Goal: Task Accomplishment & Management: Use online tool/utility

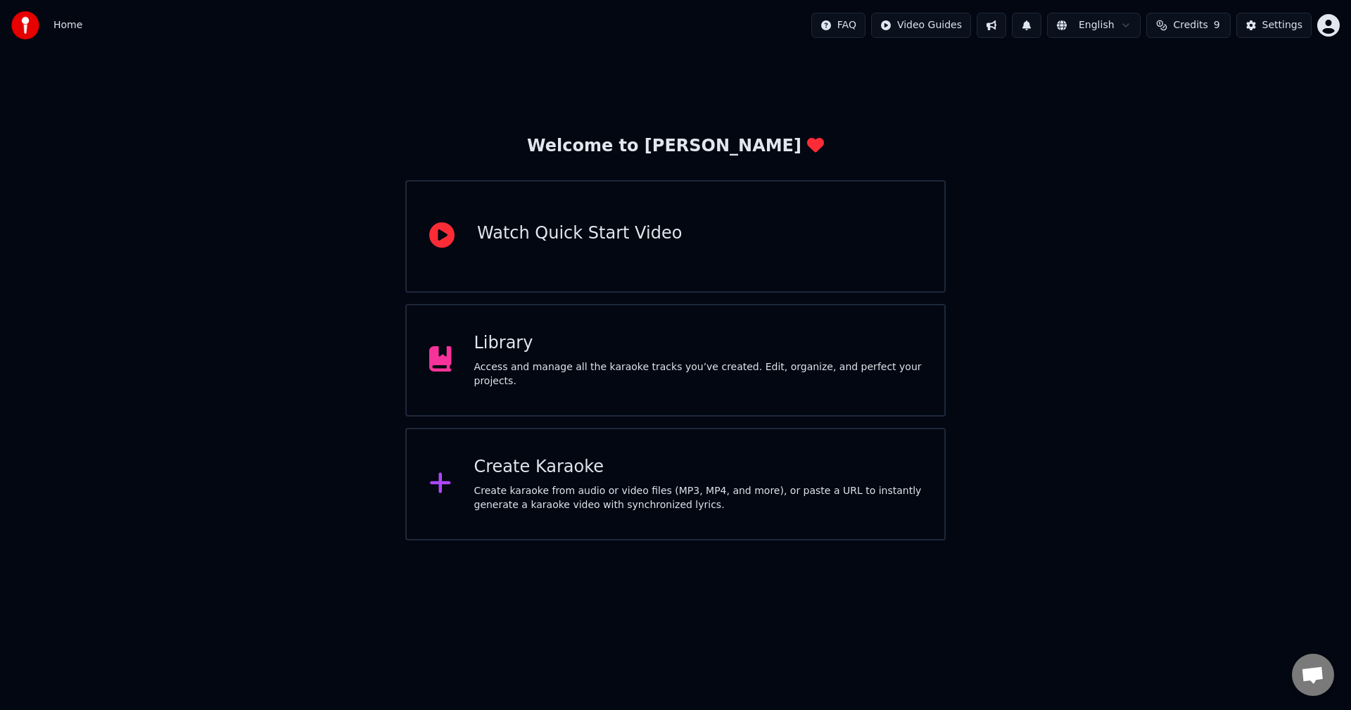
click at [633, 365] on div "Library Access and manage all the karaoke tracks you’ve created. Edit, organize…" at bounding box center [698, 360] width 448 height 56
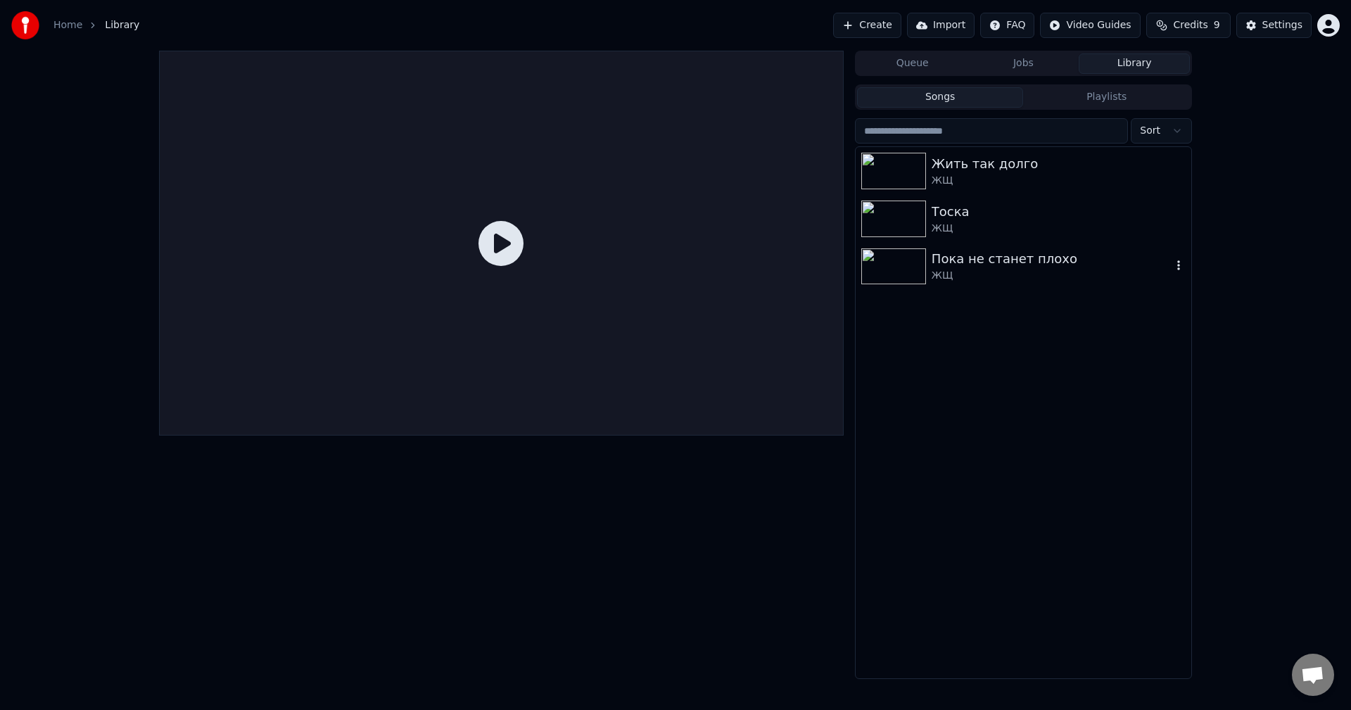
click at [892, 265] on img at bounding box center [894, 266] width 65 height 37
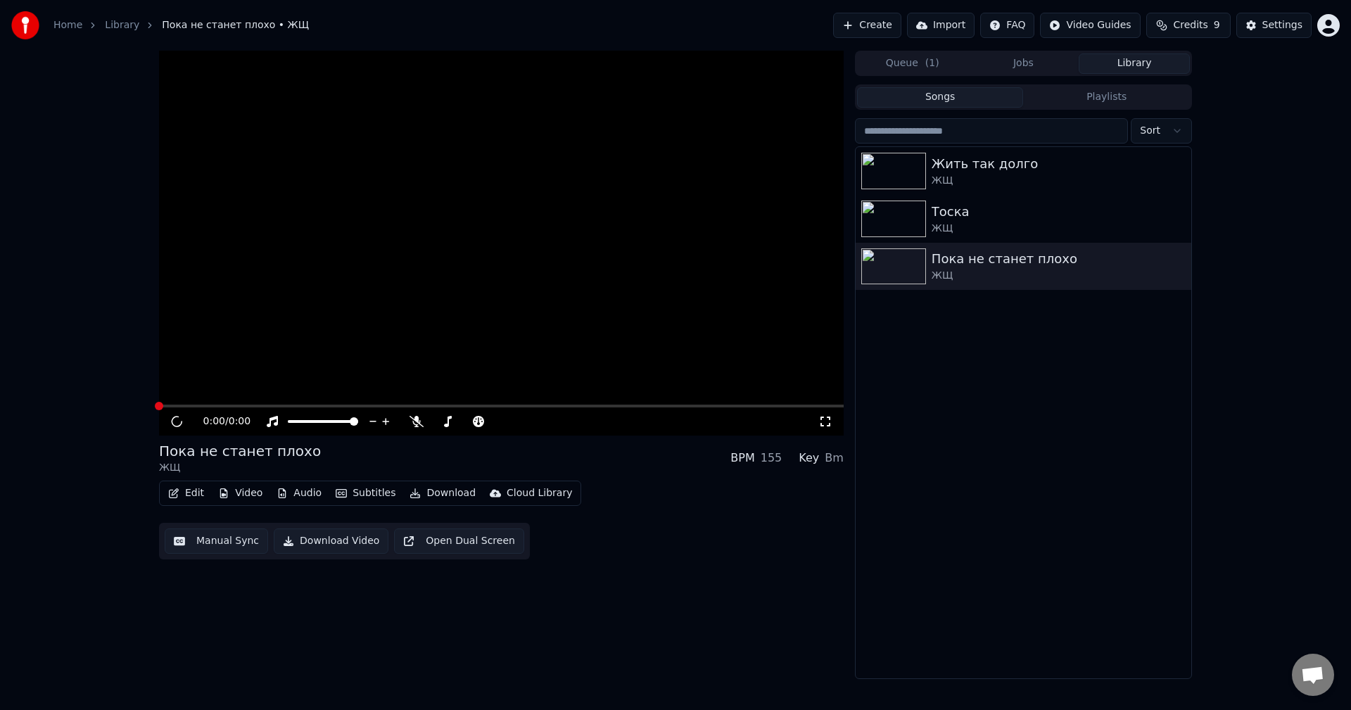
click at [899, 300] on div "Жить так долго ЖЩ Тоска ЖЩ Пока не станет плохо ЖЩ" at bounding box center [1024, 412] width 336 height 531
click at [912, 269] on img at bounding box center [894, 266] width 65 height 37
click at [318, 423] on span at bounding box center [303, 421] width 30 height 3
click at [358, 426] on span at bounding box center [354, 421] width 8 height 8
click at [284, 498] on icon "button" at bounding box center [282, 494] width 11 height 10
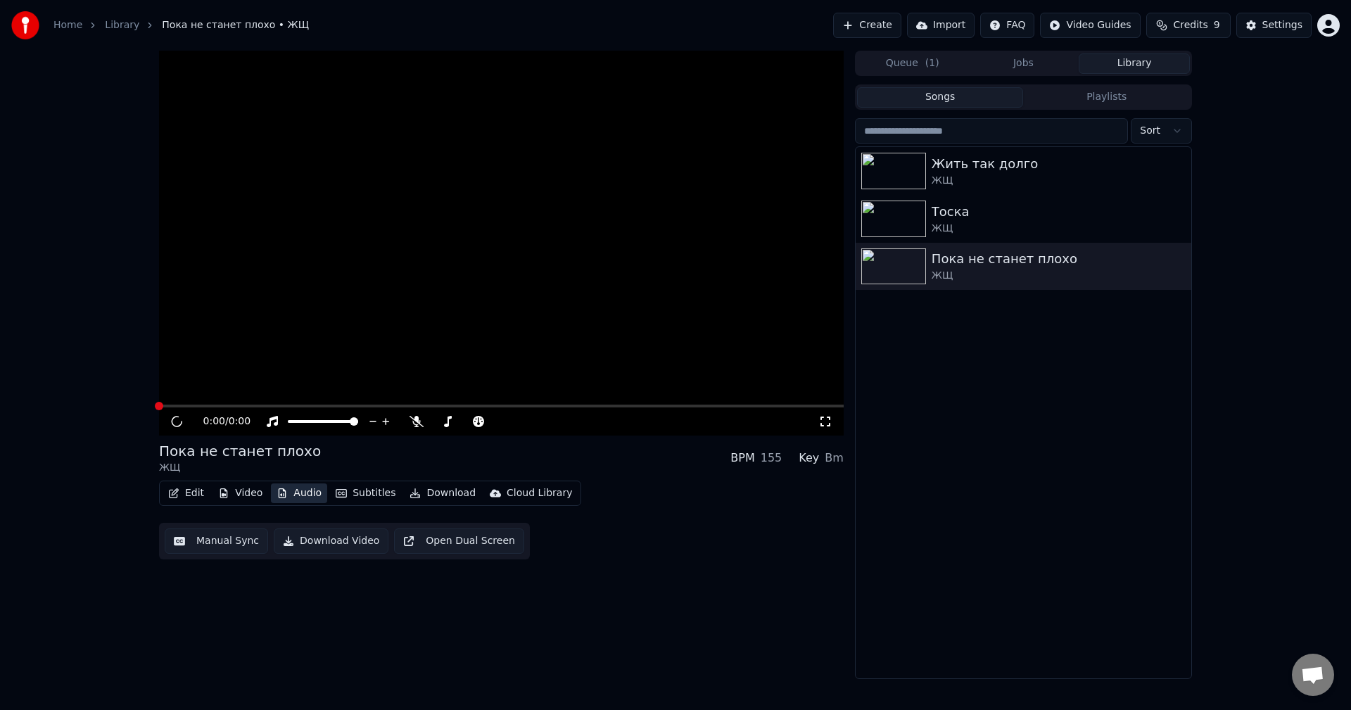
click at [284, 498] on icon "button" at bounding box center [282, 494] width 11 height 10
click at [450, 469] on div "Пока не станет плохо ЖЩ BPM 155 Key Bm" at bounding box center [501, 458] width 685 height 34
click at [950, 209] on div "Тоска" at bounding box center [1052, 212] width 240 height 20
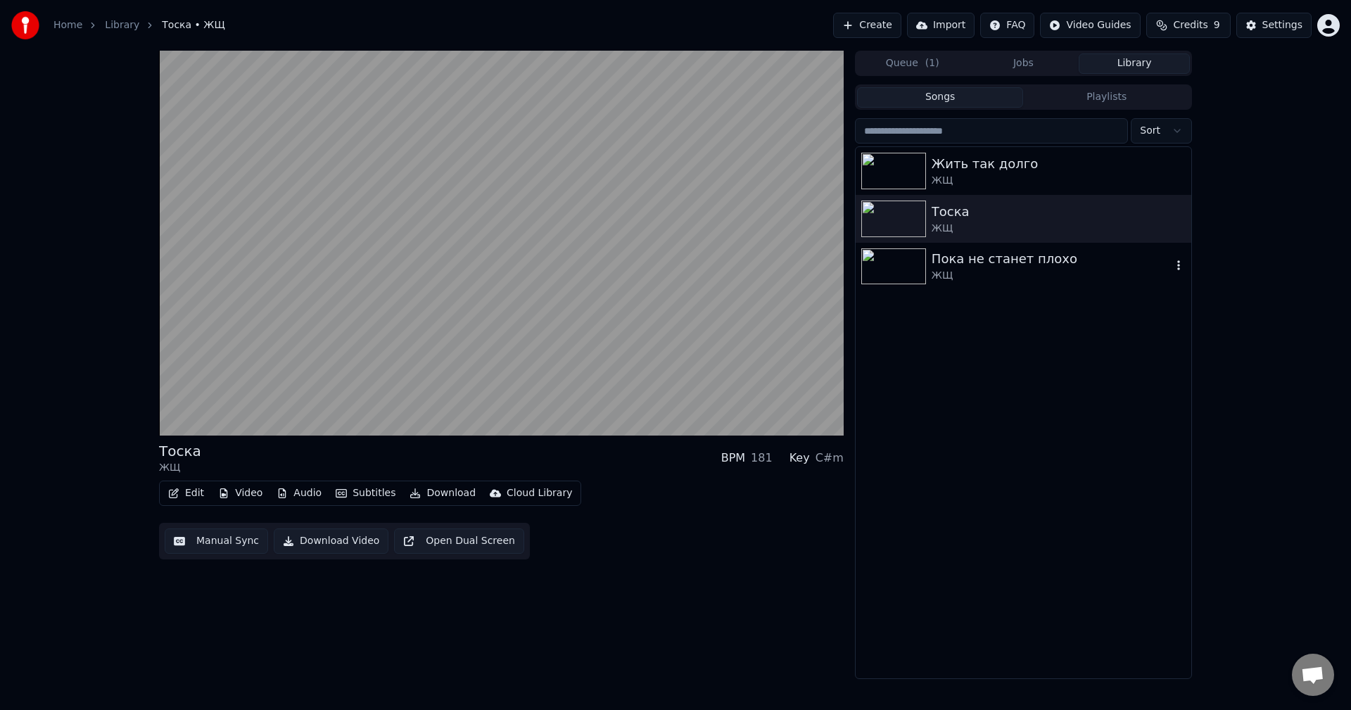
click at [934, 272] on div "ЖЩ" at bounding box center [1052, 276] width 240 height 14
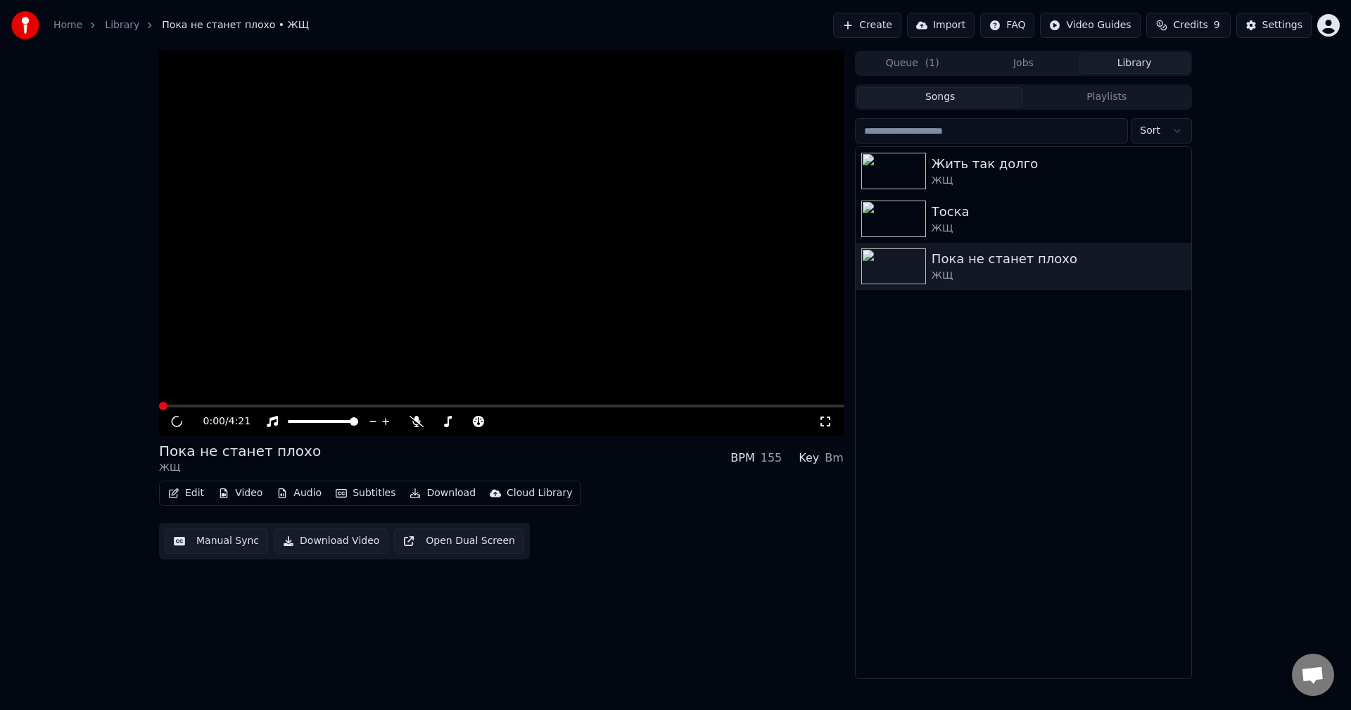
click at [878, 25] on button "Create" at bounding box center [867, 25] width 68 height 25
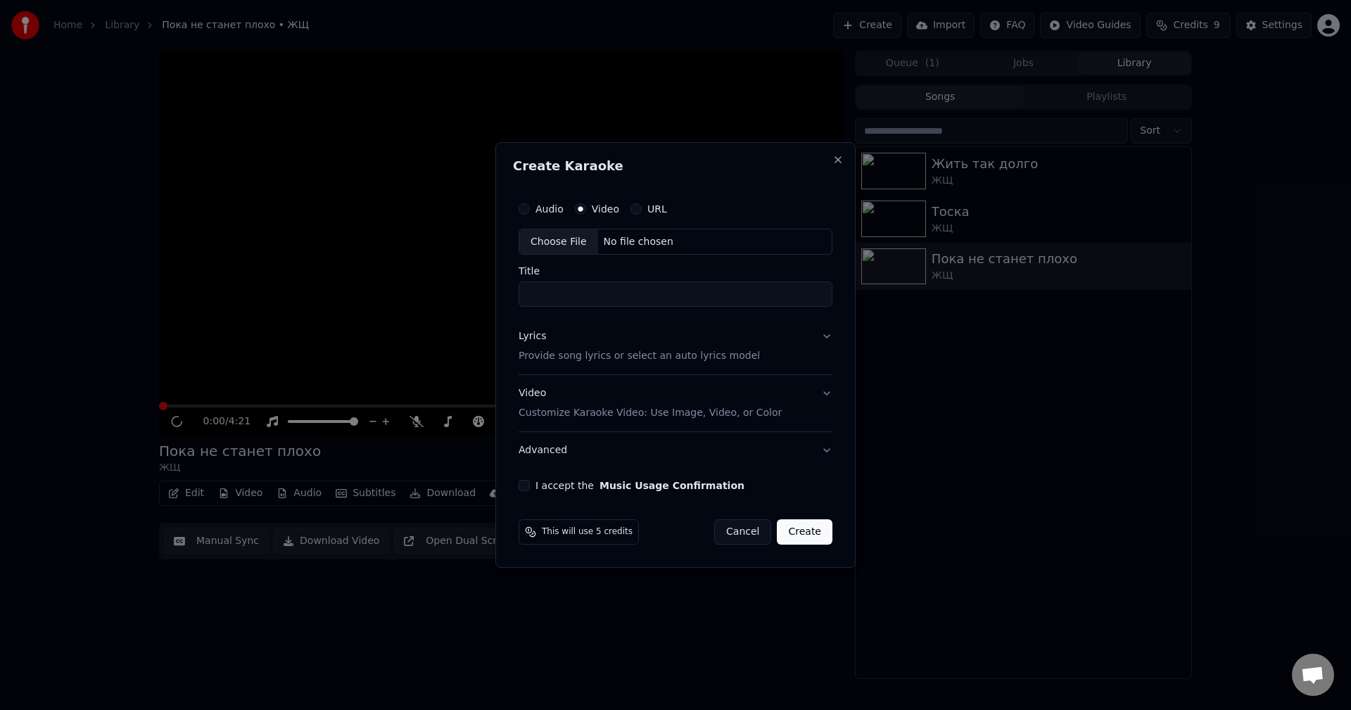
click at [561, 241] on div "Choose File" at bounding box center [558, 241] width 79 height 25
type input "****"
click at [591, 296] on input "****" at bounding box center [676, 294] width 314 height 25
click at [553, 355] on p "Provide song lyrics or select an auto lyrics model" at bounding box center [639, 357] width 241 height 14
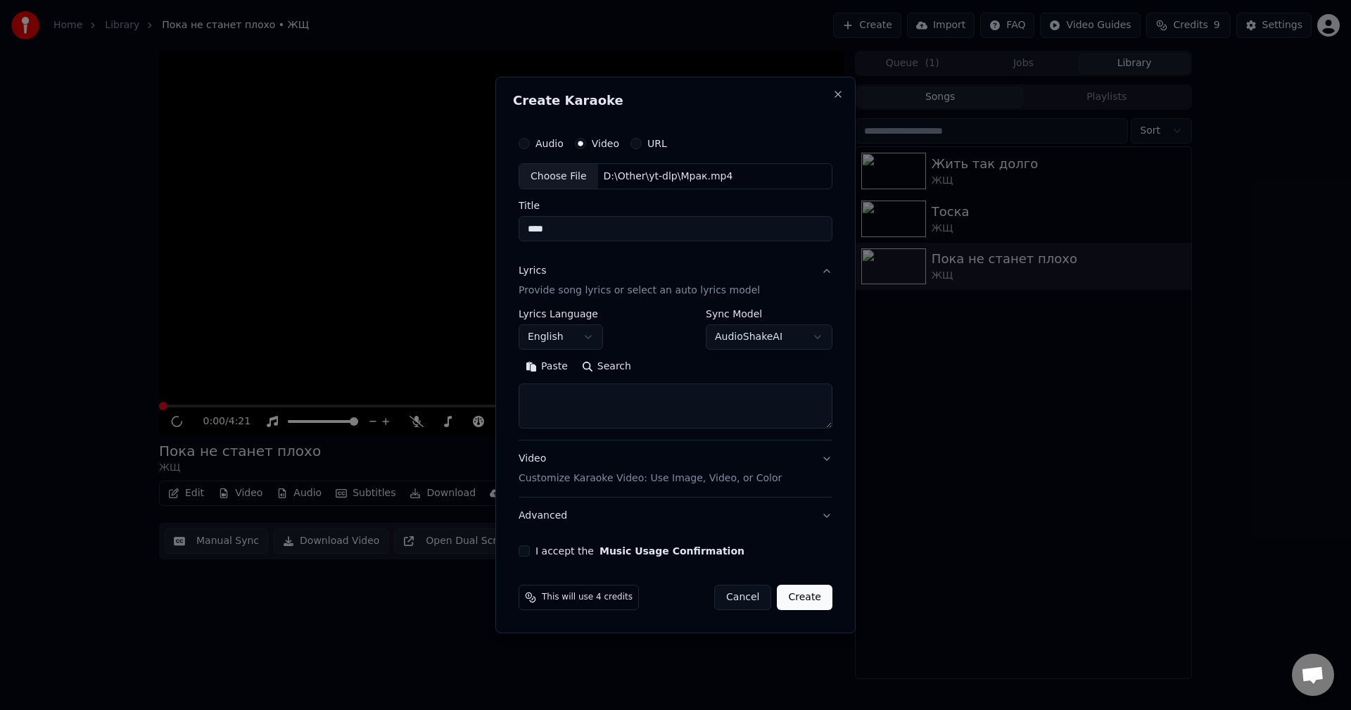
click at [603, 401] on textarea at bounding box center [676, 406] width 314 height 45
paste textarea "****"
paste textarea "**********"
click at [601, 397] on textarea "**********" at bounding box center [676, 406] width 314 height 45
click at [588, 412] on textarea "**********" at bounding box center [676, 406] width 314 height 45
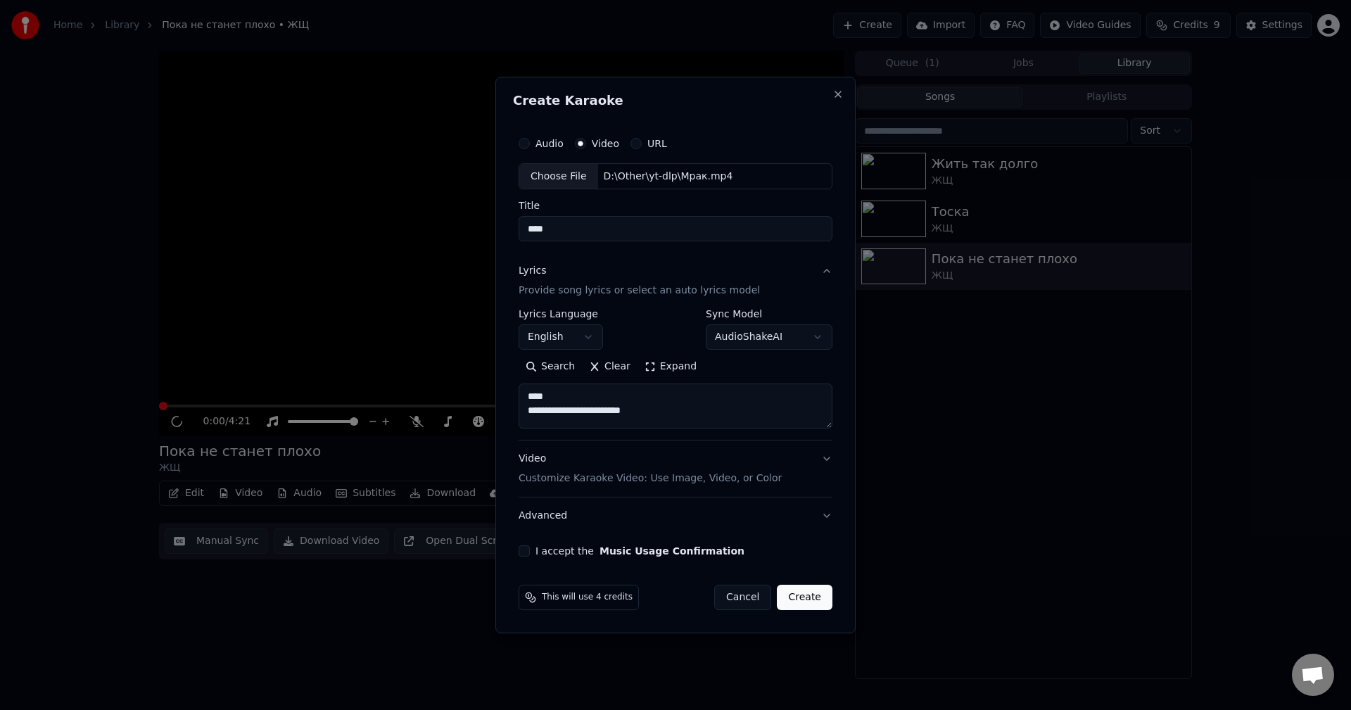
click at [717, 419] on textarea "**********" at bounding box center [676, 406] width 314 height 45
paste textarea "**********"
click at [654, 363] on button "Expand" at bounding box center [671, 367] width 66 height 23
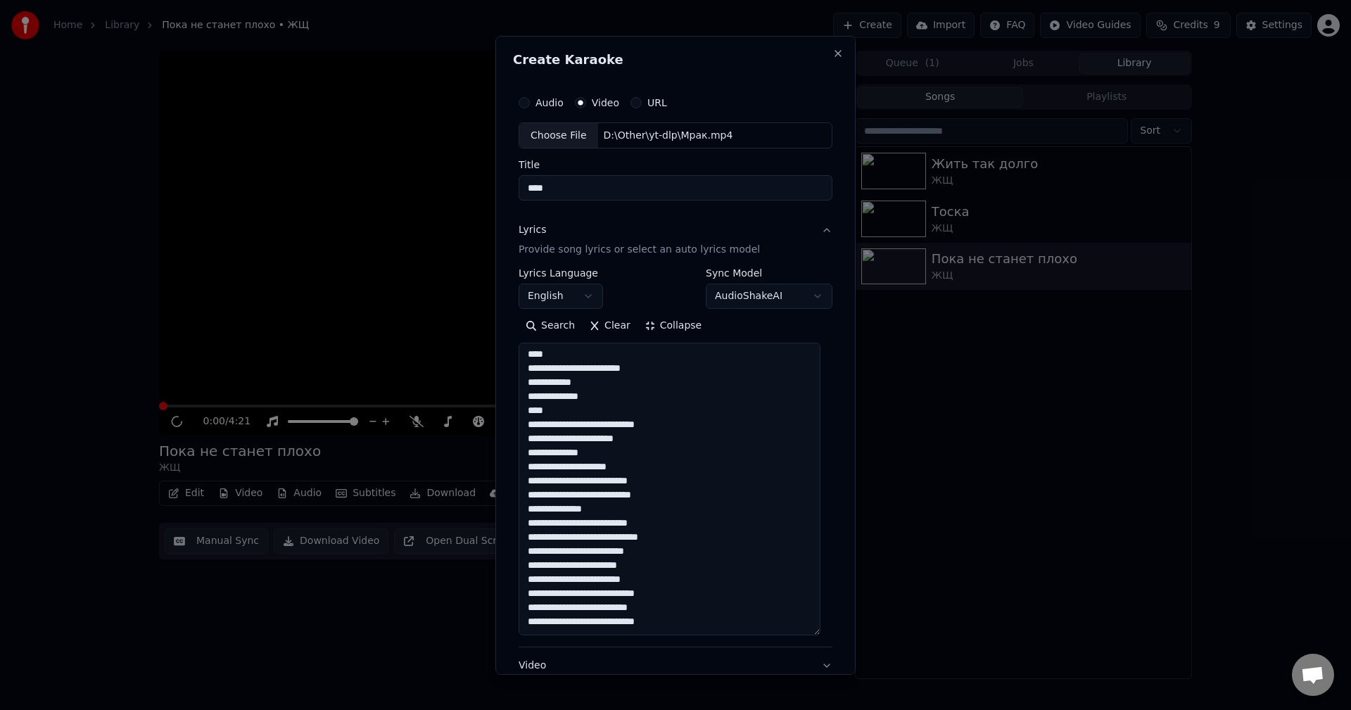
click at [624, 403] on textarea "**********" at bounding box center [670, 489] width 302 height 293
click at [622, 424] on textarea "**********" at bounding box center [670, 489] width 302 height 293
click at [683, 429] on textarea "**********" at bounding box center [670, 489] width 302 height 293
click at [583, 453] on textarea "**********" at bounding box center [670, 489] width 302 height 293
click at [587, 466] on textarea "**********" at bounding box center [670, 489] width 302 height 293
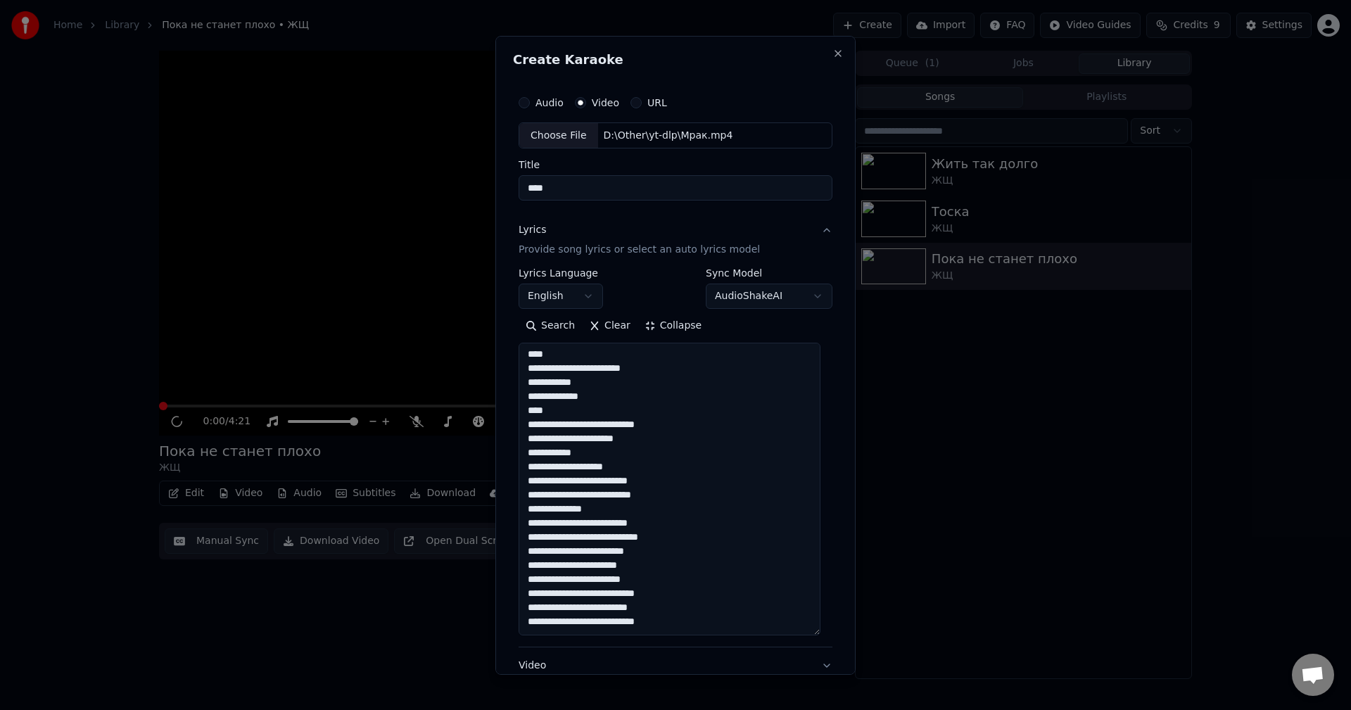
click at [598, 482] on textarea "**********" at bounding box center [670, 489] width 302 height 293
click at [545, 497] on textarea "**********" at bounding box center [670, 489] width 302 height 293
drag, startPoint x: 559, startPoint y: 497, endPoint x: 623, endPoint y: 500, distance: 64.2
click at [623, 500] on textarea "**********" at bounding box center [670, 489] width 302 height 293
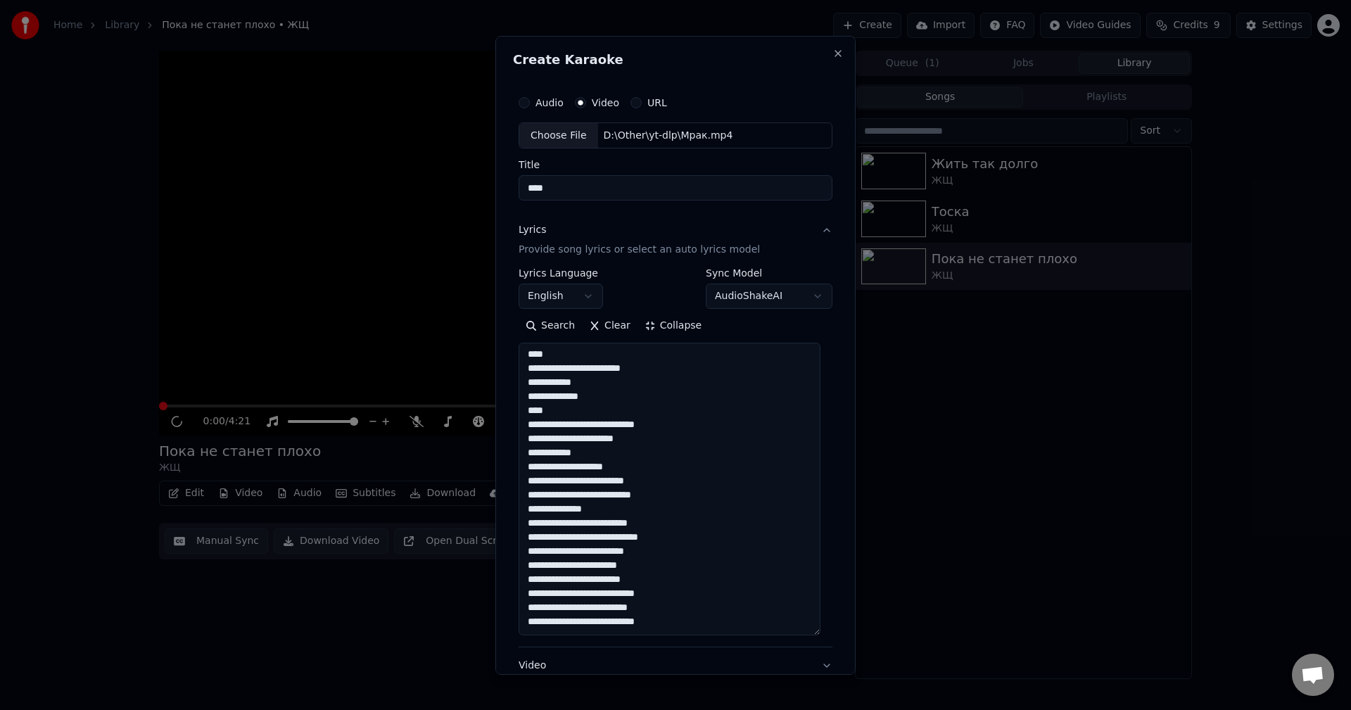
drag, startPoint x: 546, startPoint y: 498, endPoint x: 631, endPoint y: 503, distance: 84.6
click at [633, 503] on textarea "**********" at bounding box center [670, 489] width 302 height 293
click at [581, 503] on textarea "**********" at bounding box center [670, 489] width 302 height 293
click at [574, 515] on textarea "**********" at bounding box center [670, 489] width 302 height 293
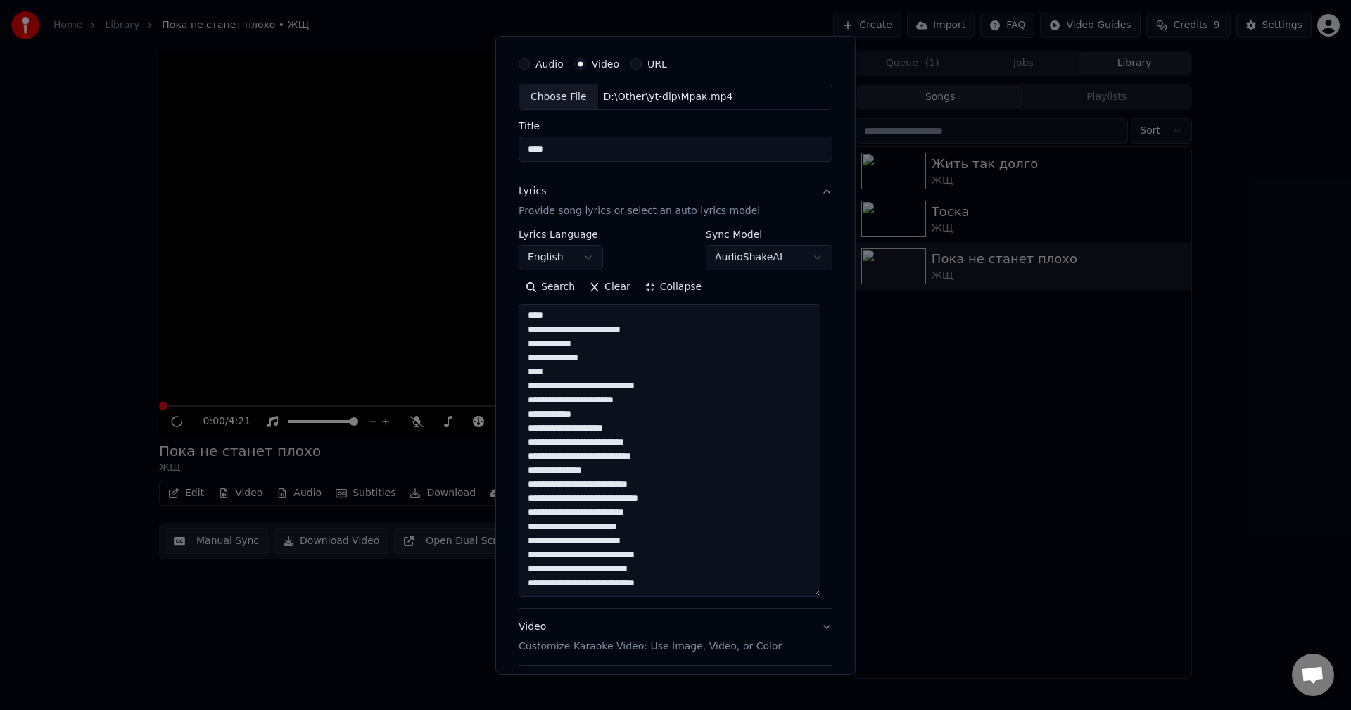
scroll to position [70, 0]
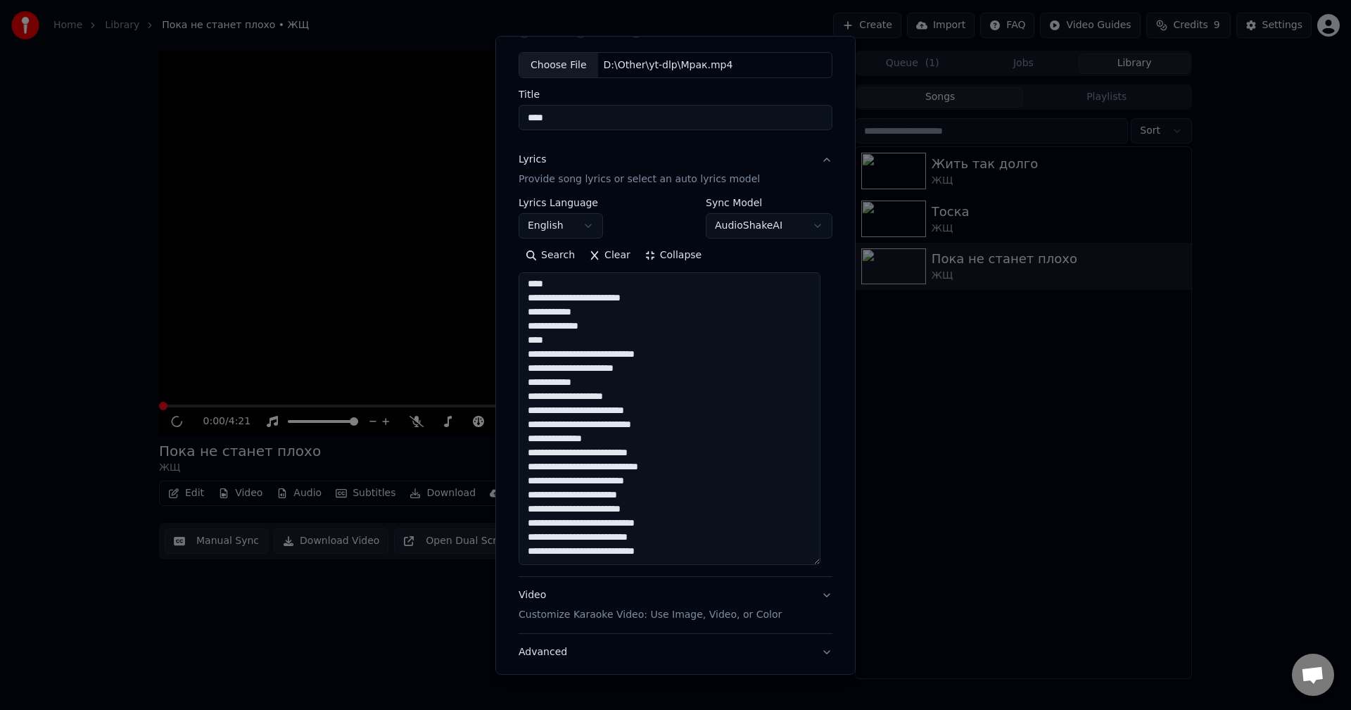
click at [569, 452] on textarea "**********" at bounding box center [670, 418] width 302 height 293
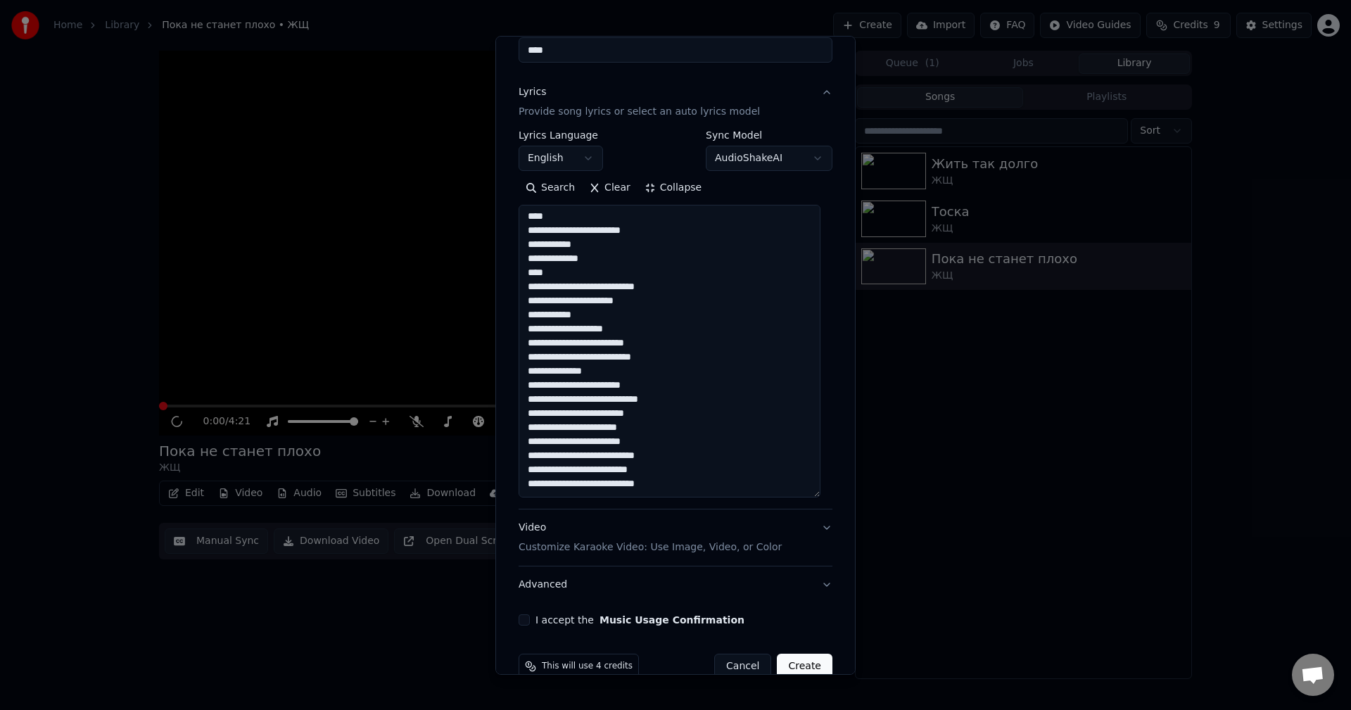
scroll to position [141, 0]
click at [546, 393] on textarea "**********" at bounding box center [670, 348] width 302 height 293
click at [607, 399] on textarea "**********" at bounding box center [670, 348] width 302 height 293
click at [593, 403] on textarea "**********" at bounding box center [670, 348] width 302 height 293
click at [583, 403] on textarea "**********" at bounding box center [670, 348] width 302 height 293
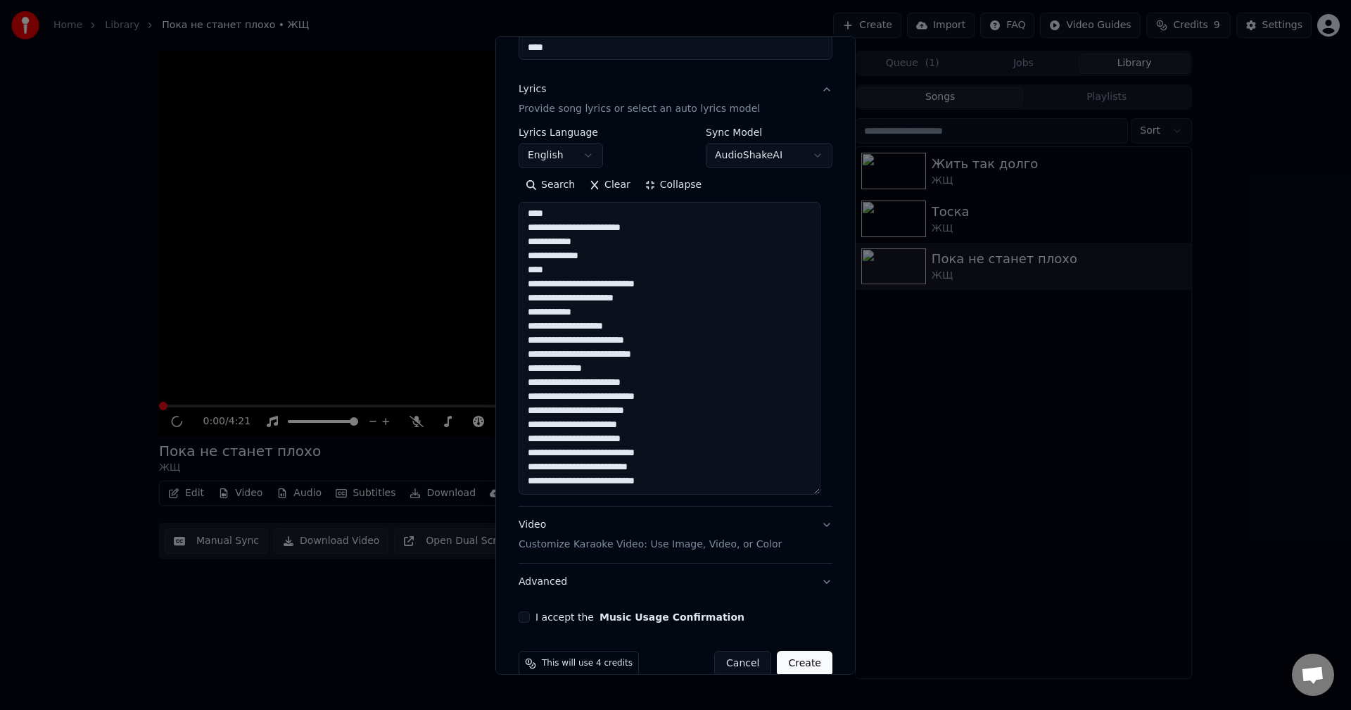
click at [656, 398] on textarea "**********" at bounding box center [670, 348] width 302 height 293
click at [557, 414] on textarea "**********" at bounding box center [670, 348] width 302 height 293
click at [603, 410] on textarea "**********" at bounding box center [670, 348] width 302 height 293
click at [637, 412] on textarea "**********" at bounding box center [670, 348] width 302 height 293
click at [661, 410] on textarea "**********" at bounding box center [670, 348] width 302 height 293
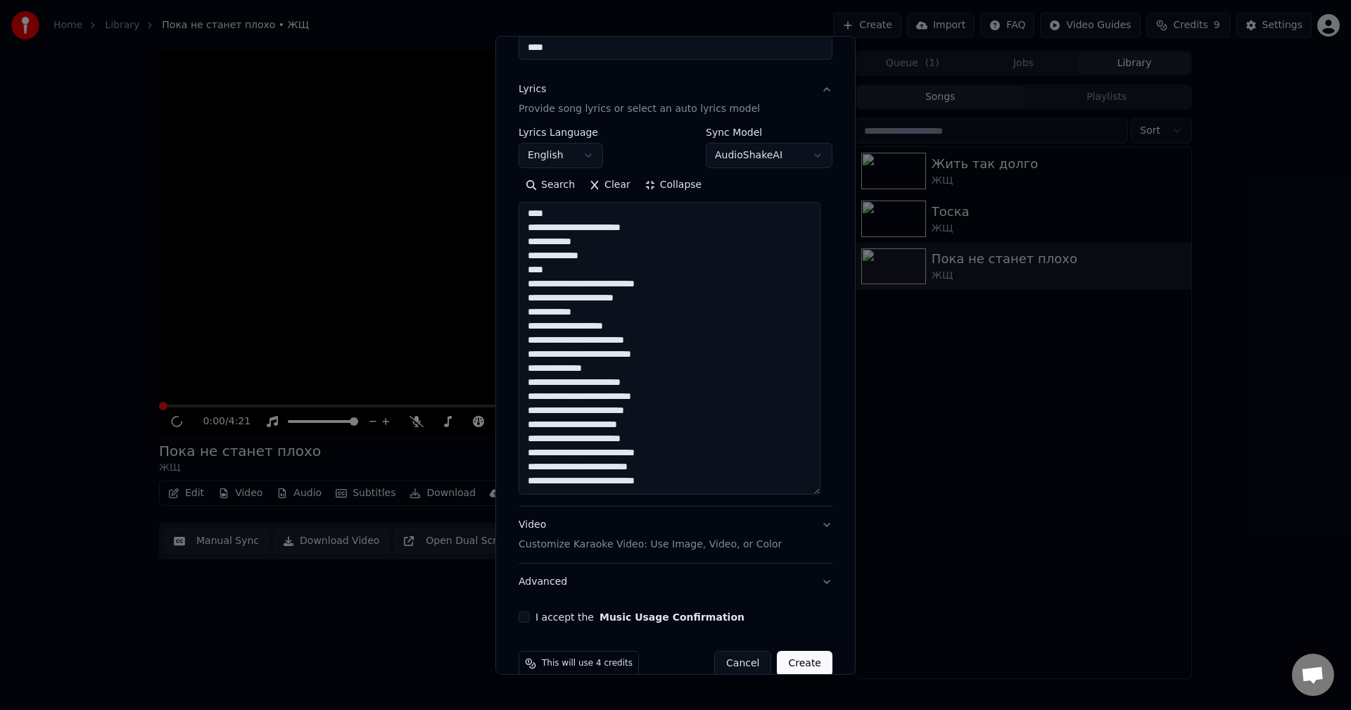
click at [630, 429] on textarea "**********" at bounding box center [670, 348] width 302 height 293
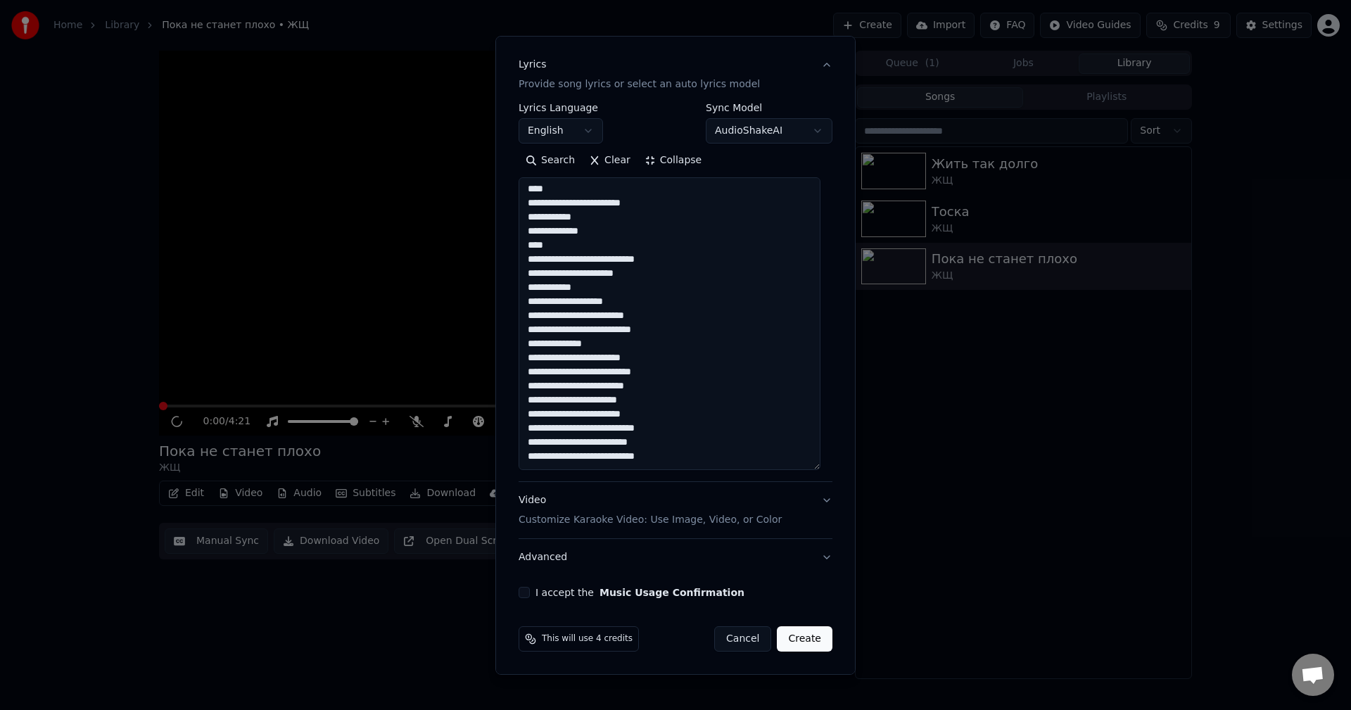
click at [702, 429] on textarea "**********" at bounding box center [670, 323] width 302 height 293
click at [603, 441] on textarea "**********" at bounding box center [670, 323] width 302 height 293
click at [696, 458] on textarea "**********" at bounding box center [670, 323] width 302 height 293
paste textarea "**********"
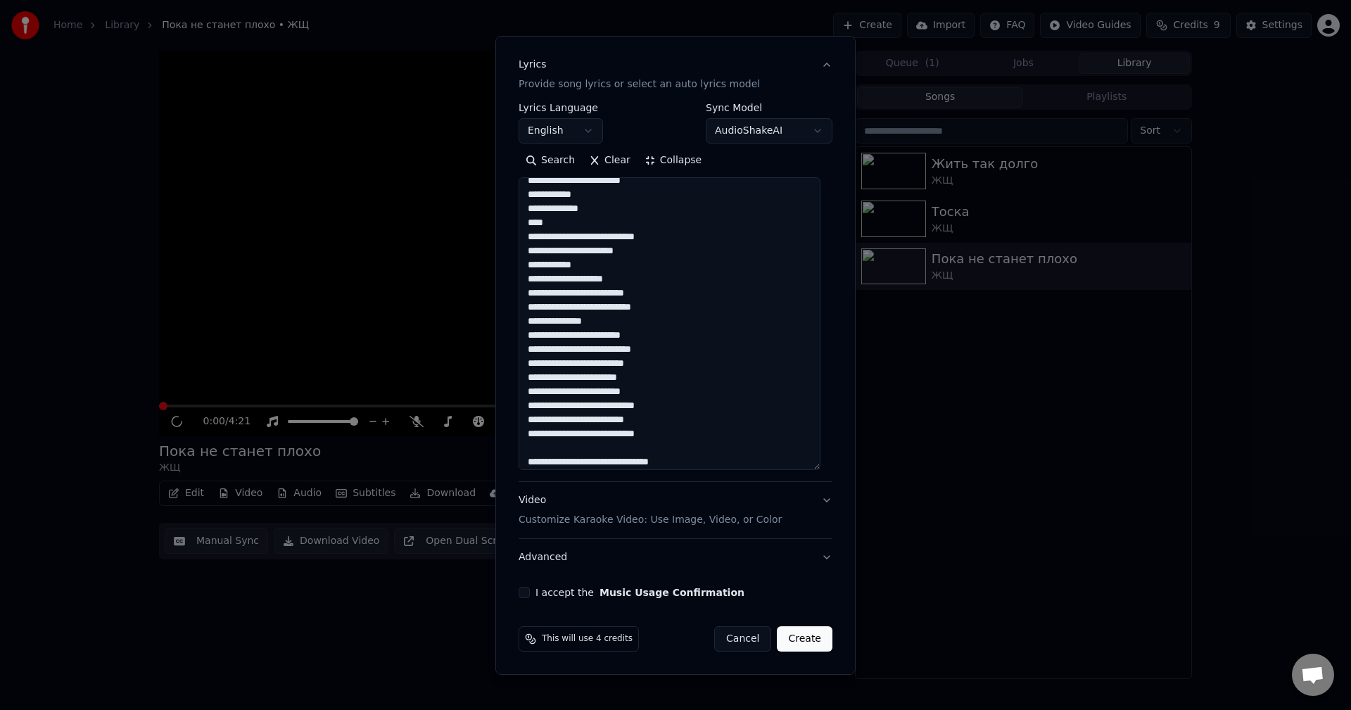
click at [639, 465] on textarea "**********" at bounding box center [670, 323] width 302 height 293
click at [717, 464] on textarea "**********" at bounding box center [670, 323] width 302 height 293
paste textarea "****"
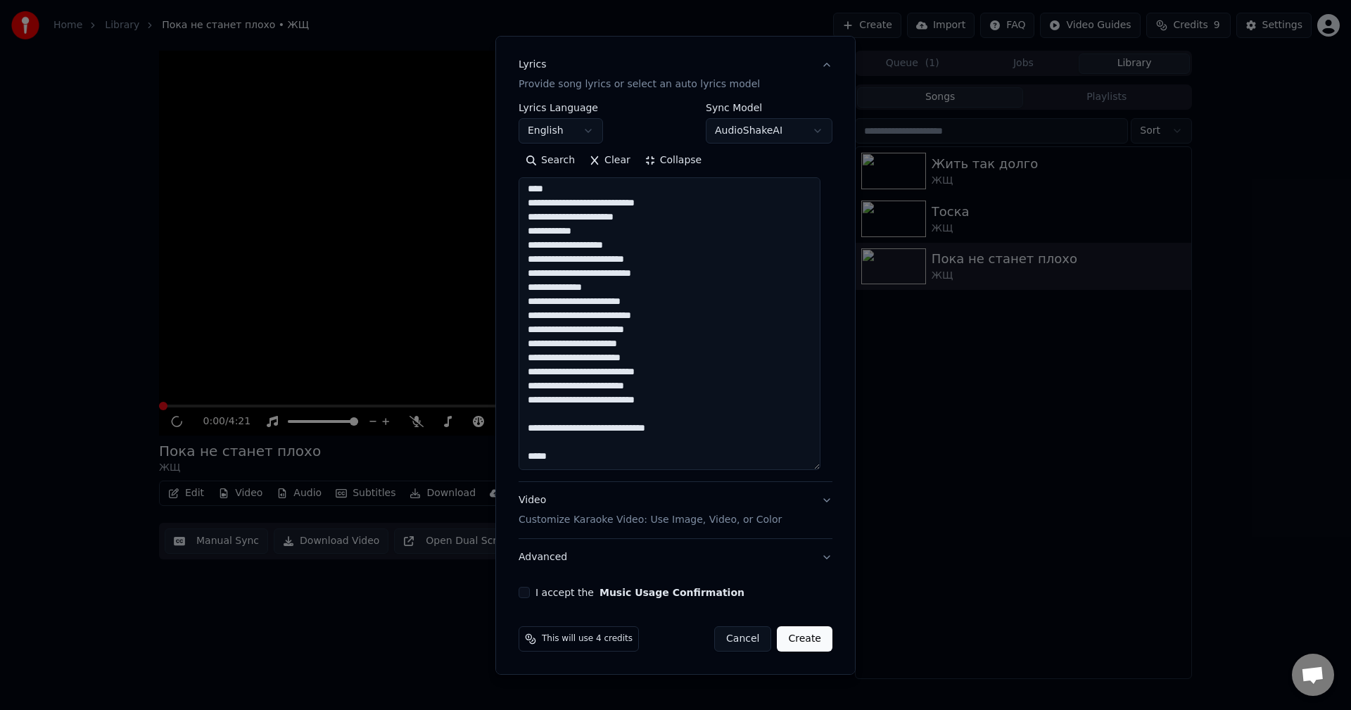
paste textarea "**********"
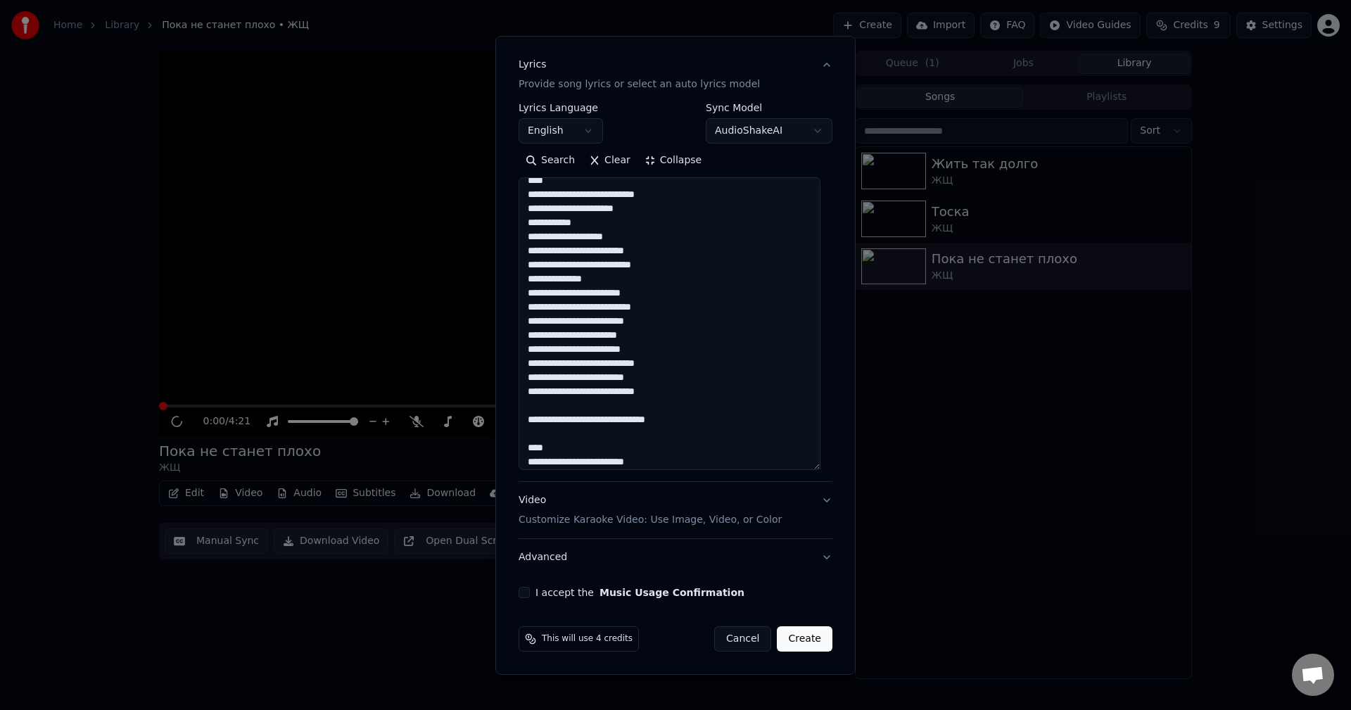
scroll to position [150, 0]
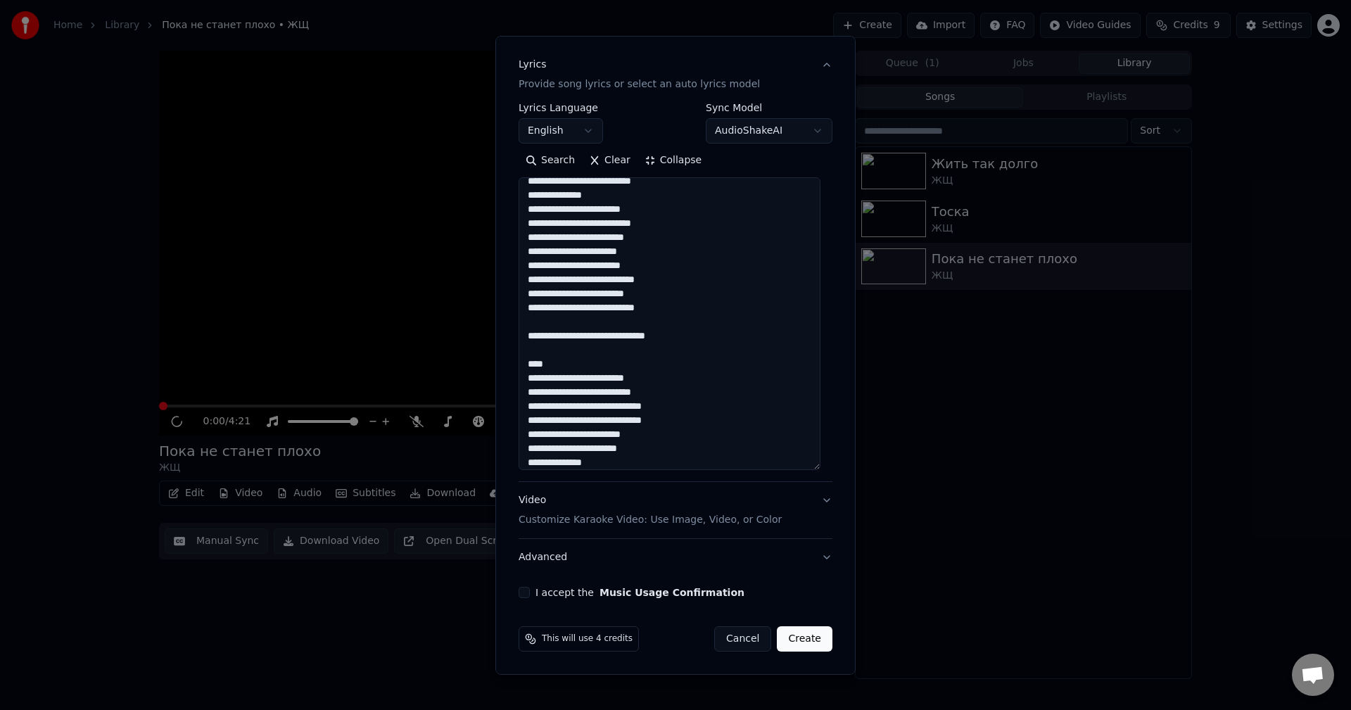
click at [688, 405] on textarea "**********" at bounding box center [670, 323] width 302 height 293
click at [628, 380] on textarea "**********" at bounding box center [670, 323] width 302 height 293
click at [562, 380] on textarea "**********" at bounding box center [670, 323] width 302 height 293
click at [691, 414] on textarea "**********" at bounding box center [670, 323] width 302 height 293
click at [705, 411] on textarea "**********" at bounding box center [670, 323] width 302 height 293
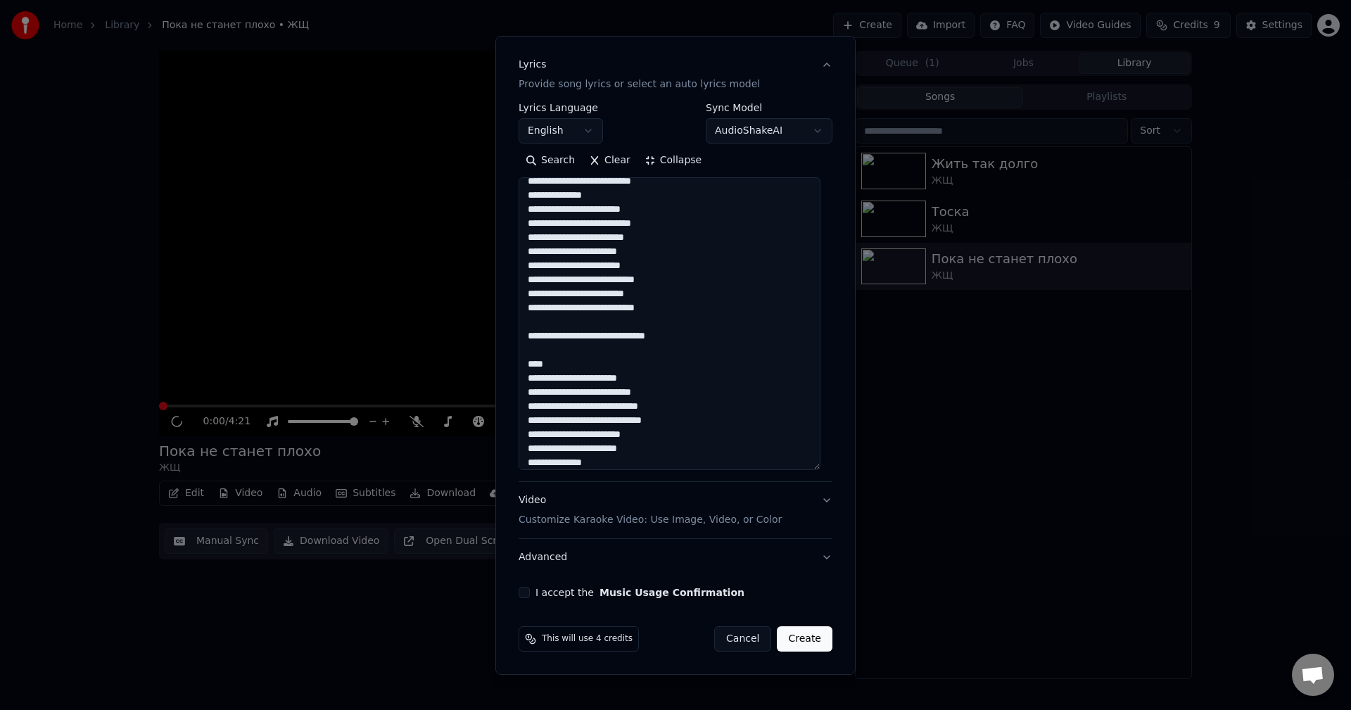
click at [701, 424] on textarea "**********" at bounding box center [670, 323] width 302 height 293
click at [681, 377] on textarea "**********" at bounding box center [670, 323] width 302 height 293
click at [600, 412] on textarea "**********" at bounding box center [670, 323] width 302 height 293
click at [586, 422] on textarea "**********" at bounding box center [670, 323] width 302 height 293
click at [680, 434] on textarea "**********" at bounding box center [670, 323] width 302 height 293
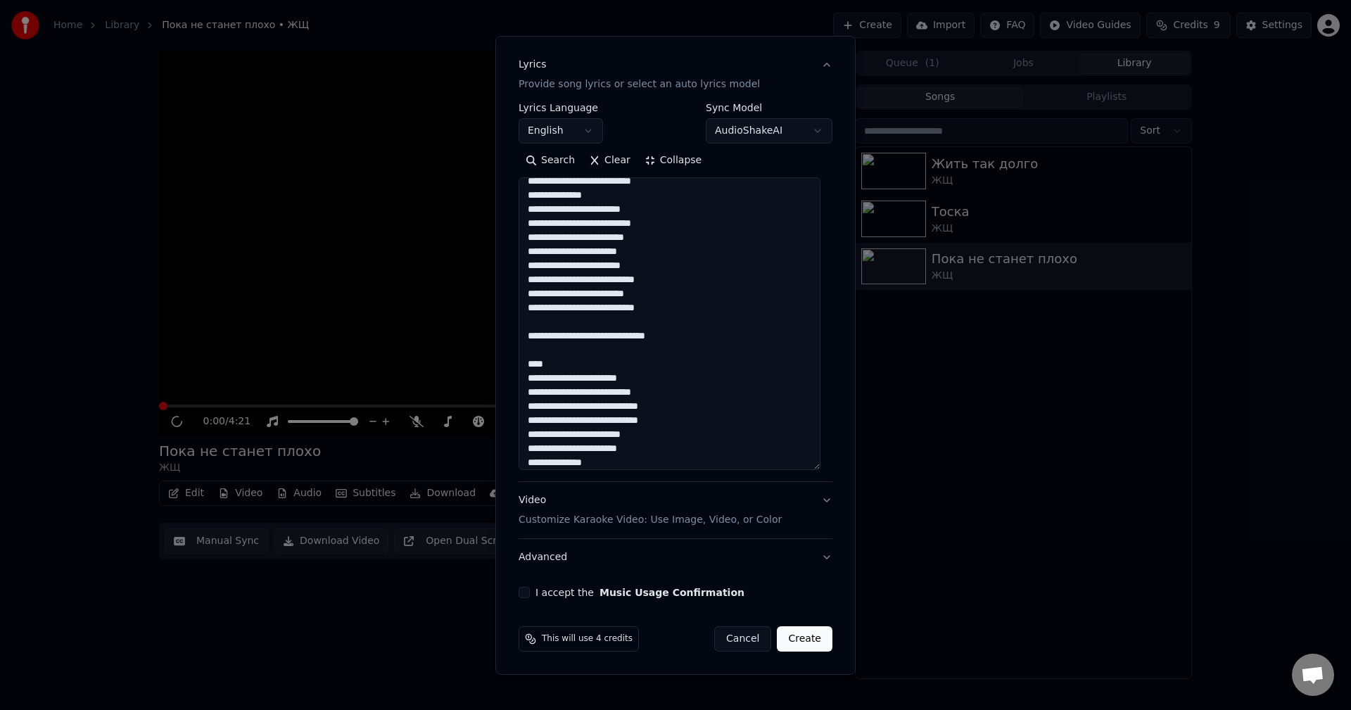
click at [628, 448] on textarea "**********" at bounding box center [670, 323] width 302 height 293
click at [643, 463] on textarea "**********" at bounding box center [670, 323] width 302 height 293
paste textarea "**********"
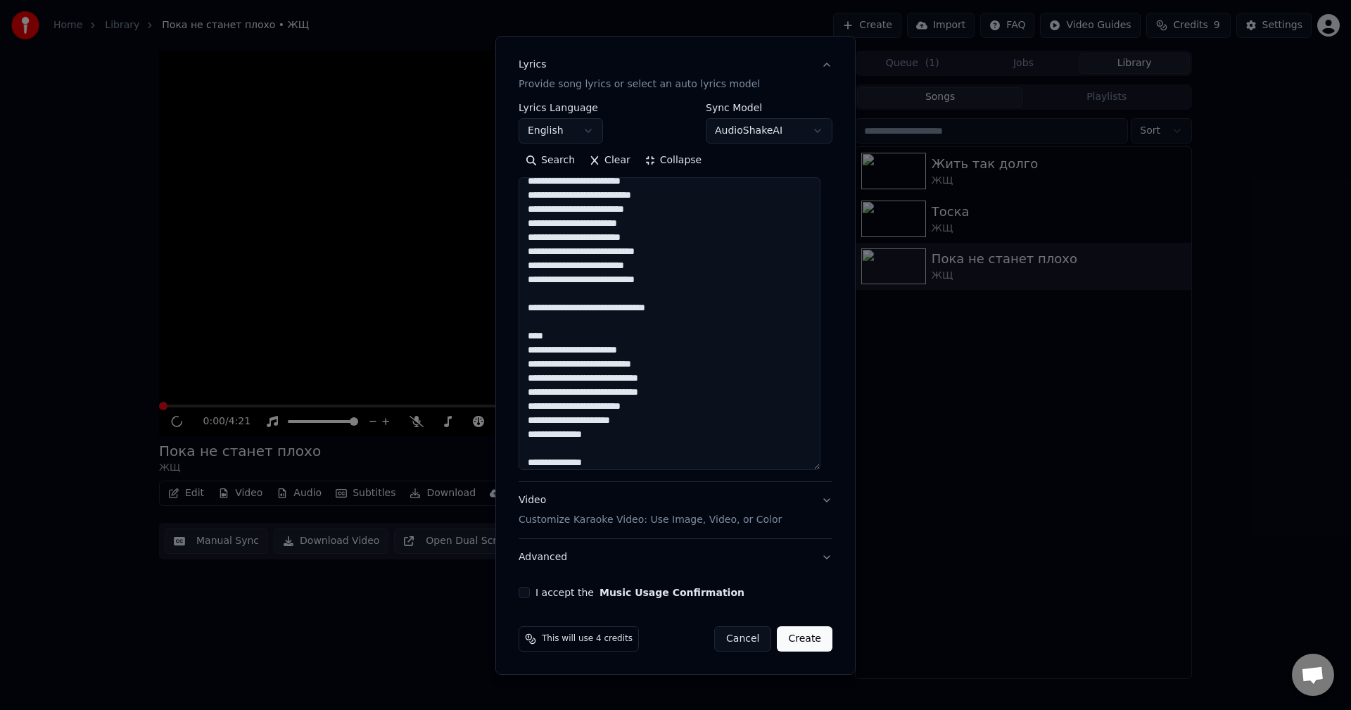
scroll to position [192, 0]
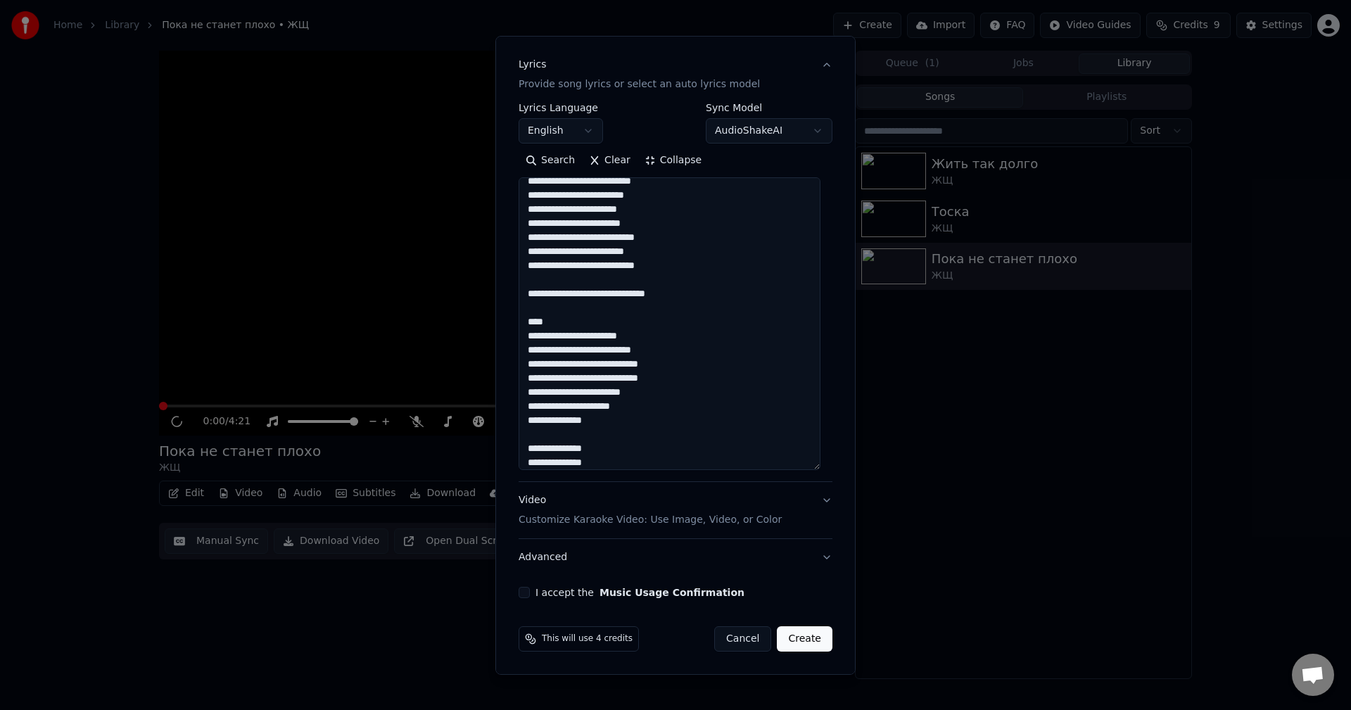
click at [652, 443] on textarea "**********" at bounding box center [670, 323] width 302 height 293
click at [595, 346] on textarea "**********" at bounding box center [670, 323] width 302 height 293
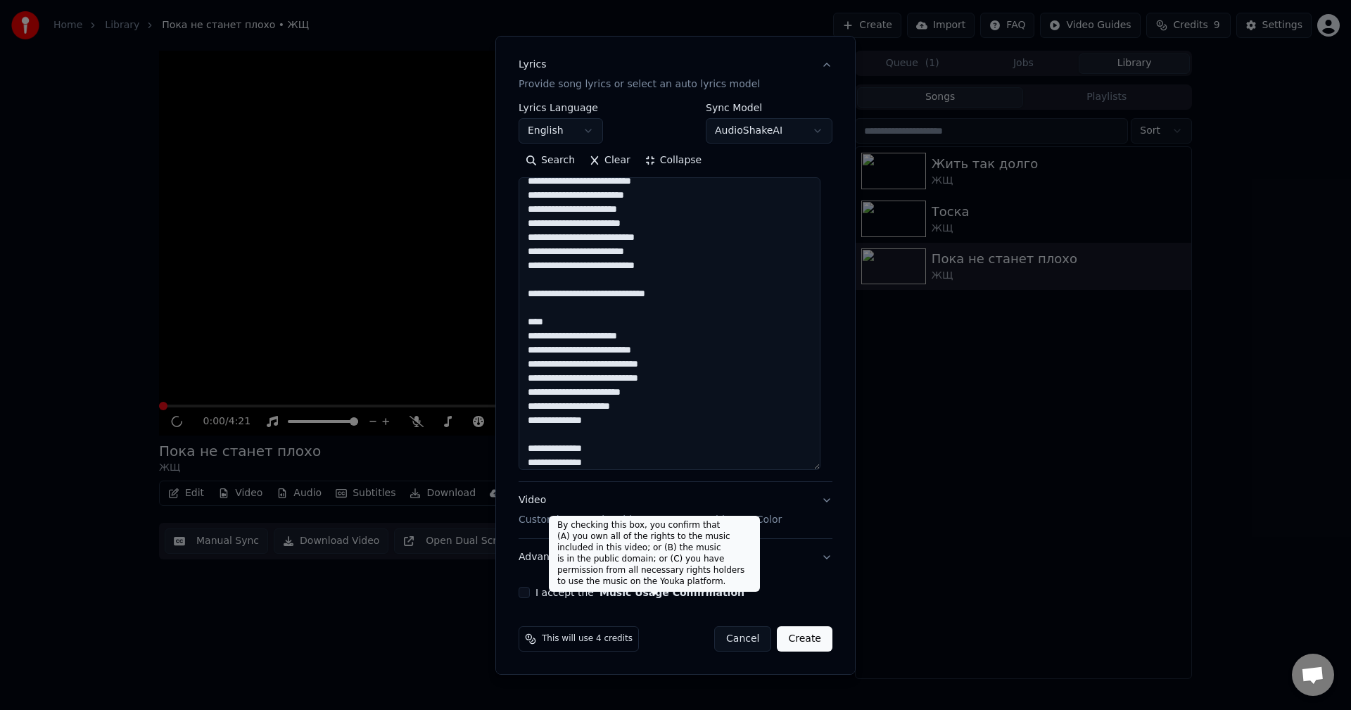
type textarea "**********"
click at [529, 593] on button "I accept the Music Usage Confirmation" at bounding box center [524, 592] width 11 height 11
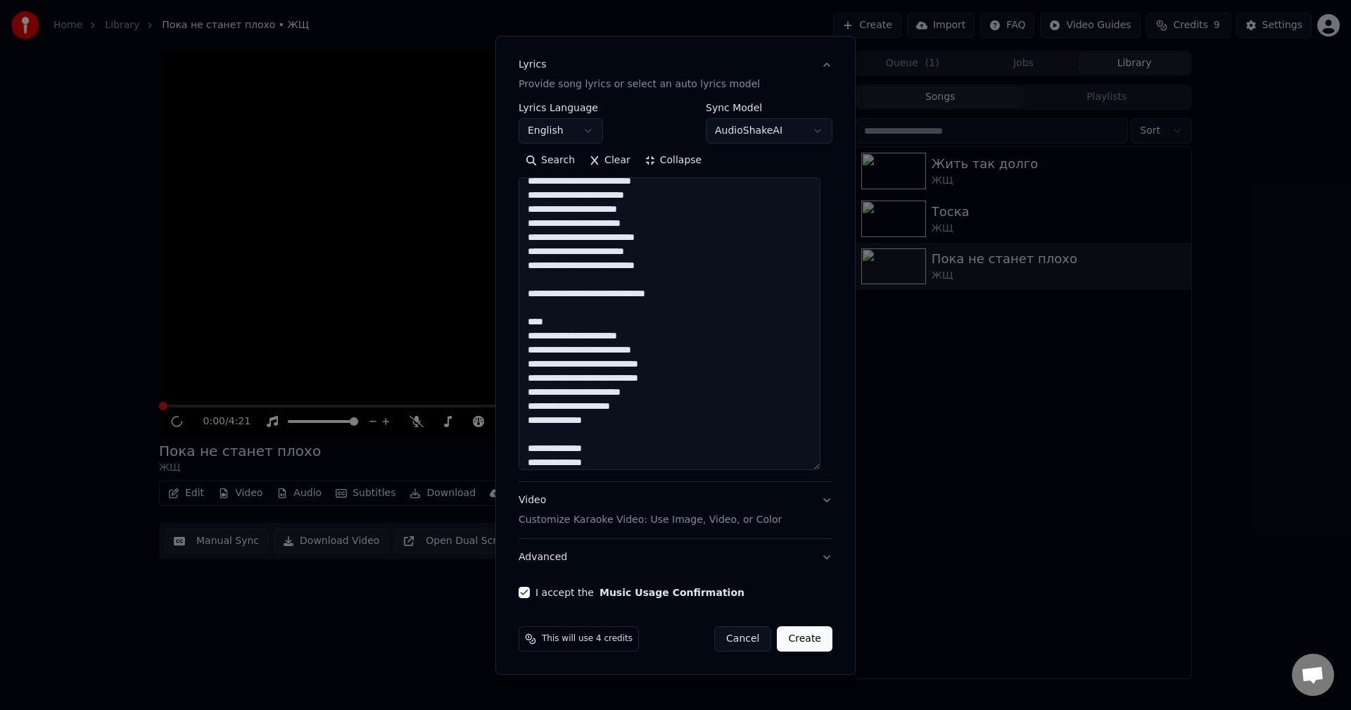
click at [610, 514] on p "Customize Karaoke Video: Use Image, Video, or Color" at bounding box center [650, 520] width 263 height 14
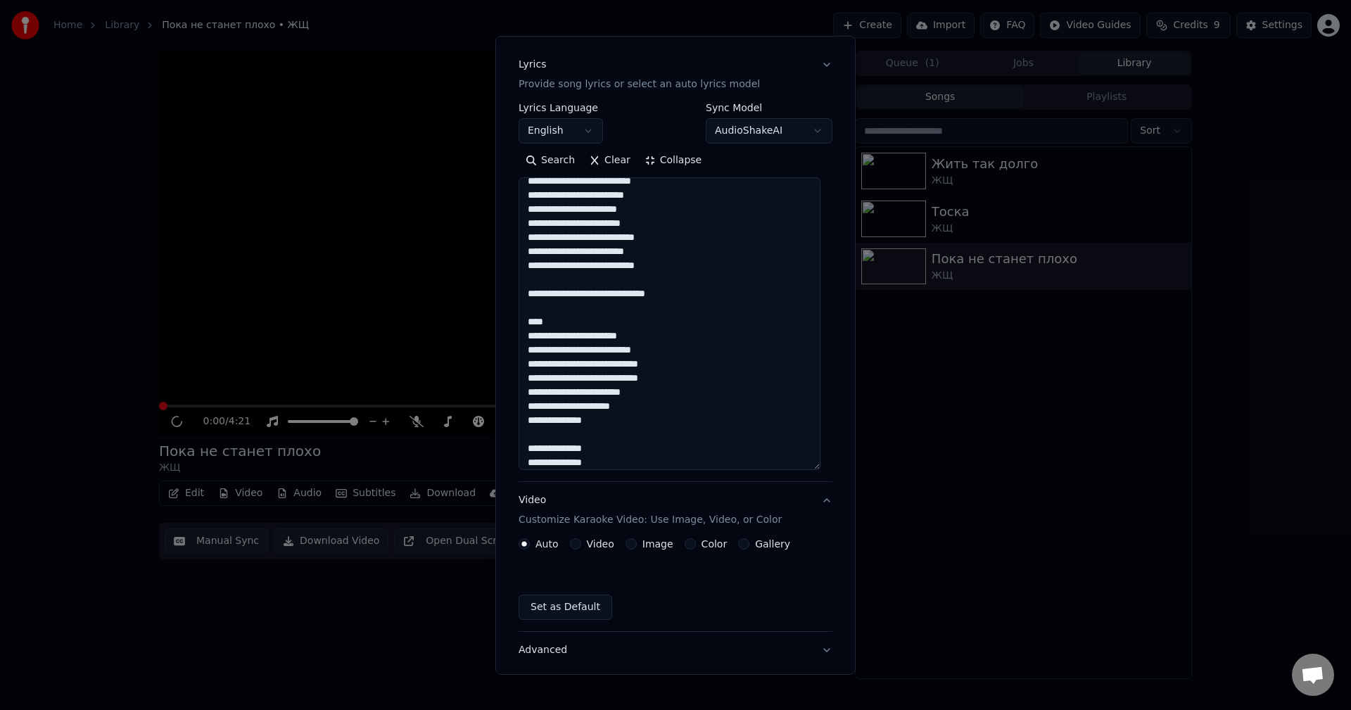
scroll to position [0, 0]
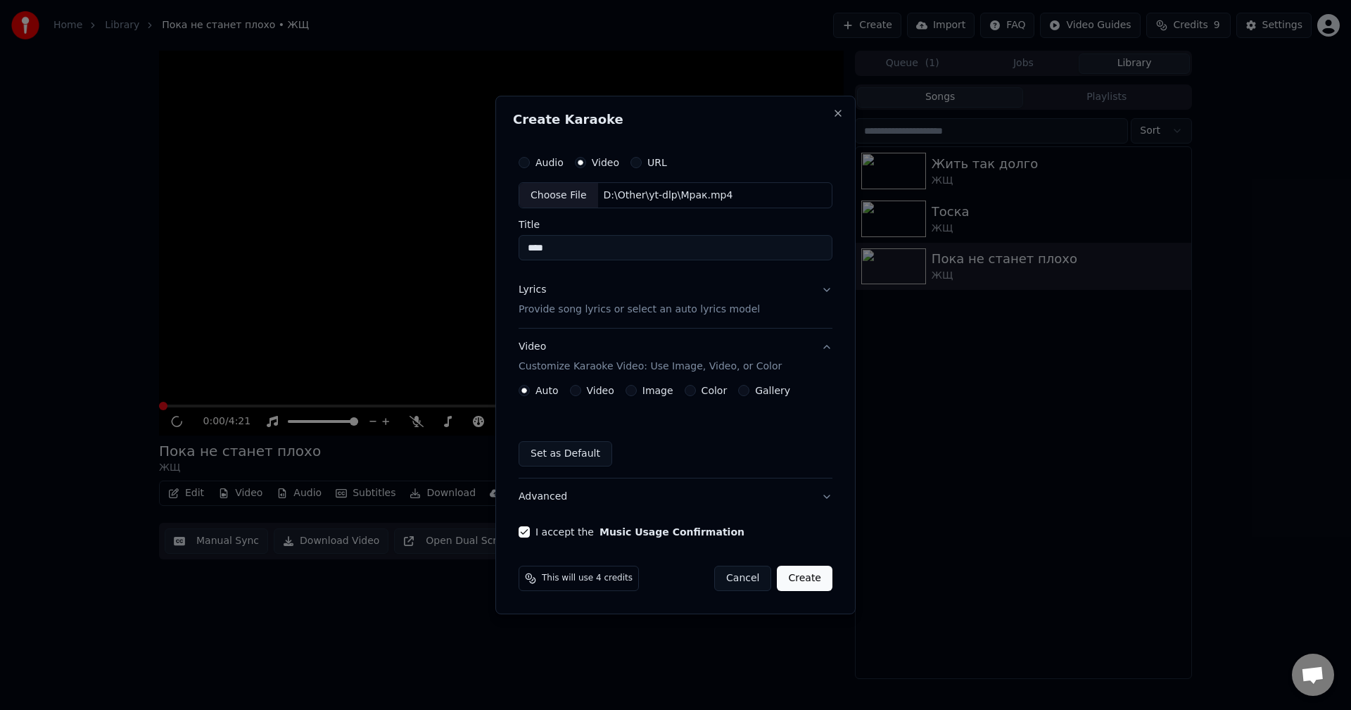
click at [683, 401] on div "Auto Video Image Color Gallery Set as Default" at bounding box center [676, 426] width 314 height 82
click at [690, 393] on div "Color" at bounding box center [706, 390] width 43 height 11
click at [685, 395] on button "Color" at bounding box center [690, 390] width 11 height 11
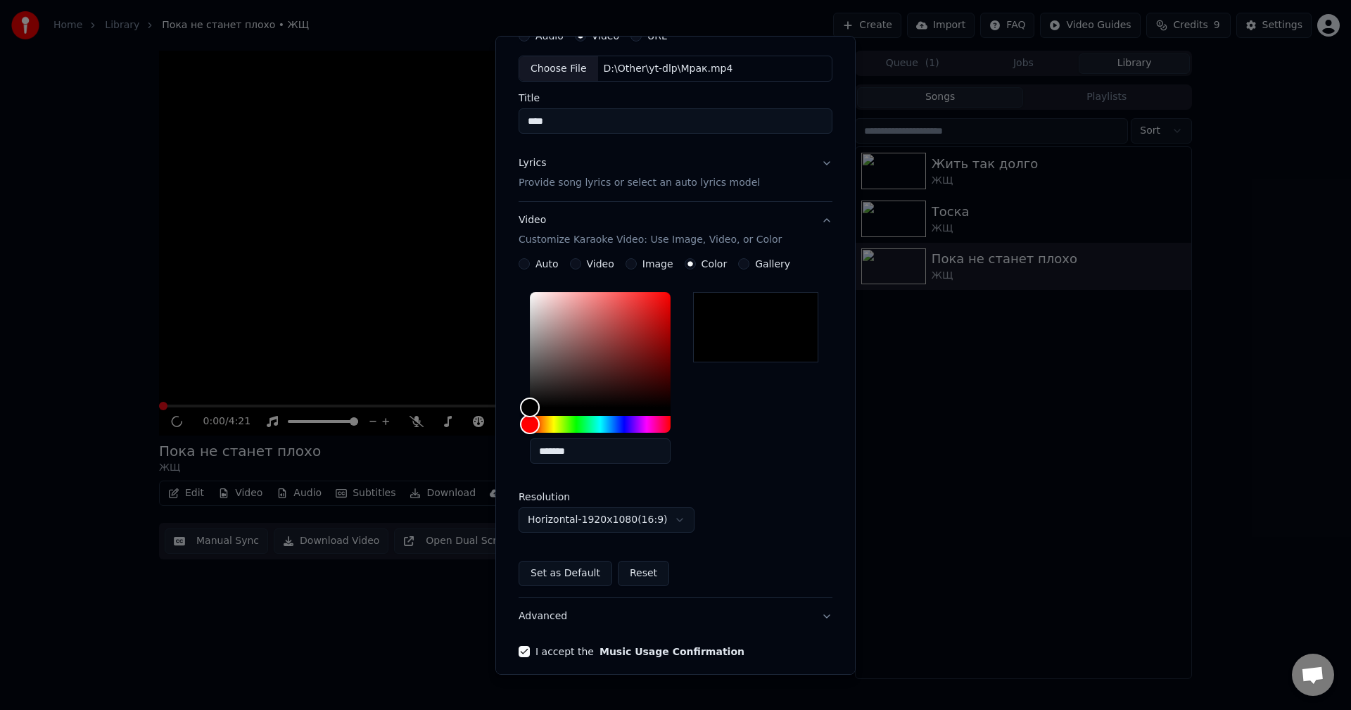
scroll to position [126, 0]
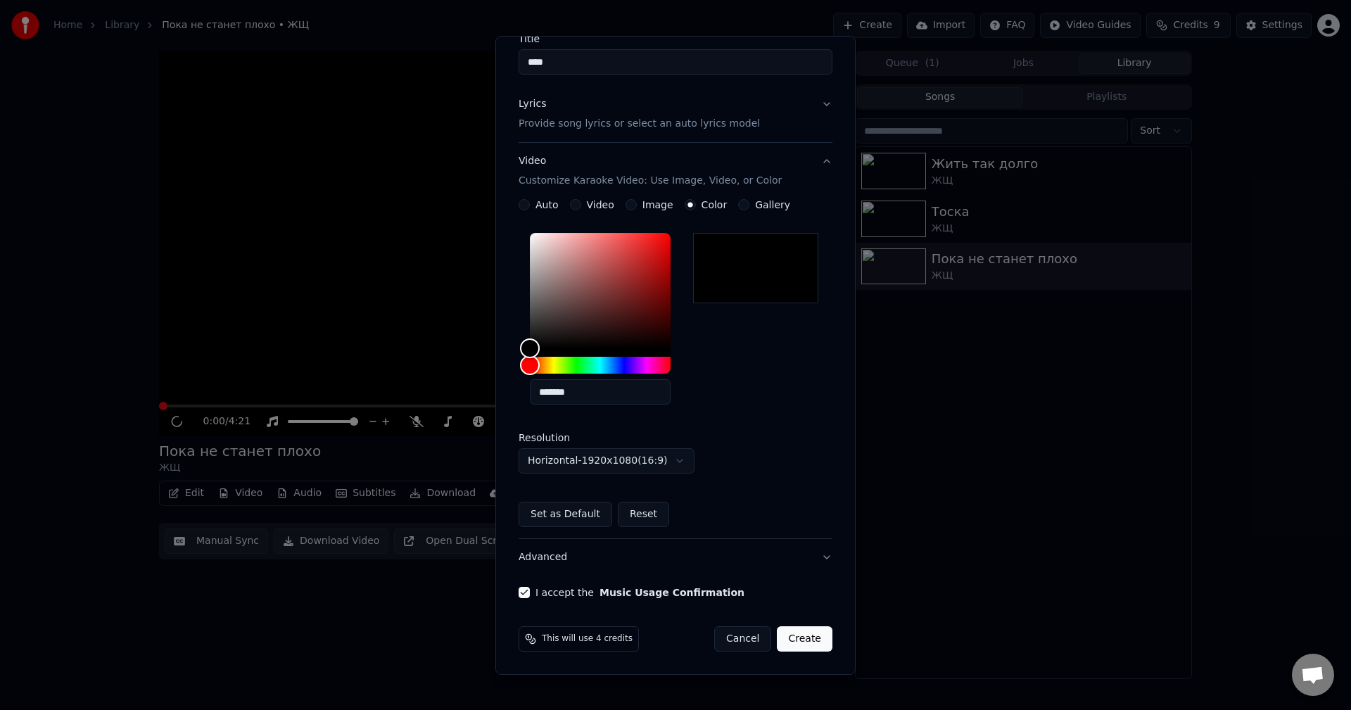
click at [805, 636] on button "Create" at bounding box center [805, 638] width 56 height 25
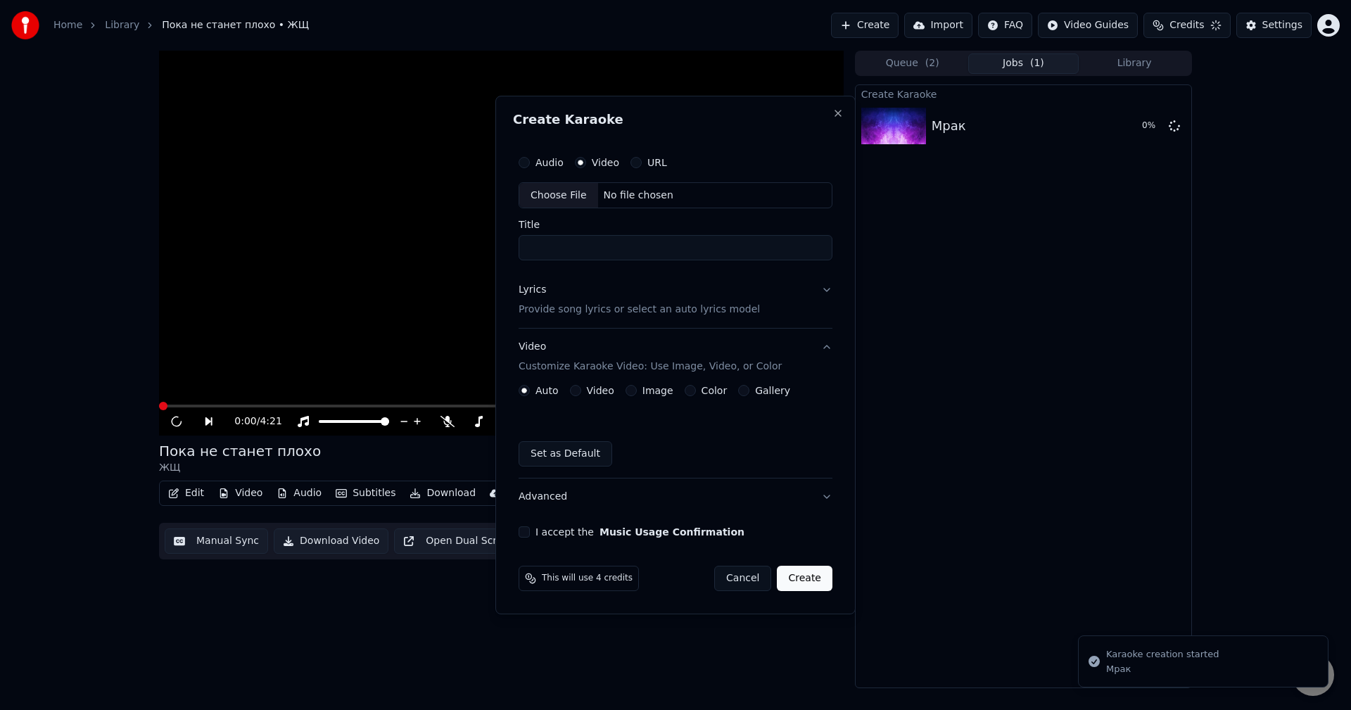
scroll to position [0, 0]
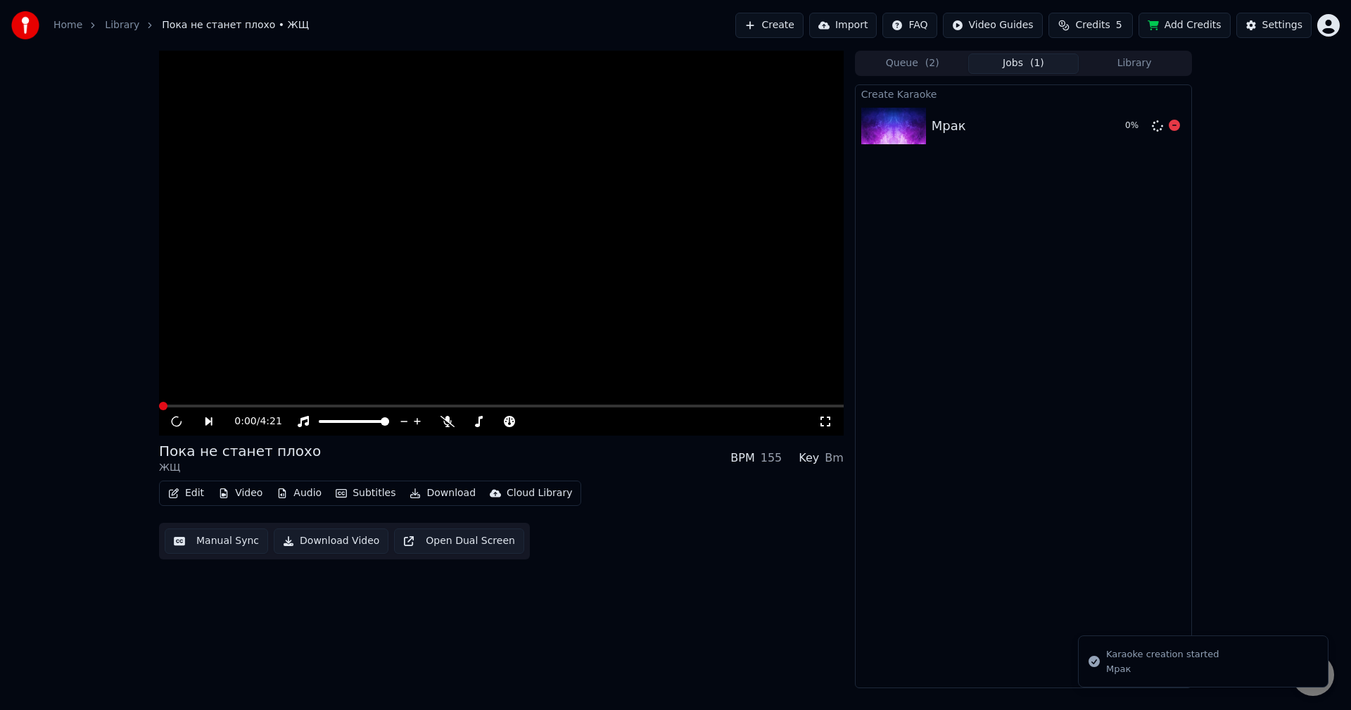
click at [928, 136] on div at bounding box center [897, 126] width 70 height 37
click at [915, 58] on button "Queue ( 2 )" at bounding box center [912, 63] width 111 height 20
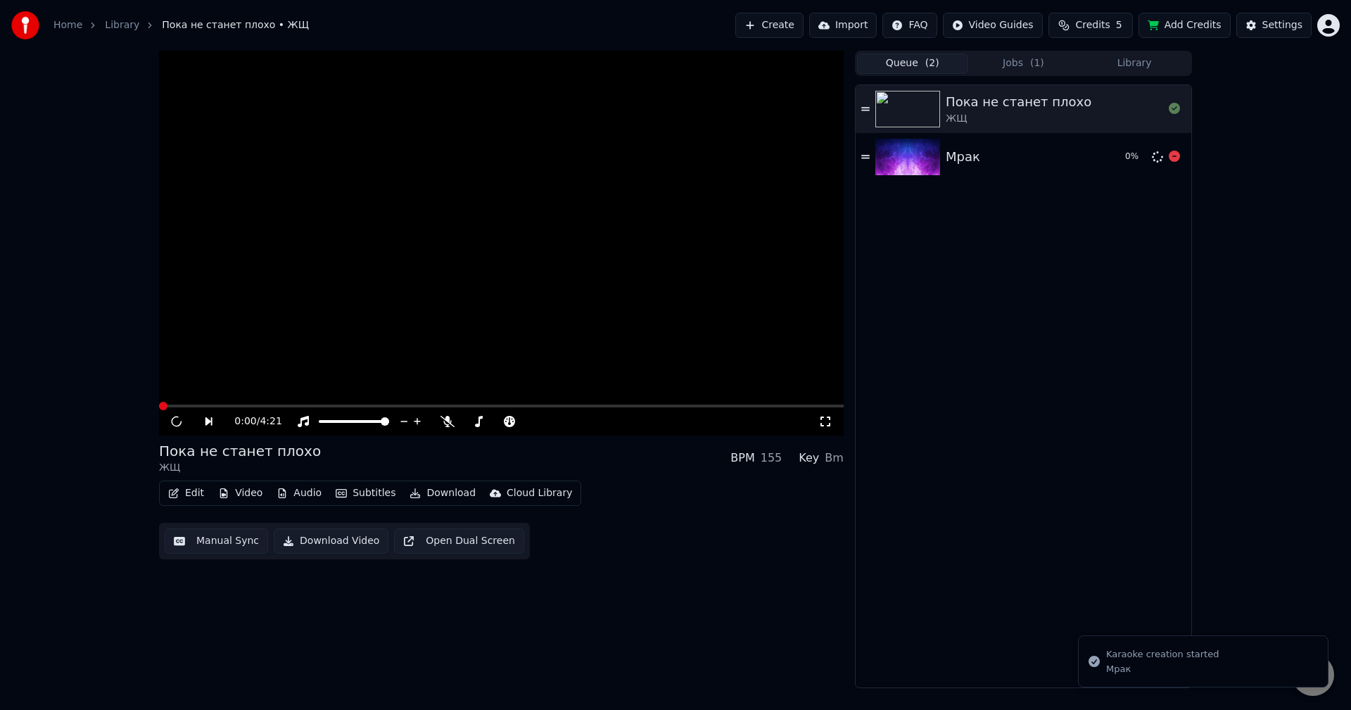
click at [924, 156] on img at bounding box center [908, 157] width 65 height 37
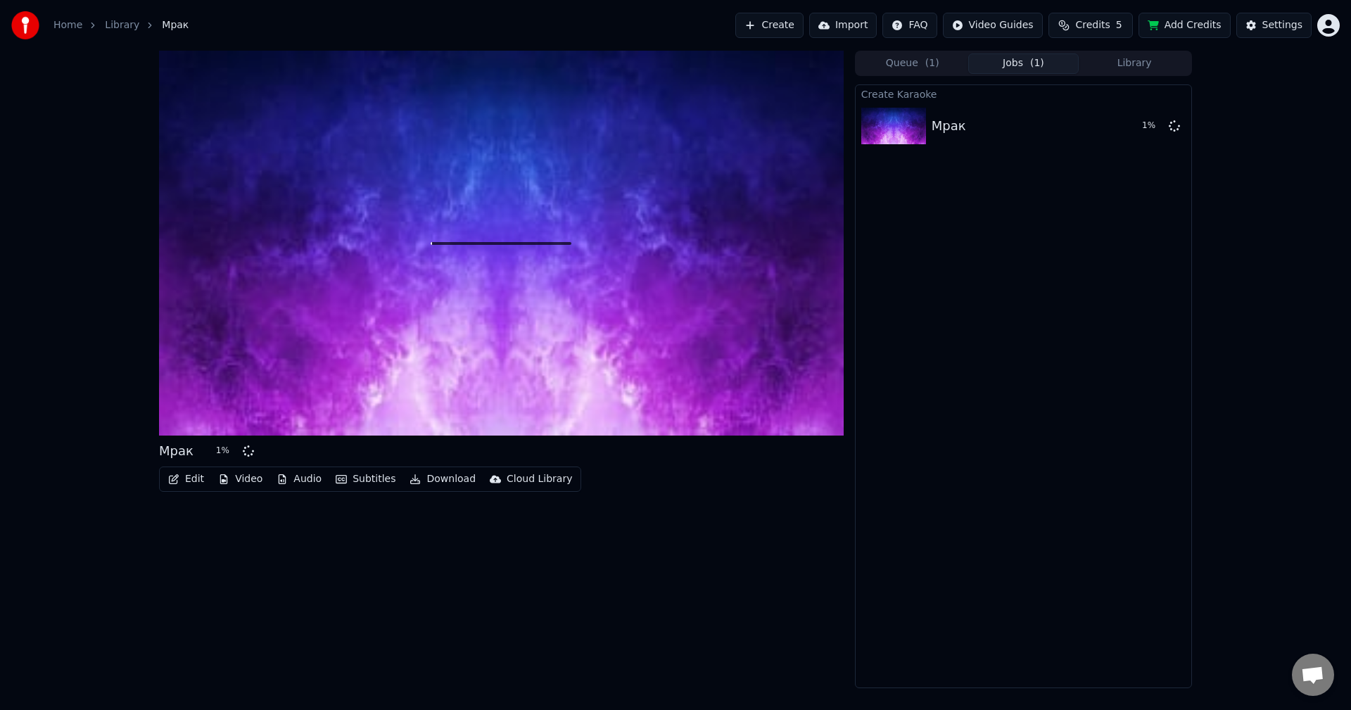
click at [1040, 61] on span "( 1 )" at bounding box center [1038, 63] width 14 height 14
click at [1138, 68] on button "Library" at bounding box center [1134, 63] width 111 height 20
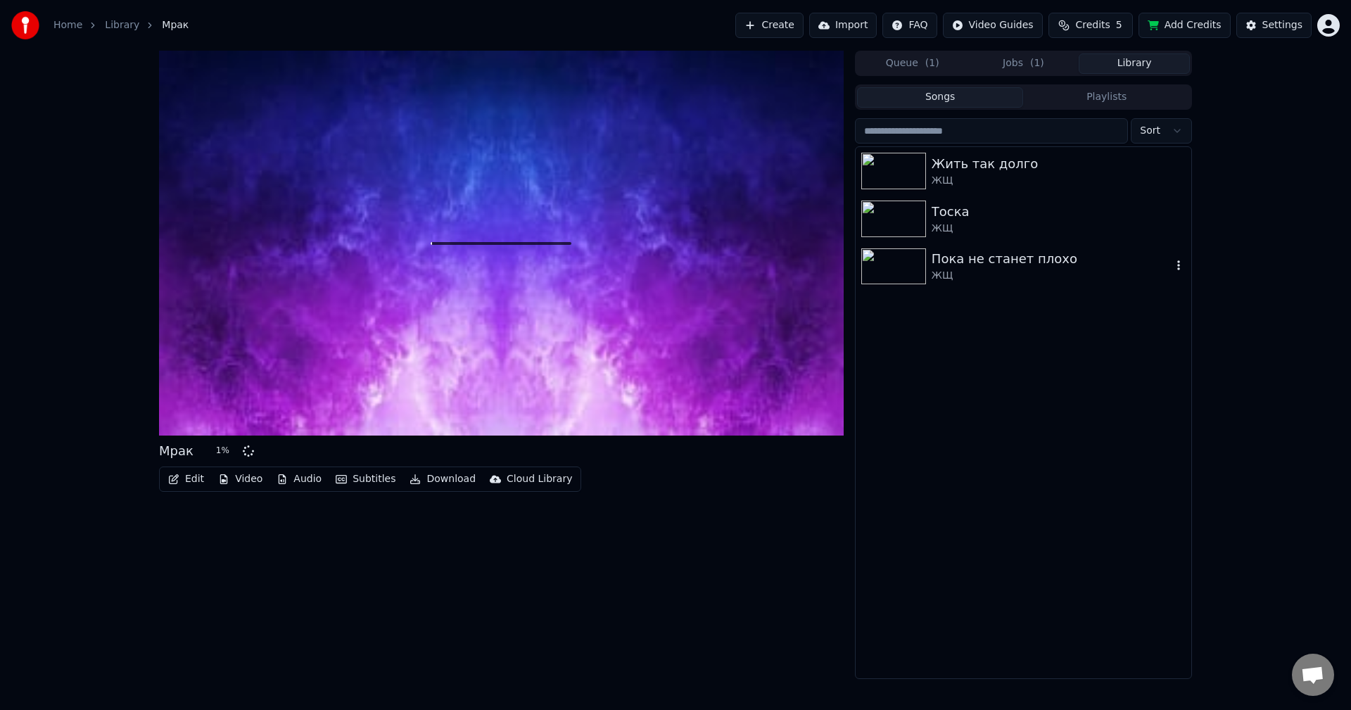
click at [910, 277] on img at bounding box center [894, 266] width 65 height 37
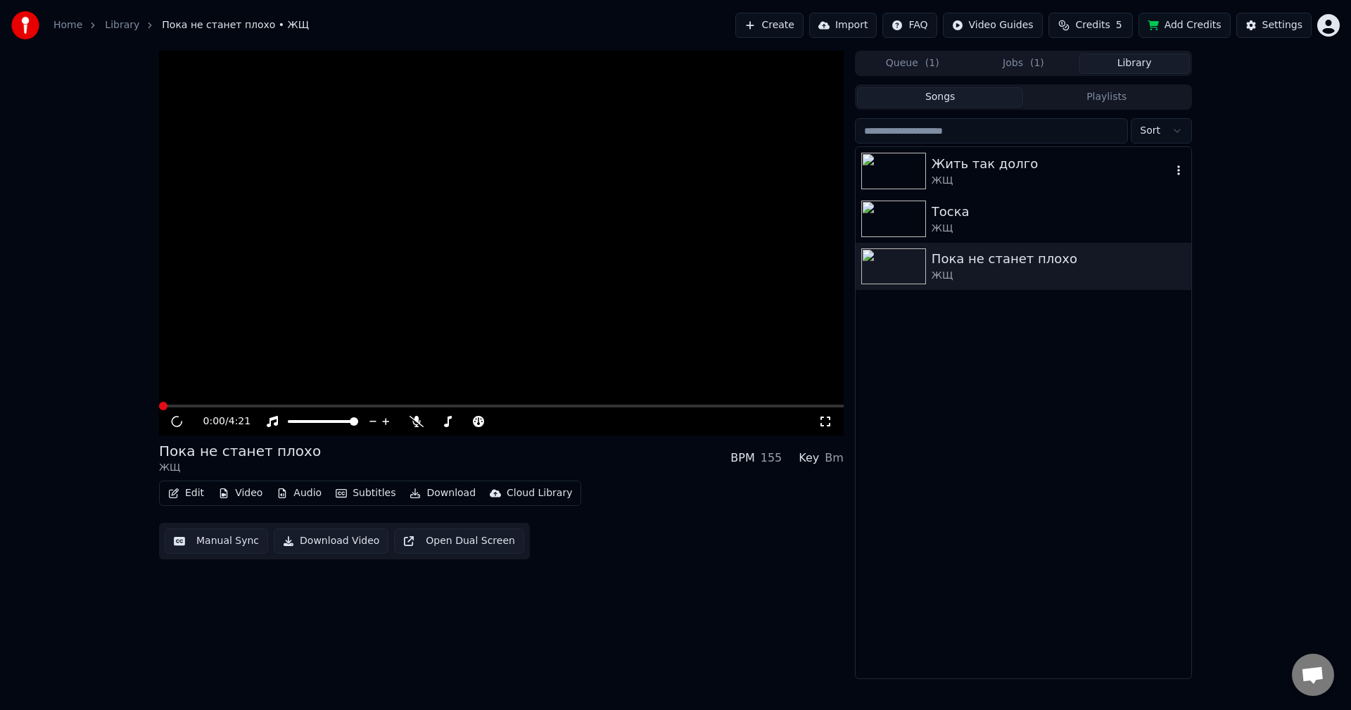
click at [898, 175] on img at bounding box center [894, 171] width 65 height 37
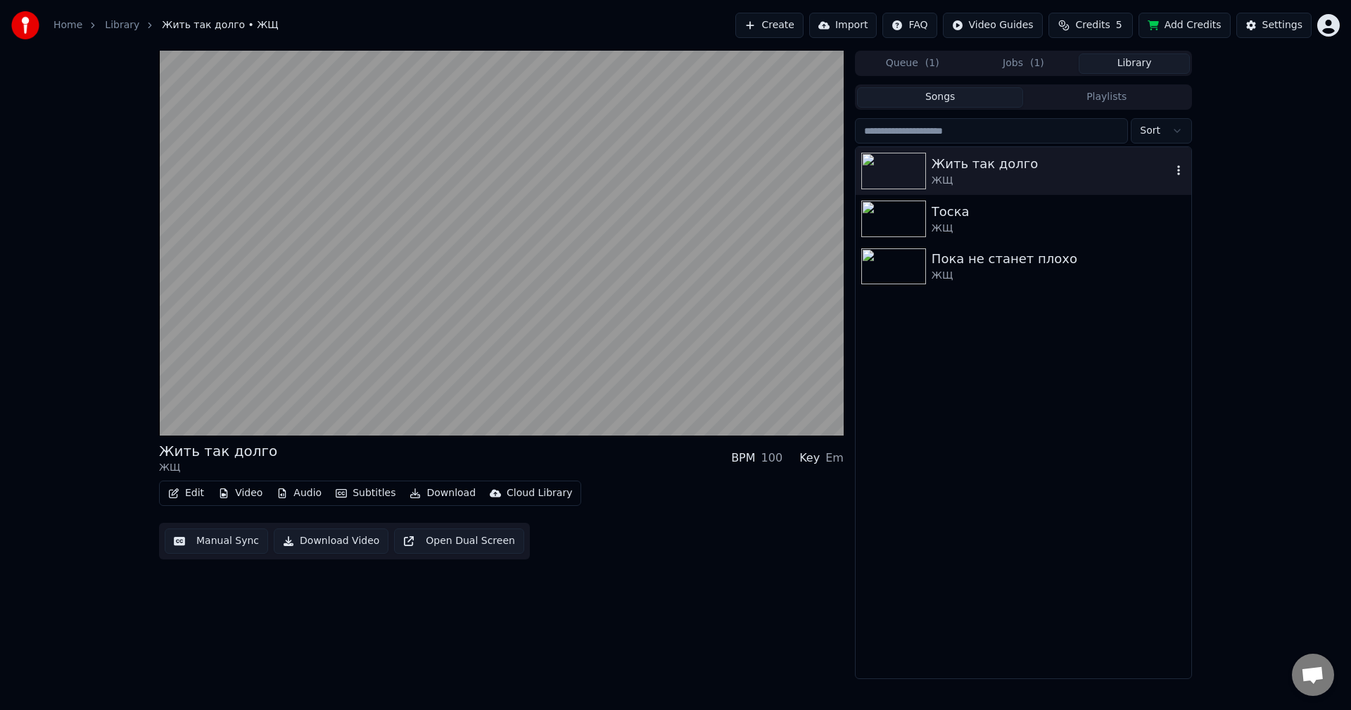
click at [900, 170] on img at bounding box center [894, 171] width 65 height 37
click at [1031, 65] on button "Jobs ( 1 )" at bounding box center [1024, 63] width 111 height 20
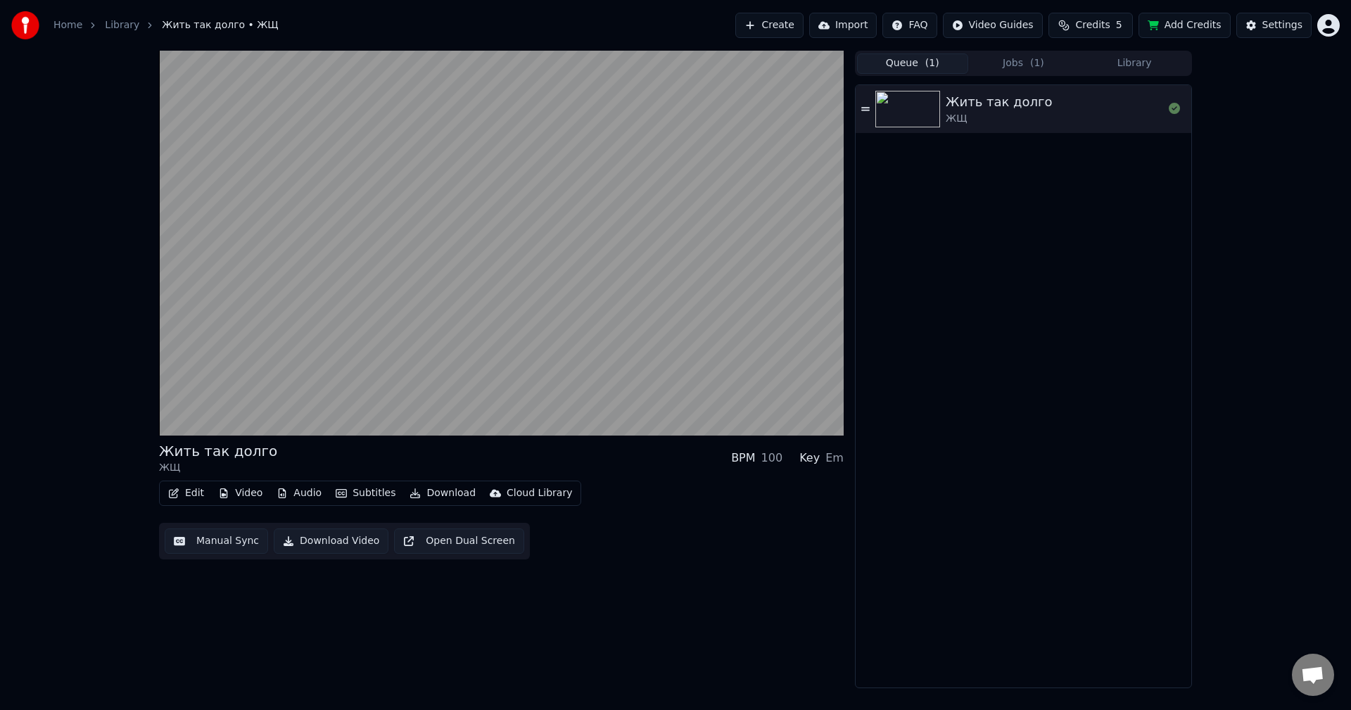
click at [928, 68] on span "( 1 )" at bounding box center [933, 63] width 14 height 14
click at [996, 70] on button "Jobs ( 1 )" at bounding box center [1024, 63] width 111 height 20
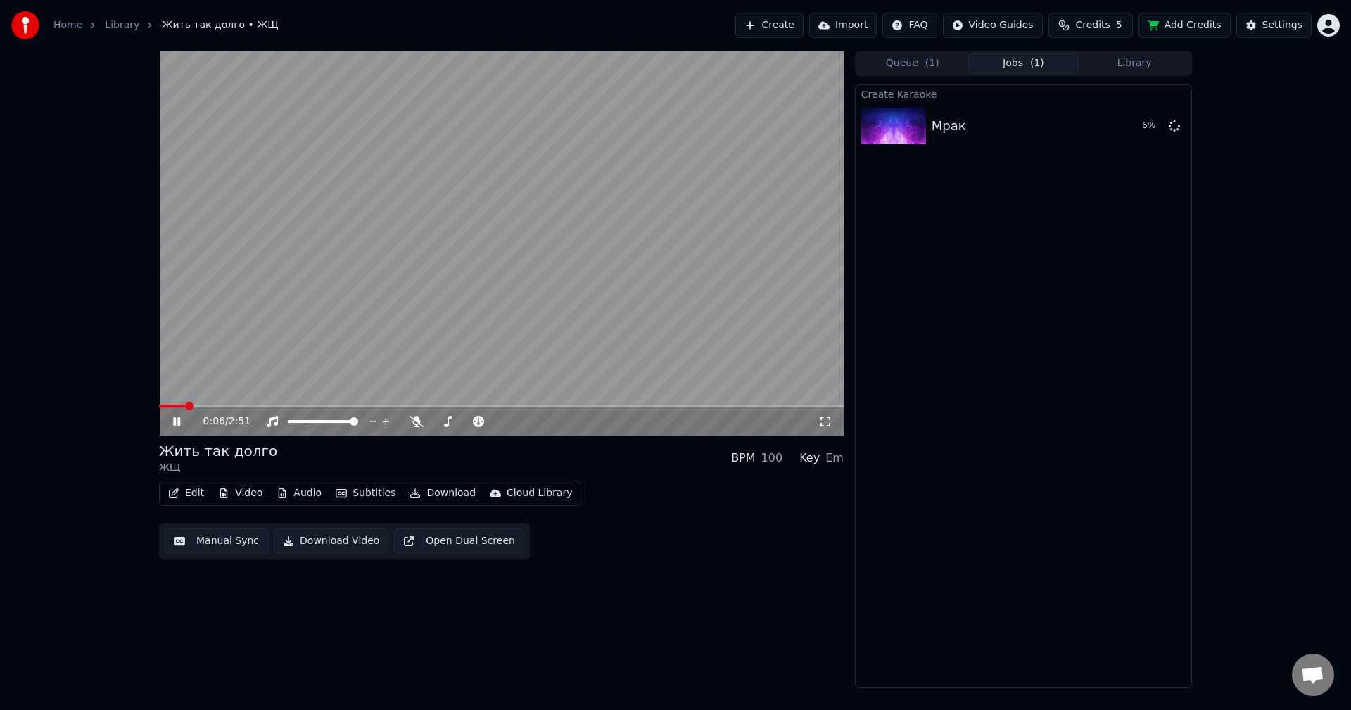
click at [510, 322] on video at bounding box center [501, 243] width 685 height 385
click at [1197, 23] on button "Add Credits" at bounding box center [1185, 25] width 92 height 25
click at [892, 120] on img at bounding box center [894, 126] width 65 height 37
click at [1133, 129] on button "Play" at bounding box center [1141, 125] width 44 height 25
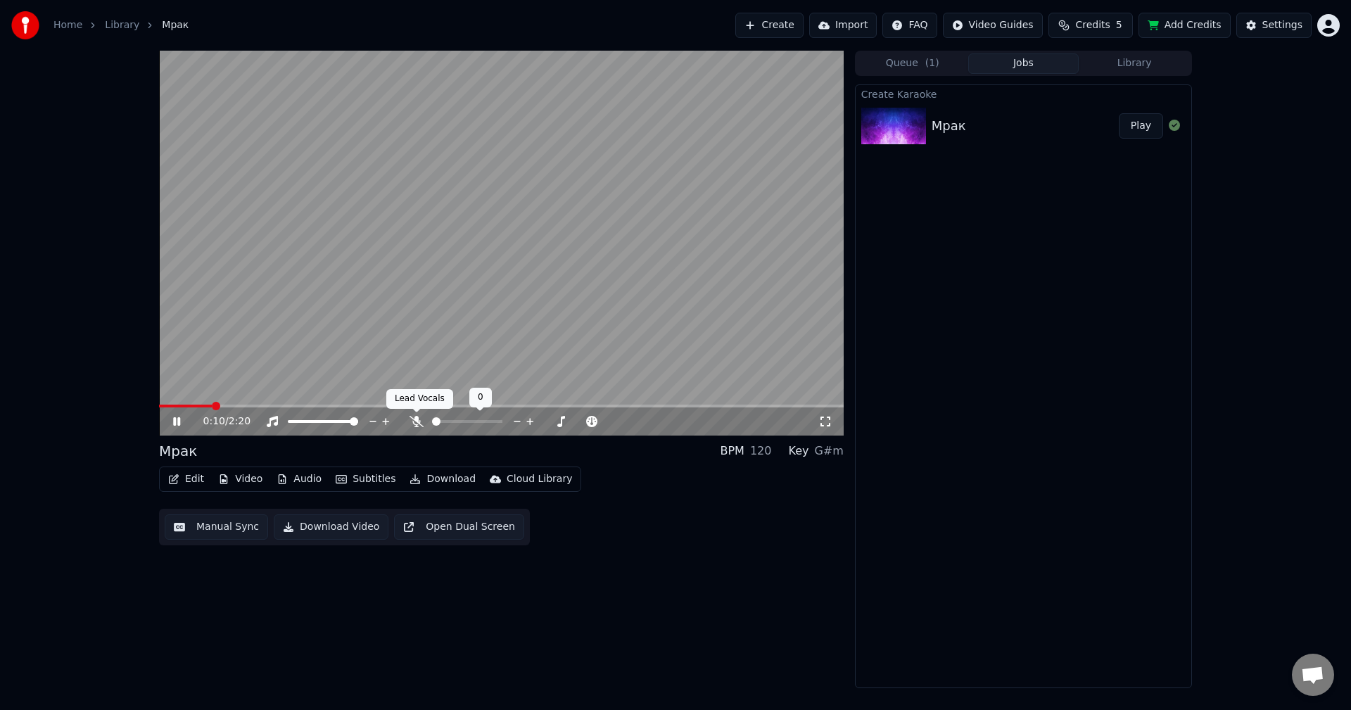
click at [413, 417] on icon at bounding box center [417, 421] width 14 height 11
drag, startPoint x: 457, startPoint y: 424, endPoint x: 466, endPoint y: 422, distance: 9.4
click at [465, 422] on div at bounding box center [480, 422] width 113 height 14
click at [467, 422] on span at bounding box center [467, 421] width 70 height 3
click at [181, 422] on icon at bounding box center [186, 421] width 33 height 11
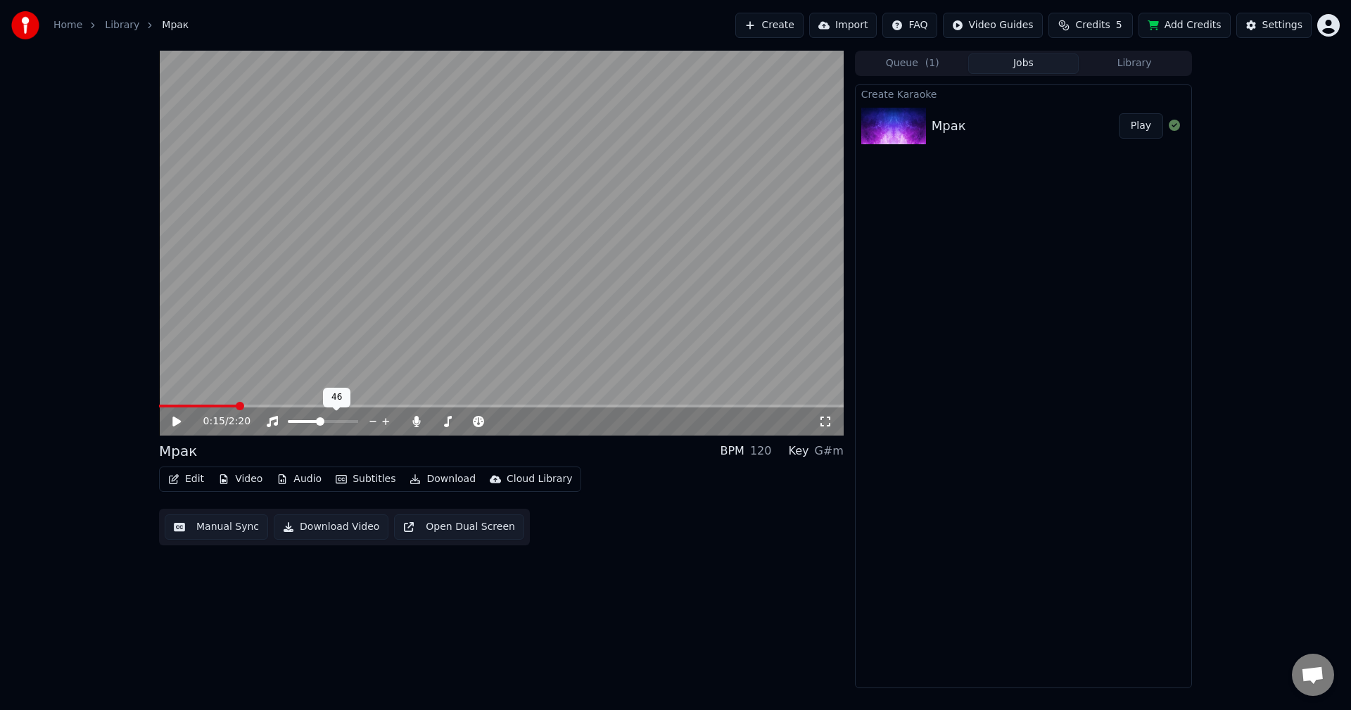
click at [320, 422] on span at bounding box center [304, 421] width 32 height 3
click at [175, 422] on icon at bounding box center [186, 421] width 33 height 11
click at [503, 423] on span at bounding box center [467, 421] width 70 height 3
click at [288, 423] on span at bounding box center [293, 421] width 11 height 3
click at [179, 420] on icon at bounding box center [176, 421] width 7 height 8
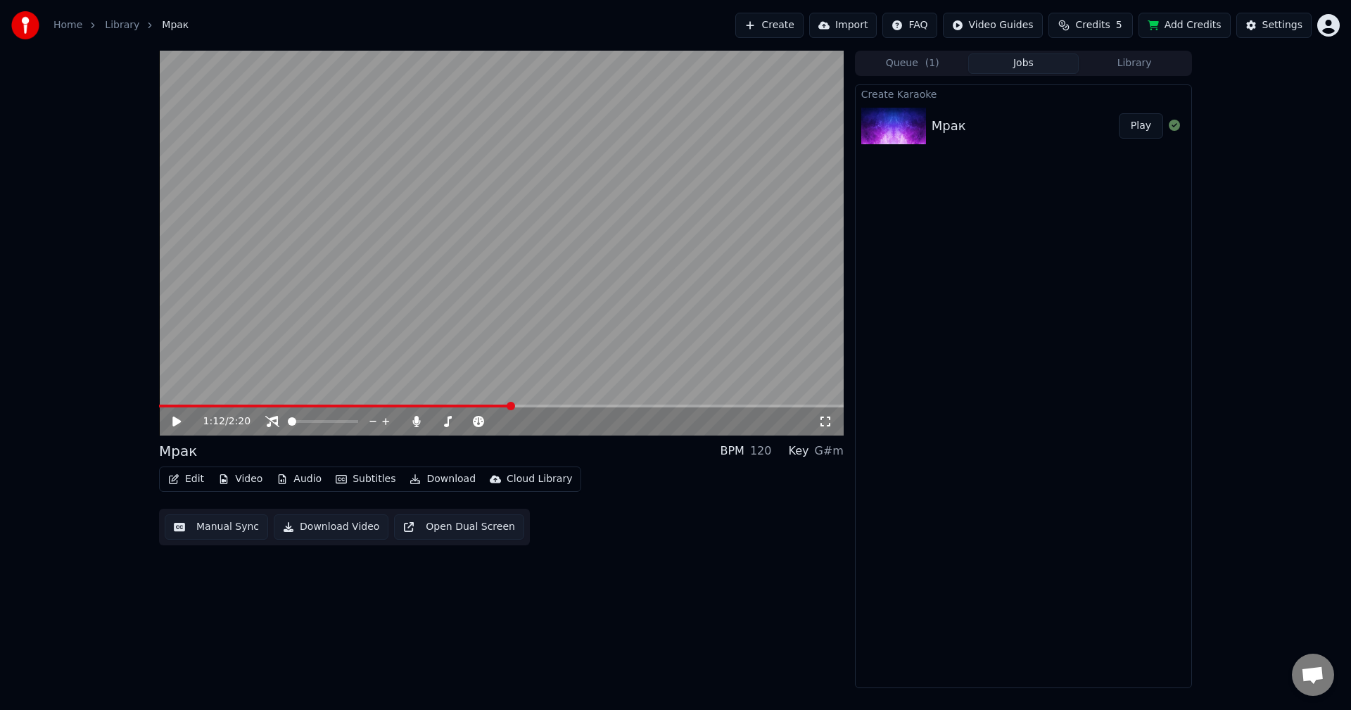
click at [510, 406] on span at bounding box center [335, 406] width 352 height 3
click at [159, 408] on span at bounding box center [163, 406] width 8 height 8
click at [183, 472] on button "Edit" at bounding box center [186, 480] width 47 height 20
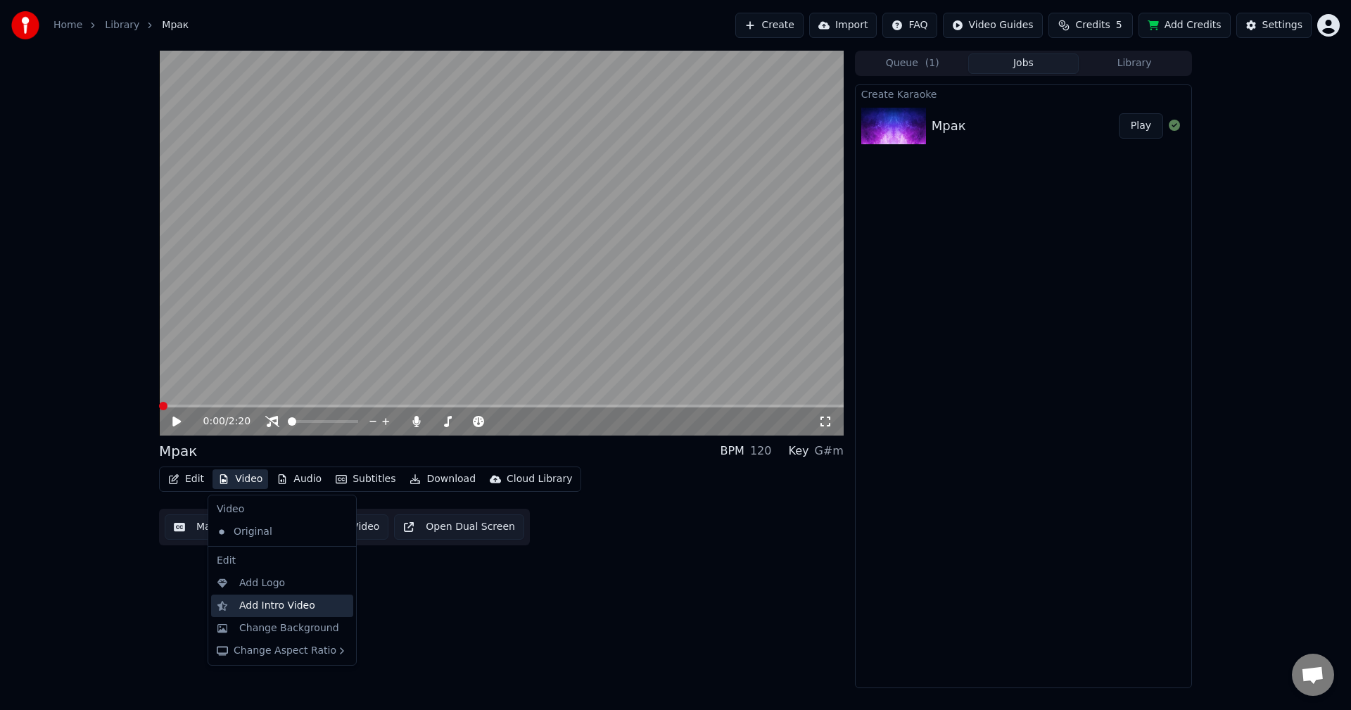
click at [265, 605] on div "Add Intro Video" at bounding box center [277, 606] width 76 height 14
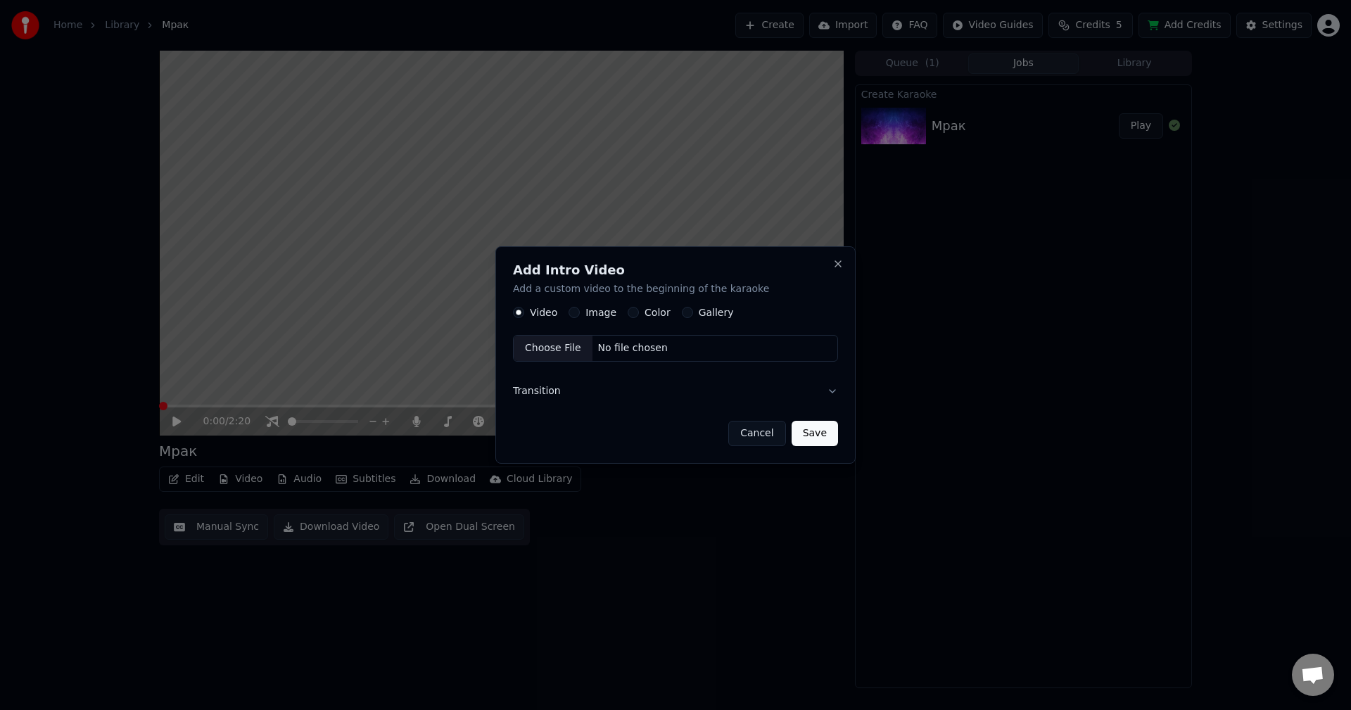
click at [645, 310] on label "Color" at bounding box center [658, 313] width 26 height 10
click at [639, 310] on button "Color" at bounding box center [633, 313] width 11 height 11
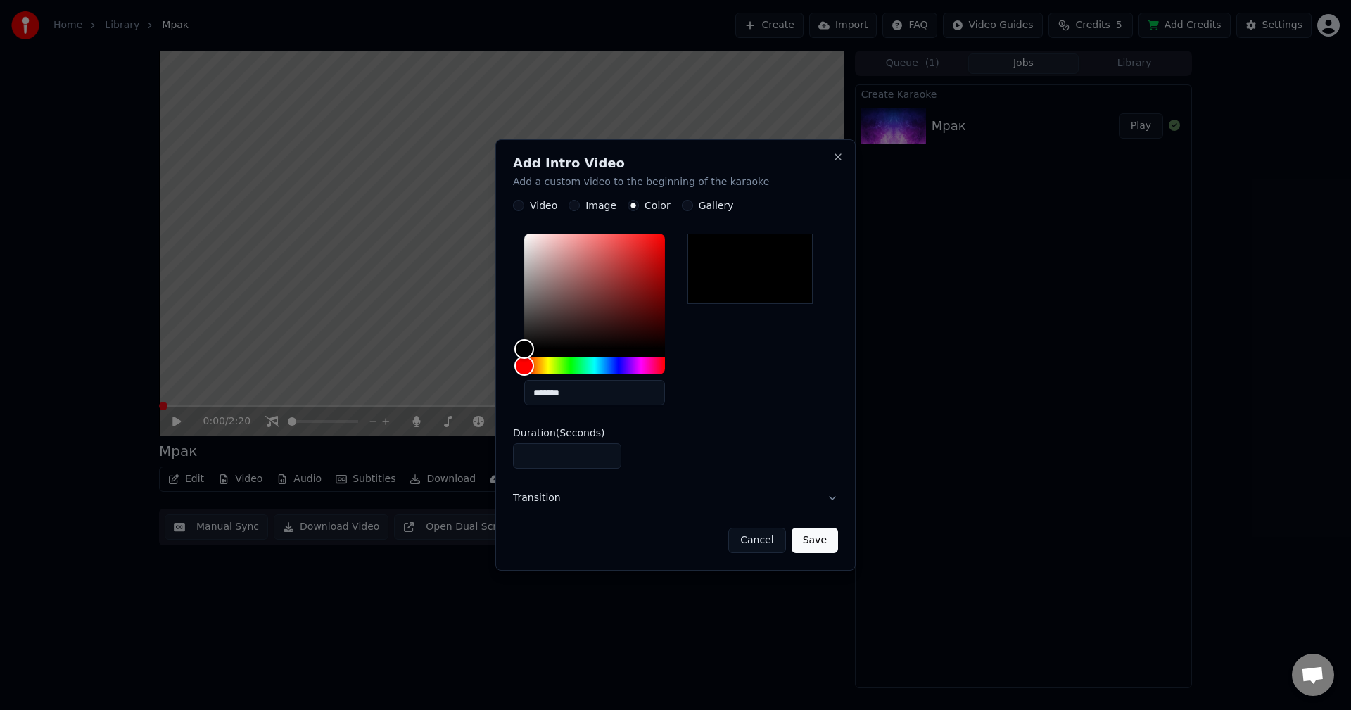
drag, startPoint x: 567, startPoint y: 458, endPoint x: 377, endPoint y: 442, distance: 190.7
click at [405, 443] on body "Home Library Мрак Create Import FAQ Video Guides Credits 5 Add Credits Settings…" at bounding box center [675, 355] width 1351 height 710
click at [685, 502] on button "Transition" at bounding box center [675, 499] width 325 height 37
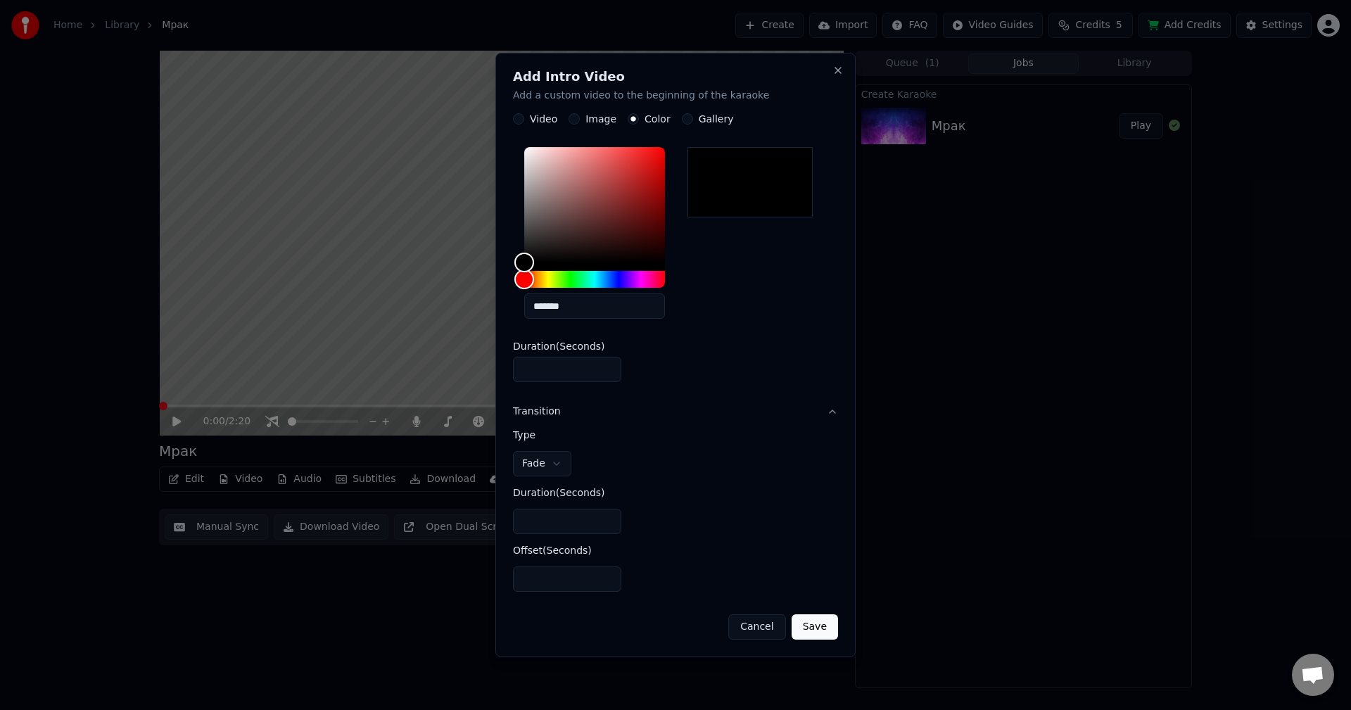
click at [553, 416] on button "Transition" at bounding box center [675, 412] width 325 height 37
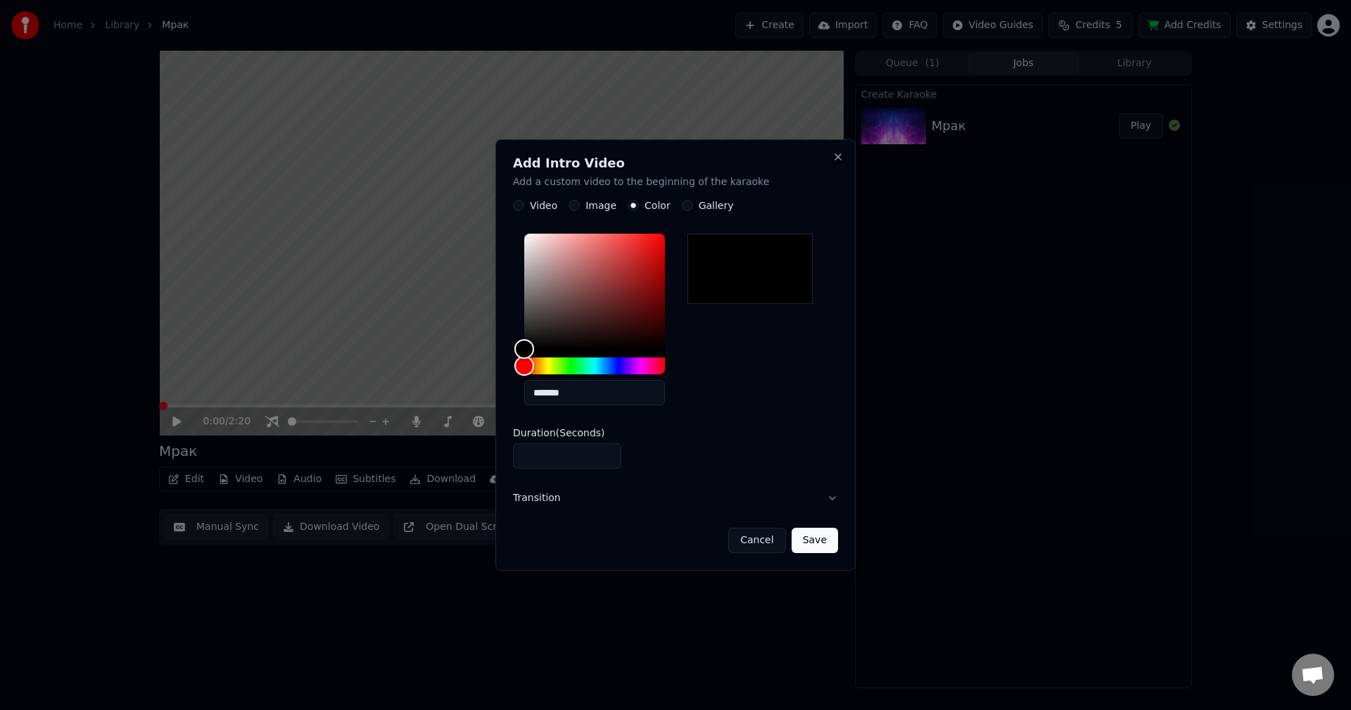
drag, startPoint x: 539, startPoint y: 465, endPoint x: 460, endPoint y: 458, distance: 79.1
click at [485, 458] on body "Home Library Мрак Create Import FAQ Video Guides Credits 5 Add Credits Settings…" at bounding box center [675, 355] width 1351 height 710
type input "*"
click at [820, 543] on button "Save" at bounding box center [815, 540] width 46 height 25
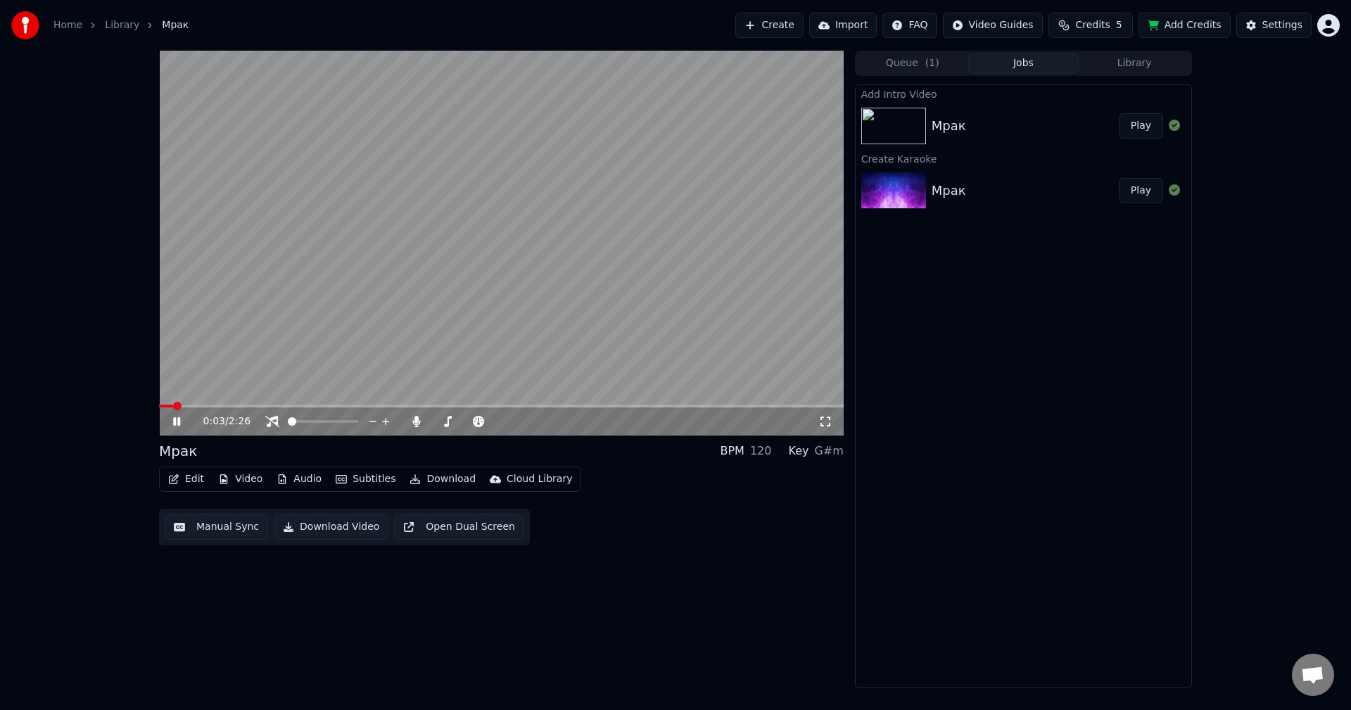
click at [159, 405] on span at bounding box center [166, 406] width 14 height 3
click at [177, 424] on icon at bounding box center [186, 421] width 33 height 11
click at [358, 423] on span at bounding box center [323, 421] width 70 height 3
click at [456, 422] on span at bounding box center [444, 421] width 24 height 3
click at [177, 420] on icon at bounding box center [176, 422] width 8 height 10
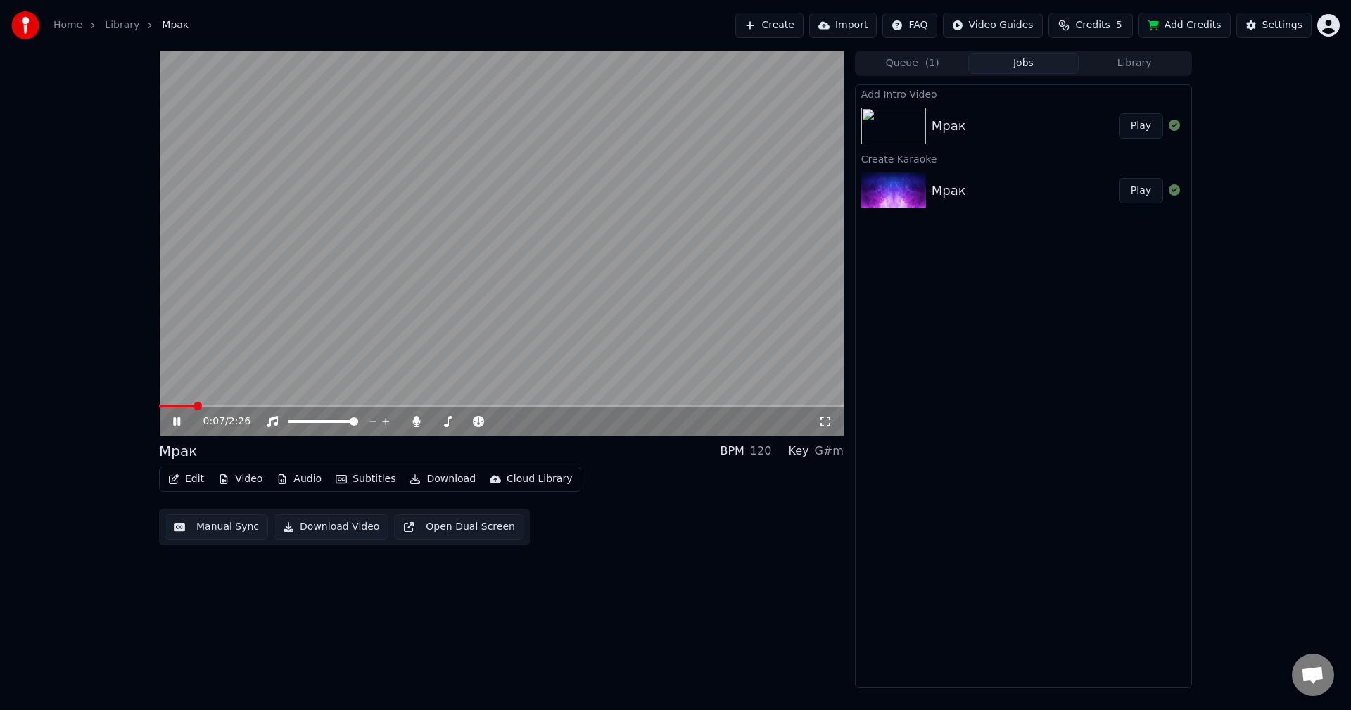
click at [177, 420] on icon at bounding box center [186, 421] width 33 height 11
click at [163, 420] on div "0:07 / 2:26" at bounding box center [501, 422] width 685 height 28
click at [173, 422] on icon at bounding box center [186, 421] width 33 height 11
click at [478, 422] on span at bounding box center [474, 421] width 8 height 8
click at [496, 426] on span at bounding box center [498, 421] width 8 height 8
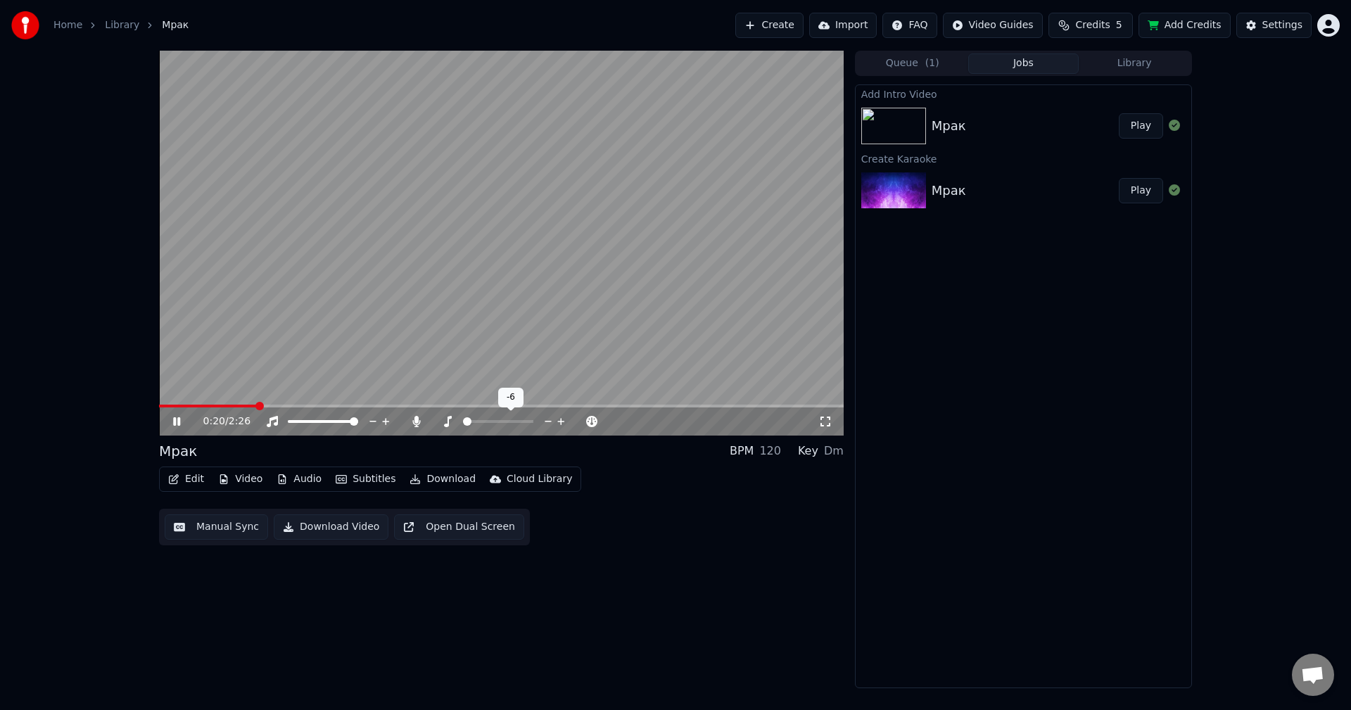
click at [463, 423] on span at bounding box center [467, 421] width 8 height 8
click at [499, 423] on span at bounding box center [498, 421] width 70 height 3
click at [327, 423] on div at bounding box center [335, 422] width 113 height 14
click at [320, 423] on span at bounding box center [304, 421] width 32 height 3
click at [185, 477] on button "Edit" at bounding box center [186, 480] width 47 height 20
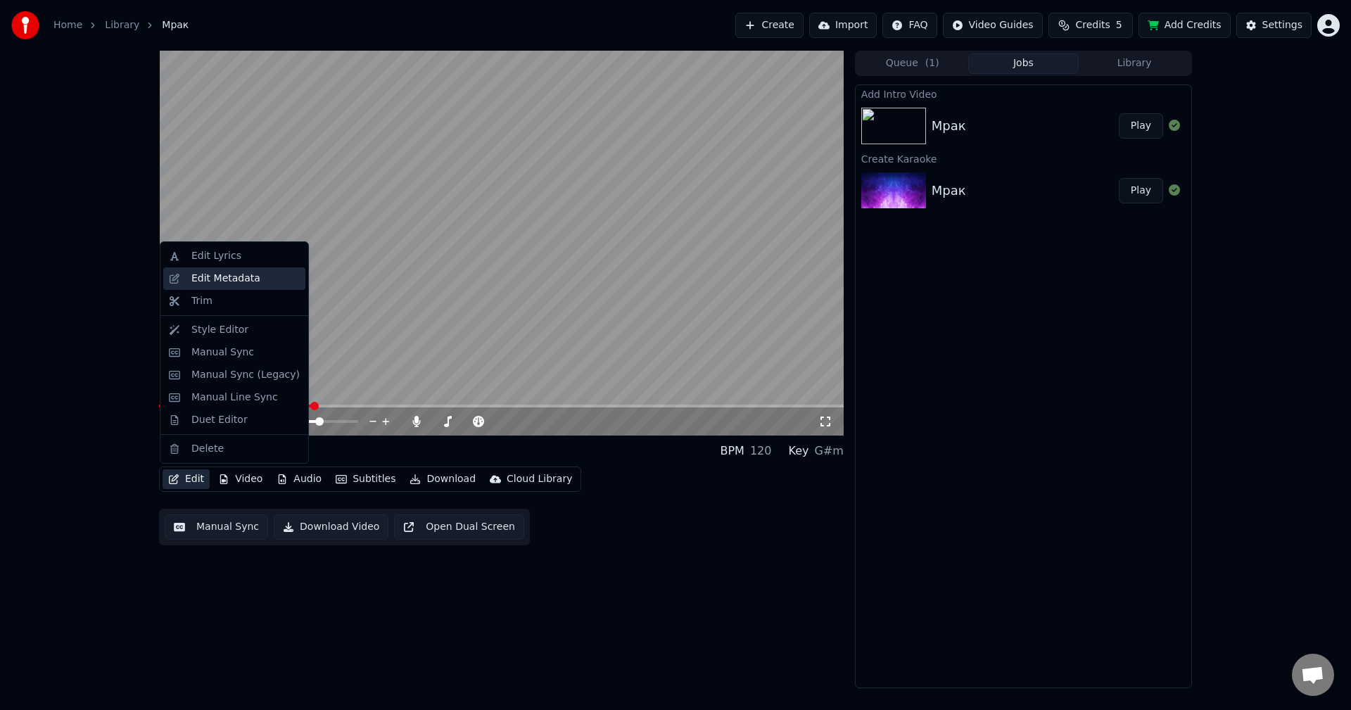
click at [227, 270] on div "Edit Metadata" at bounding box center [234, 278] width 142 height 23
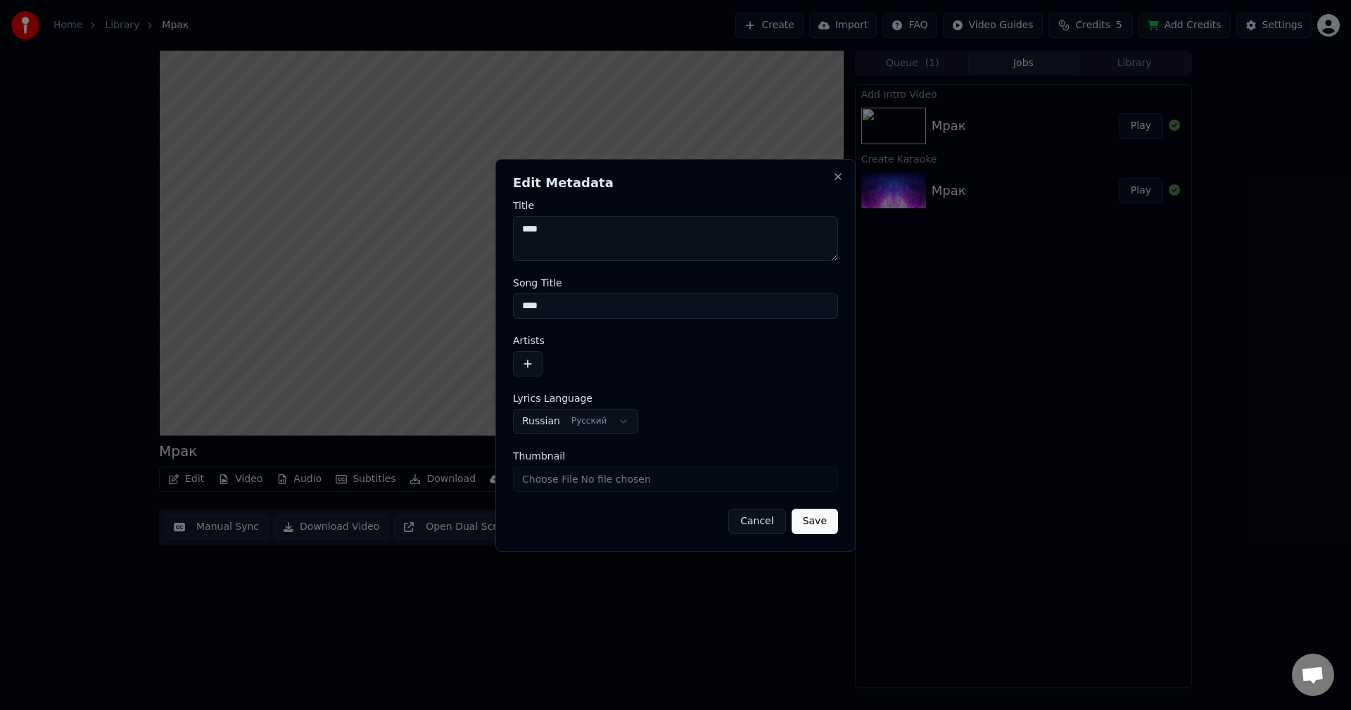
click at [532, 353] on button "button" at bounding box center [528, 363] width 30 height 25
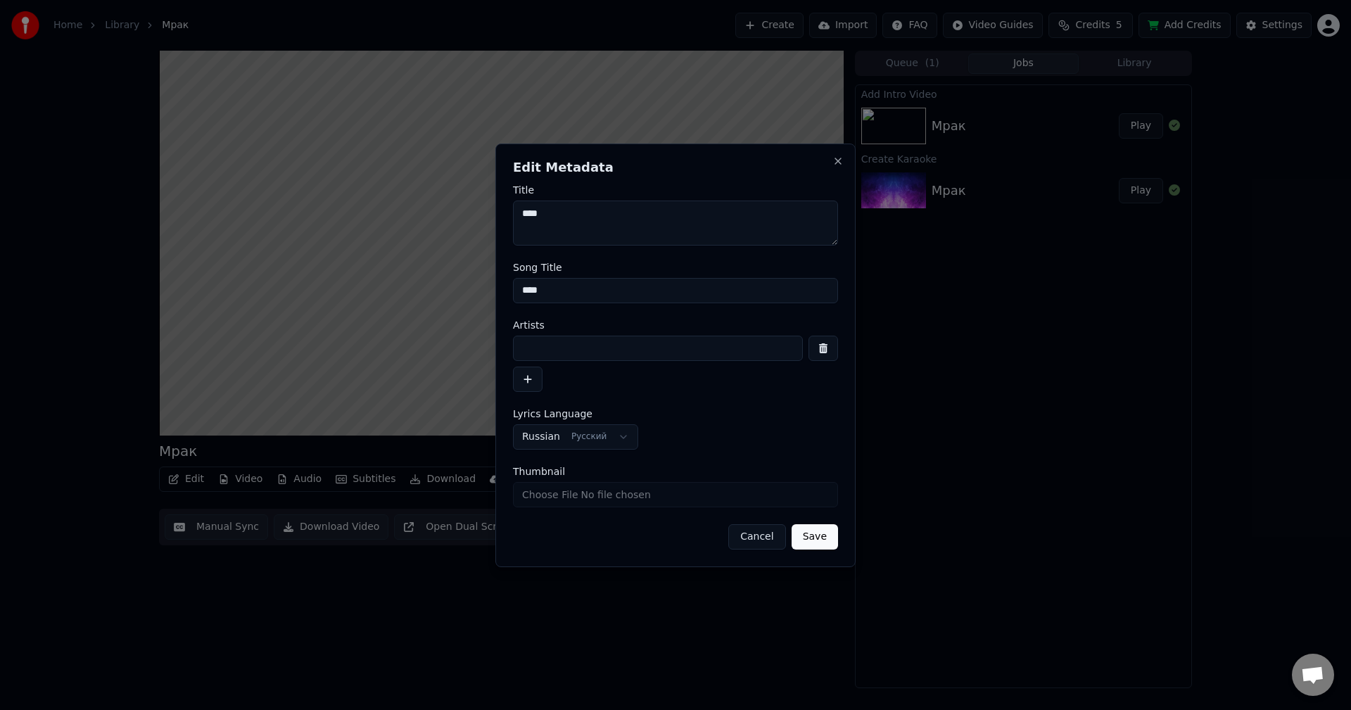
click at [557, 357] on input at bounding box center [658, 348] width 290 height 25
type input "*"
type input "**"
click at [645, 420] on div "**********" at bounding box center [675, 429] width 325 height 41
click at [827, 539] on button "Save" at bounding box center [815, 536] width 46 height 25
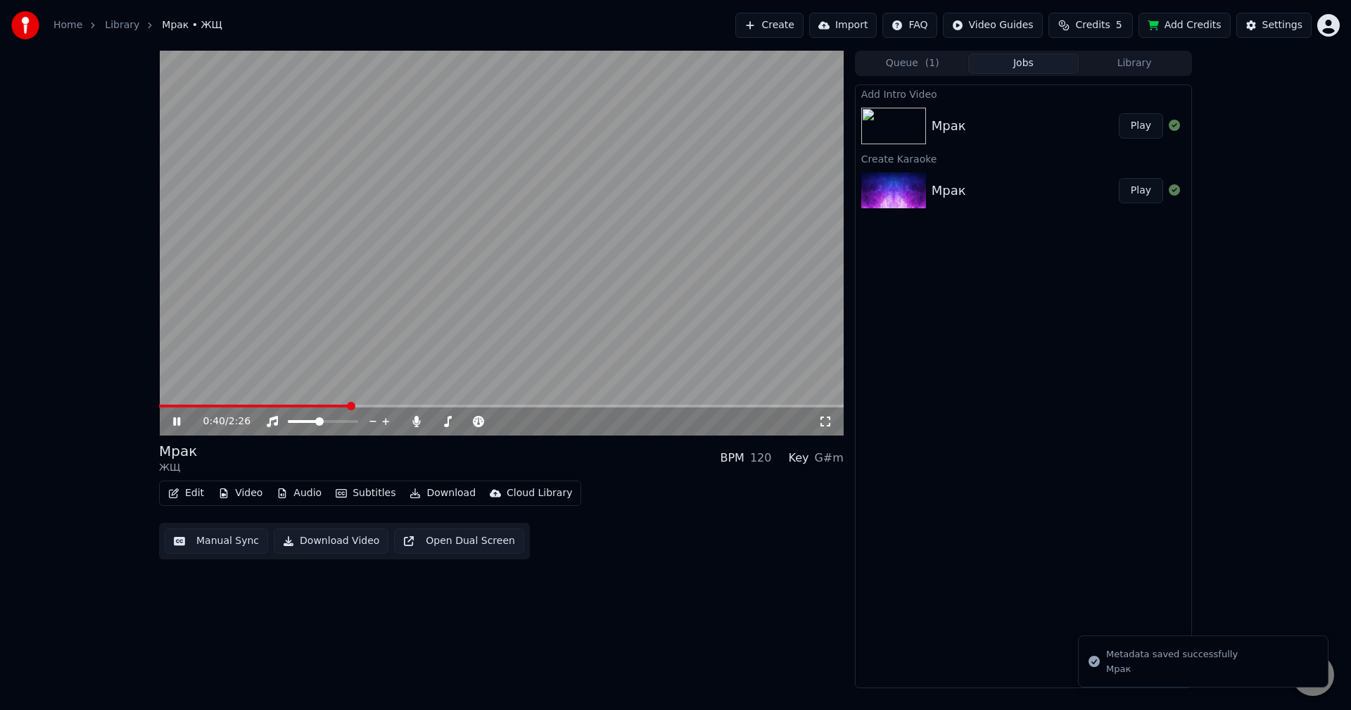
click at [178, 420] on icon at bounding box center [176, 421] width 7 height 8
click at [178, 420] on icon at bounding box center [176, 422] width 8 height 10
click at [420, 424] on icon at bounding box center [417, 421] width 14 height 11
drag, startPoint x: 349, startPoint y: 422, endPoint x: 384, endPoint y: 426, distance: 34.7
click at [384, 426] on div at bounding box center [335, 422] width 113 height 14
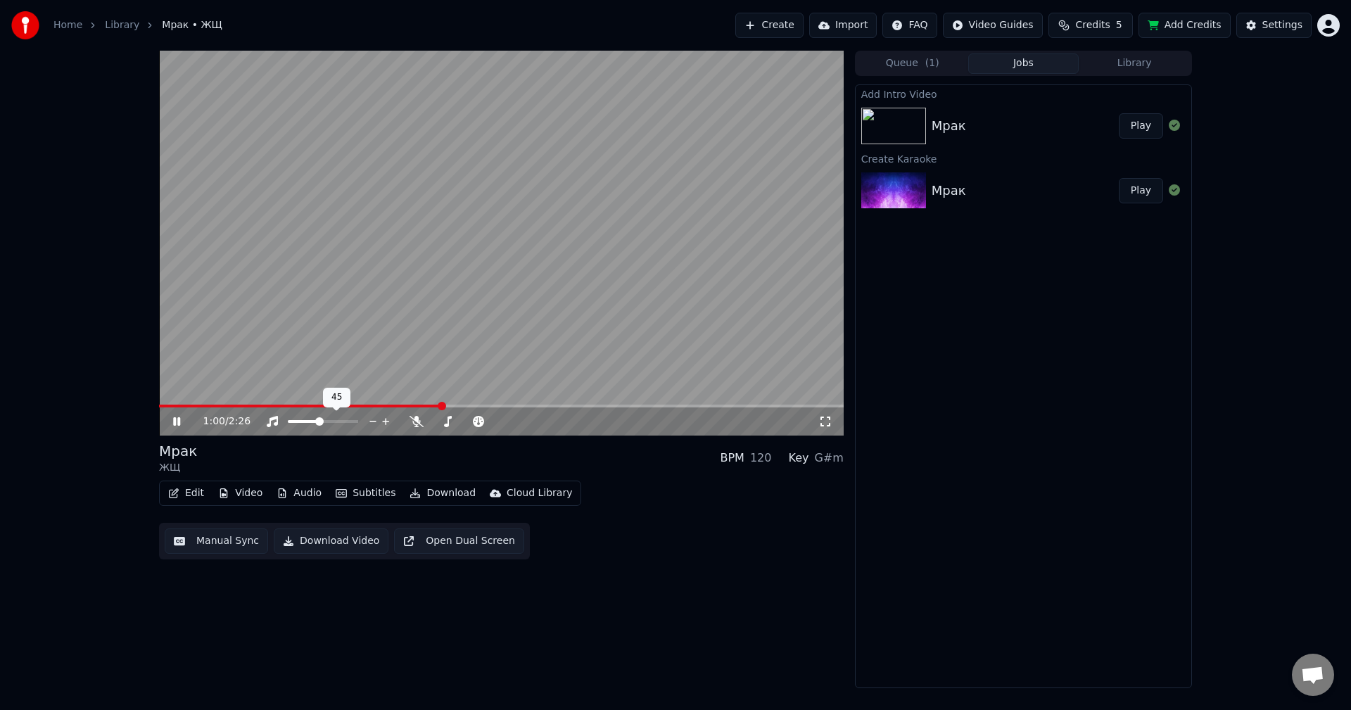
drag, startPoint x: 341, startPoint y: 418, endPoint x: 348, endPoint y: 427, distance: 12.0
click at [371, 423] on div at bounding box center [335, 422] width 113 height 14
click at [358, 422] on span at bounding box center [354, 421] width 8 height 8
click at [177, 426] on icon at bounding box center [186, 421] width 33 height 11
click at [190, 505] on div "Edit Video Audio Subtitles Download Cloud Library" at bounding box center [370, 493] width 422 height 25
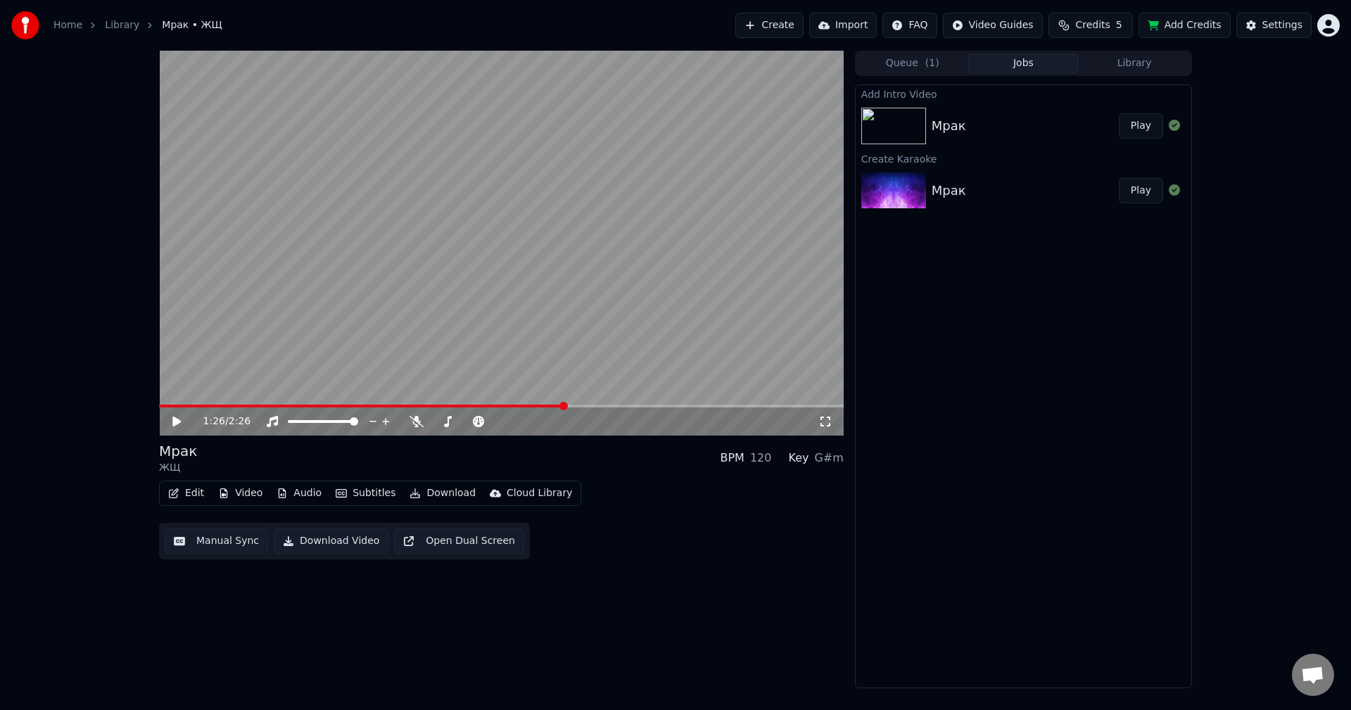
click at [191, 496] on button "Edit" at bounding box center [186, 494] width 47 height 20
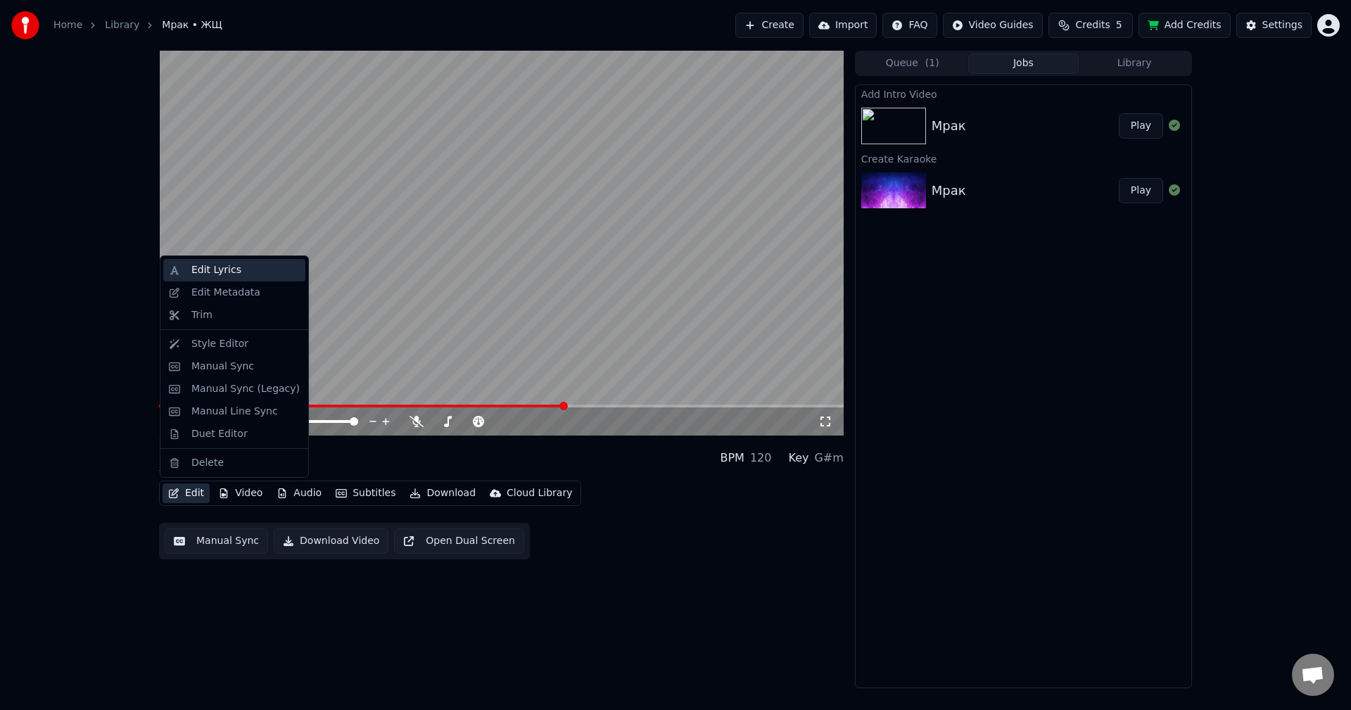
click at [227, 270] on div "Edit Lyrics" at bounding box center [216, 270] width 50 height 14
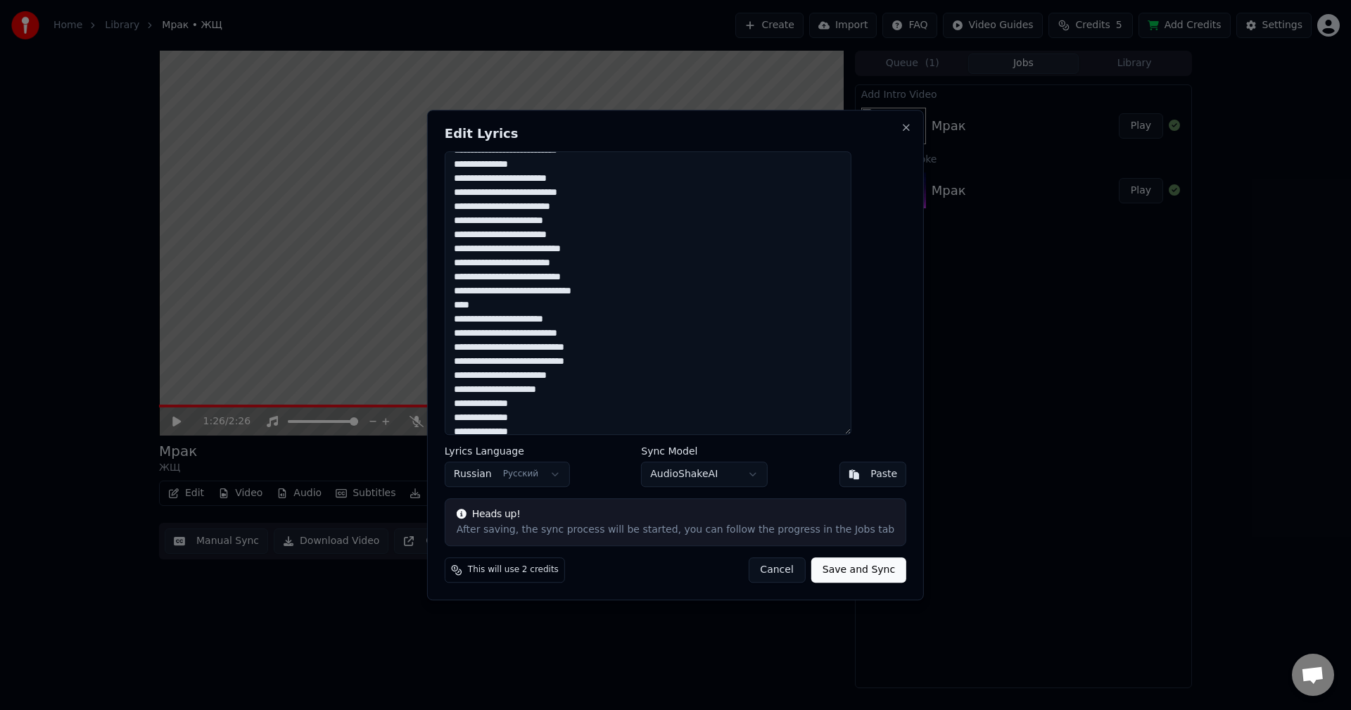
scroll to position [165, 0]
click at [764, 569] on button "Cancel" at bounding box center [776, 569] width 57 height 25
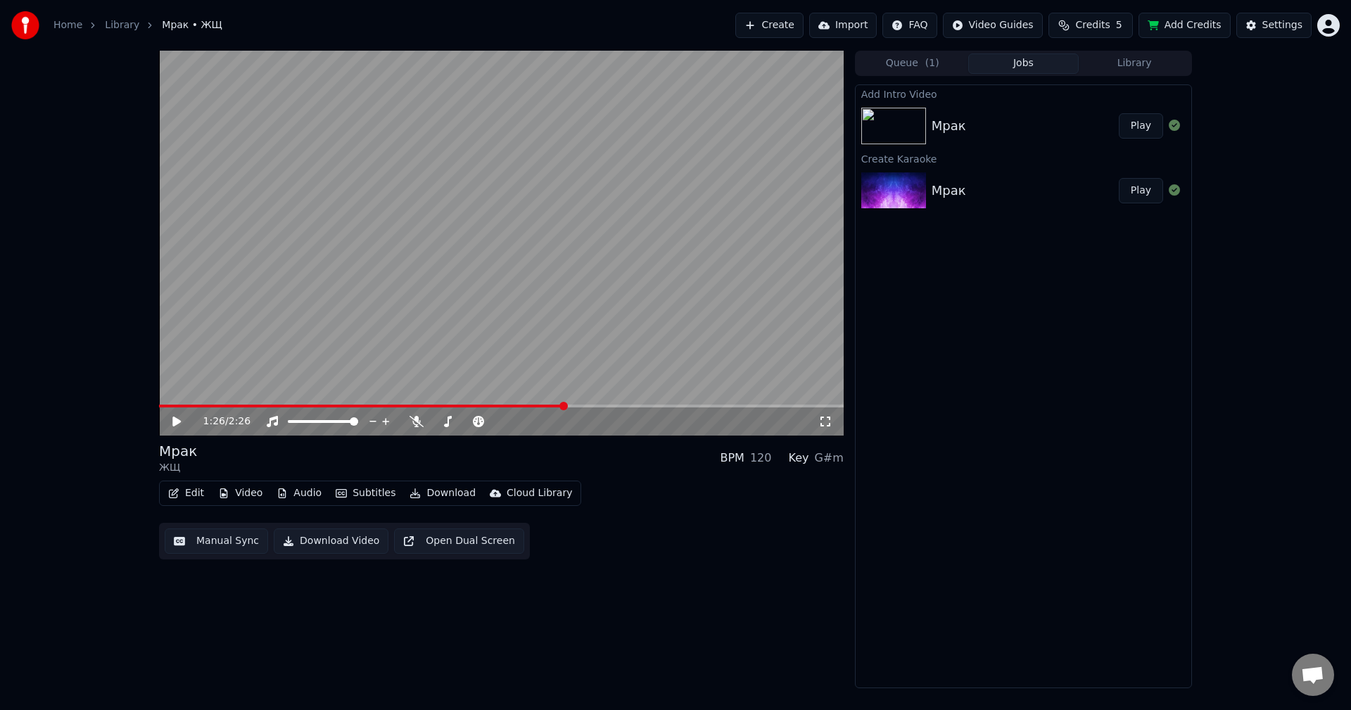
click at [175, 488] on button "Edit" at bounding box center [186, 494] width 47 height 20
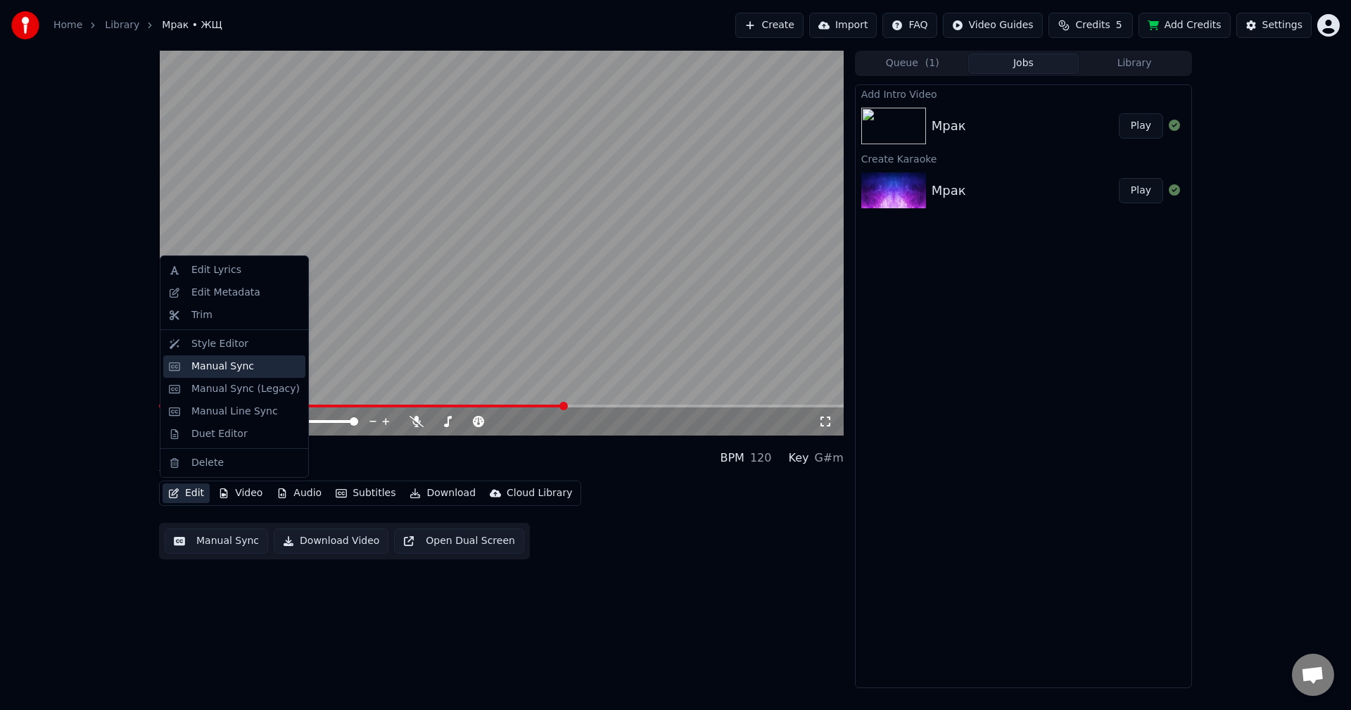
click at [208, 360] on div "Manual Sync" at bounding box center [222, 367] width 63 height 14
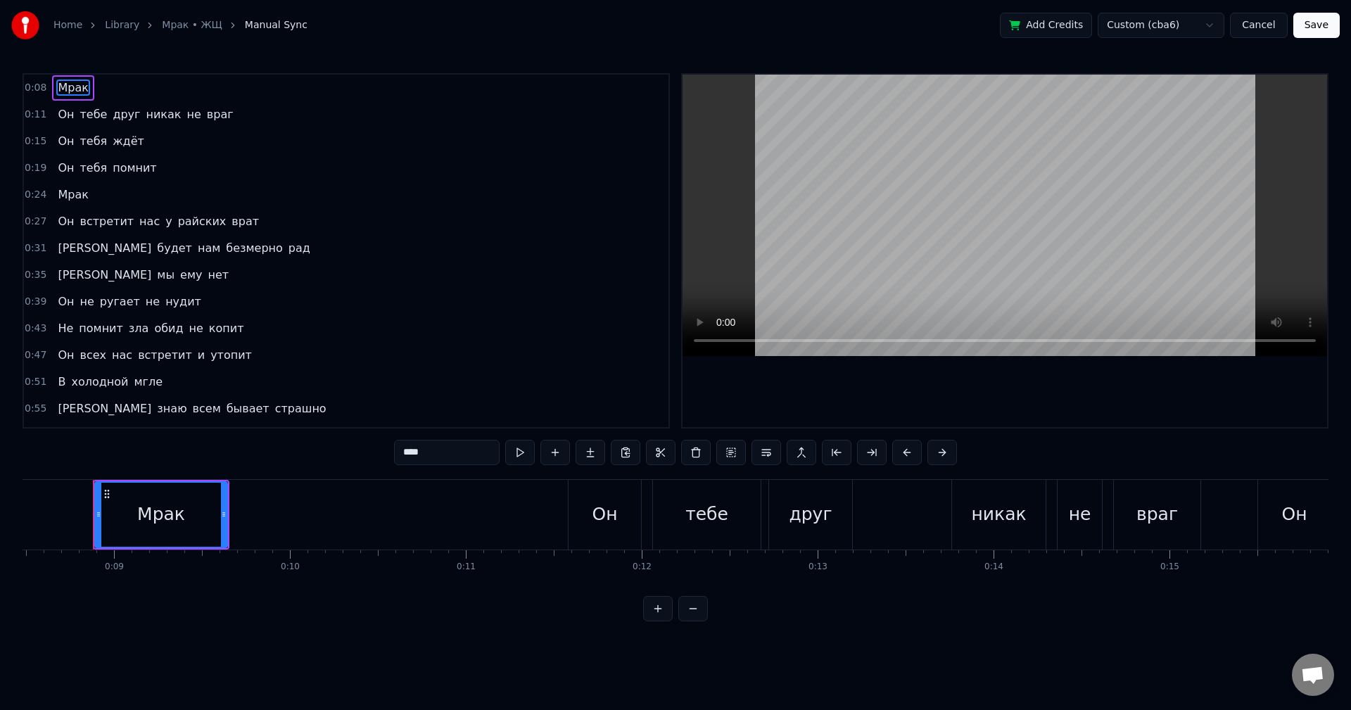
scroll to position [477, 0]
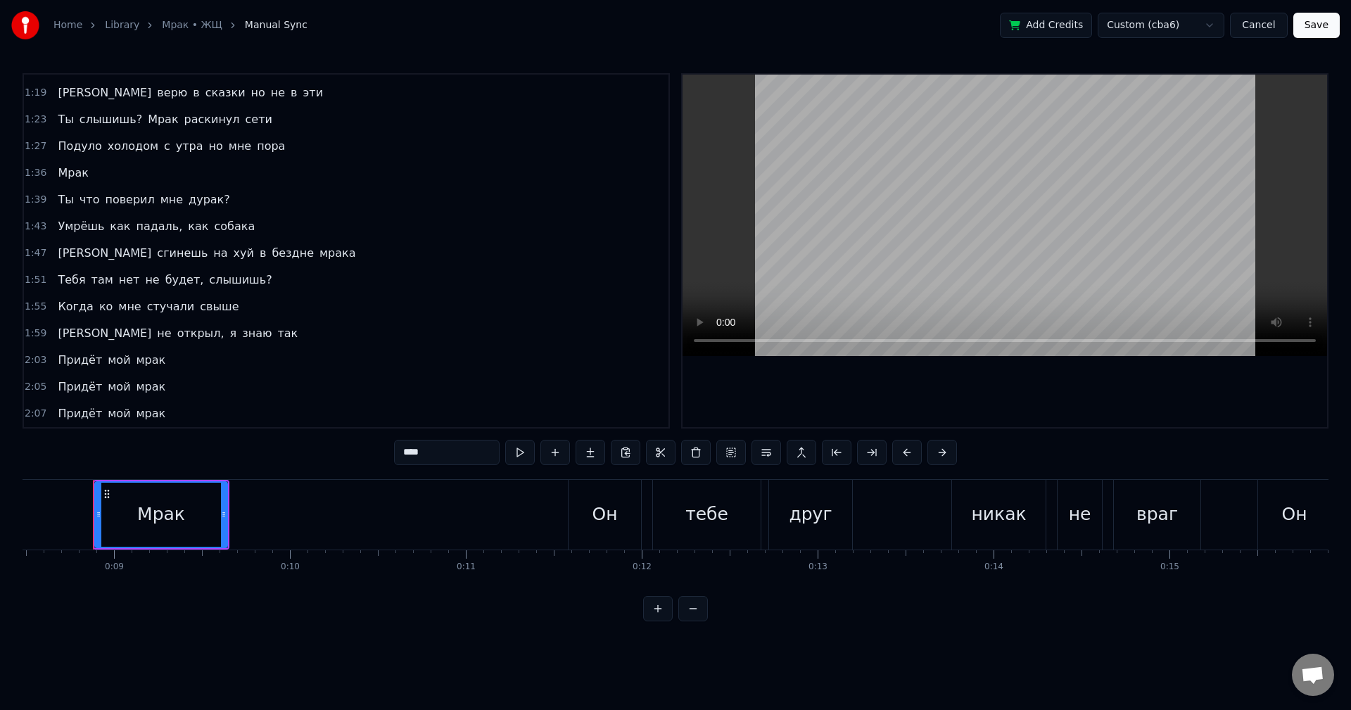
click at [221, 285] on span "слышишь?" at bounding box center [240, 280] width 65 height 16
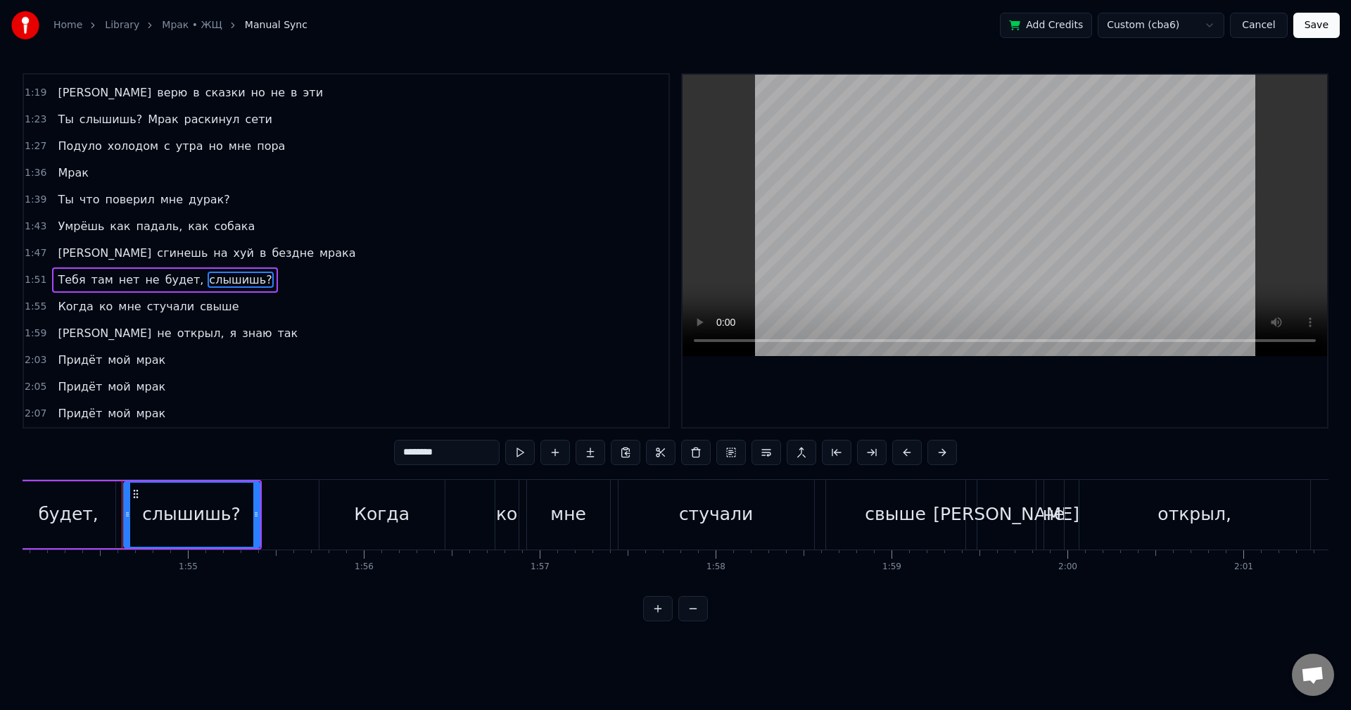
scroll to position [0, 20100]
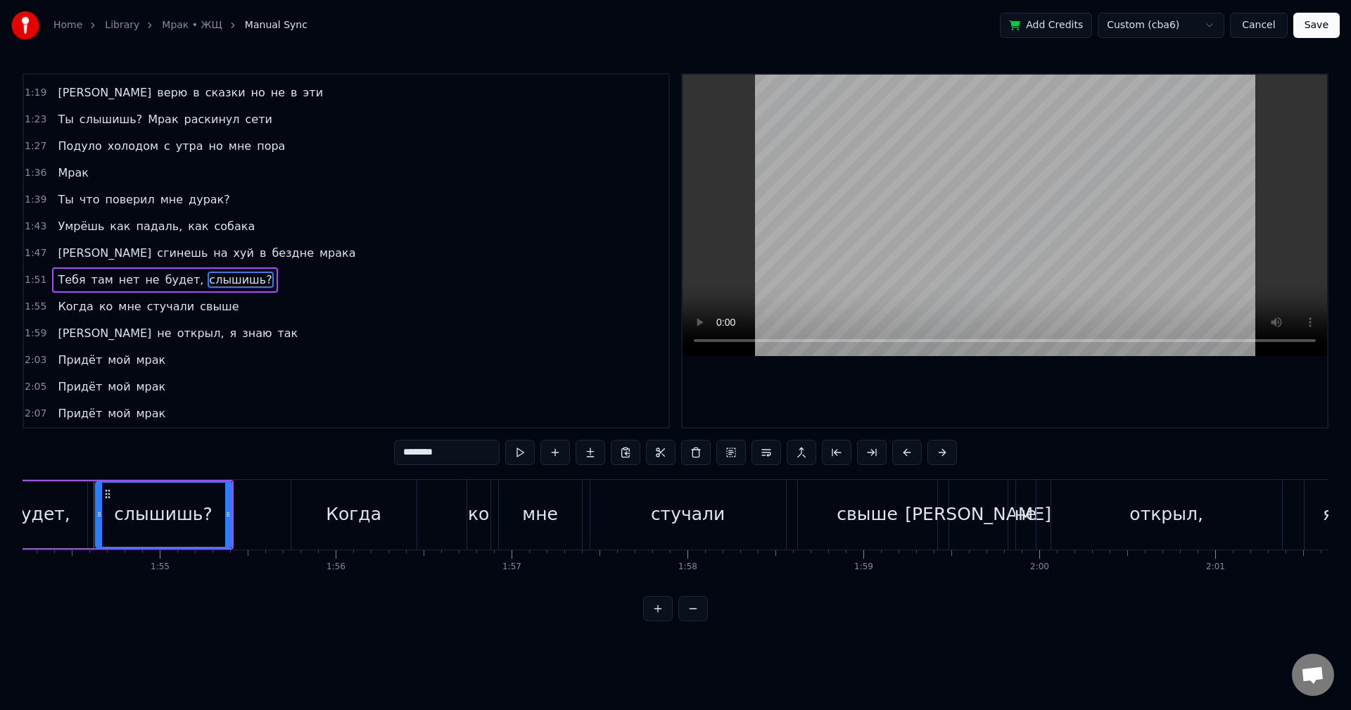
click at [465, 456] on input "********" at bounding box center [447, 452] width 106 height 25
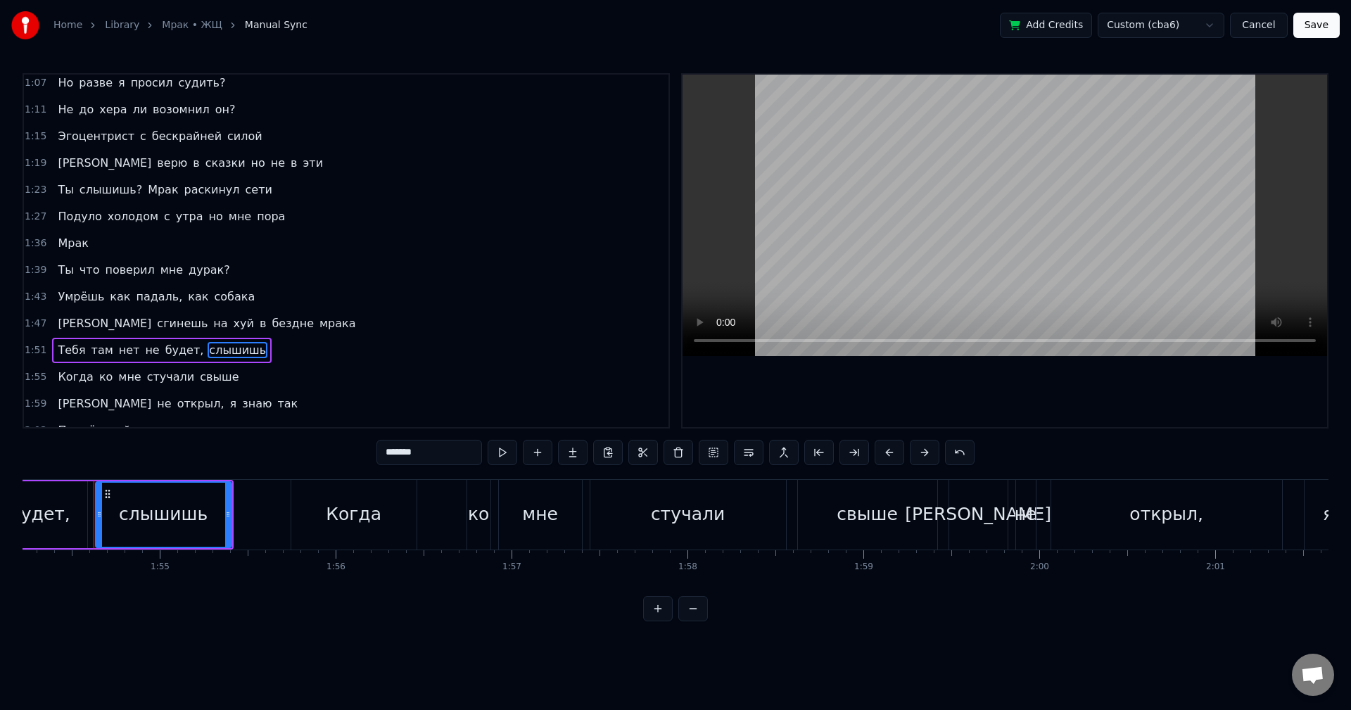
click at [191, 270] on span "дурак?" at bounding box center [209, 270] width 44 height 16
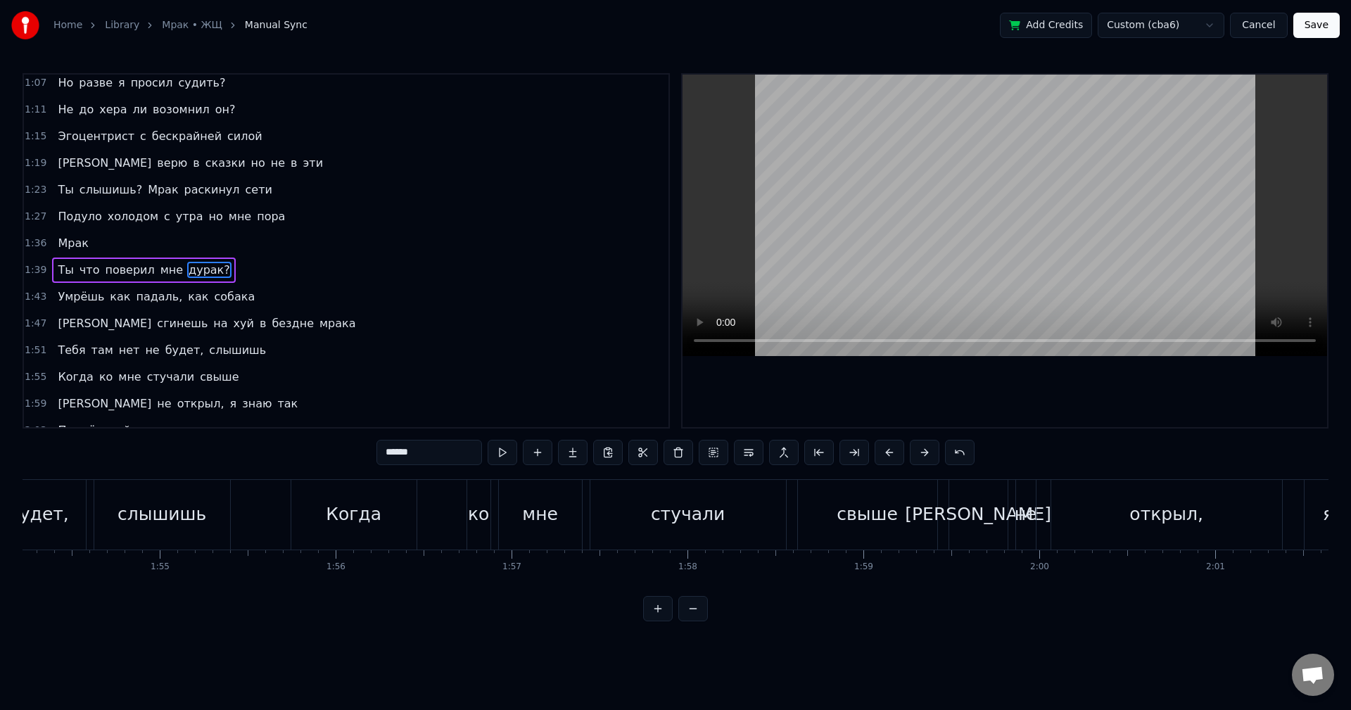
scroll to position [425, 0]
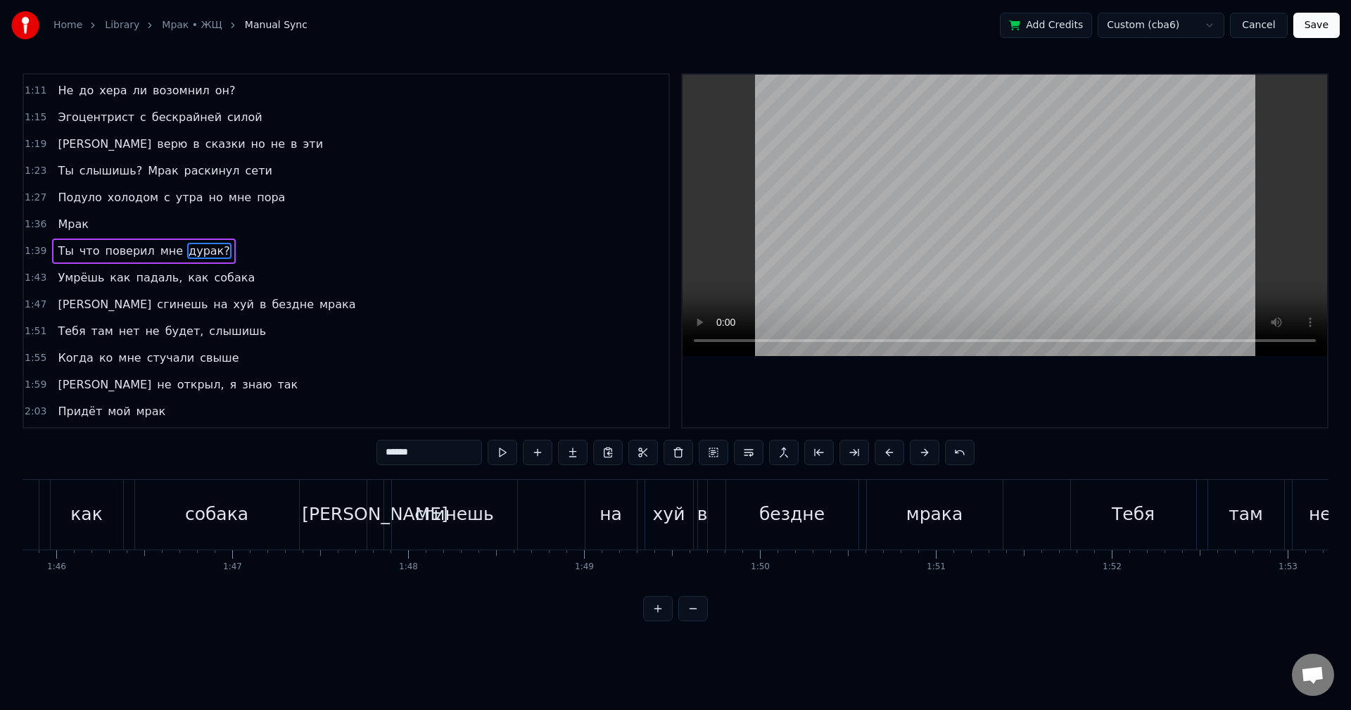
click at [440, 441] on input "******" at bounding box center [430, 452] width 106 height 25
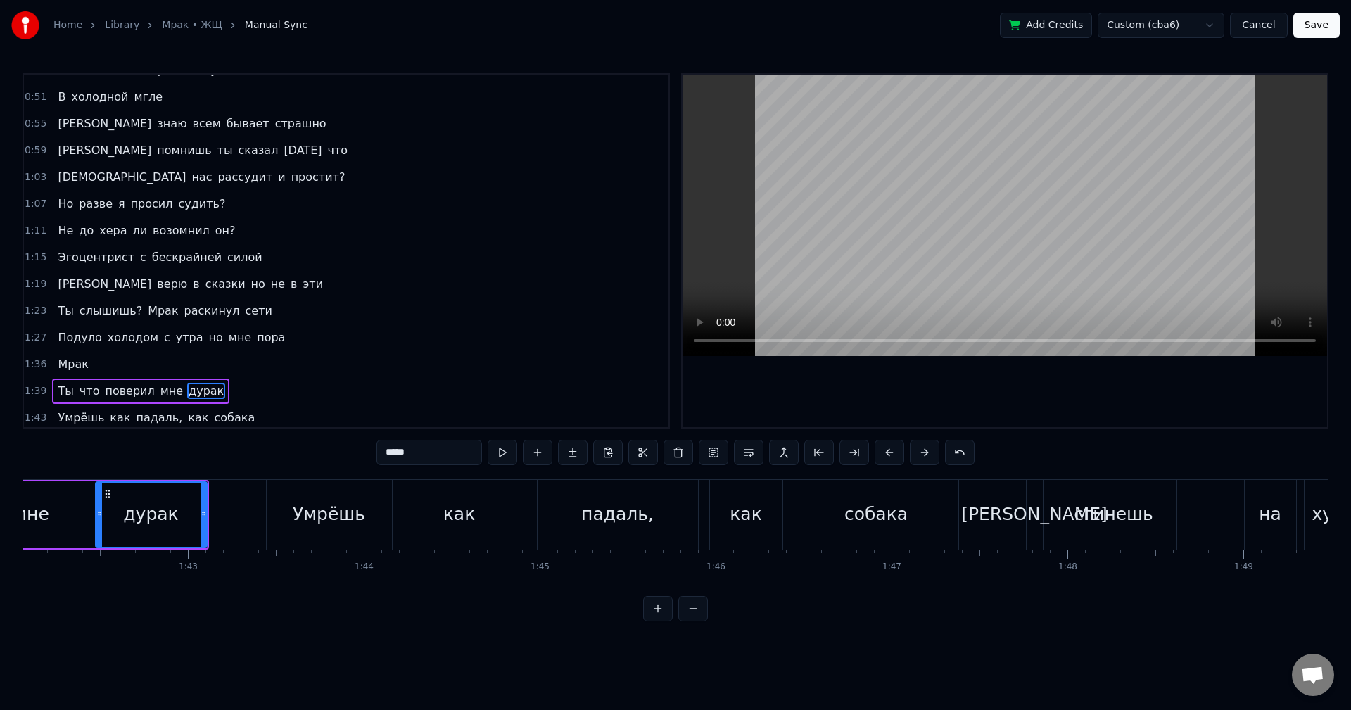
scroll to position [284, 0]
click at [214, 237] on span "он?" at bounding box center [225, 231] width 23 height 16
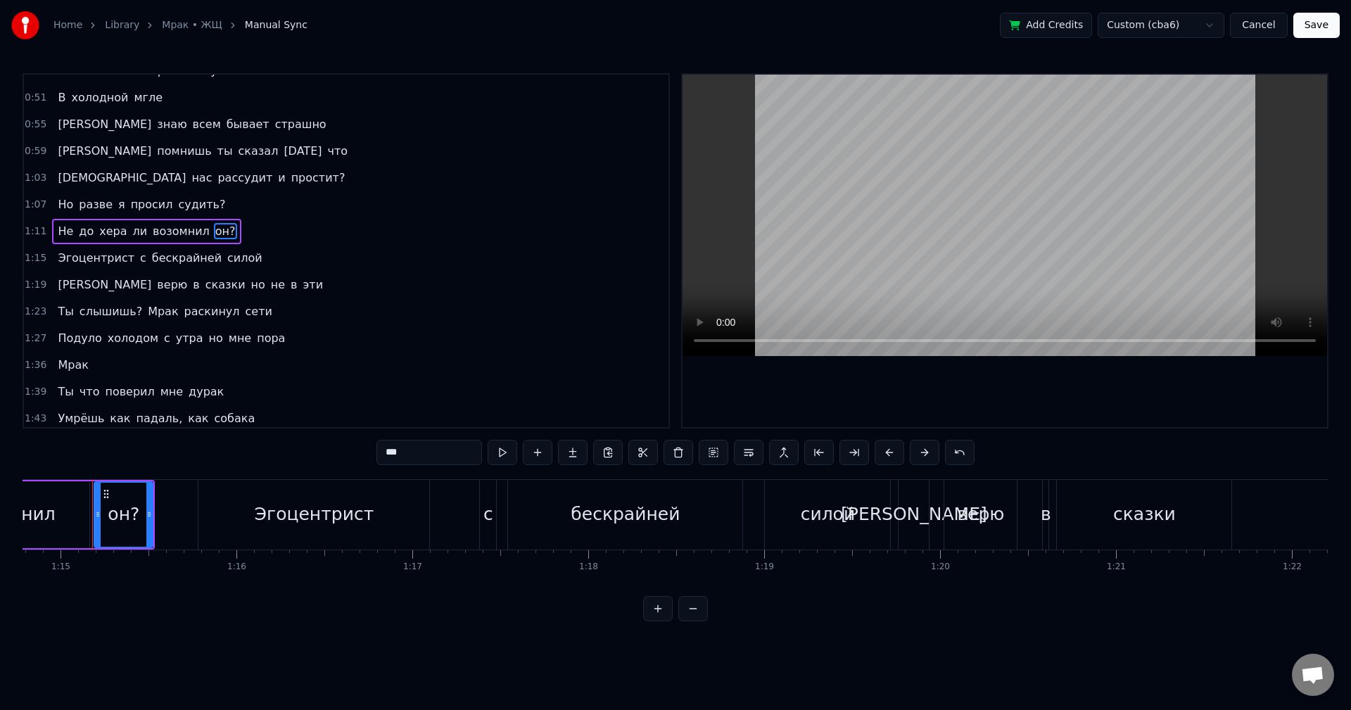
scroll to position [0, 13159]
click at [177, 205] on span "судить?" at bounding box center [202, 204] width 50 height 16
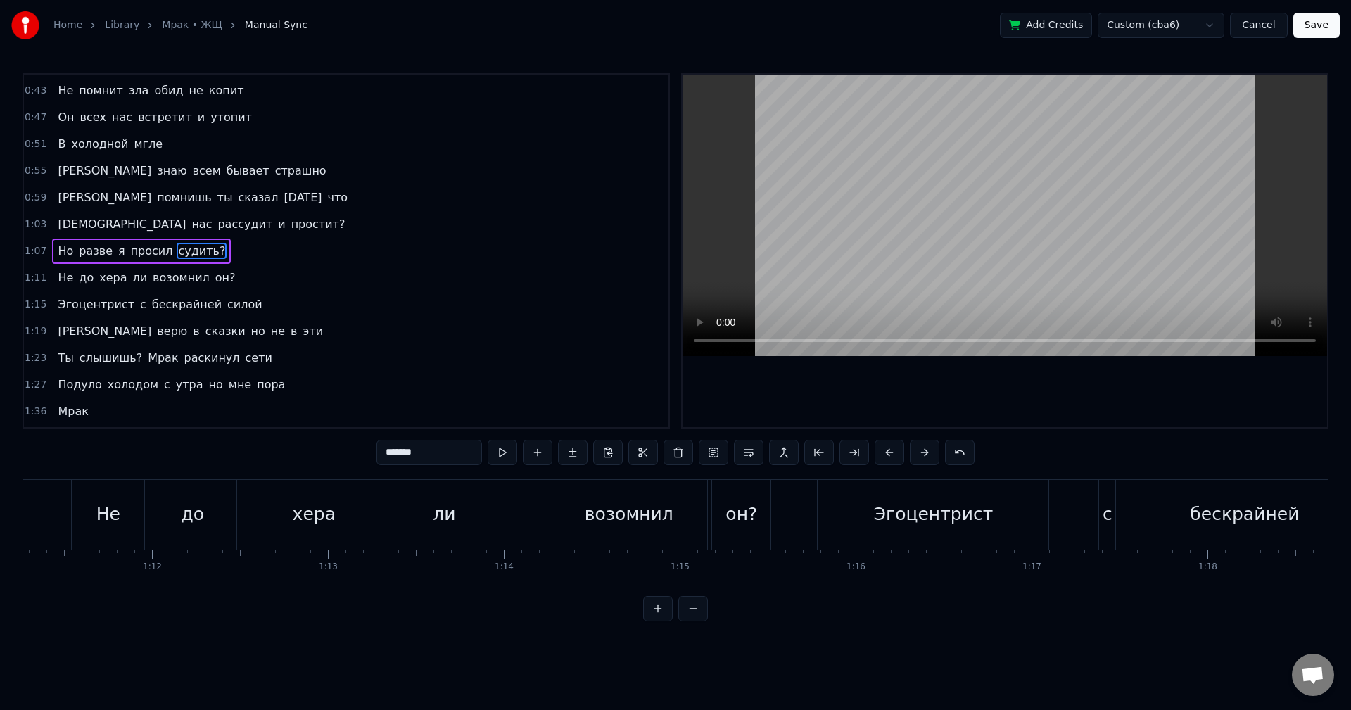
scroll to position [0, 12339]
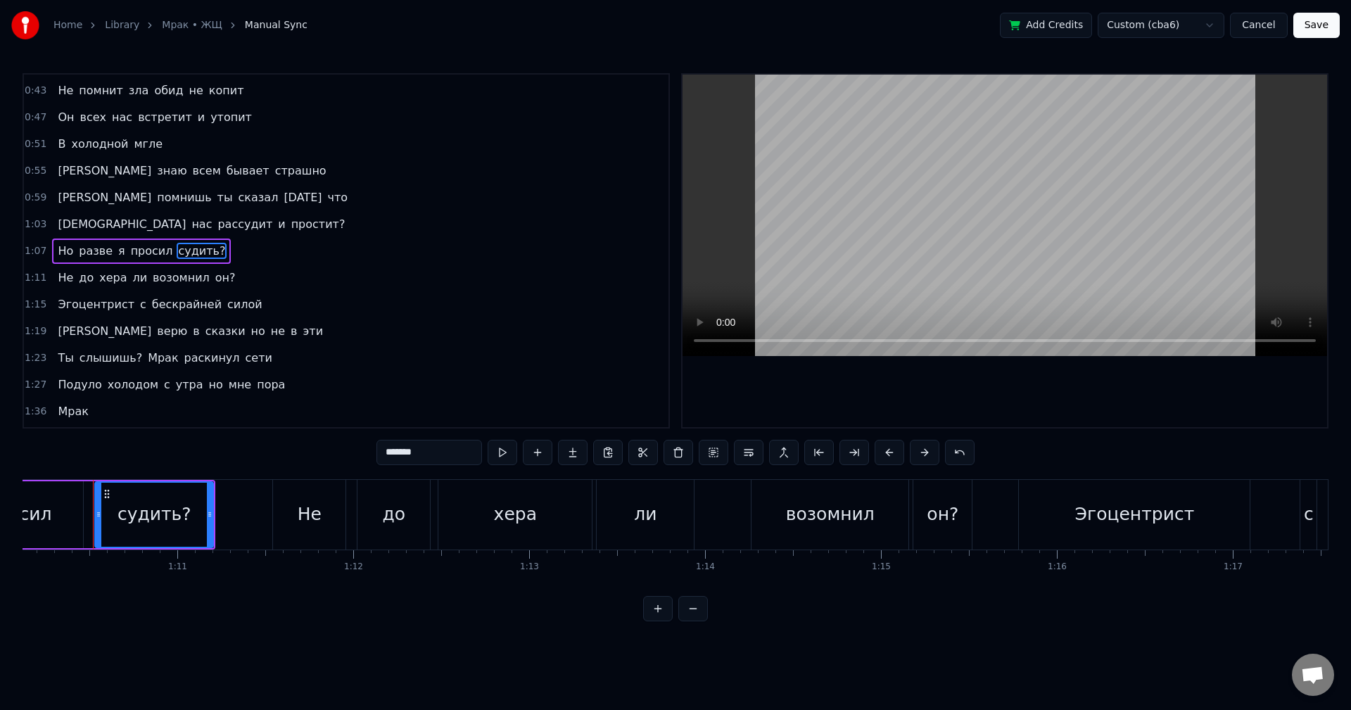
click at [290, 226] on span "простит?" at bounding box center [318, 224] width 57 height 16
type input "********"
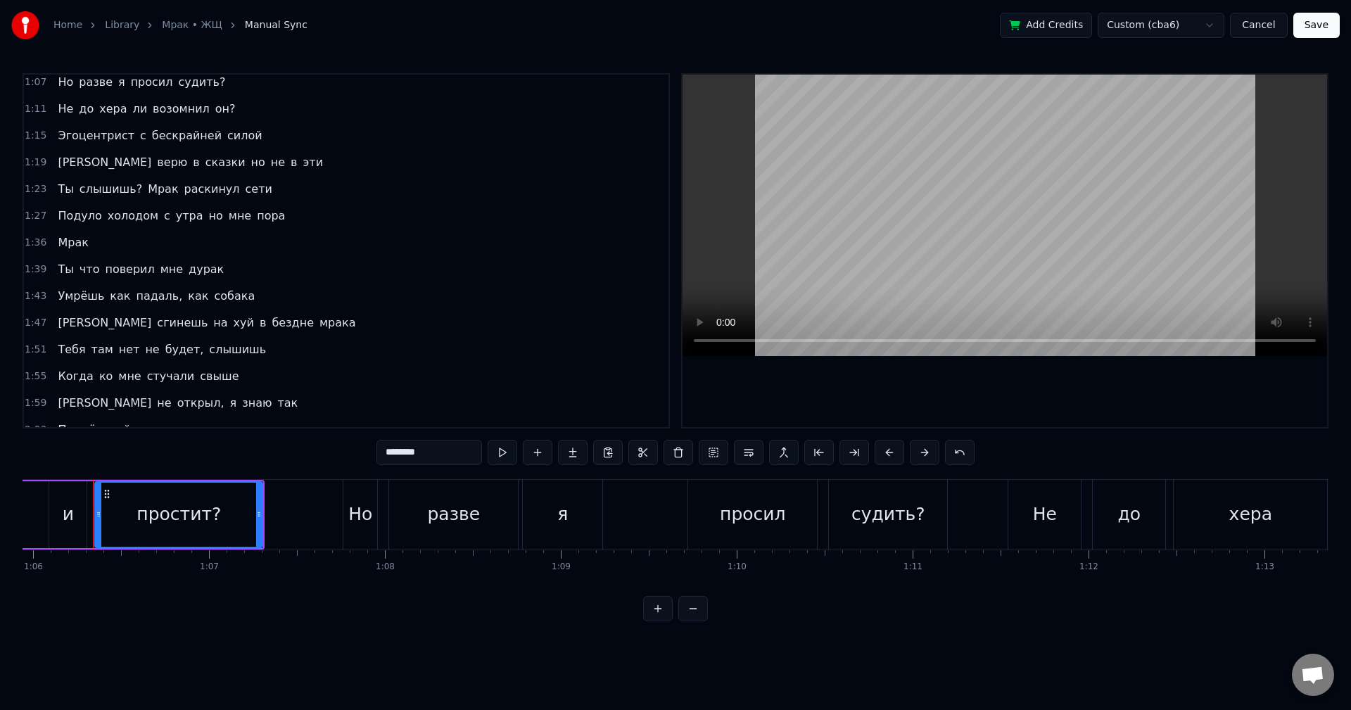
scroll to position [406, 0]
click at [142, 199] on div "Ты слышишь? Мрак раскинул сети" at bounding box center [164, 189] width 225 height 25
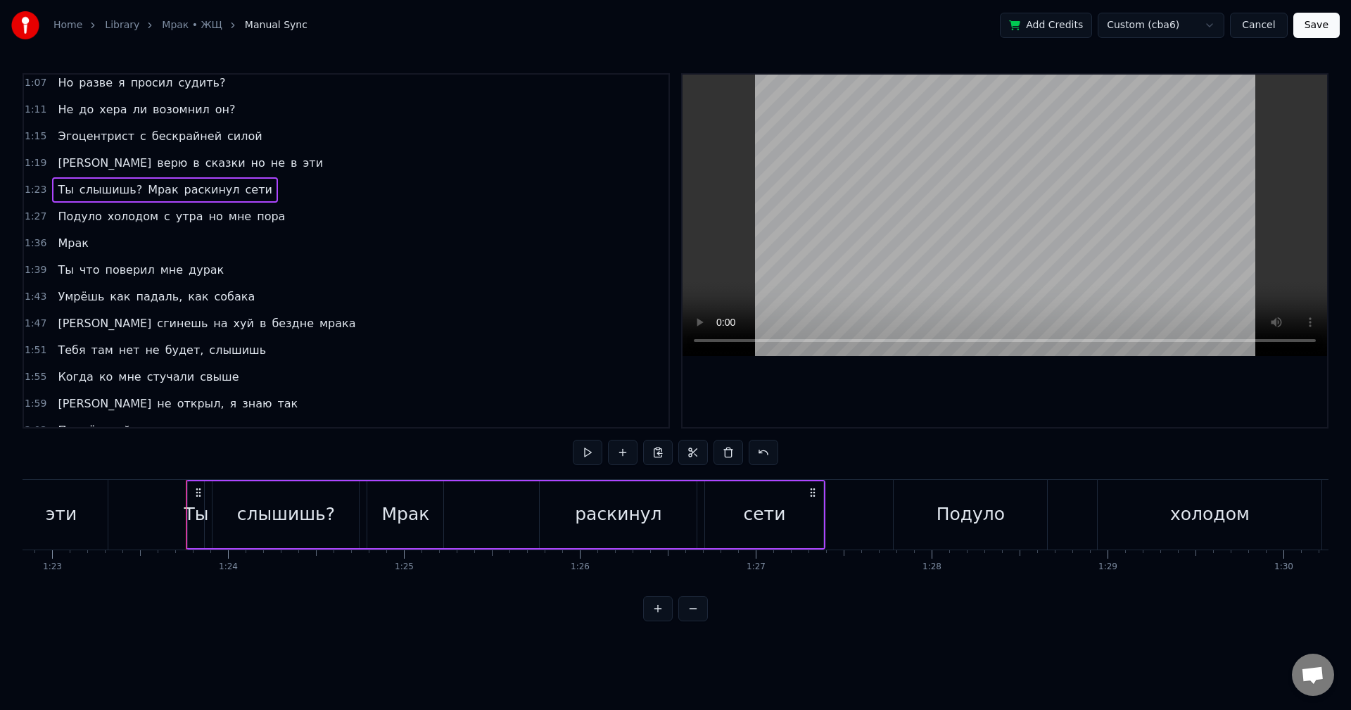
scroll to position [0, 14669]
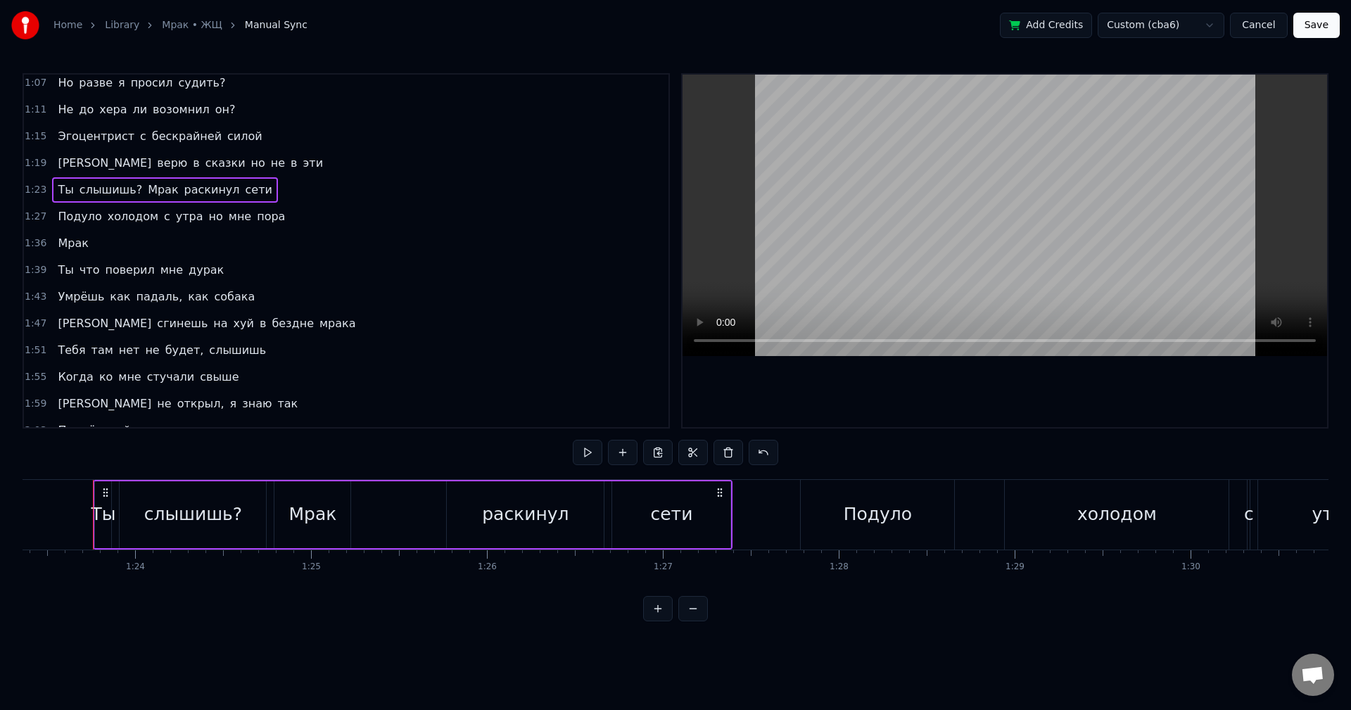
click at [182, 491] on div "слышишь?" at bounding box center [193, 514] width 146 height 67
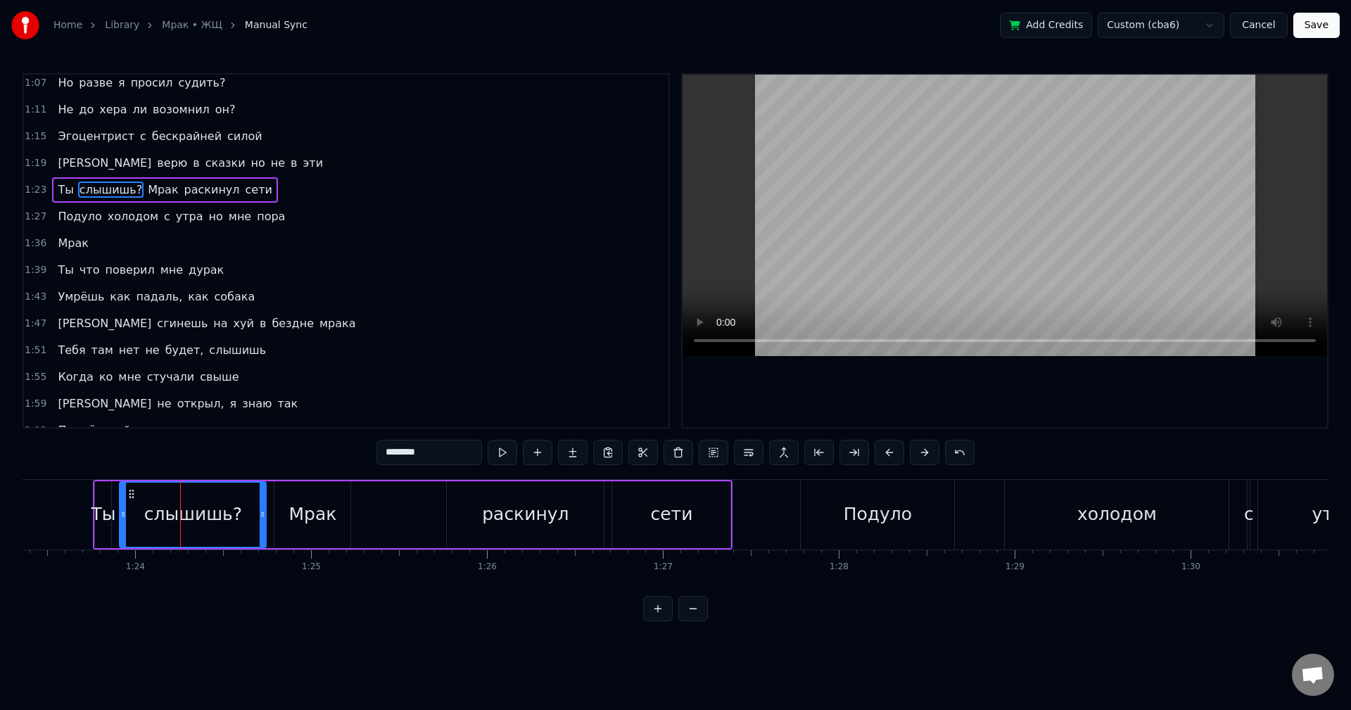
scroll to position [345, 0]
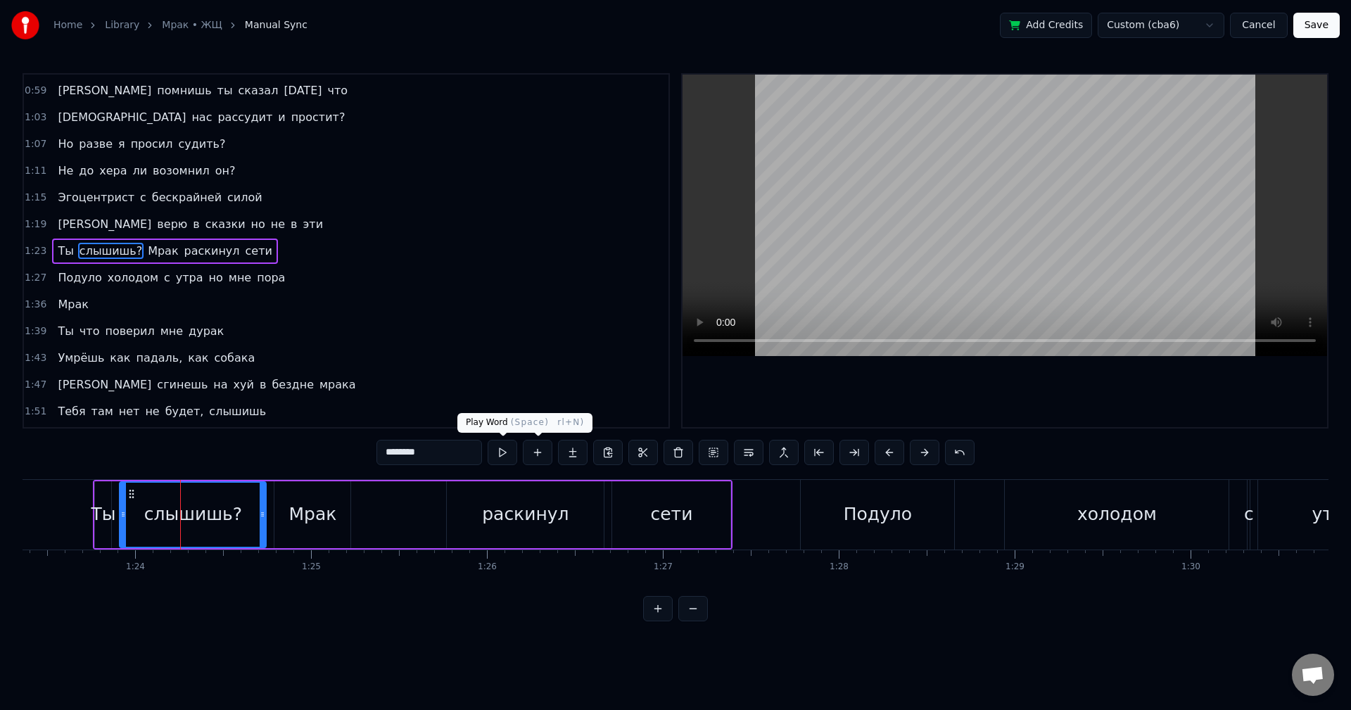
click at [464, 454] on input "********" at bounding box center [430, 452] width 106 height 25
click at [313, 515] on div "Мрак" at bounding box center [313, 514] width 48 height 27
type input "****"
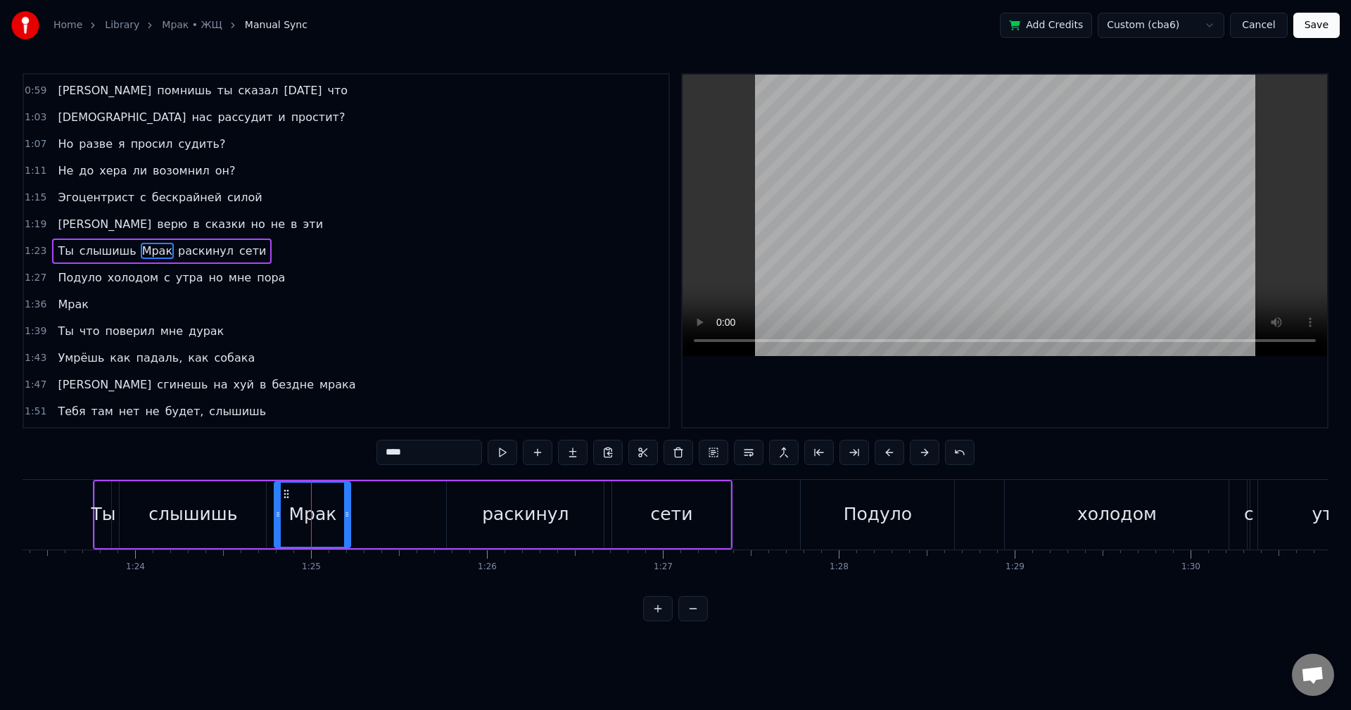
click at [1330, 30] on button "Save" at bounding box center [1317, 25] width 46 height 25
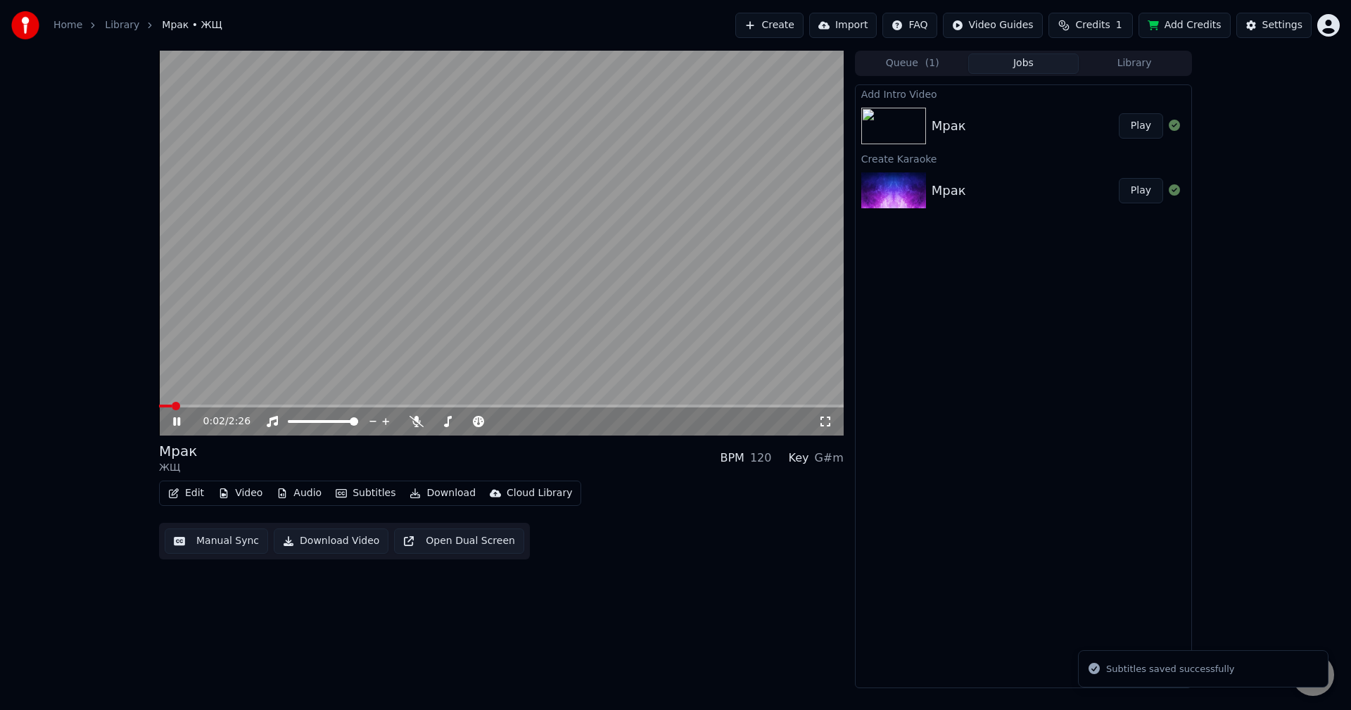
click at [1108, 25] on span "Credits" at bounding box center [1093, 25] width 34 height 14
click at [175, 418] on icon at bounding box center [186, 421] width 33 height 11
click at [183, 403] on video at bounding box center [501, 243] width 685 height 385
click at [159, 405] on span at bounding box center [168, 406] width 19 height 3
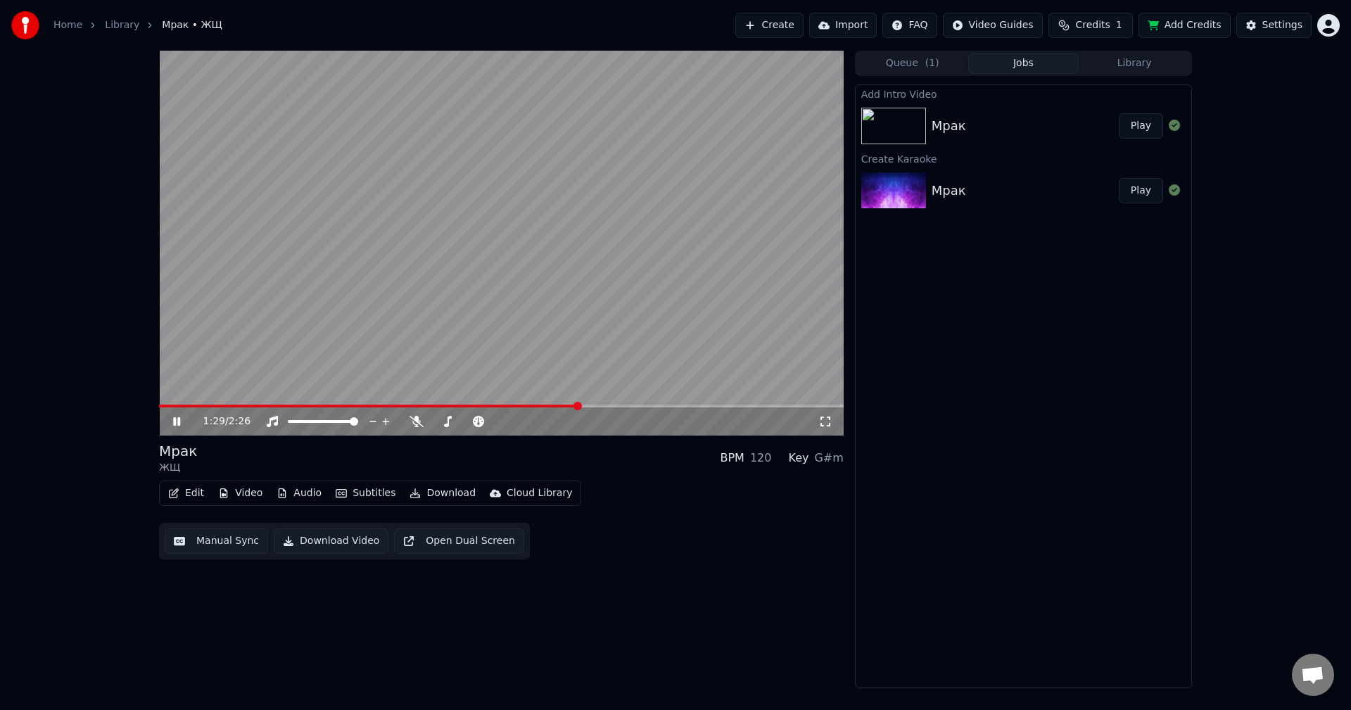
click at [391, 280] on video at bounding box center [501, 243] width 685 height 385
click at [177, 496] on icon "button" at bounding box center [174, 494] width 10 height 10
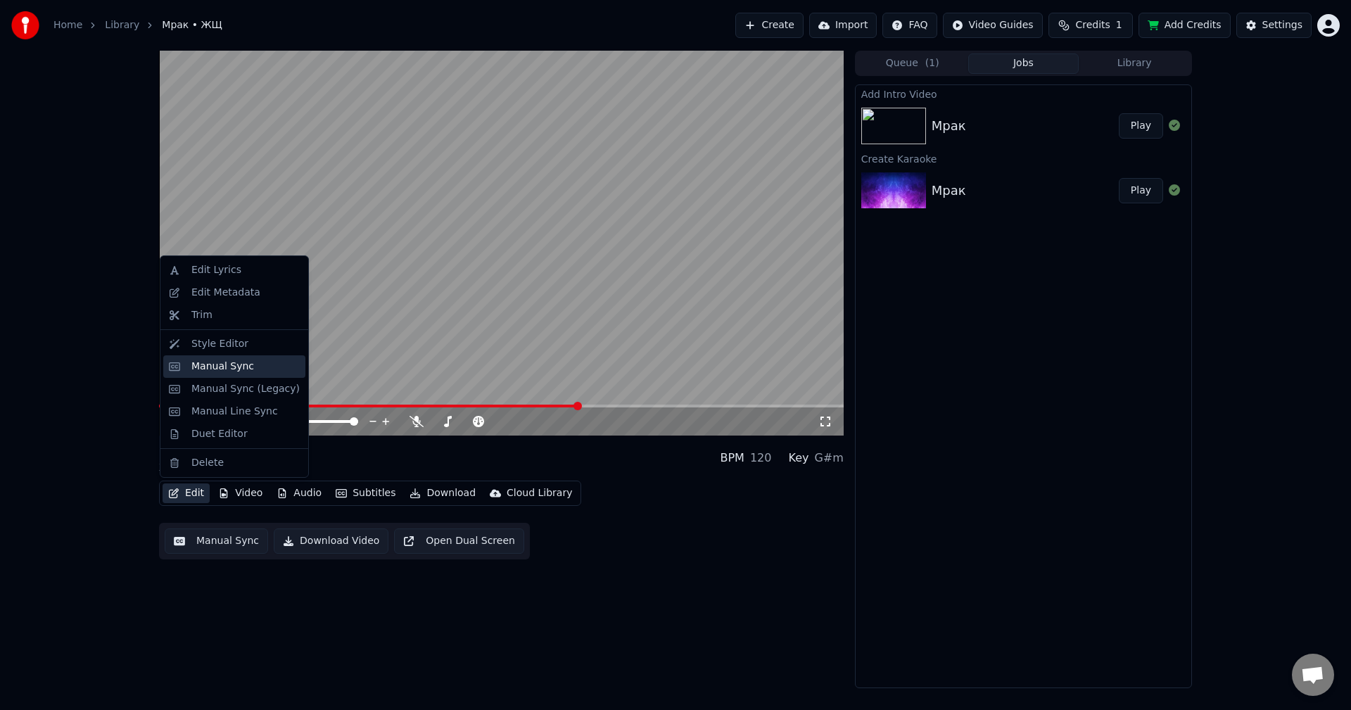
click at [242, 374] on div "Manual Sync" at bounding box center [234, 366] width 142 height 23
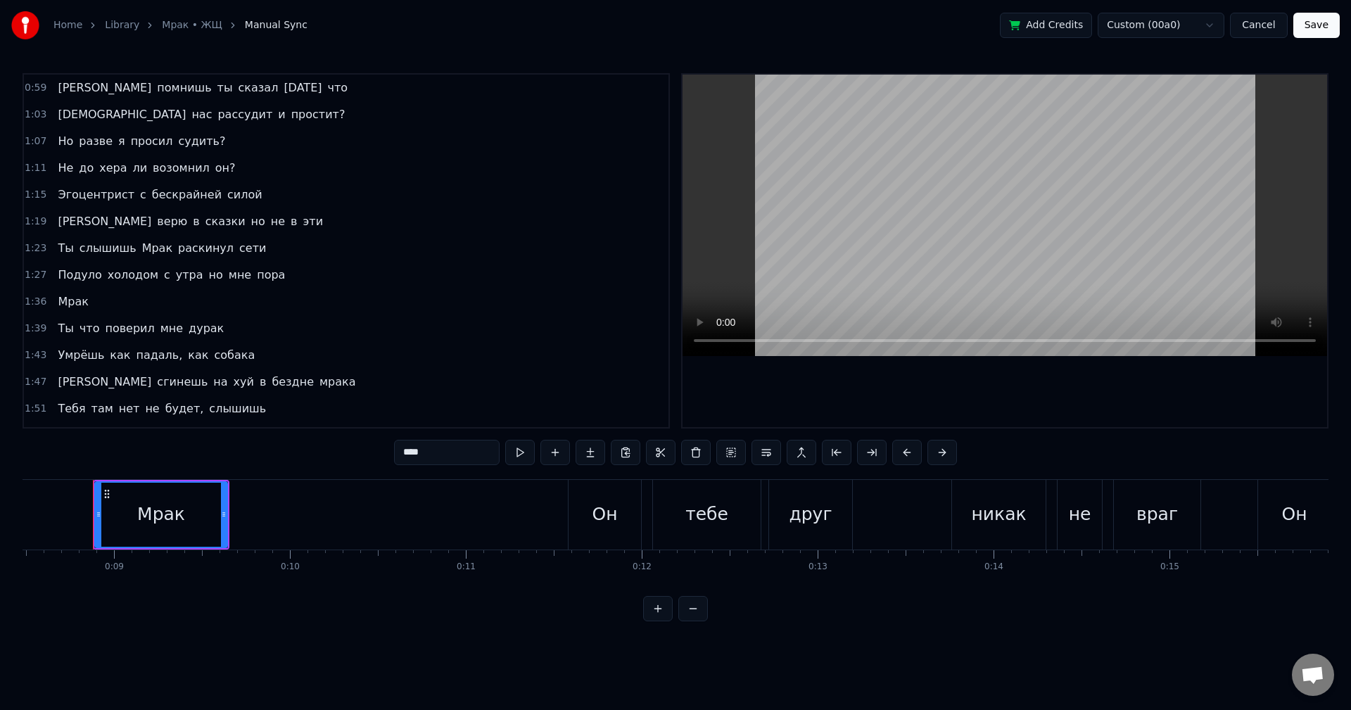
scroll to position [477, 0]
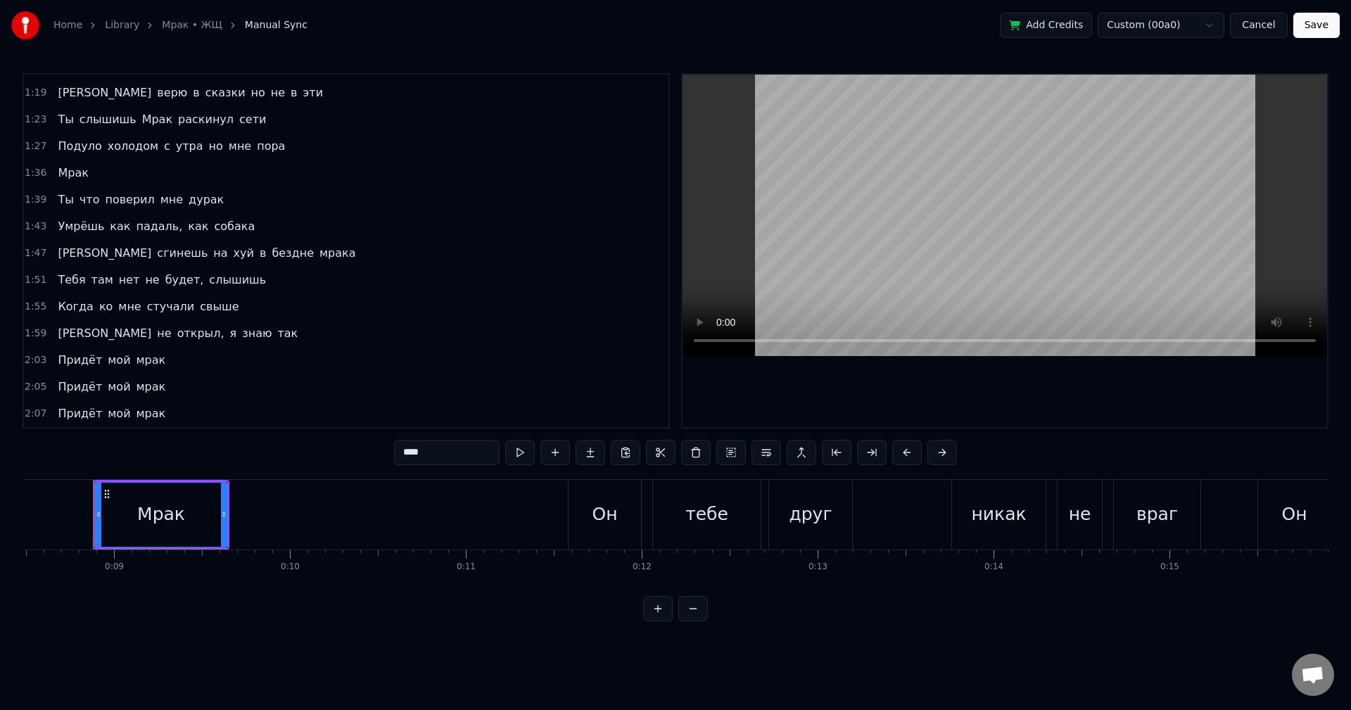
click at [160, 116] on div "Ты слышишь Мрак раскинул сети" at bounding box center [162, 119] width 220 height 25
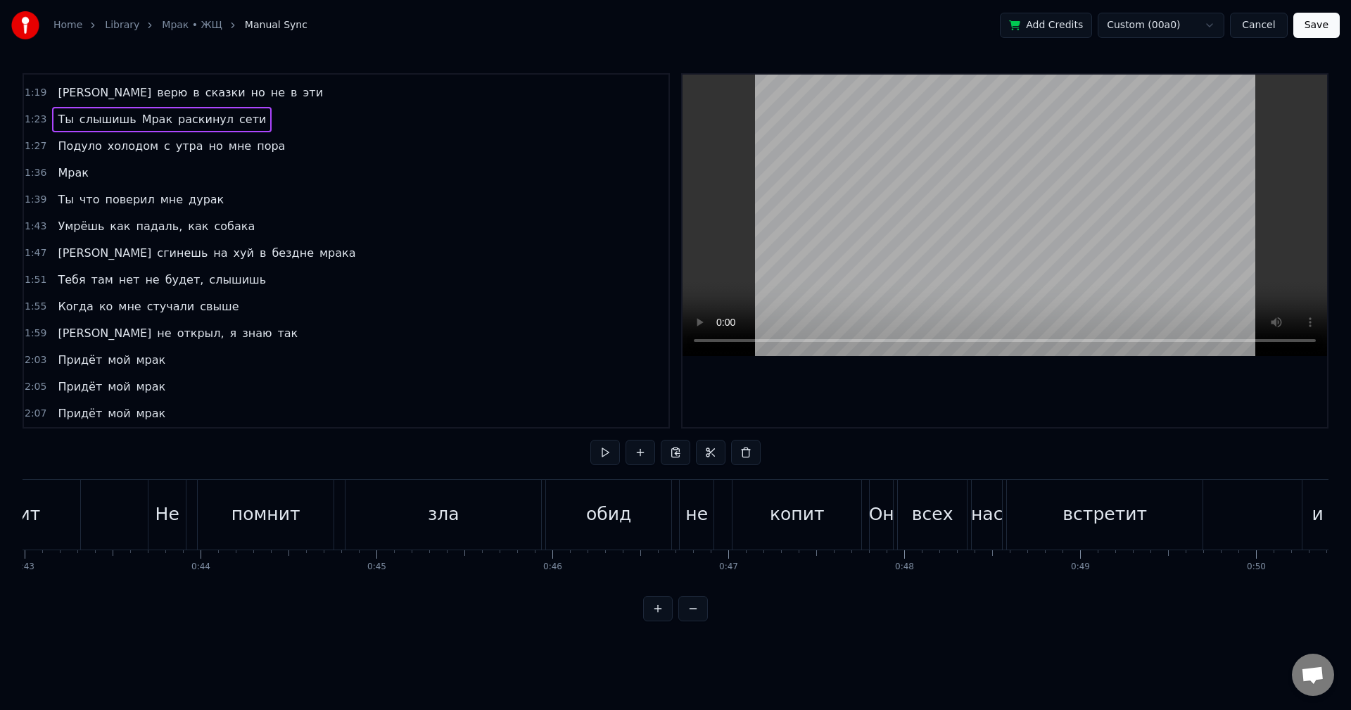
click at [141, 111] on span "Мрак" at bounding box center [157, 119] width 33 height 16
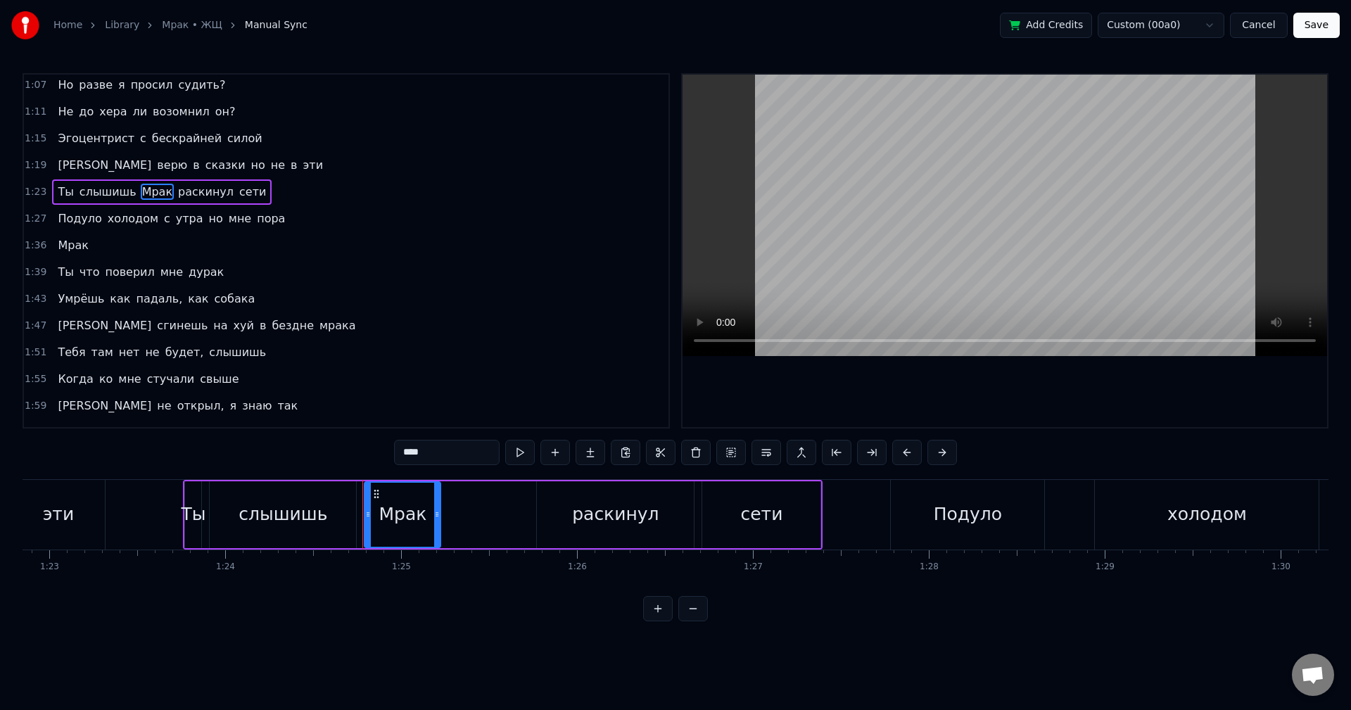
scroll to position [0, 14849]
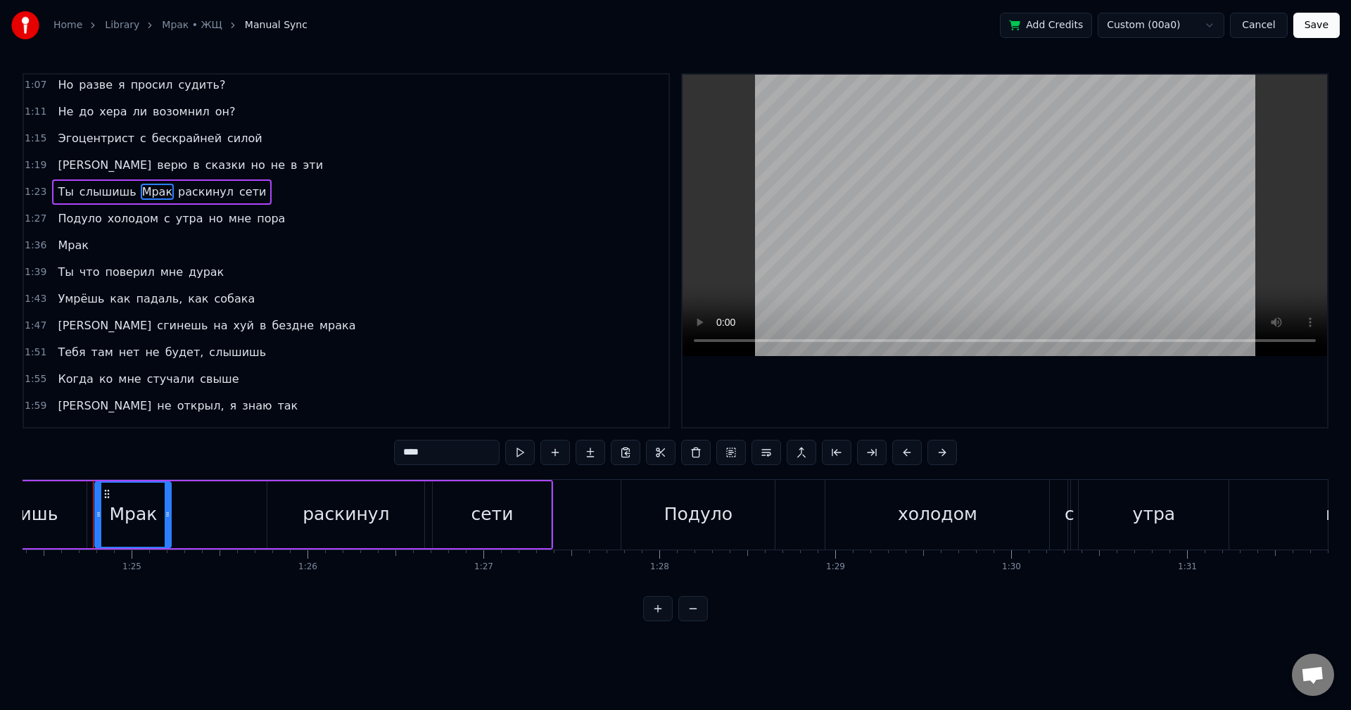
drag, startPoint x: 410, startPoint y: 448, endPoint x: 398, endPoint y: 450, distance: 12.2
click at [398, 449] on input "****" at bounding box center [447, 452] width 106 height 25
type input "****"
click at [1319, 25] on button "Save" at bounding box center [1317, 25] width 46 height 25
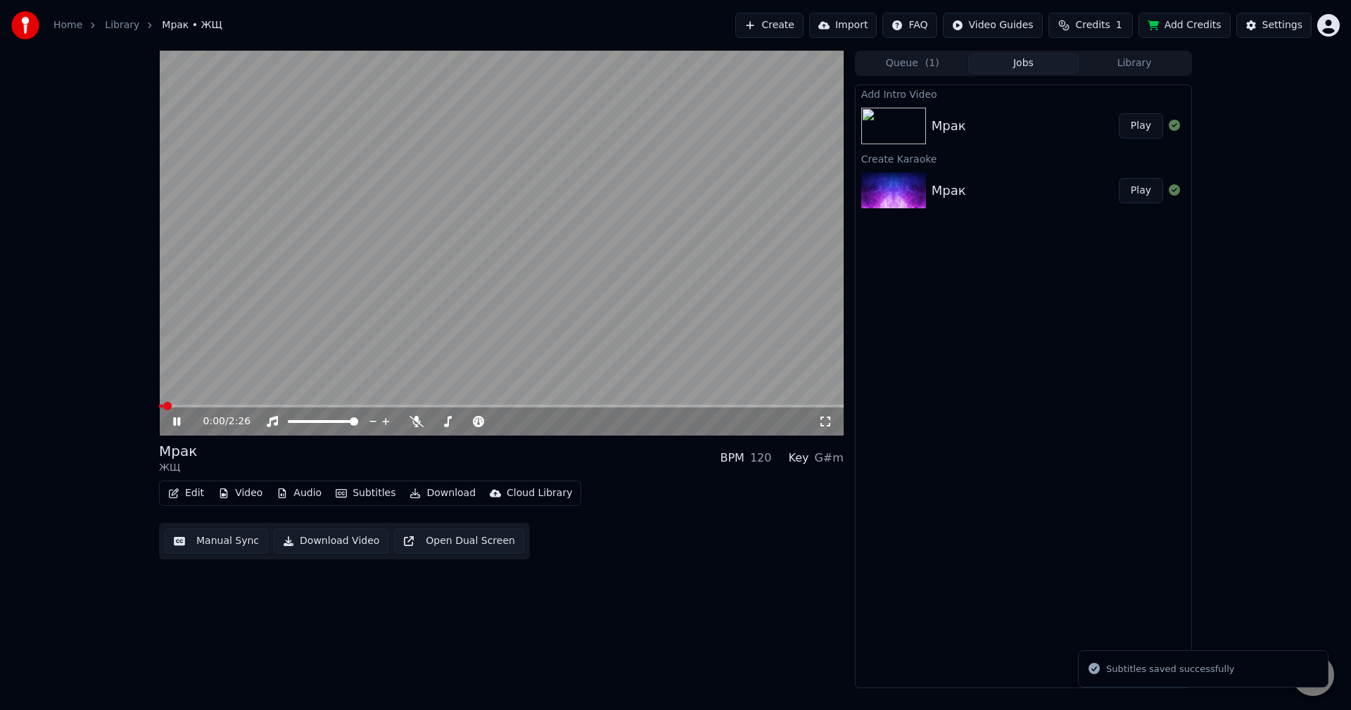
click at [610, 401] on video at bounding box center [501, 243] width 685 height 385
click at [611, 407] on span at bounding box center [501, 406] width 685 height 3
click at [648, 296] on video at bounding box center [501, 243] width 685 height 385
click at [572, 403] on video at bounding box center [501, 243] width 685 height 385
click at [563, 408] on span at bounding box center [387, 406] width 457 height 3
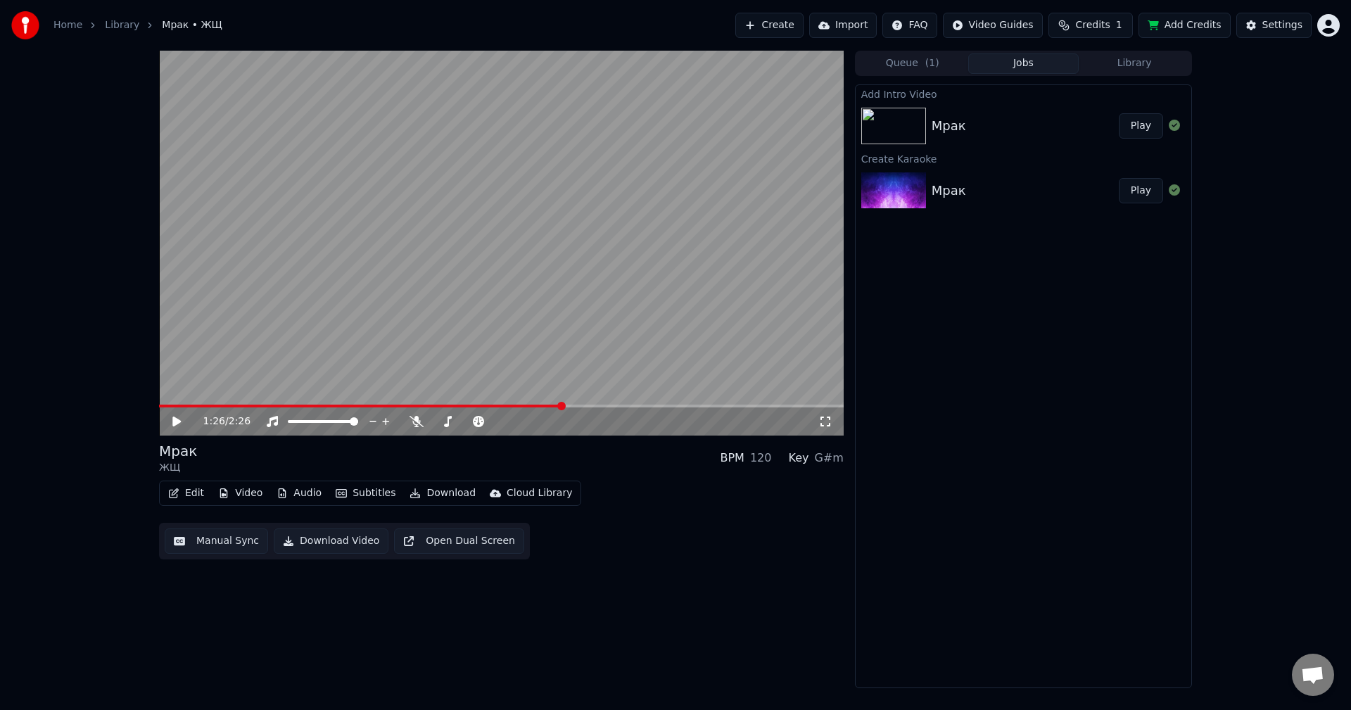
click at [575, 306] on video at bounding box center [501, 243] width 685 height 385
click at [554, 412] on div "1:28 / 2:26" at bounding box center [501, 422] width 685 height 28
click at [549, 405] on span at bounding box center [366, 406] width 415 height 3
click at [175, 427] on icon at bounding box center [186, 421] width 33 height 11
drag, startPoint x: 179, startPoint y: 404, endPoint x: 153, endPoint y: 403, distance: 26.1
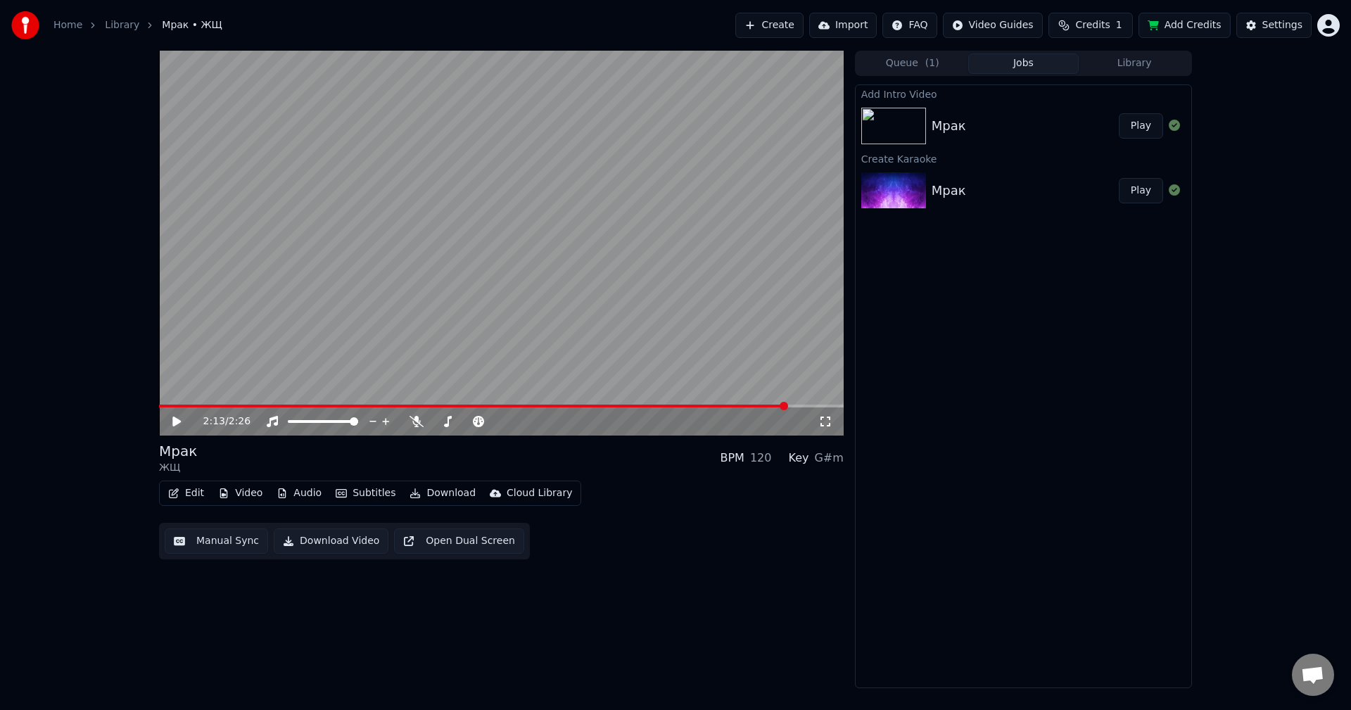
click at [153, 403] on div "2:13 / 2:26 Мрак ЖЩ BPM 120 Key G#m Edit Video Audio Subtitles Download Cloud L…" at bounding box center [676, 370] width 1056 height 638
click at [159, 405] on span at bounding box center [163, 406] width 9 height 3
click at [185, 418] on icon at bounding box center [186, 421] width 33 height 11
click at [172, 424] on icon at bounding box center [186, 421] width 33 height 11
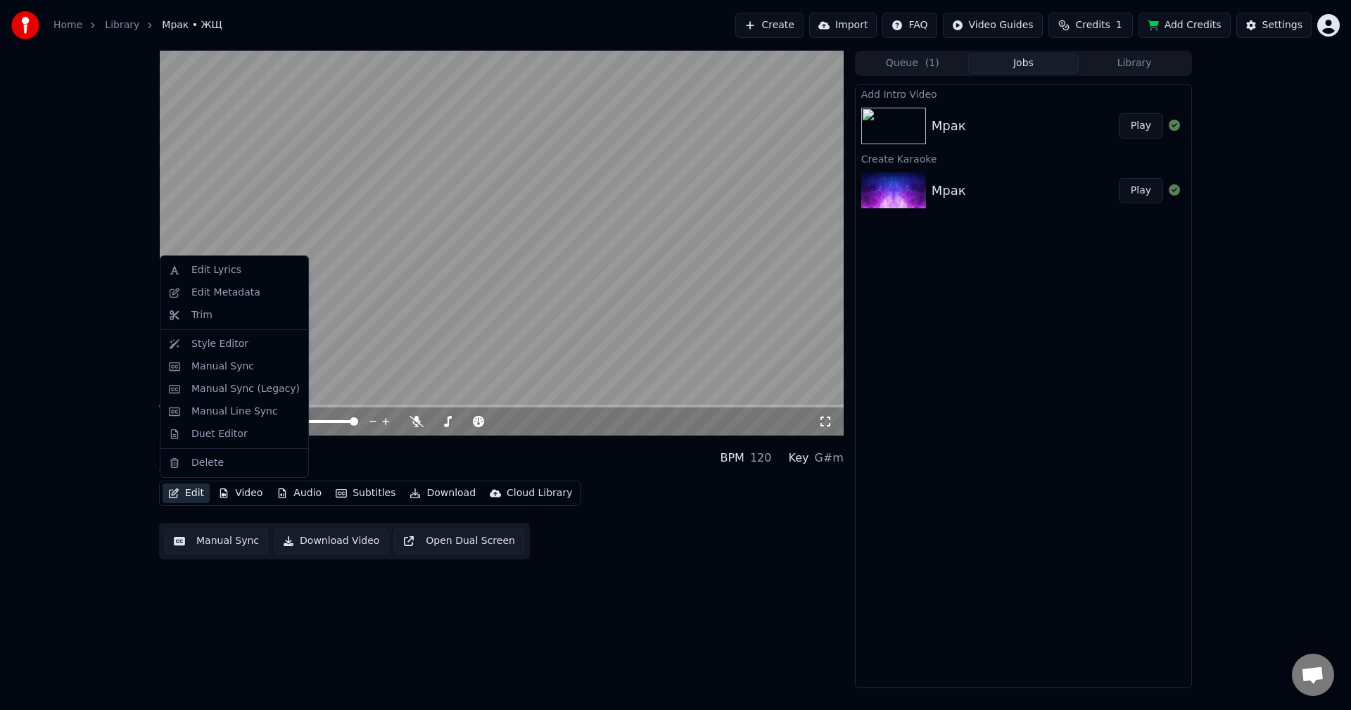
click at [182, 498] on button "Edit" at bounding box center [186, 494] width 47 height 20
click at [181, 496] on button "Edit" at bounding box center [186, 494] width 47 height 20
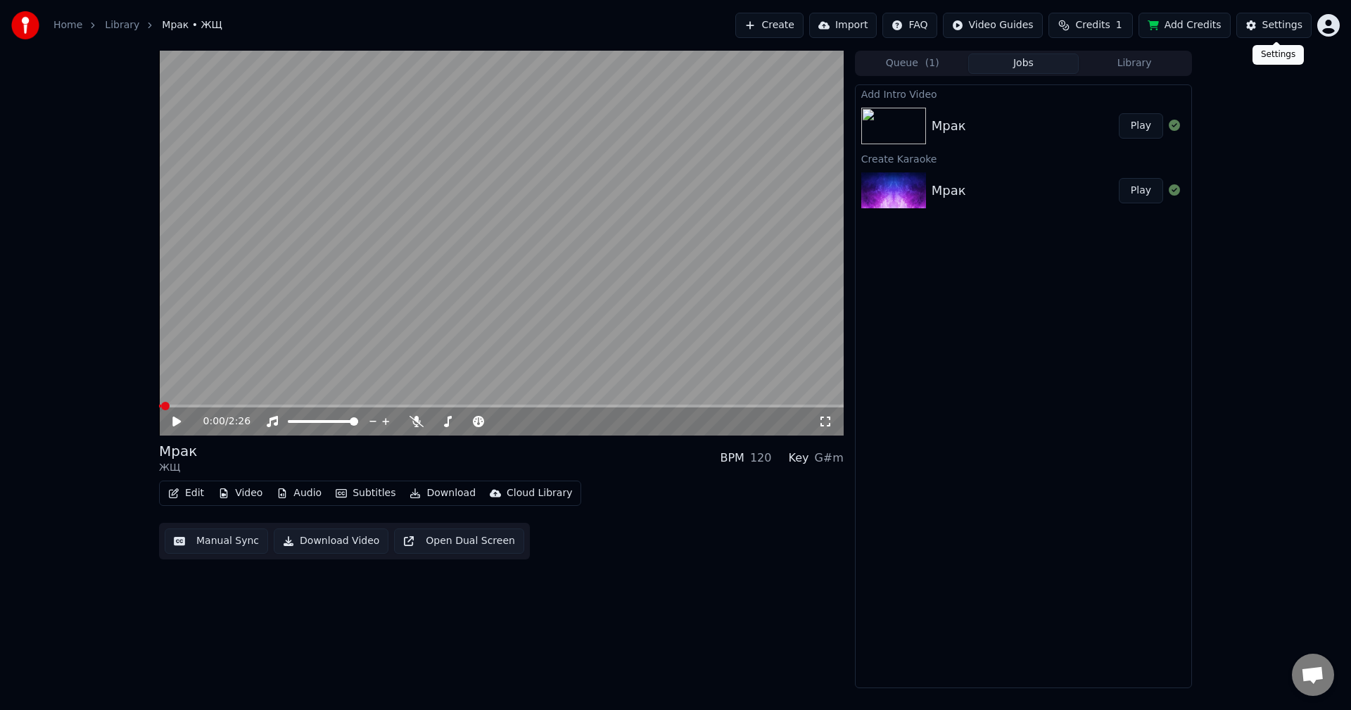
click at [1285, 17] on button "Settings" at bounding box center [1274, 25] width 75 height 25
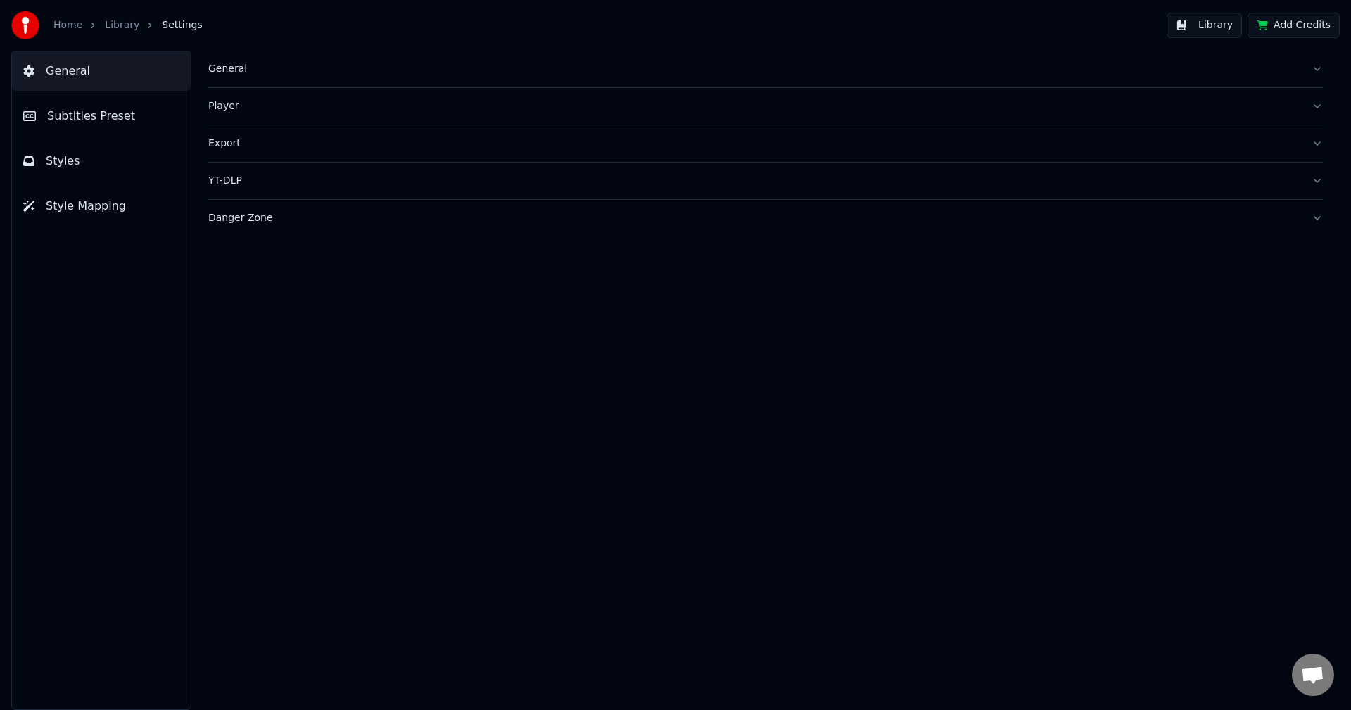
click at [96, 158] on button "Styles" at bounding box center [101, 160] width 179 height 39
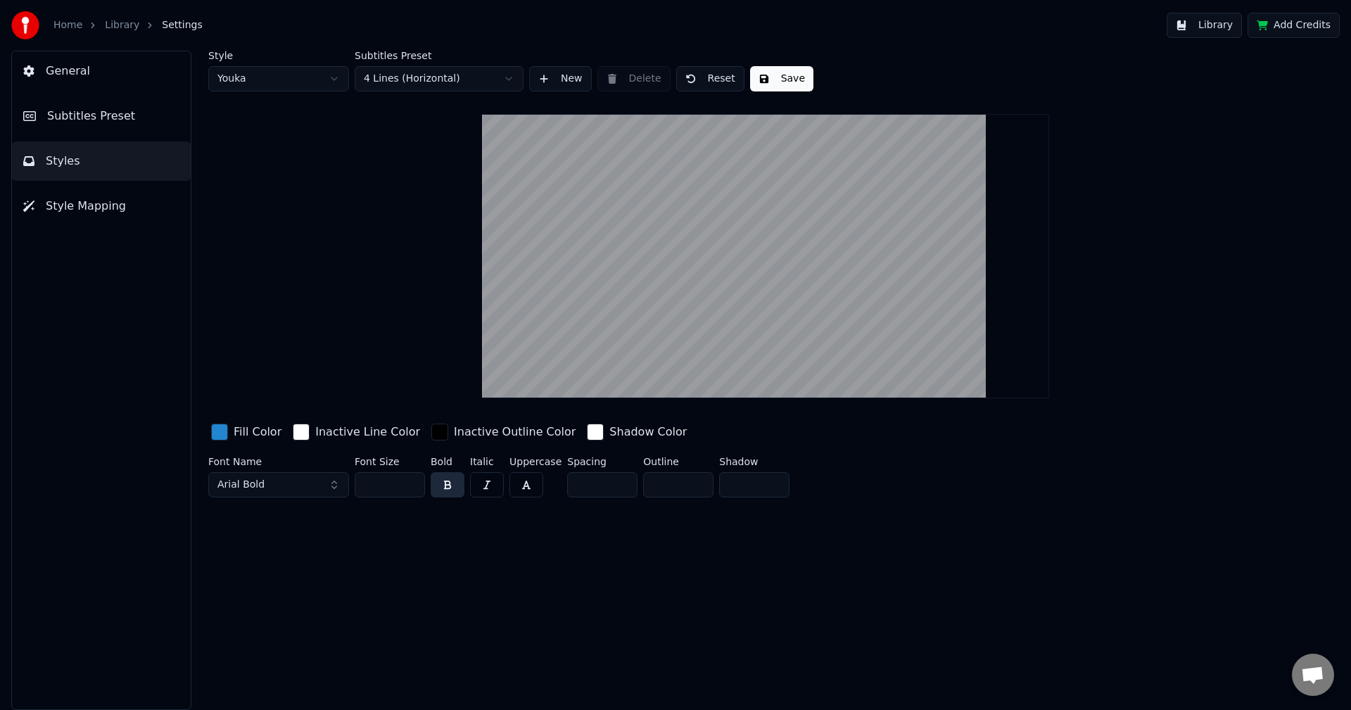
click at [323, 73] on html "Home Library Settings Library Add Credits General Subtitles Preset Styles Style…" at bounding box center [675, 355] width 1351 height 710
click at [386, 78] on html "Home Library Settings Library Add Credits General Subtitles Preset Styles Style…" at bounding box center [675, 355] width 1351 height 710
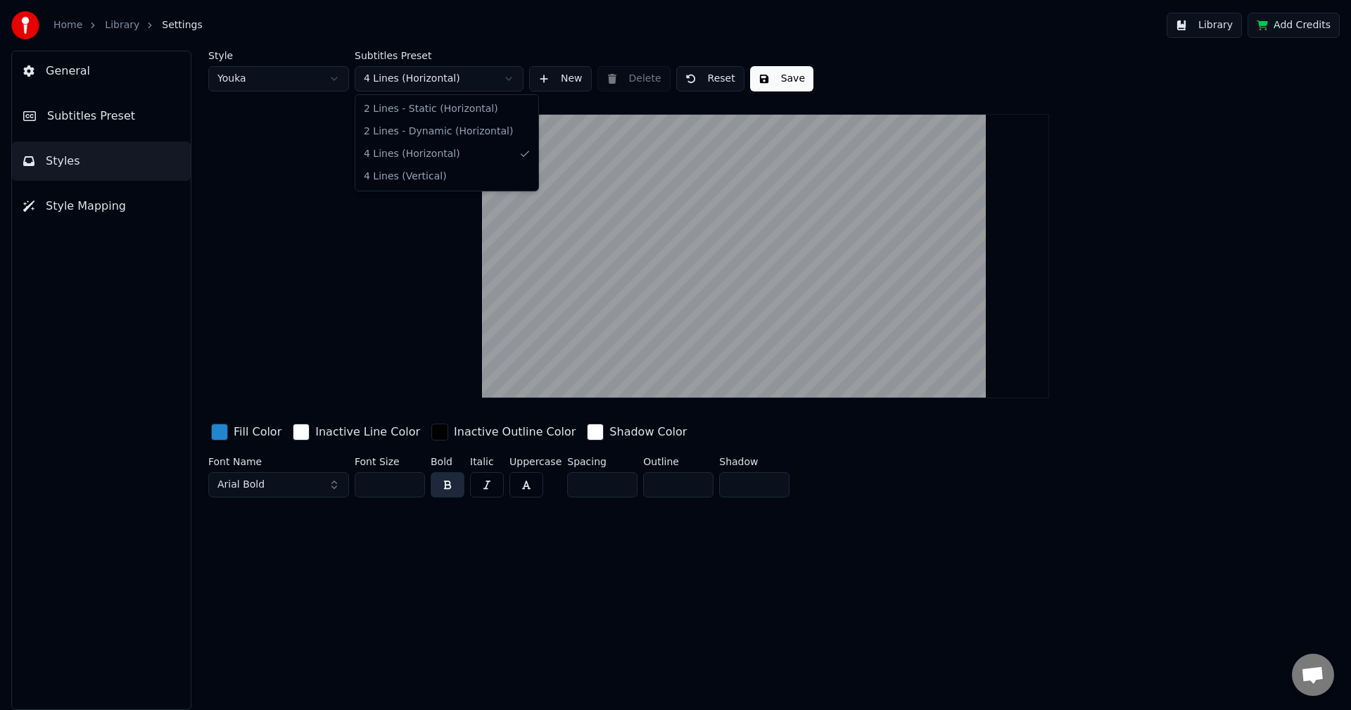
click at [386, 78] on html "Home Library Settings Library Add Credits General Subtitles Preset Styles Style…" at bounding box center [675, 355] width 1351 height 710
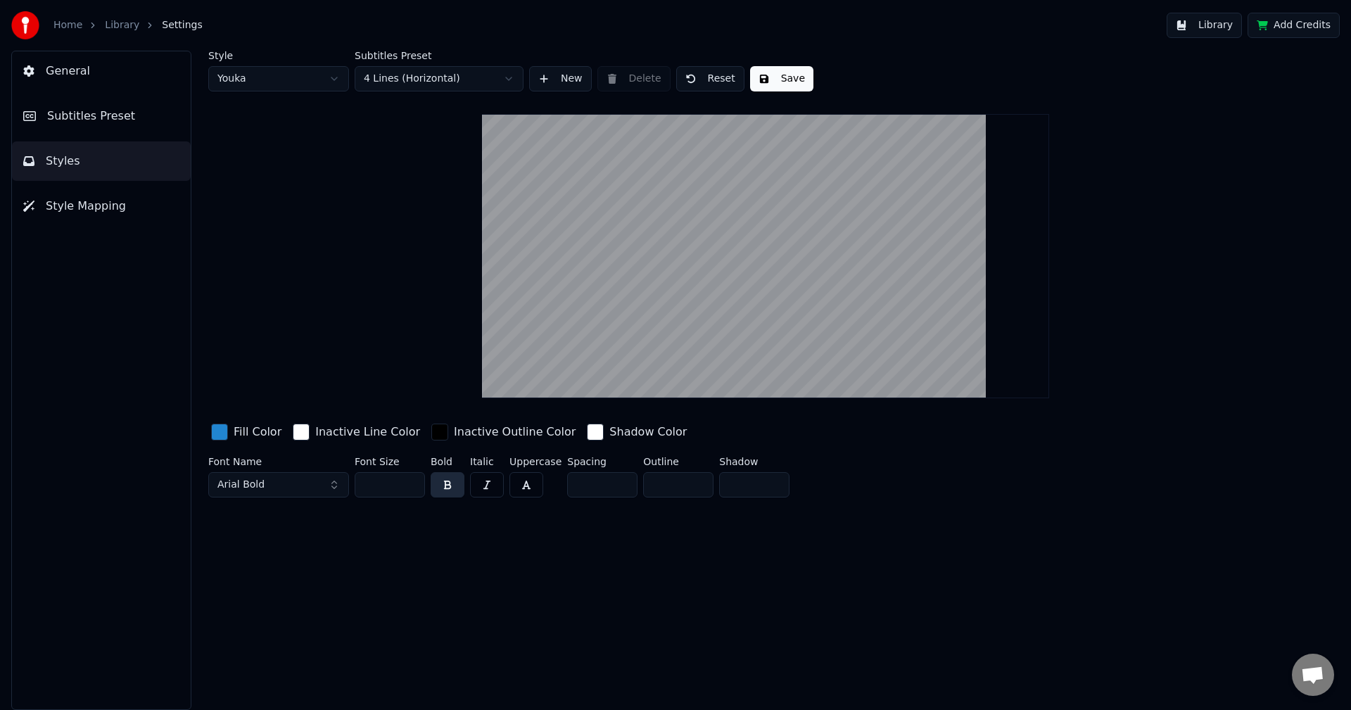
click at [92, 123] on span "Subtitles Preset" at bounding box center [91, 116] width 88 height 17
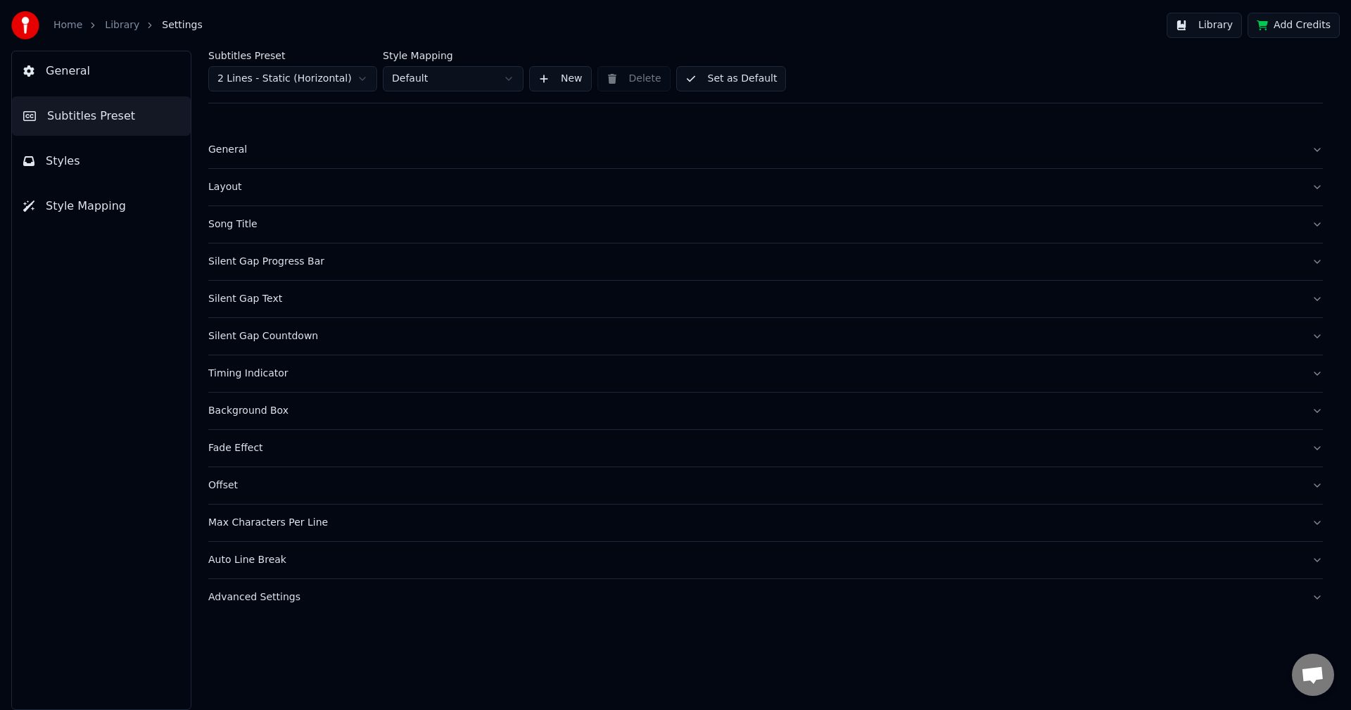
click at [103, 214] on span "Style Mapping" at bounding box center [86, 206] width 80 height 17
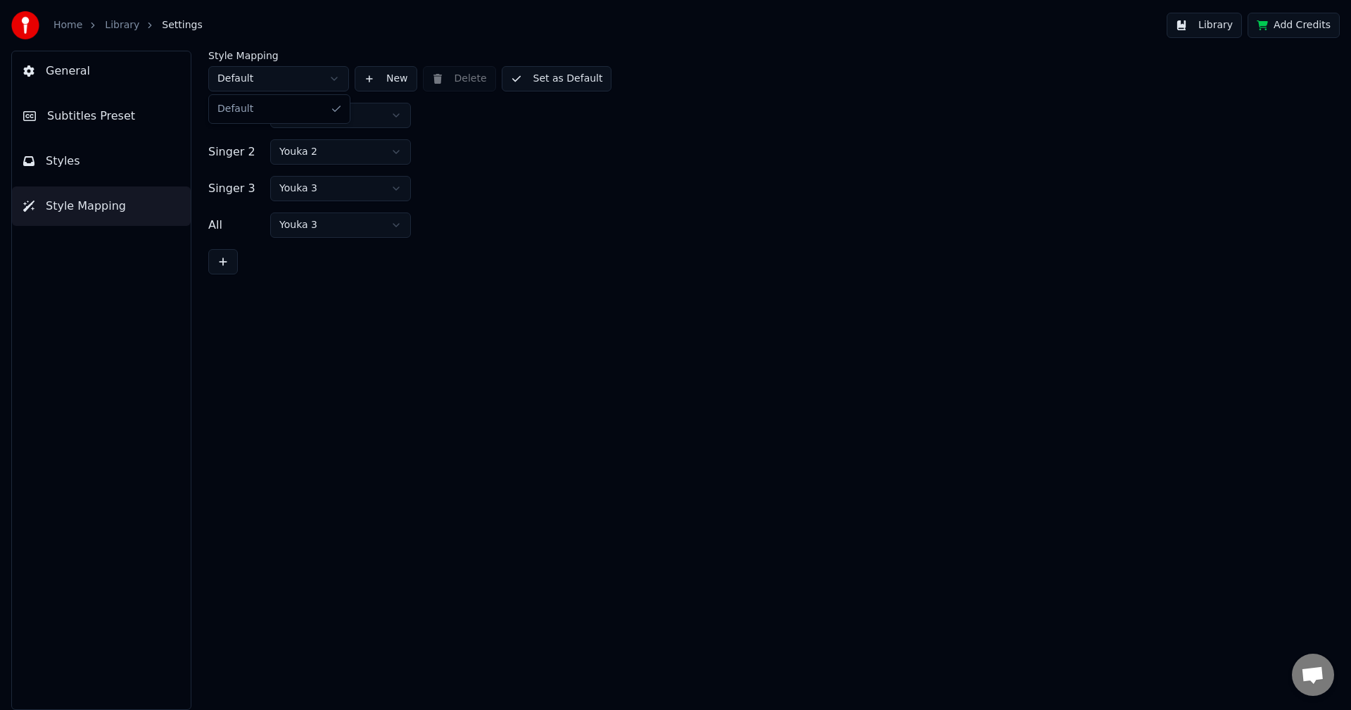
click at [298, 75] on html "Home Library Settings Library Add Credits General Subtitles Preset Styles Style…" at bounding box center [675, 355] width 1351 height 710
drag, startPoint x: 298, startPoint y: 76, endPoint x: 101, endPoint y: 100, distance: 197.8
click at [296, 76] on html "Home Library Settings Library Add Credits General Subtitles Preset Styles Style…" at bounding box center [675, 355] width 1351 height 710
drag, startPoint x: 64, startPoint y: 106, endPoint x: 68, endPoint y: 112, distance: 7.2
click at [64, 106] on button "Subtitles Preset" at bounding box center [101, 115] width 179 height 39
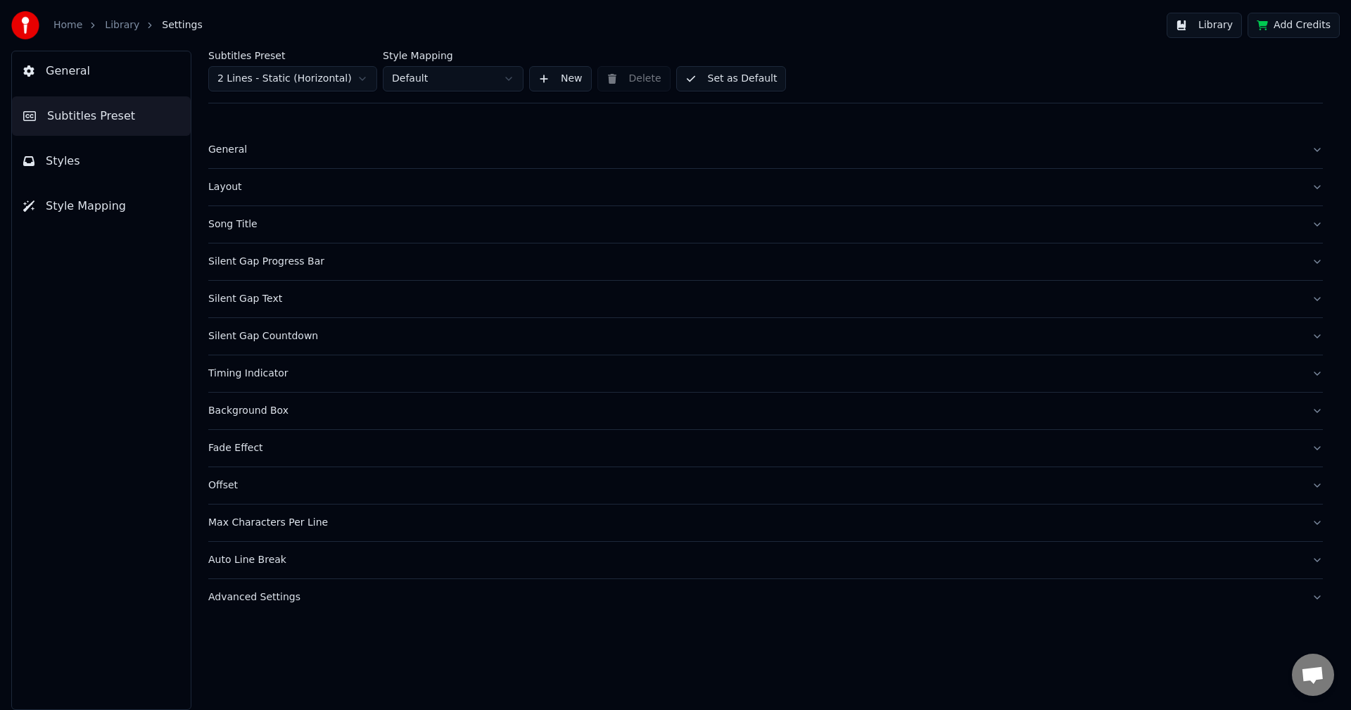
click at [279, 81] on html "Home Library Settings Library Add Credits General Subtitles Preset Styles Style…" at bounding box center [675, 355] width 1351 height 710
click at [255, 190] on div "Song Title" at bounding box center [754, 187] width 1092 height 14
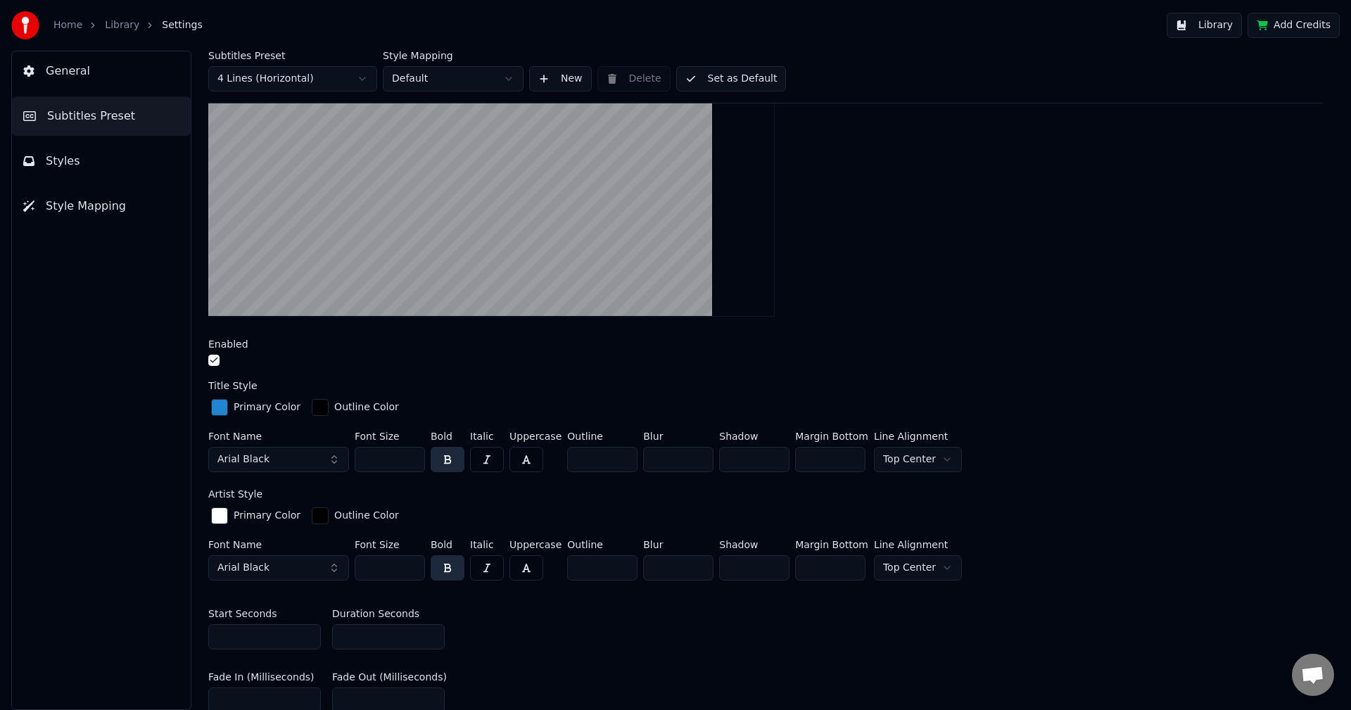
scroll to position [422, 0]
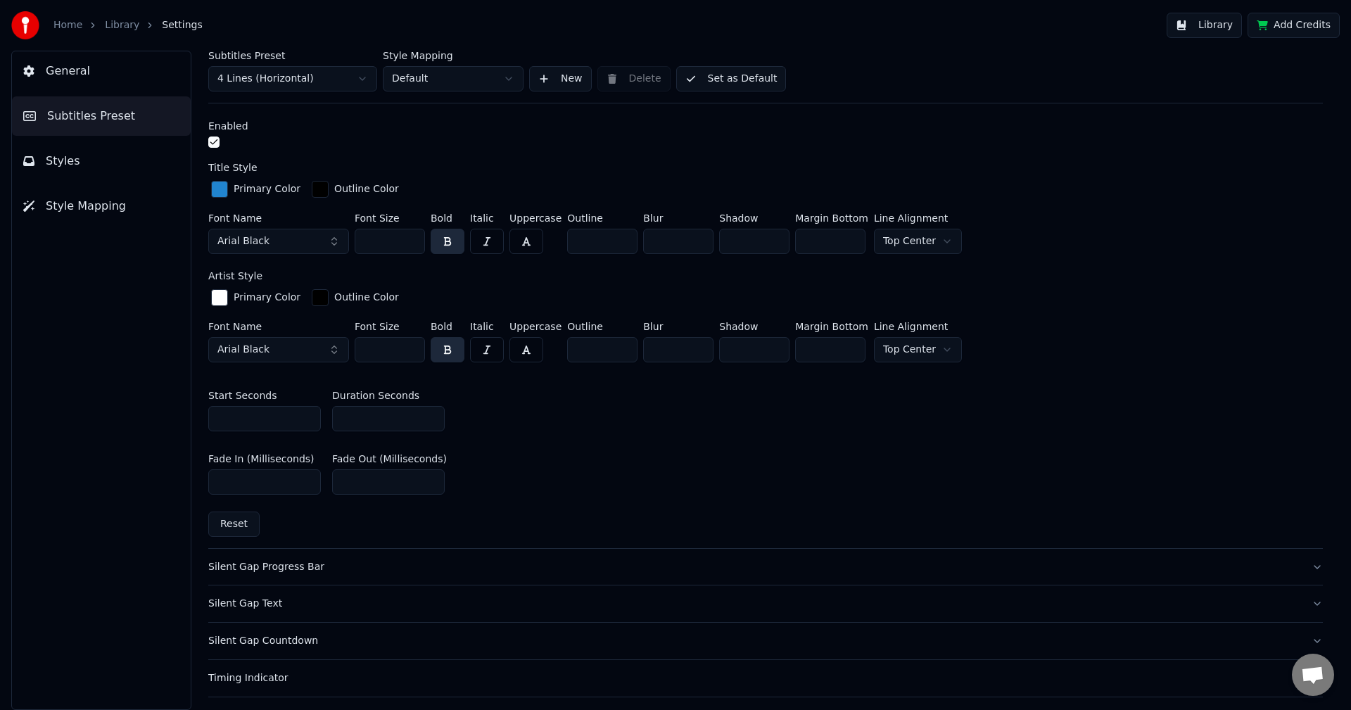
click at [233, 522] on button "Reset" at bounding box center [233, 524] width 51 height 25
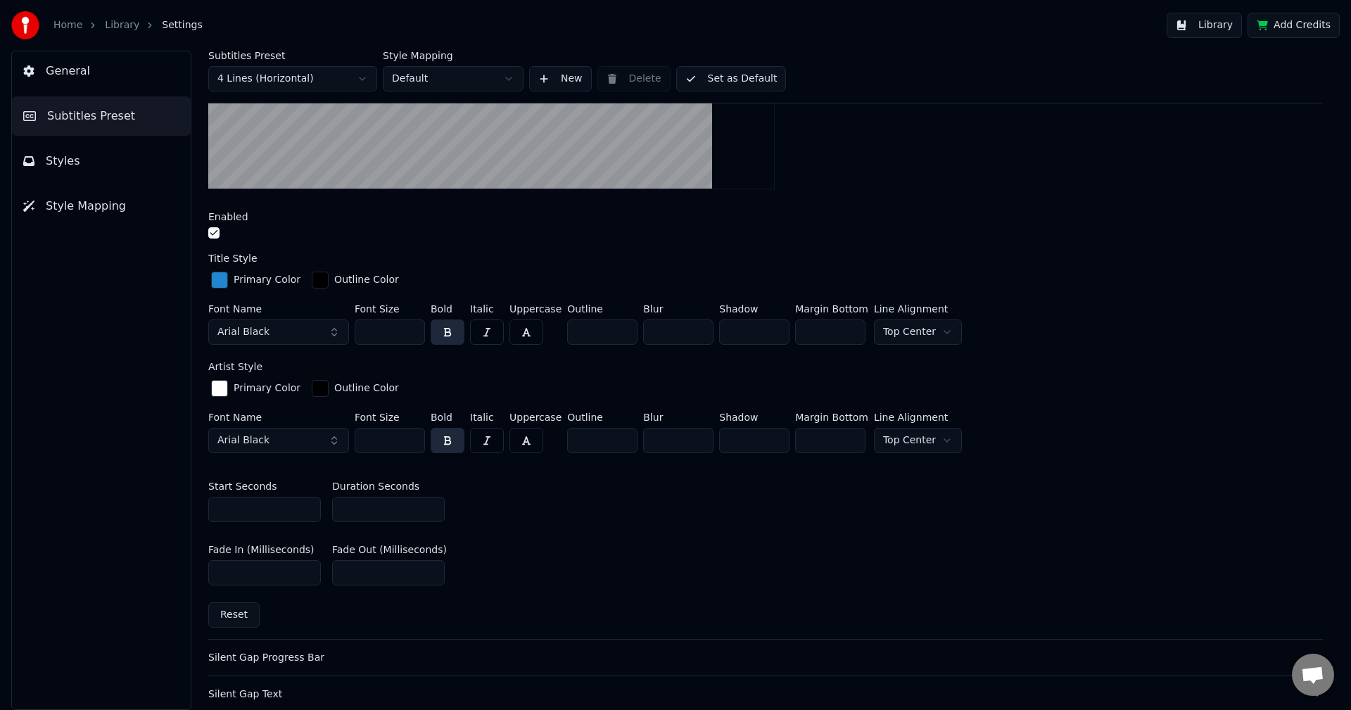
scroll to position [70, 0]
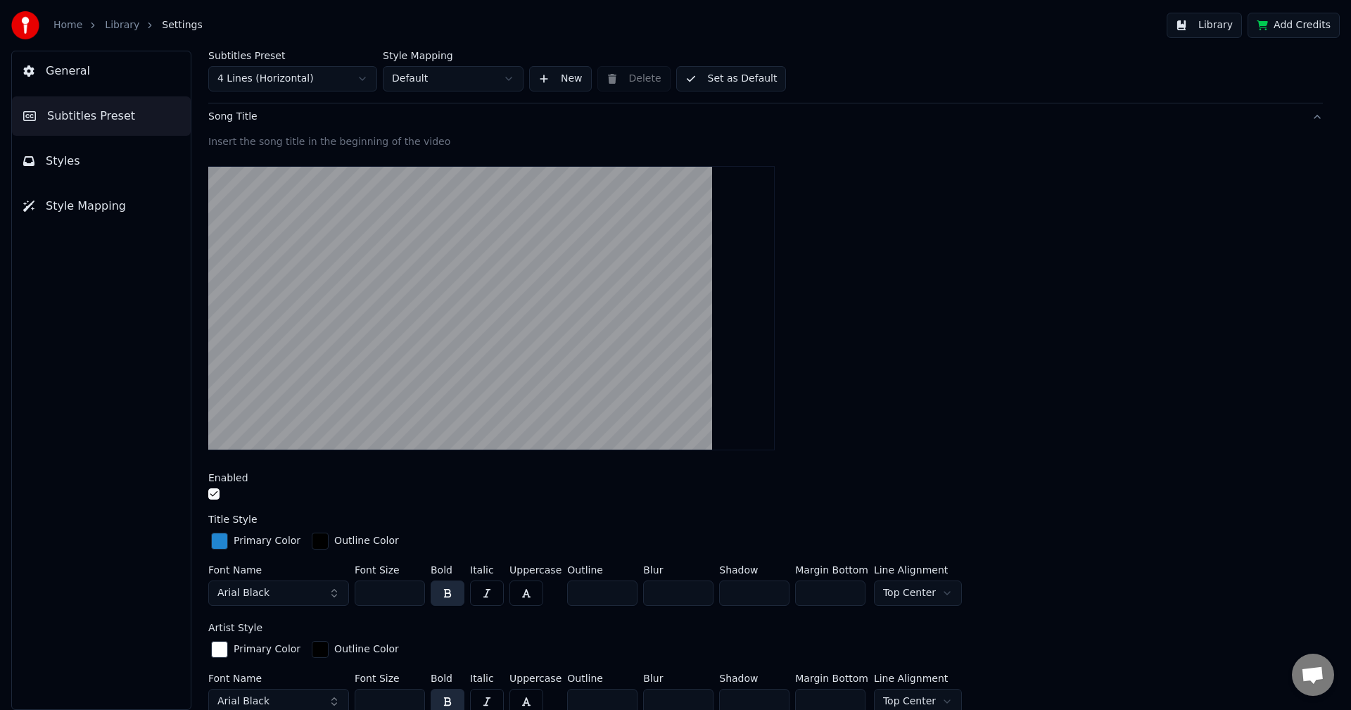
click at [733, 83] on button "Set as Default" at bounding box center [731, 78] width 111 height 25
click at [122, 32] on div "Home Library Settings" at bounding box center [106, 25] width 191 height 28
click at [122, 30] on link "Library" at bounding box center [122, 25] width 34 height 14
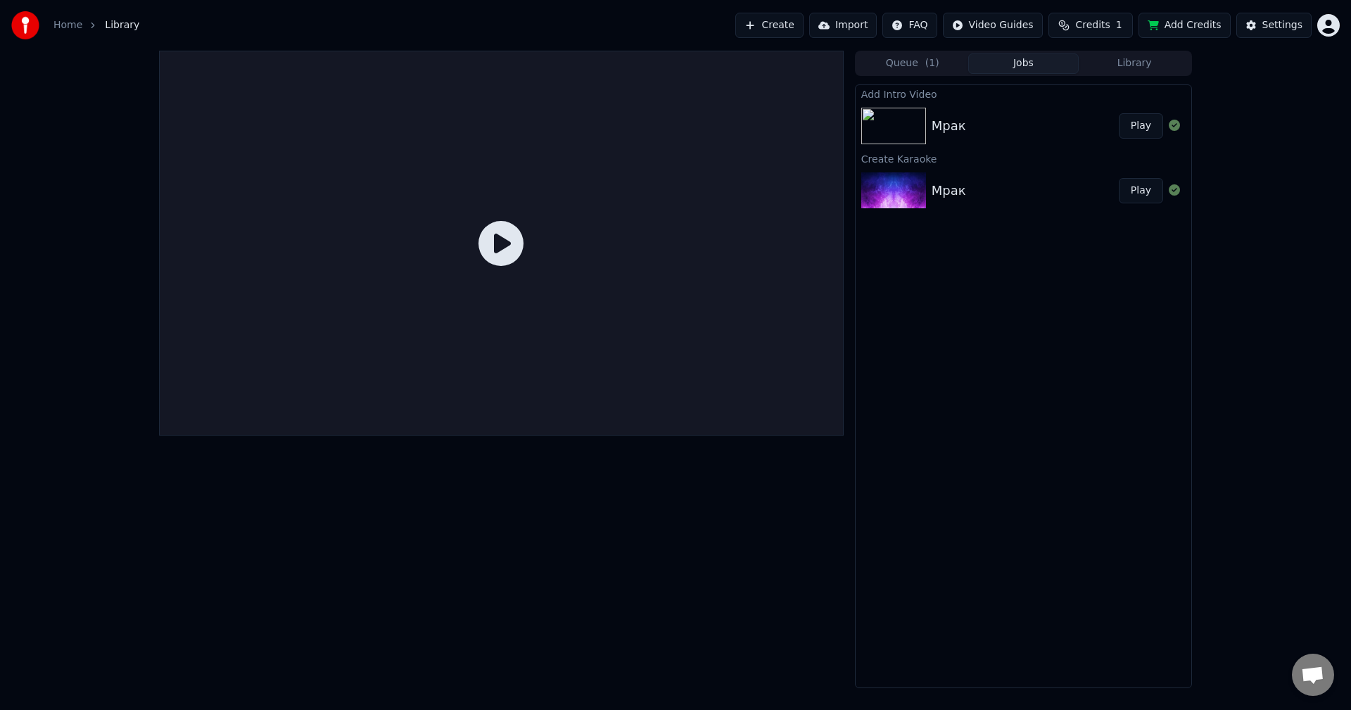
click at [959, 109] on div "Мрак Play" at bounding box center [1024, 126] width 336 height 48
click at [928, 51] on div "Queue ( 1 ) Jobs Library" at bounding box center [1023, 63] width 337 height 25
click at [912, 63] on button "Queue ( 1 )" at bounding box center [912, 63] width 111 height 20
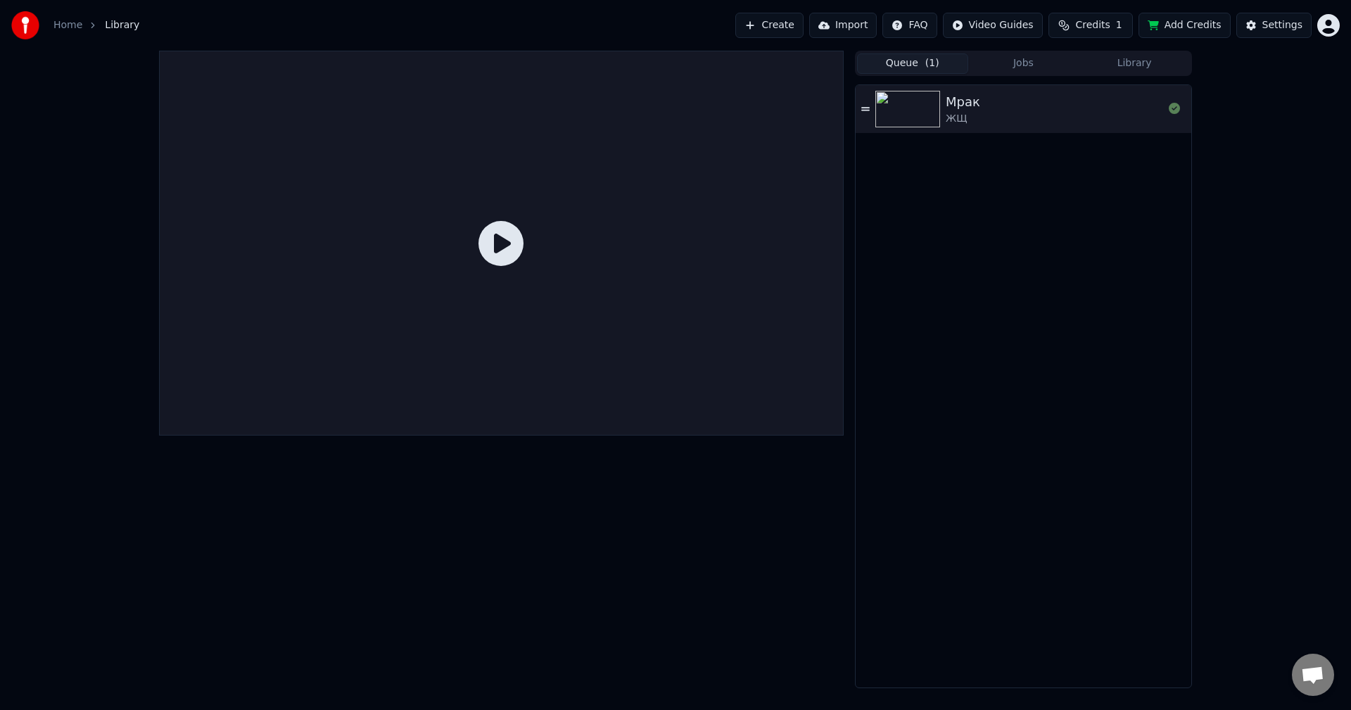
click at [913, 117] on img at bounding box center [908, 109] width 65 height 37
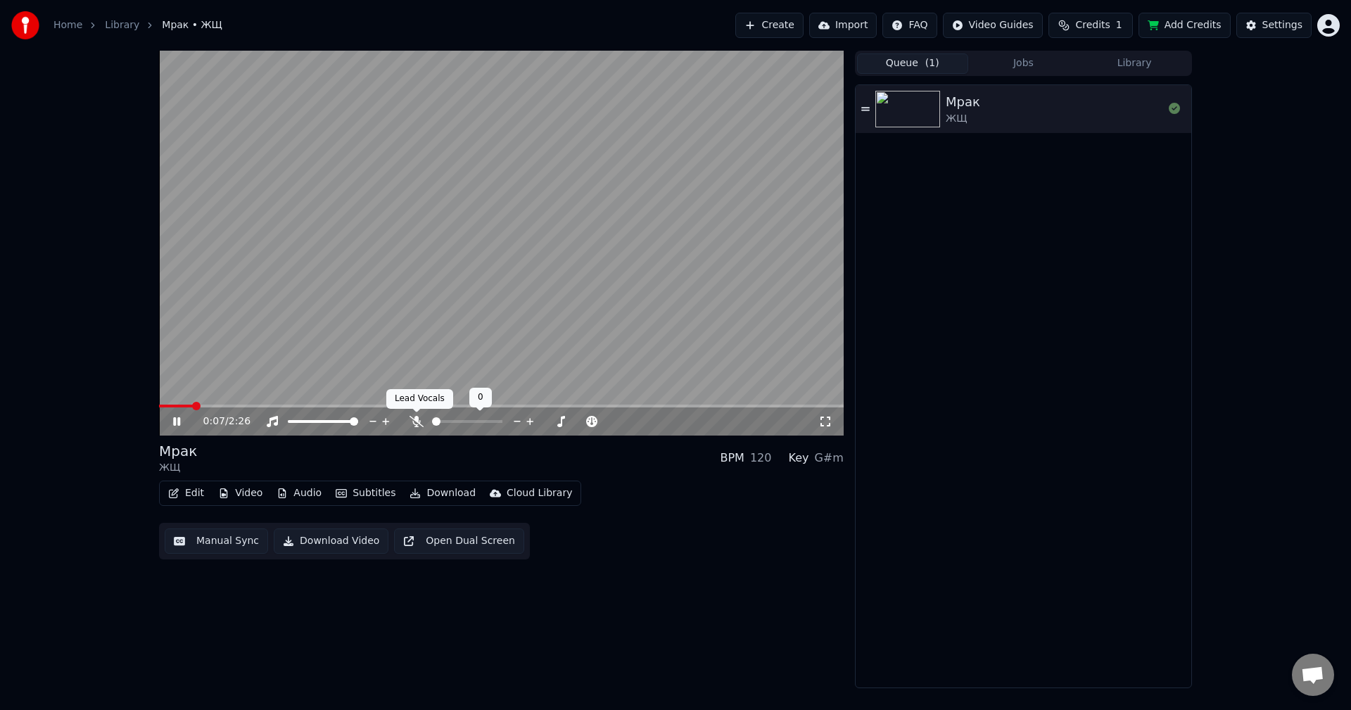
click at [415, 421] on icon at bounding box center [417, 421] width 14 height 11
click at [415, 421] on icon at bounding box center [416, 421] width 8 height 11
click at [175, 423] on icon at bounding box center [176, 421] width 7 height 8
click at [178, 419] on icon at bounding box center [186, 421] width 33 height 11
click at [174, 422] on icon at bounding box center [176, 421] width 7 height 8
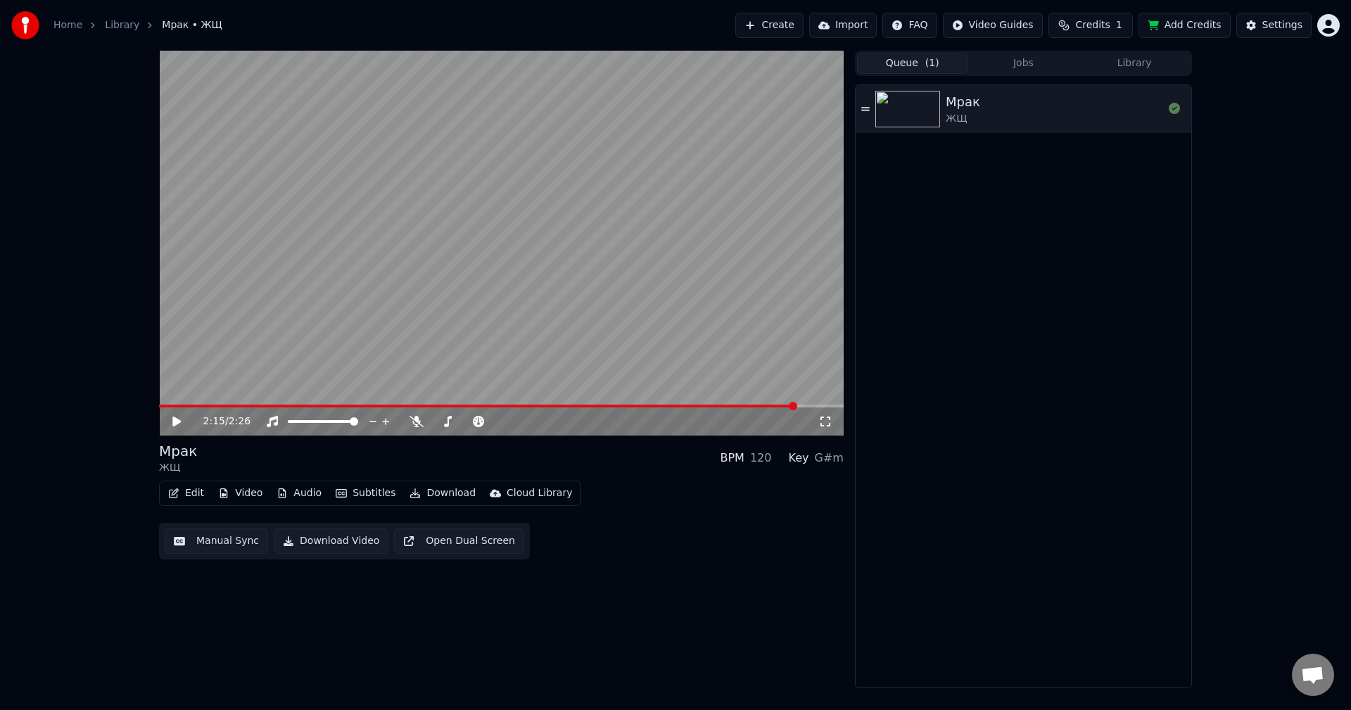
click at [306, 541] on button "Download Video" at bounding box center [331, 541] width 115 height 25
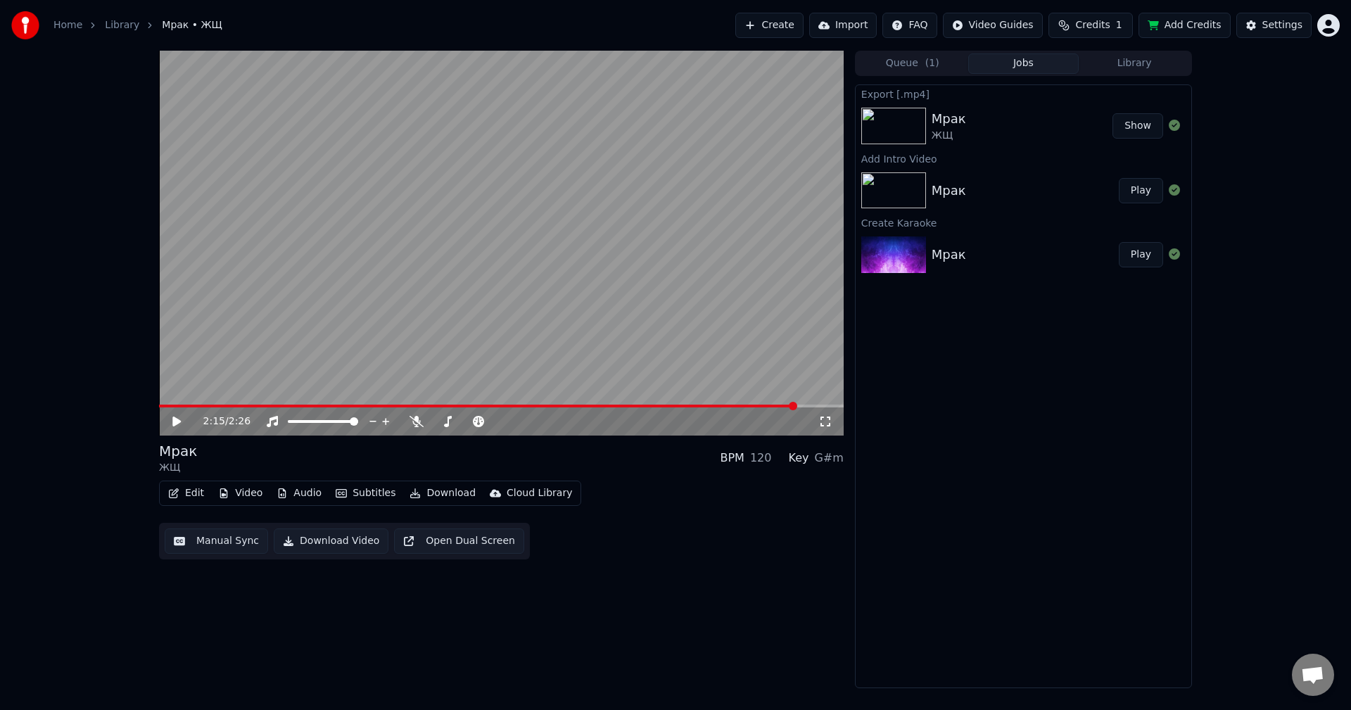
click at [1123, 27] on span "1" at bounding box center [1119, 25] width 6 height 14
click at [1095, 31] on span "Credits" at bounding box center [1093, 25] width 34 height 14
click at [1108, 31] on span "Credits" at bounding box center [1093, 25] width 34 height 14
click at [1083, 130] on button "Refresh" at bounding box center [1100, 130] width 73 height 25
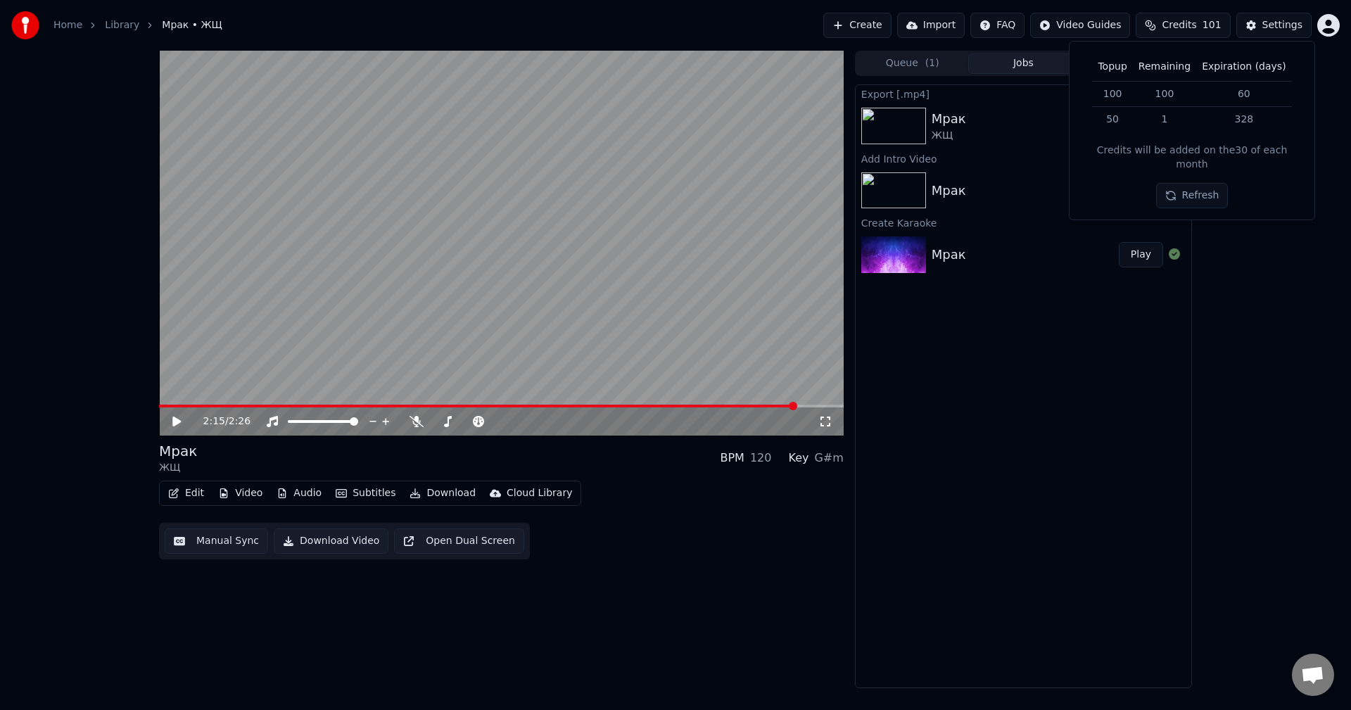
click at [1262, 370] on div "2:15 / 2:26 Мрак ЖЩ BPM 120 Key G#m Edit Video Audio Subtitles Download Cloud L…" at bounding box center [675, 370] width 1351 height 638
click at [1311, 27] on button "Settings" at bounding box center [1274, 25] width 75 height 25
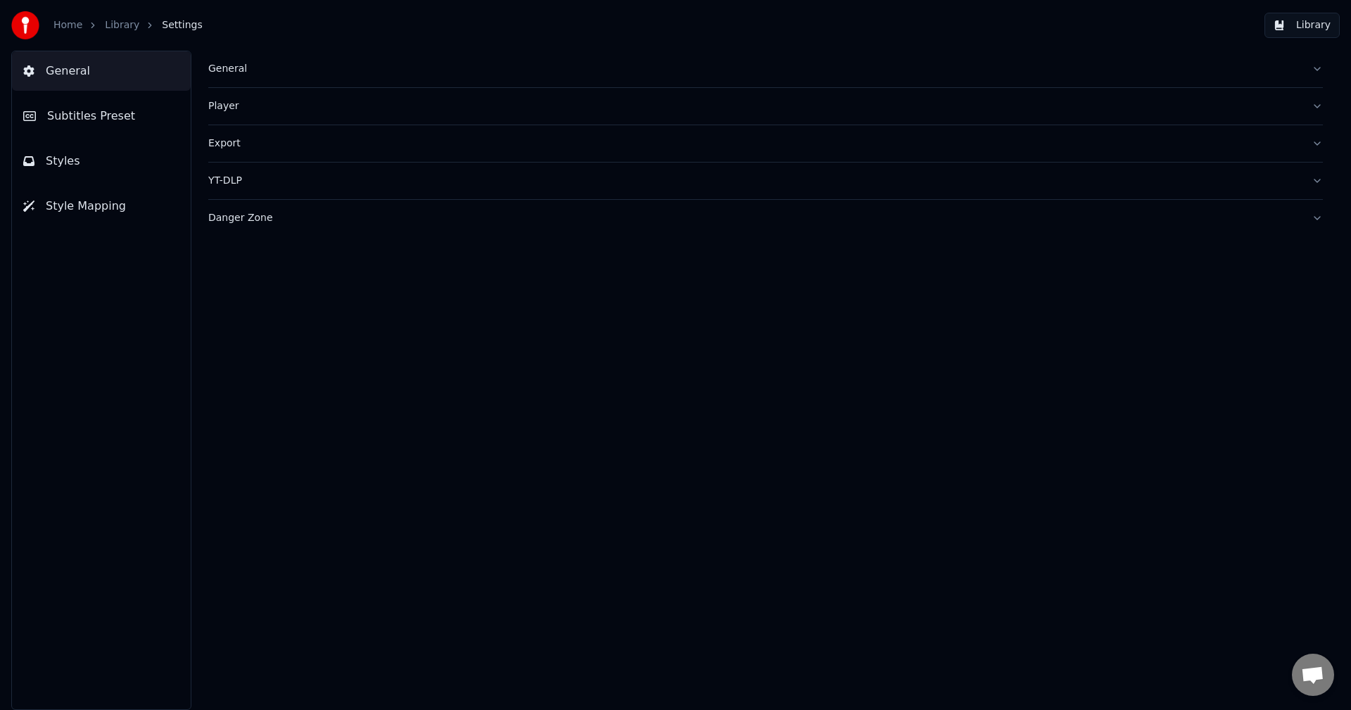
click at [1347, 25] on div "Home Library Settings Library" at bounding box center [675, 25] width 1351 height 51
click at [1312, 21] on button "Library" at bounding box center [1302, 25] width 75 height 25
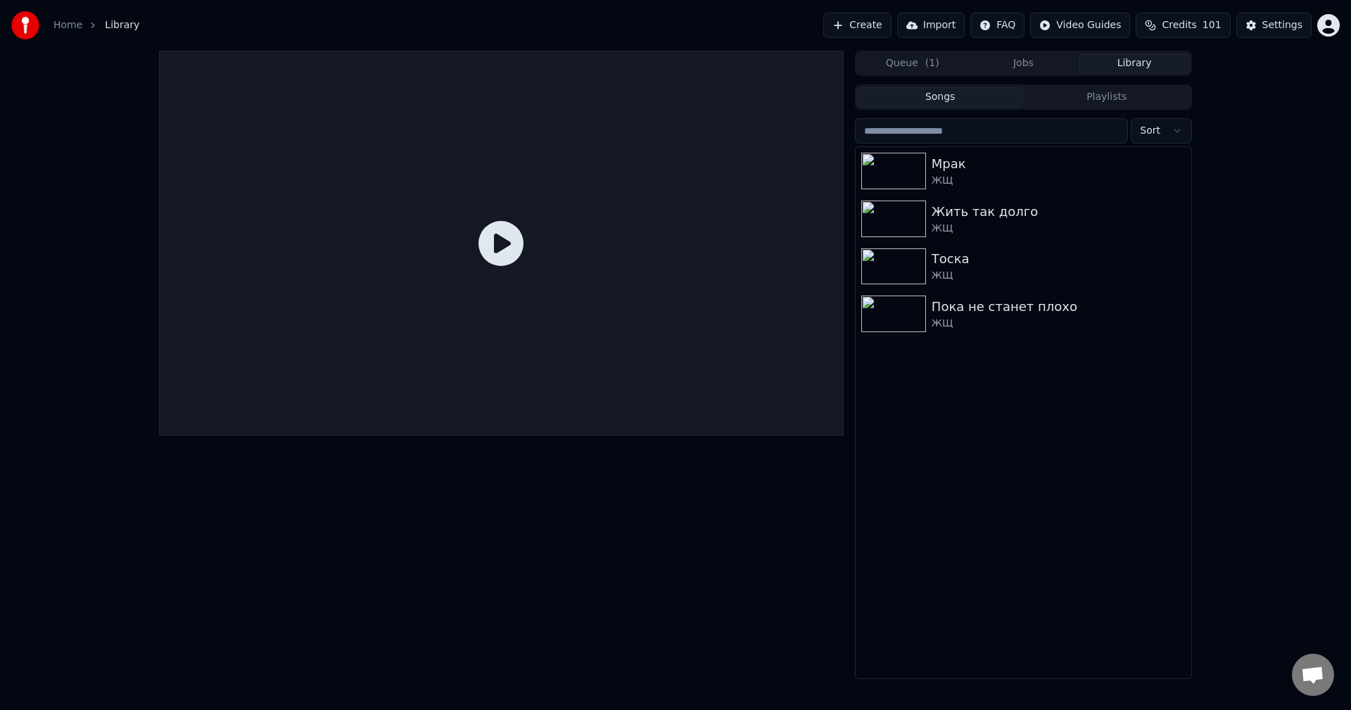
click at [1324, 23] on html "Home Library Create Import FAQ Video Guides Credits 101 Settings Queue ( 1 ) Jo…" at bounding box center [675, 355] width 1351 height 710
click at [1265, 80] on div "Billing" at bounding box center [1267, 91] width 162 height 23
click at [874, 25] on button "Create" at bounding box center [858, 25] width 68 height 25
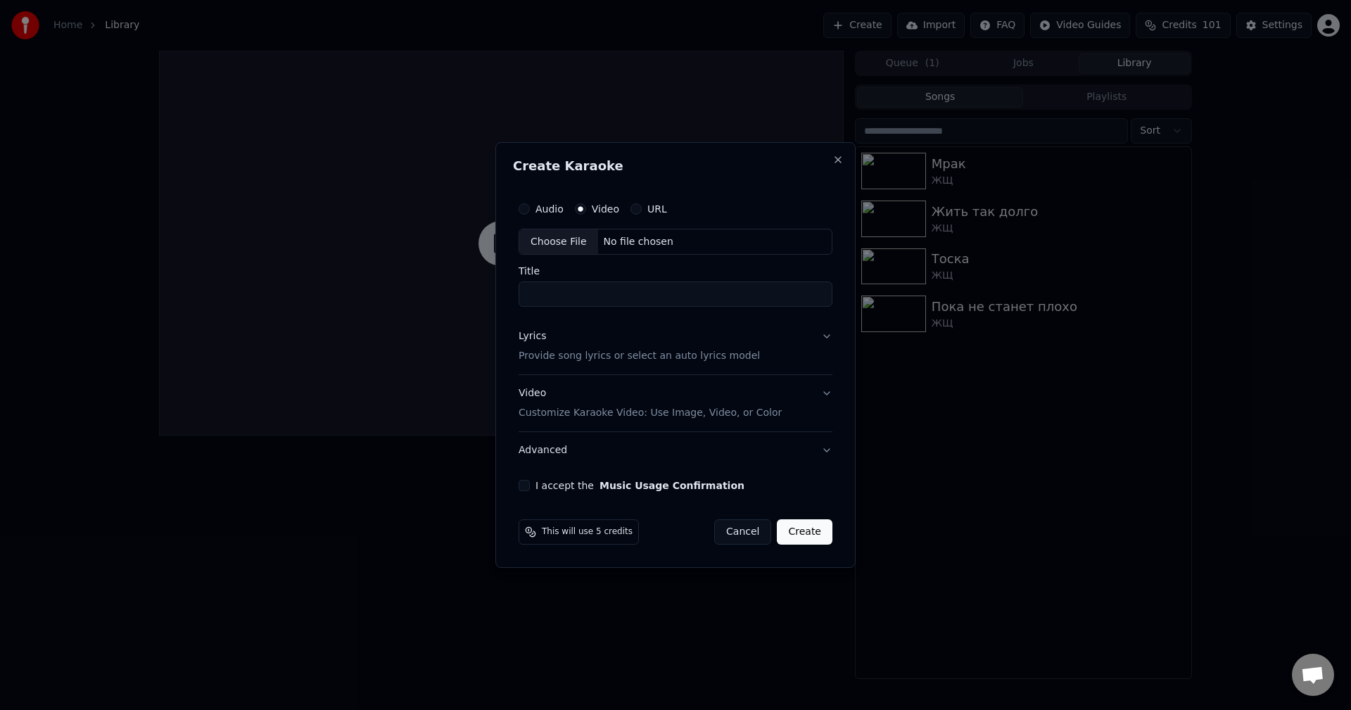
click at [563, 245] on div "Choose File" at bounding box center [558, 241] width 79 height 25
drag, startPoint x: 560, startPoint y: 298, endPoint x: 765, endPoint y: 287, distance: 205.1
click at [765, 287] on input "**********" at bounding box center [676, 294] width 314 height 25
type input "******"
click at [548, 357] on p "Provide song lyrics or select an auto lyrics model" at bounding box center [639, 357] width 241 height 14
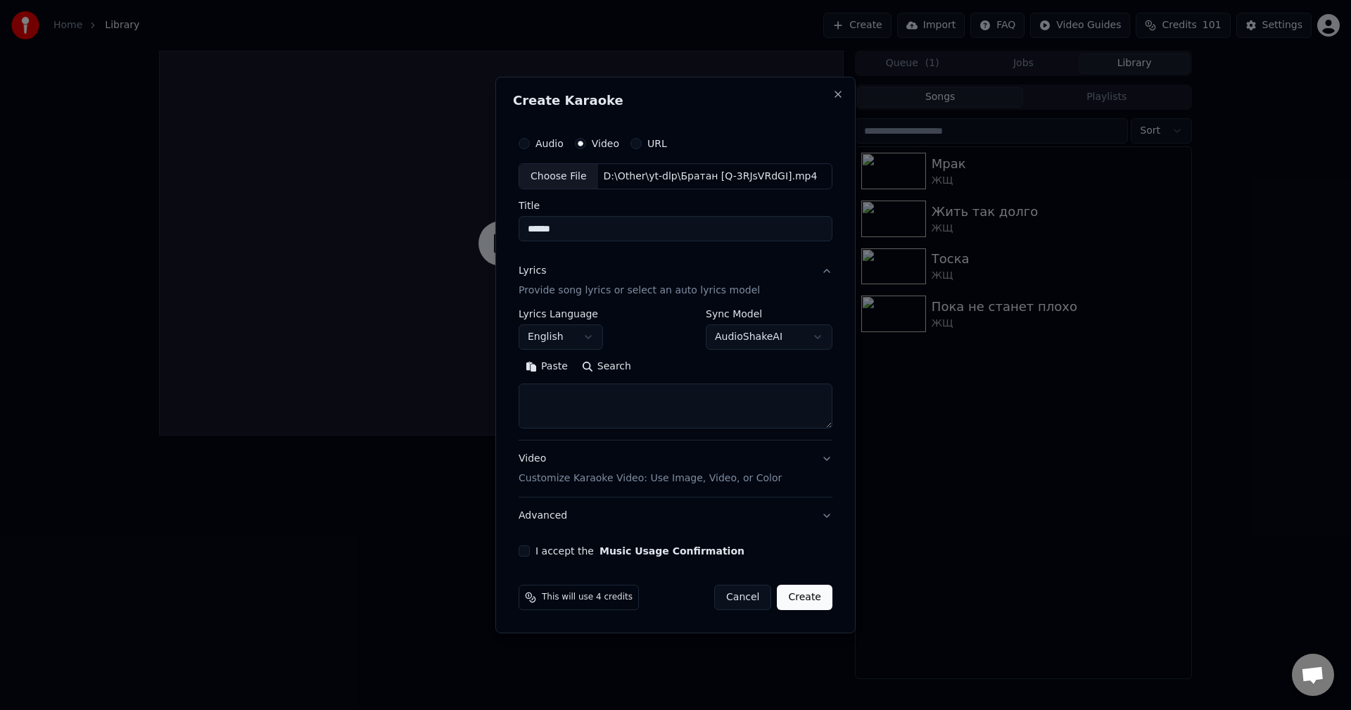
click at [570, 334] on body "**********" at bounding box center [675, 355] width 1351 height 710
click at [592, 414] on textarea at bounding box center [676, 406] width 314 height 45
paste textarea "**********"
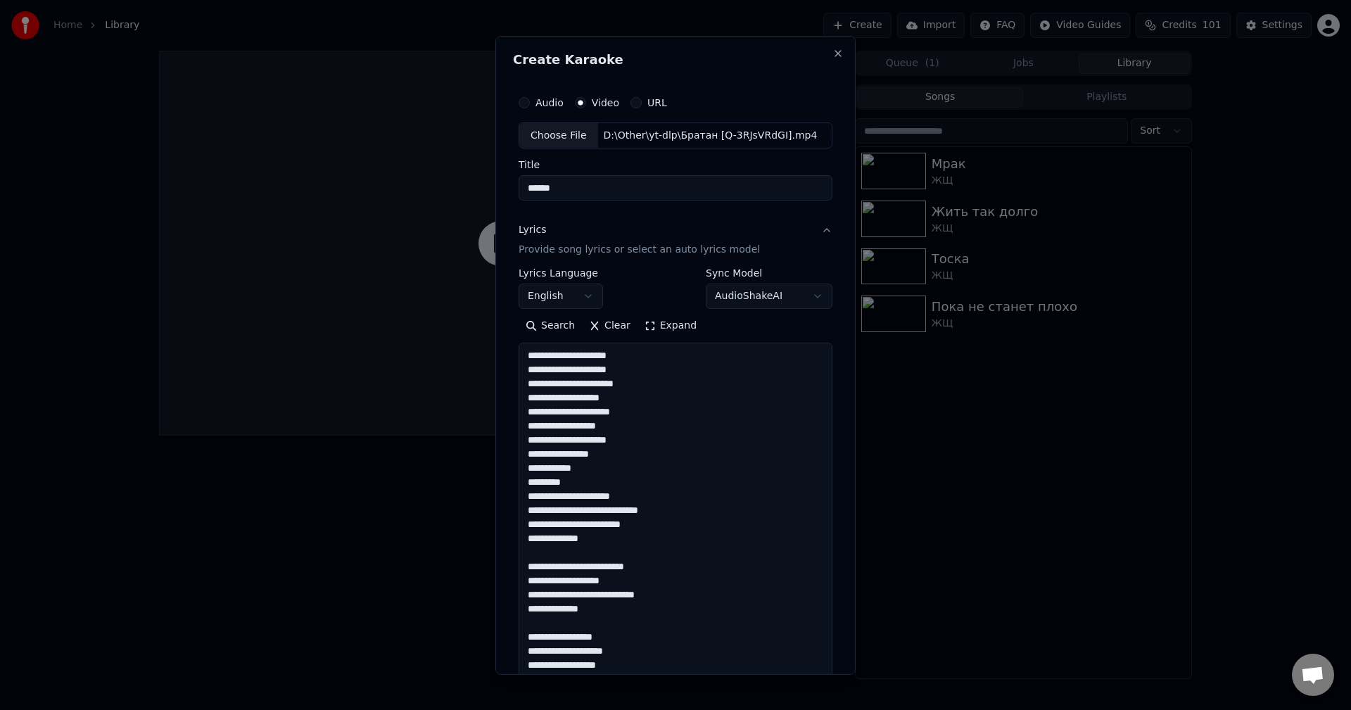
scroll to position [764, 0]
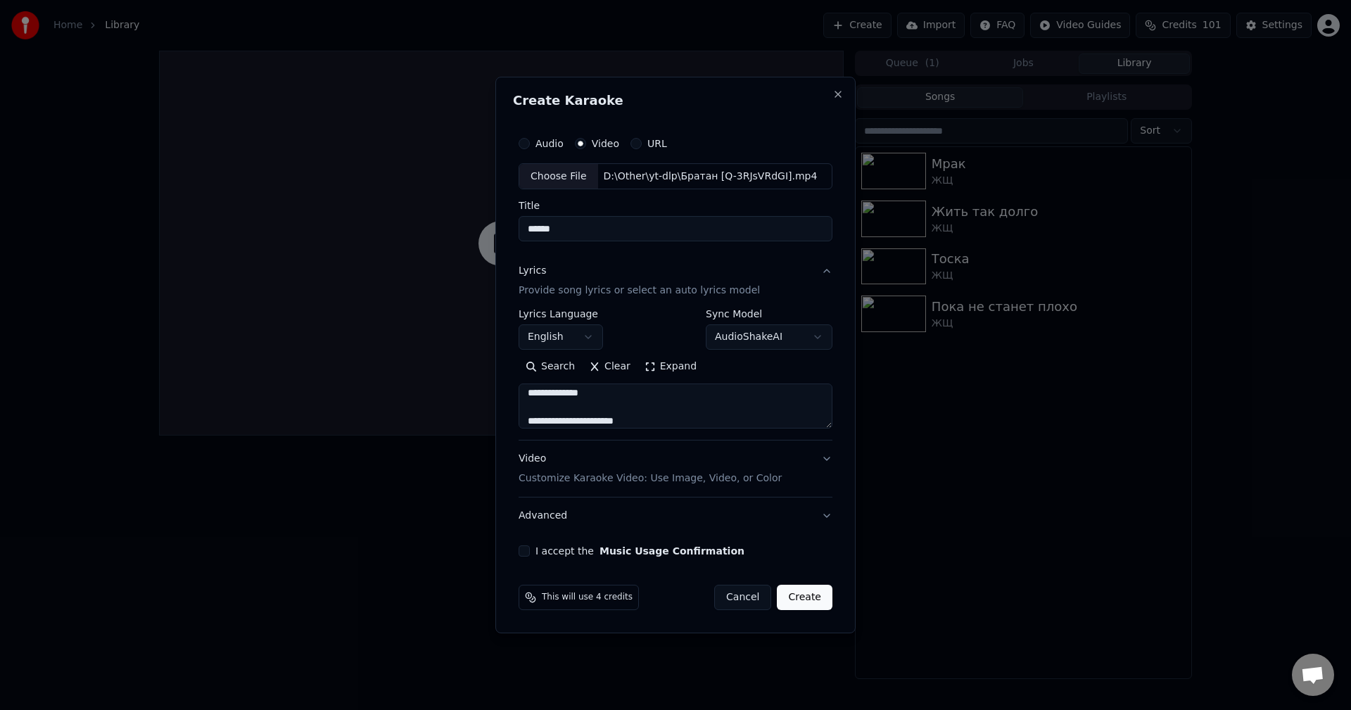
click at [663, 366] on button "Expand" at bounding box center [671, 367] width 66 height 23
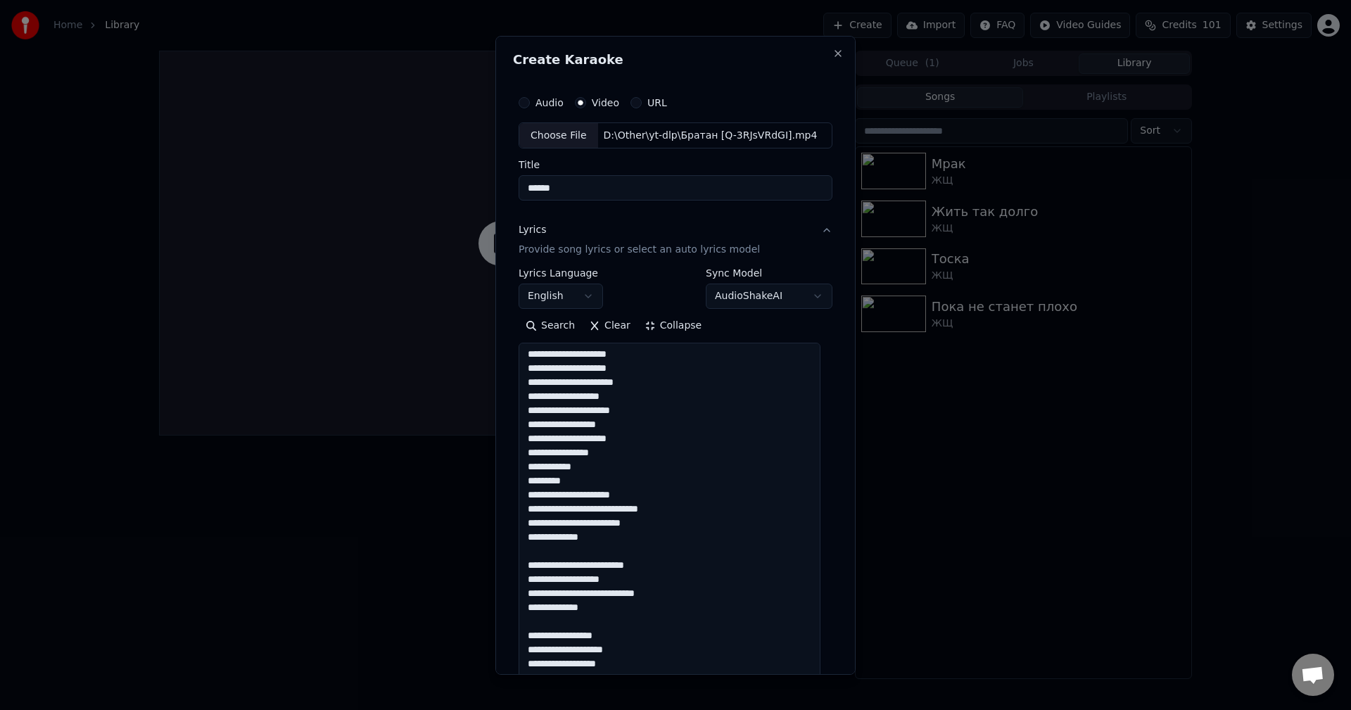
scroll to position [0, 0]
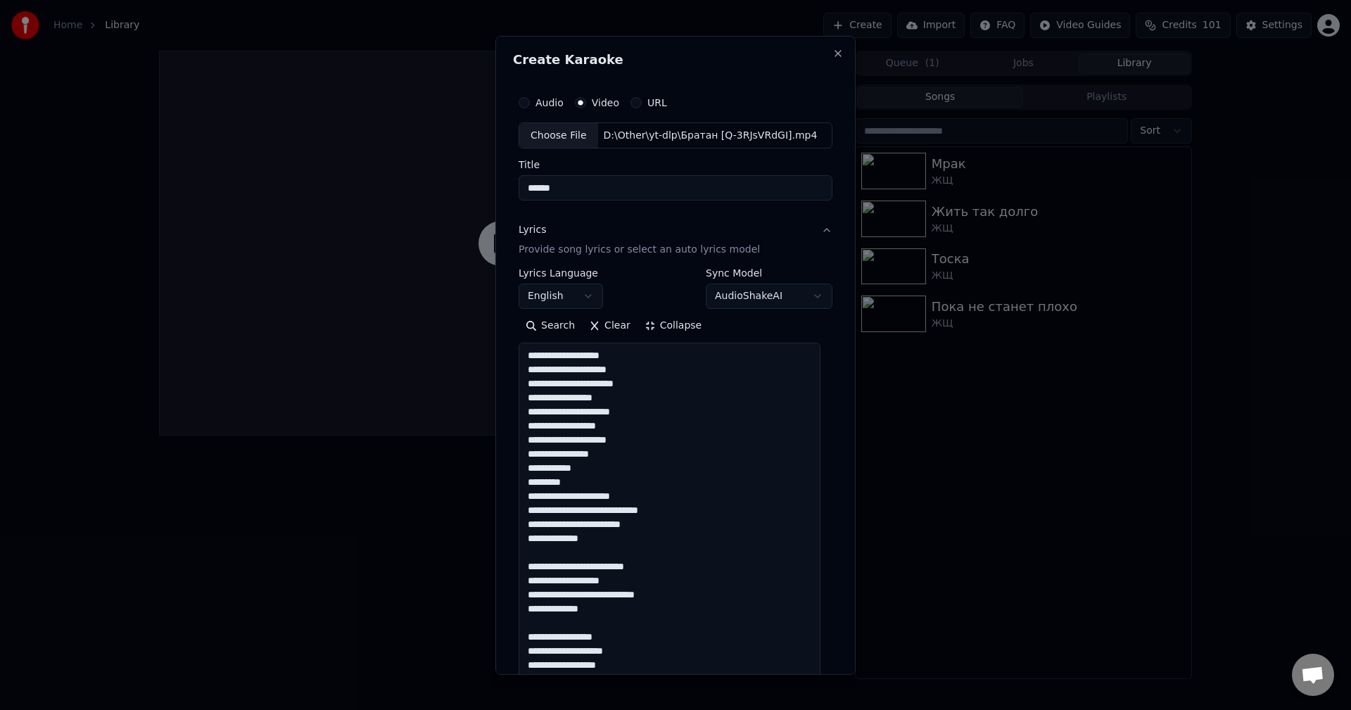
drag, startPoint x: 530, startPoint y: 470, endPoint x: 508, endPoint y: 470, distance: 21.8
click at [508, 470] on div "**********" at bounding box center [676, 354] width 360 height 639
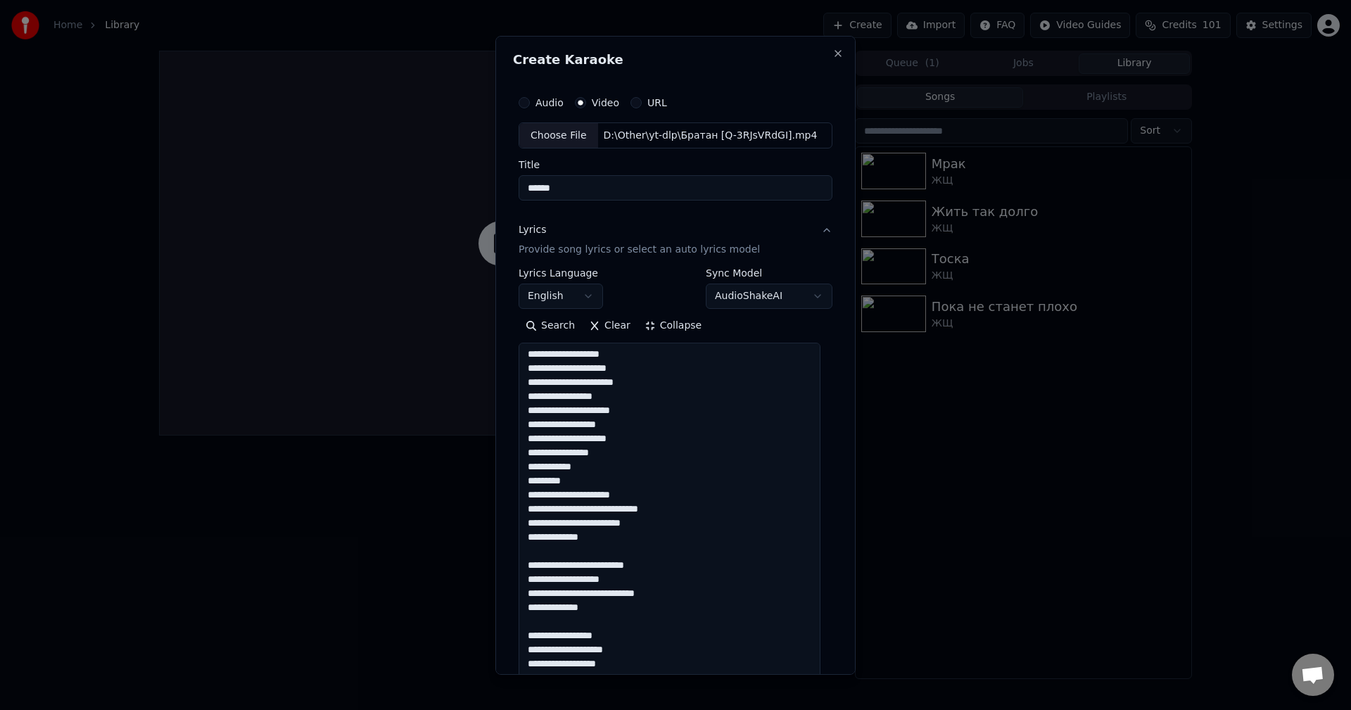
scroll to position [70, 0]
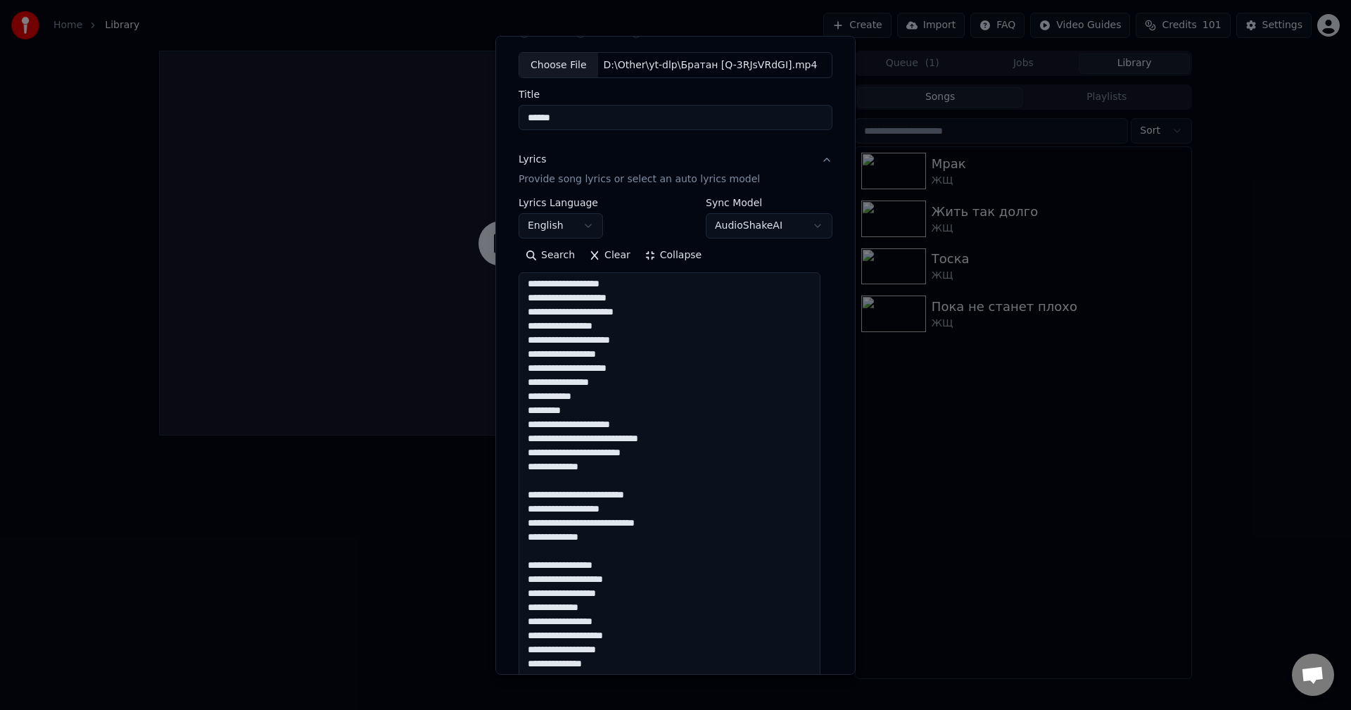
click at [593, 428] on textarea at bounding box center [670, 678] width 302 height 813
drag, startPoint x: 542, startPoint y: 424, endPoint x: 627, endPoint y: 427, distance: 85.2
click at [627, 427] on textarea at bounding box center [670, 678] width 302 height 813
drag, startPoint x: 538, startPoint y: 439, endPoint x: 615, endPoint y: 440, distance: 76.0
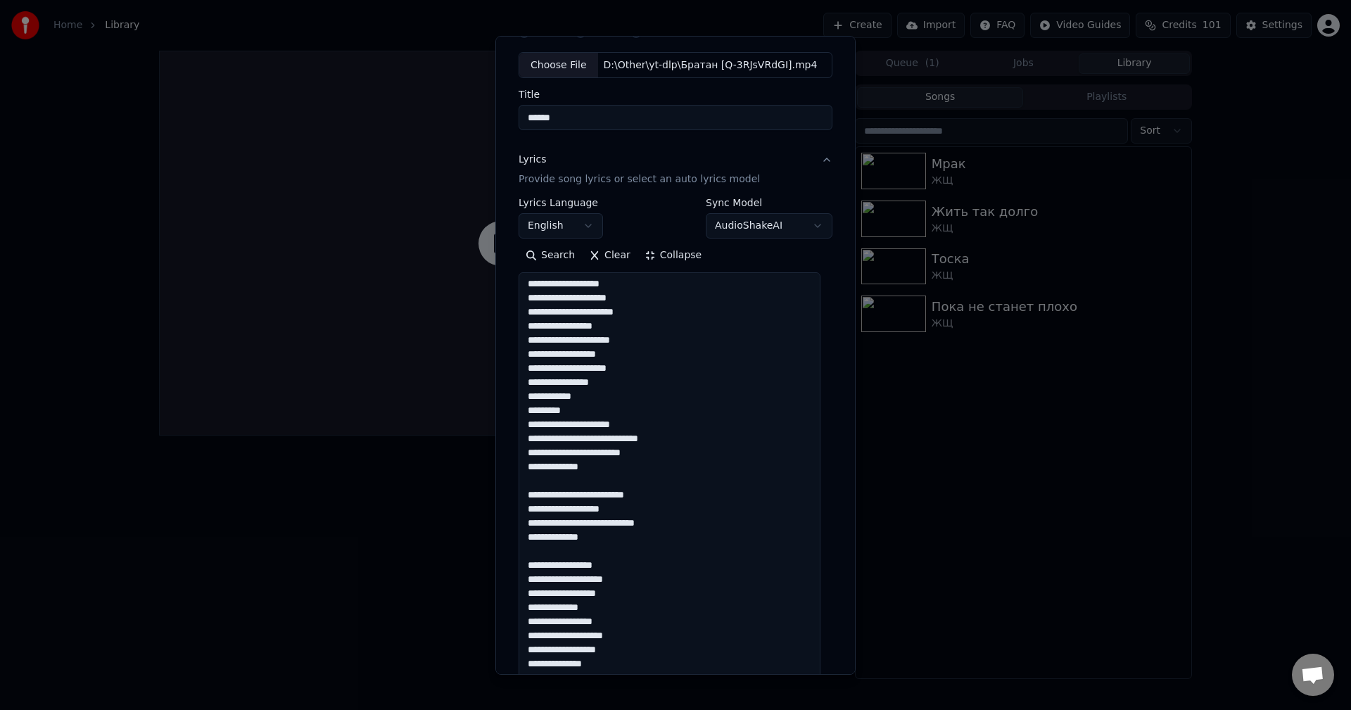
click at [615, 440] on textarea at bounding box center [670, 678] width 302 height 813
click at [615, 441] on textarea at bounding box center [670, 678] width 302 height 813
click at [667, 442] on textarea at bounding box center [670, 678] width 302 height 813
click at [691, 444] on textarea at bounding box center [670, 678] width 302 height 813
click at [682, 455] on textarea at bounding box center [670, 678] width 302 height 813
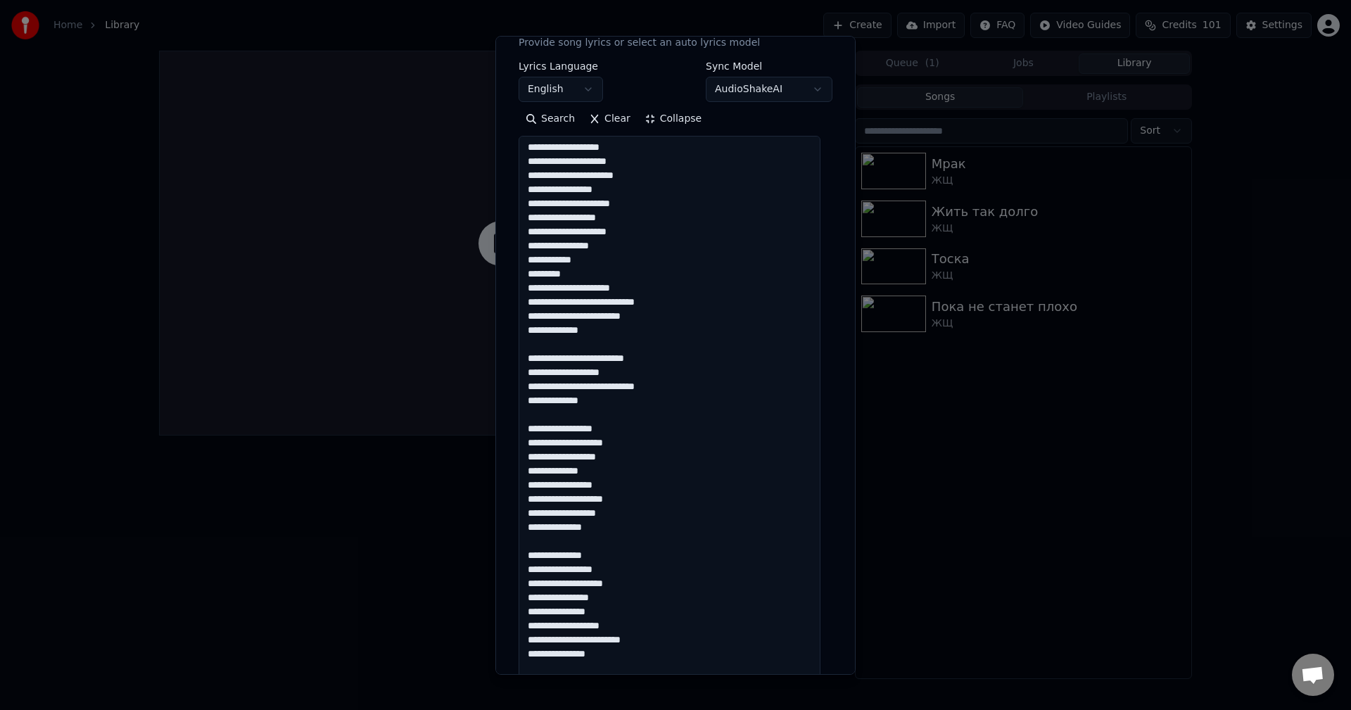
scroll to position [211, 0]
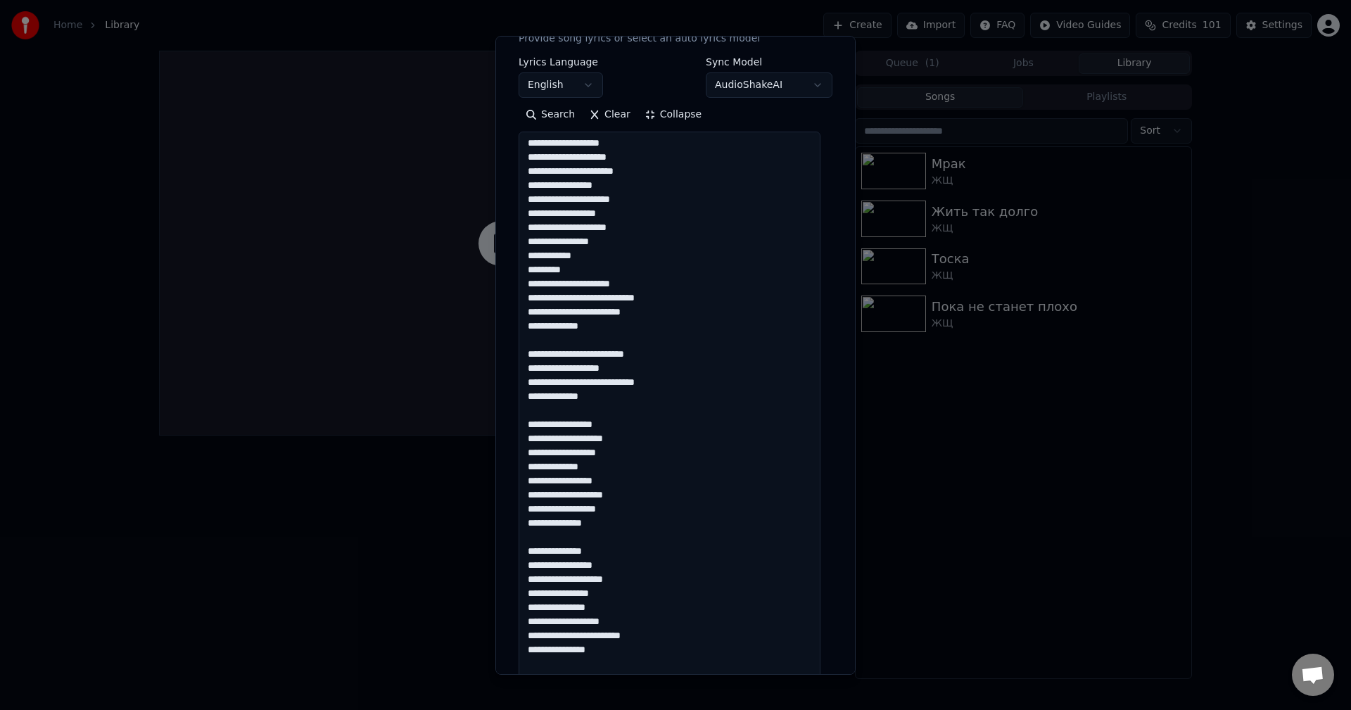
click at [562, 327] on textarea at bounding box center [670, 538] width 302 height 813
click at [665, 331] on textarea at bounding box center [670, 538] width 302 height 813
click at [578, 360] on textarea at bounding box center [670, 538] width 302 height 813
click at [549, 363] on textarea at bounding box center [670, 538] width 302 height 813
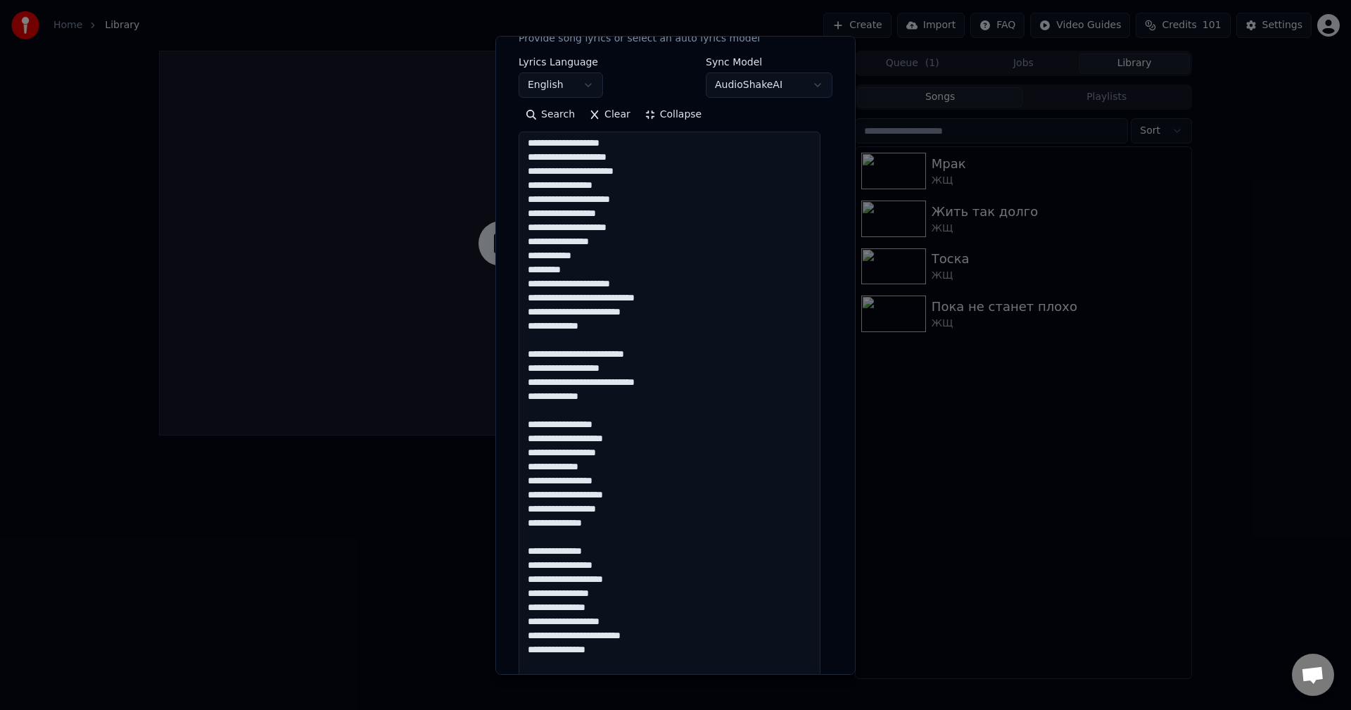
click at [686, 353] on textarea at bounding box center [670, 538] width 302 height 813
click at [655, 374] on textarea at bounding box center [670, 538] width 302 height 813
click at [586, 384] on textarea at bounding box center [670, 538] width 302 height 813
click at [589, 385] on textarea at bounding box center [670, 538] width 302 height 813
click at [617, 399] on textarea at bounding box center [670, 538] width 302 height 813
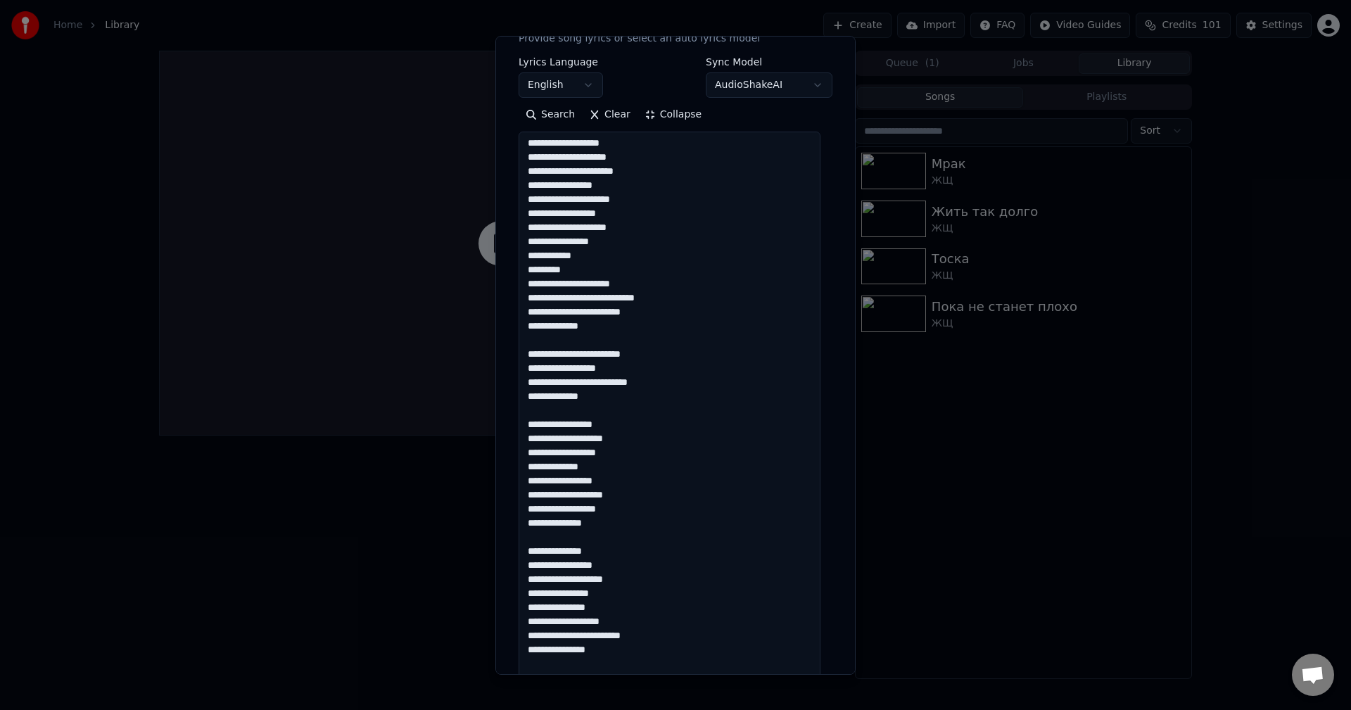
click at [562, 396] on textarea at bounding box center [670, 538] width 302 height 813
click at [649, 430] on textarea at bounding box center [670, 538] width 302 height 813
click at [642, 454] on textarea at bounding box center [670, 538] width 302 height 813
click at [659, 441] on textarea at bounding box center [670, 538] width 302 height 813
click at [530, 439] on textarea at bounding box center [670, 538] width 302 height 813
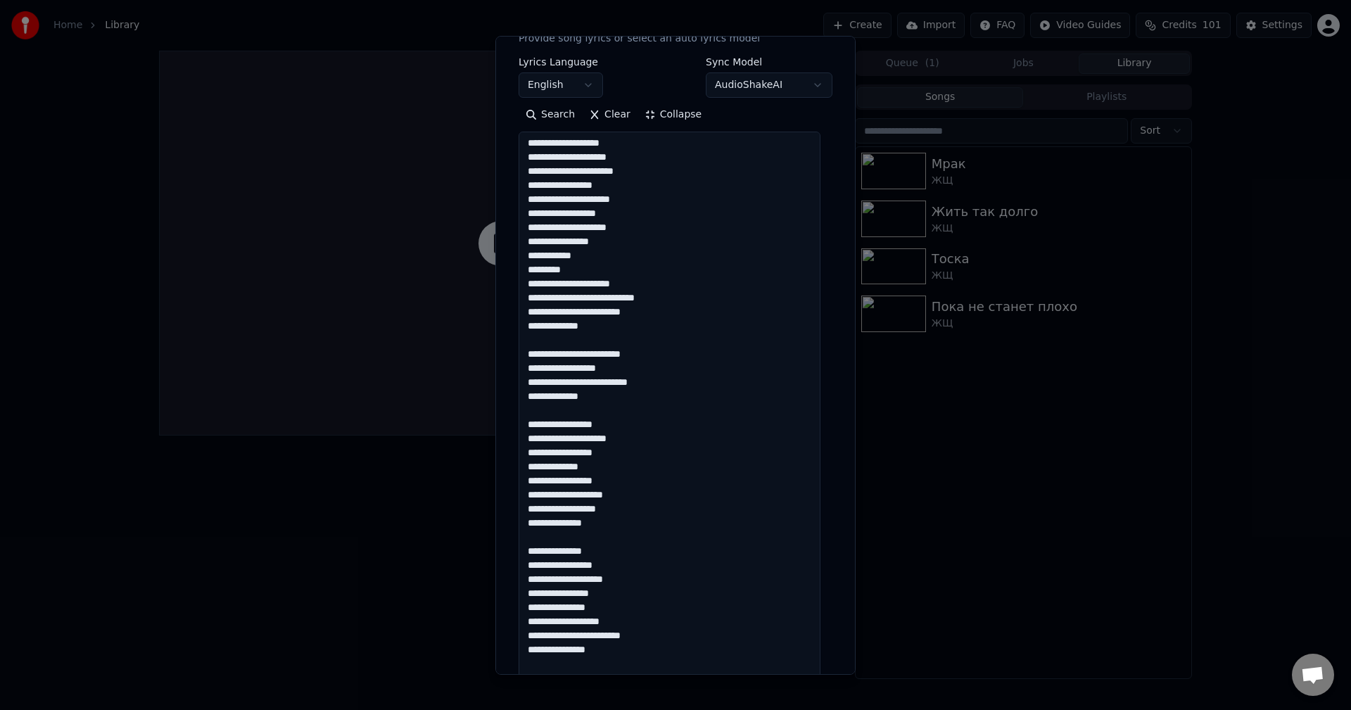
click at [641, 428] on textarea at bounding box center [670, 538] width 302 height 813
click at [651, 441] on textarea at bounding box center [670, 538] width 302 height 813
click at [529, 455] on textarea at bounding box center [670, 538] width 302 height 813
click at [674, 453] on textarea at bounding box center [670, 538] width 302 height 813
click at [532, 454] on textarea at bounding box center [670, 538] width 302 height 813
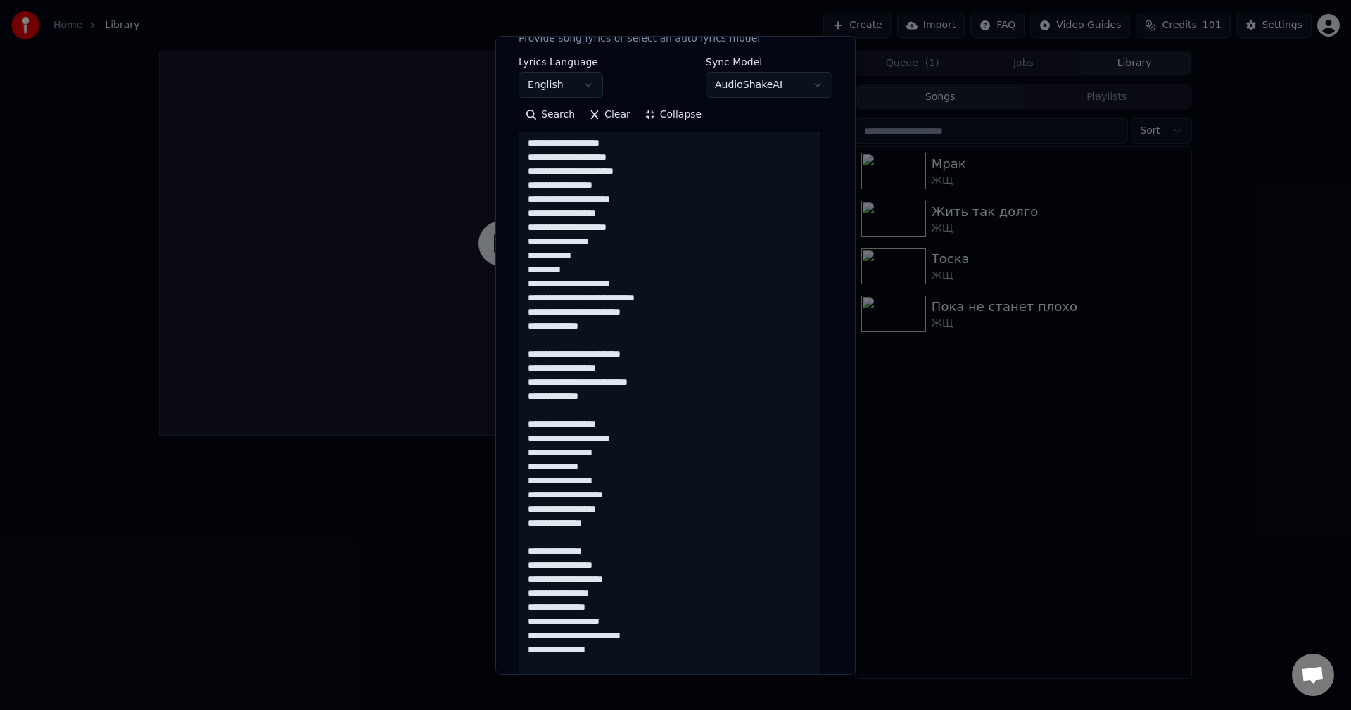
click at [532, 437] on textarea at bounding box center [670, 538] width 302 height 813
click at [626, 425] on textarea at bounding box center [670, 538] width 302 height 813
click at [659, 439] on textarea at bounding box center [670, 538] width 302 height 813
click at [636, 454] on textarea at bounding box center [670, 538] width 302 height 813
click at [640, 480] on textarea at bounding box center [670, 538] width 302 height 813
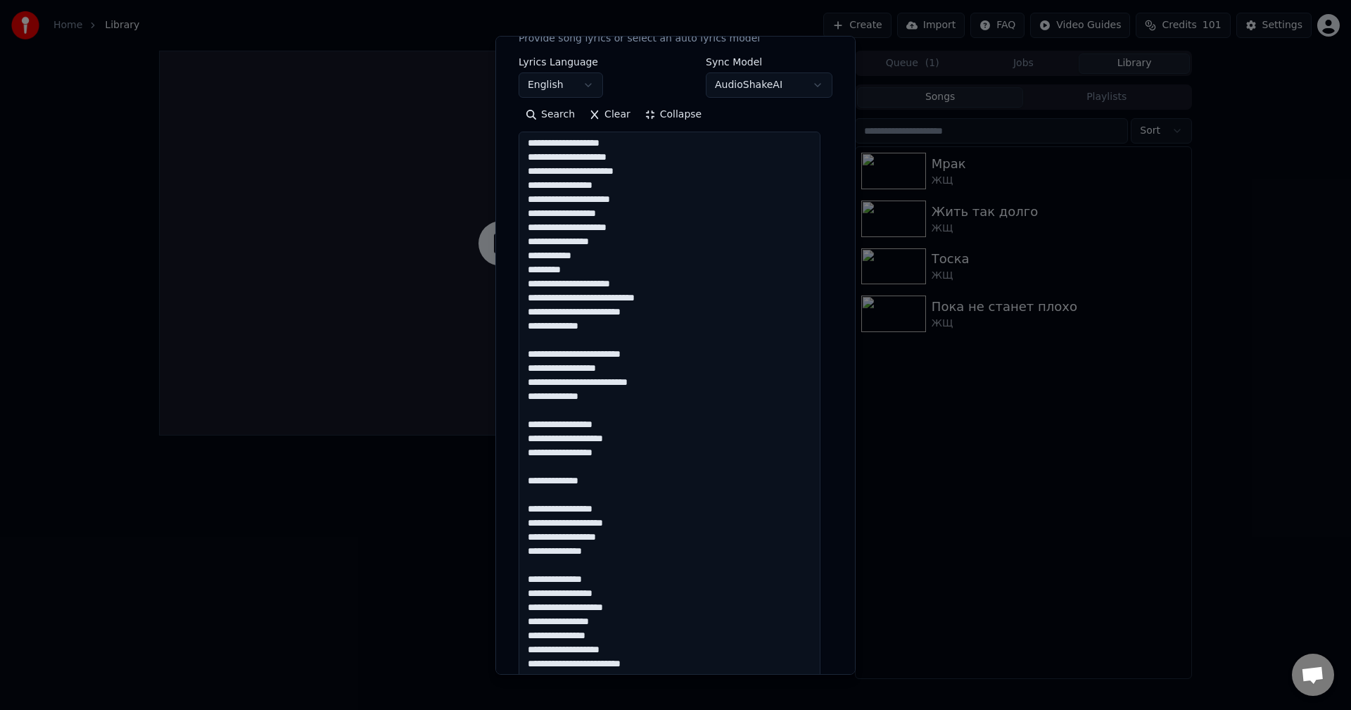
click at [636, 536] on textarea at bounding box center [670, 538] width 302 height 813
click at [635, 535] on textarea at bounding box center [670, 538] width 302 height 813
click at [615, 568] on textarea at bounding box center [670, 538] width 302 height 813
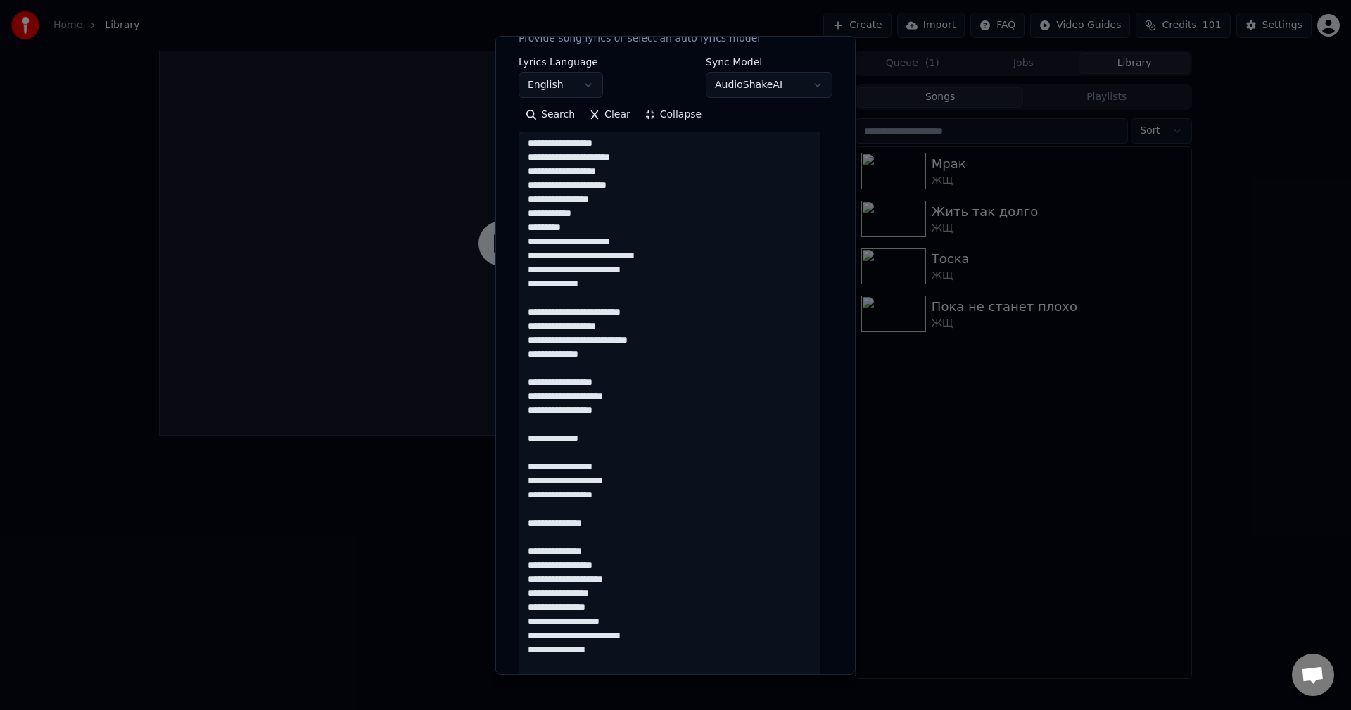
click at [611, 547] on textarea at bounding box center [670, 538] width 302 height 813
click at [629, 568] on textarea at bounding box center [670, 538] width 302 height 813
click at [653, 586] on textarea at bounding box center [670, 538] width 302 height 813
click at [652, 597] on textarea at bounding box center [670, 538] width 302 height 813
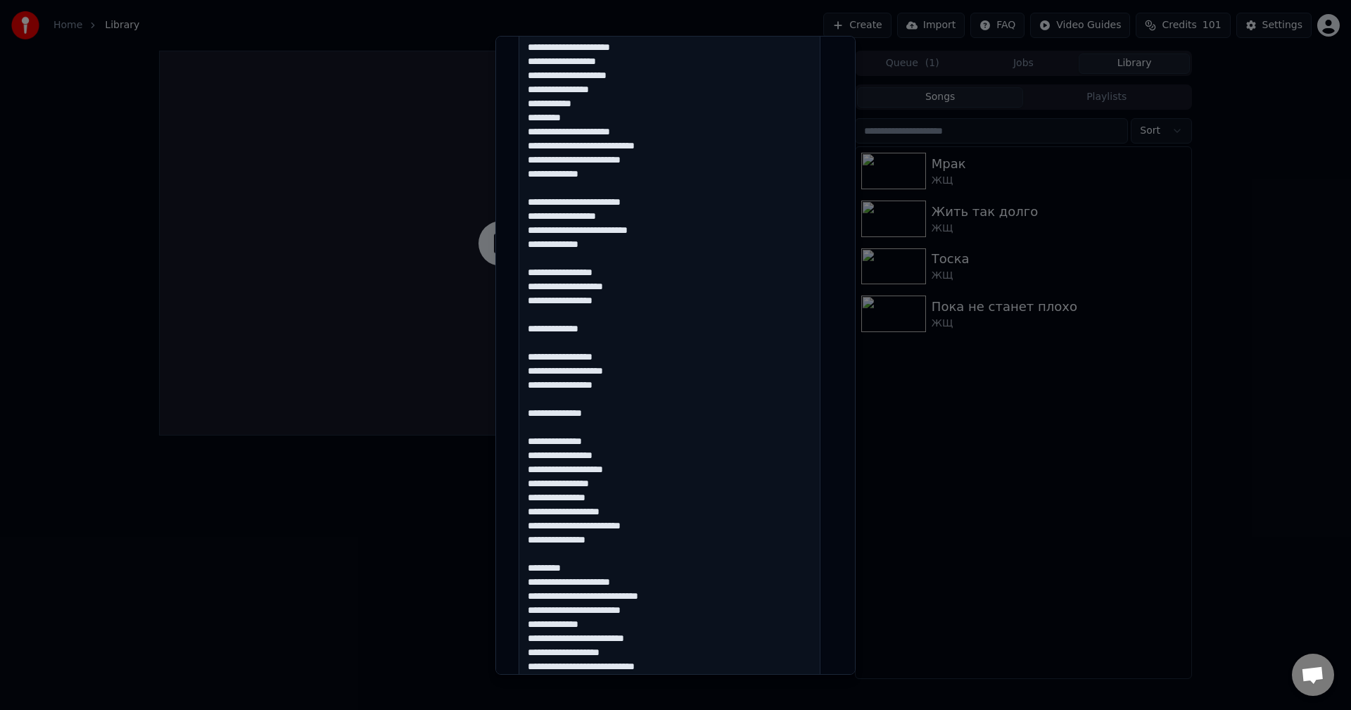
scroll to position [422, 0]
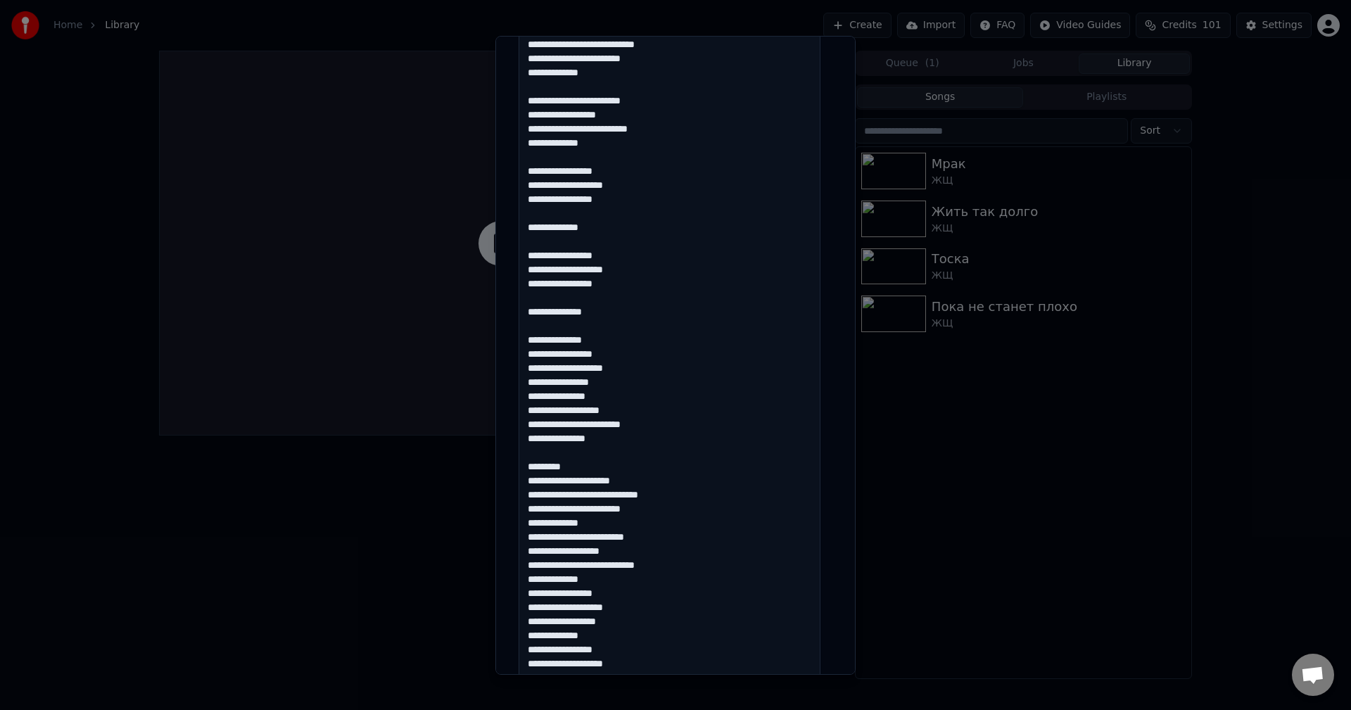
drag, startPoint x: 619, startPoint y: 435, endPoint x: 654, endPoint y: 436, distance: 34.5
click at [619, 435] on textarea at bounding box center [670, 326] width 302 height 813
click at [693, 429] on textarea at bounding box center [670, 326] width 302 height 813
click at [533, 429] on textarea at bounding box center [670, 326] width 302 height 813
click at [724, 418] on textarea at bounding box center [670, 326] width 302 height 813
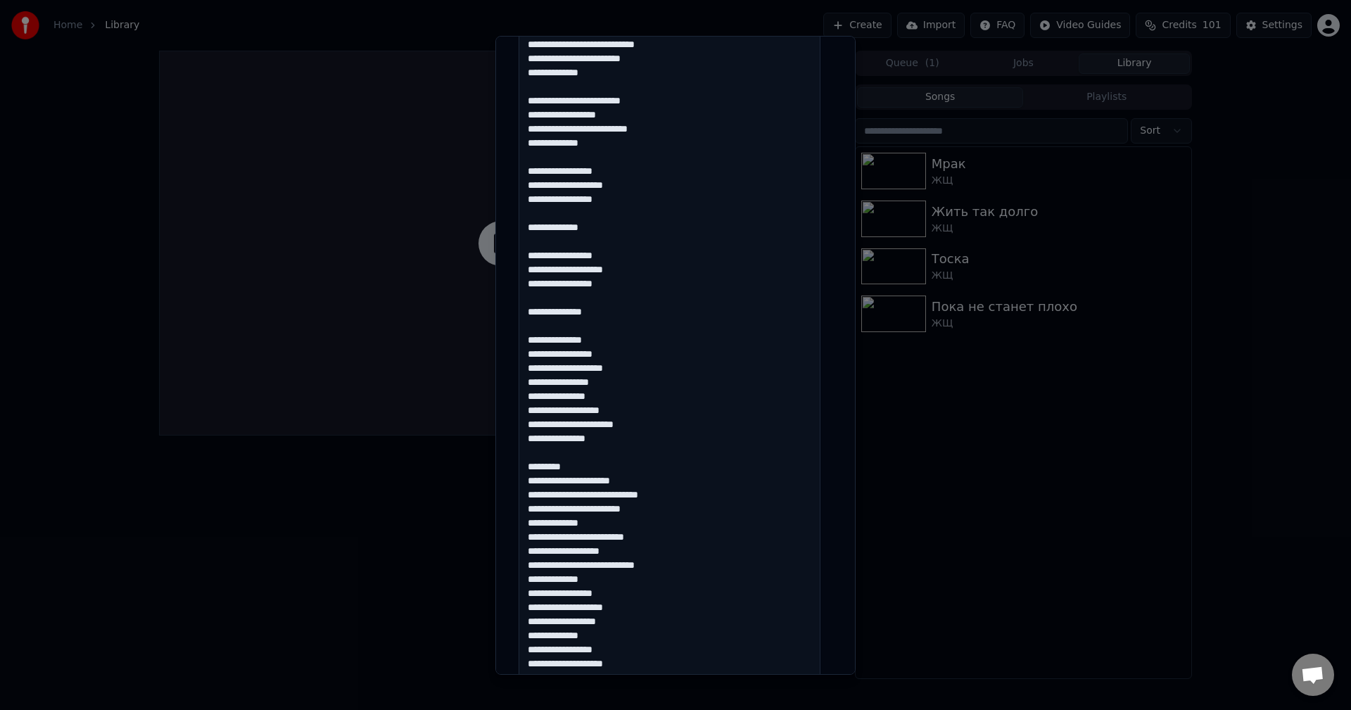
click at [702, 406] on textarea at bounding box center [670, 326] width 302 height 813
click at [665, 396] on textarea at bounding box center [670, 326] width 302 height 813
click at [678, 382] on textarea at bounding box center [670, 326] width 302 height 813
click at [686, 367] on textarea at bounding box center [670, 326] width 302 height 813
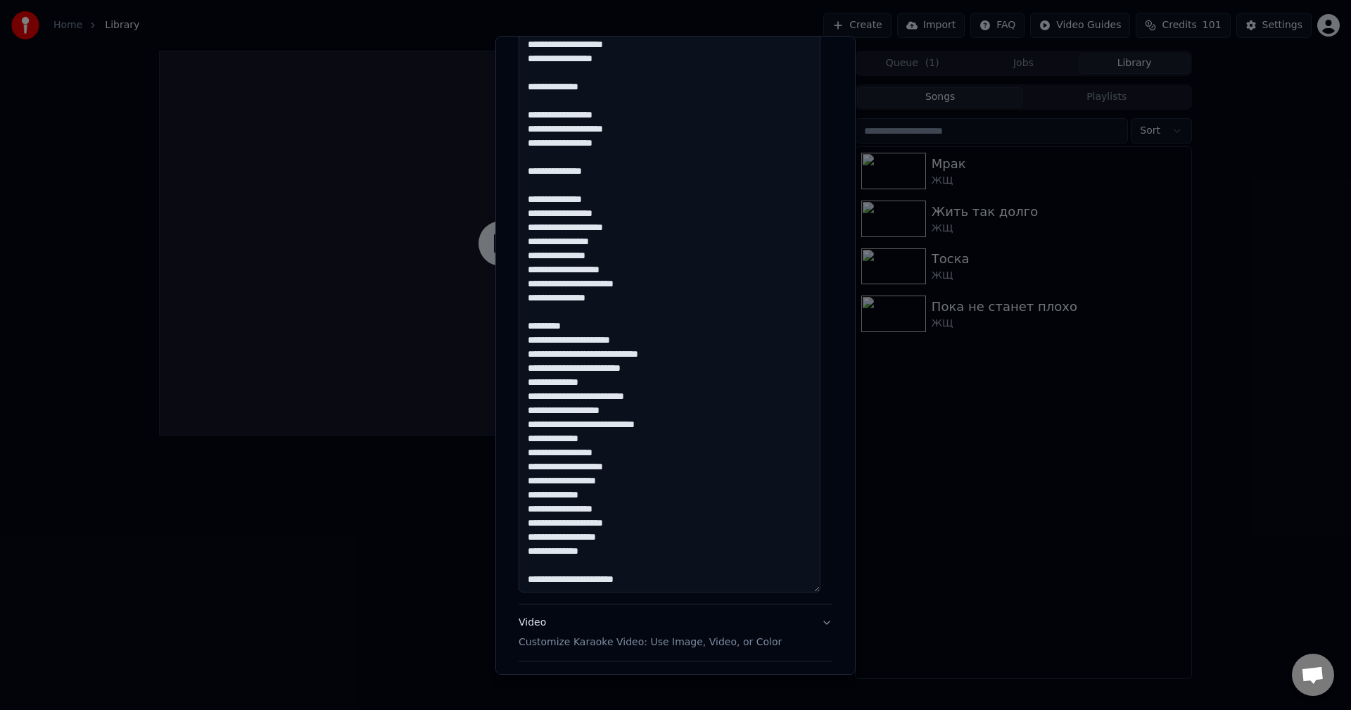
scroll to position [634, 0]
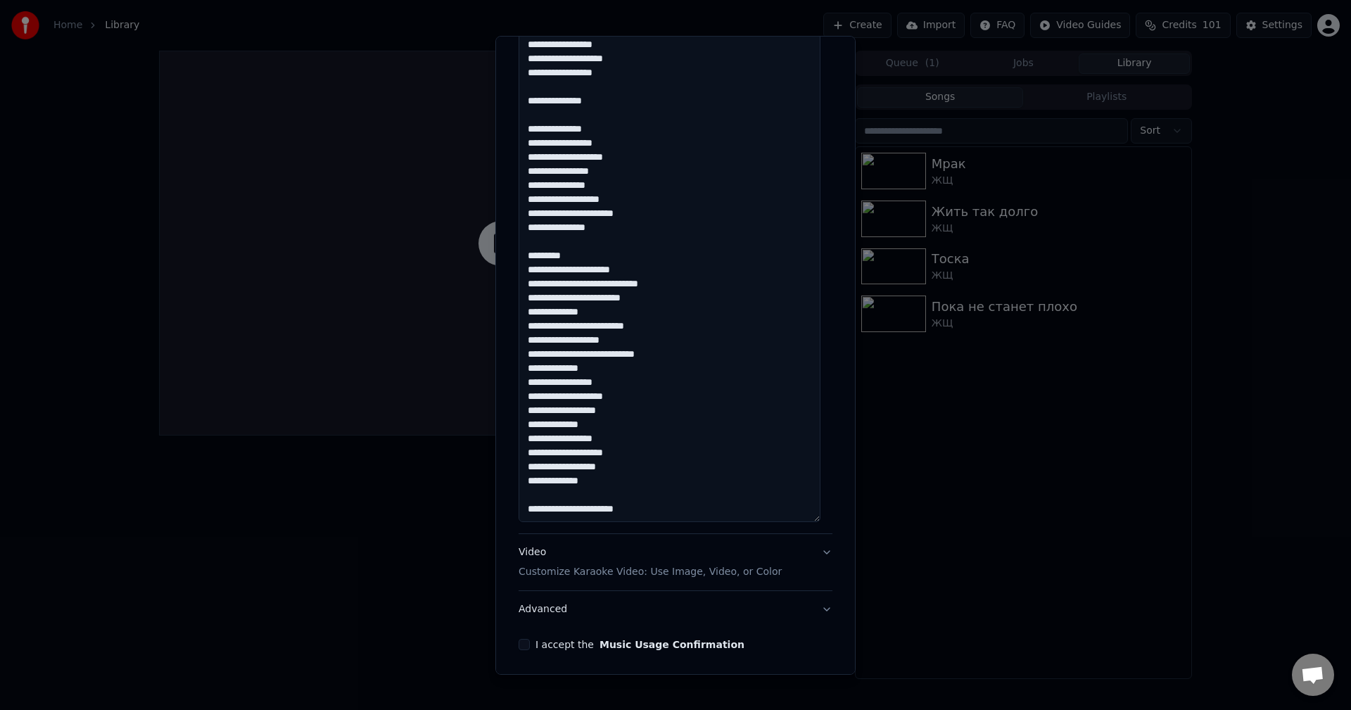
click at [613, 245] on textarea at bounding box center [670, 115] width 302 height 813
click at [628, 262] on textarea at bounding box center [670, 115] width 302 height 813
click at [687, 266] on textarea at bounding box center [670, 115] width 302 height 813
click at [695, 287] on textarea at bounding box center [670, 115] width 302 height 813
click at [717, 306] on textarea at bounding box center [670, 115] width 302 height 813
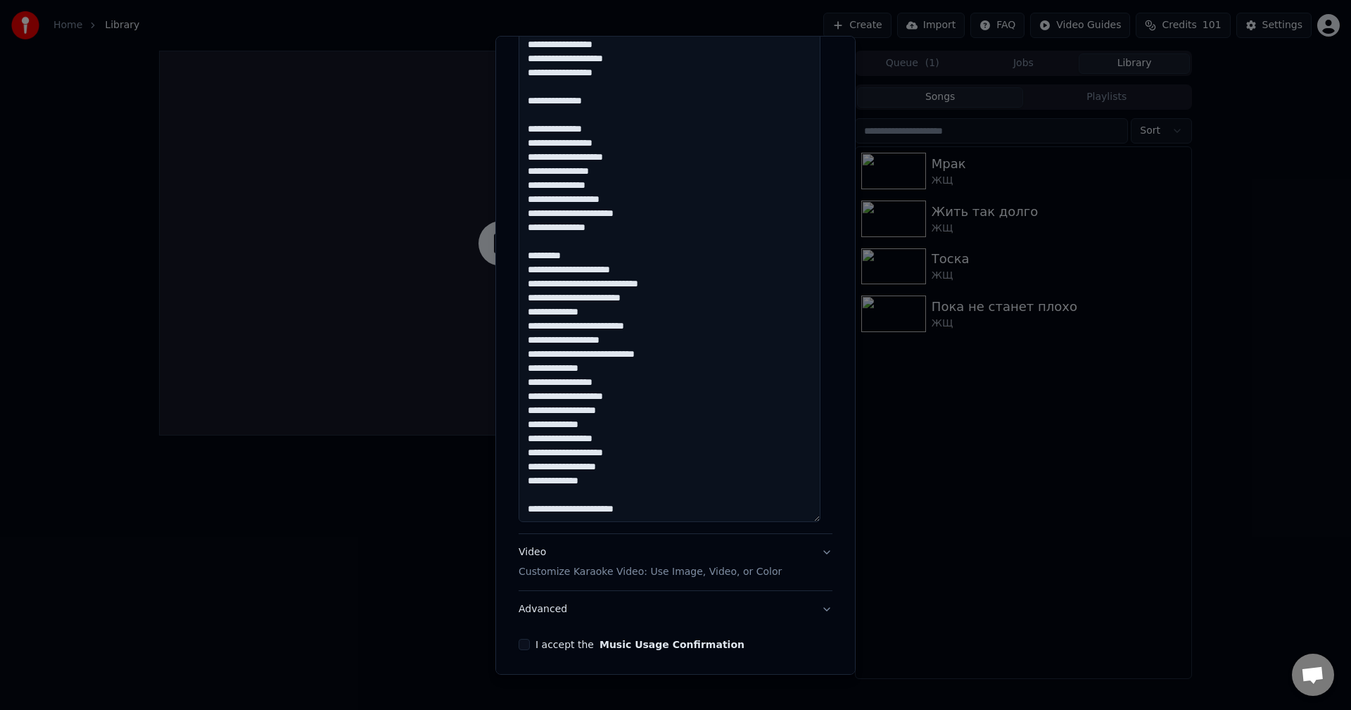
click at [672, 329] on textarea at bounding box center [670, 115] width 302 height 813
click at [667, 343] on textarea at bounding box center [670, 115] width 302 height 813
click at [587, 358] on textarea at bounding box center [670, 115] width 302 height 813
click at [652, 367] on textarea at bounding box center [670, 115] width 302 height 813
click at [648, 434] on textarea at bounding box center [670, 115] width 302 height 813
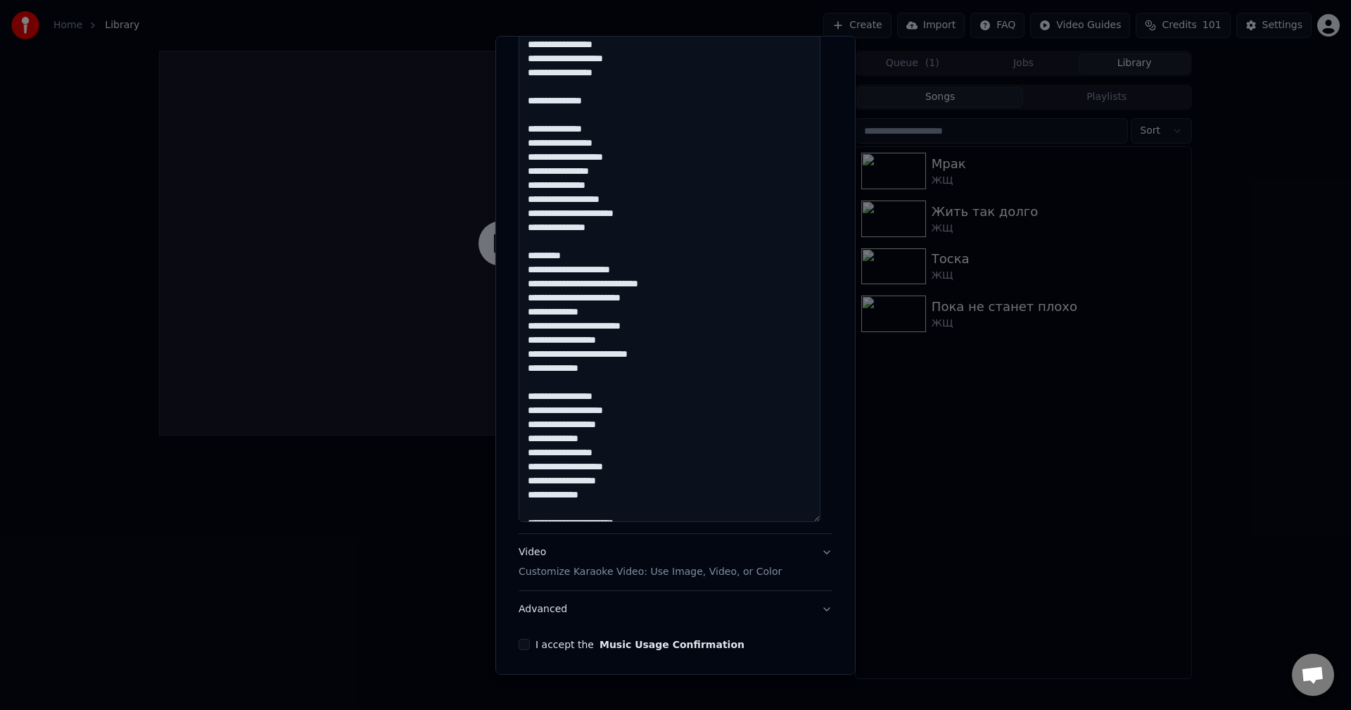
click at [657, 420] on textarea at bounding box center [670, 115] width 302 height 813
click at [653, 426] on textarea at bounding box center [670, 115] width 302 height 813
click at [618, 502] on textarea at bounding box center [670, 115] width 302 height 813
click at [648, 498] on textarea at bounding box center [670, 115] width 302 height 813
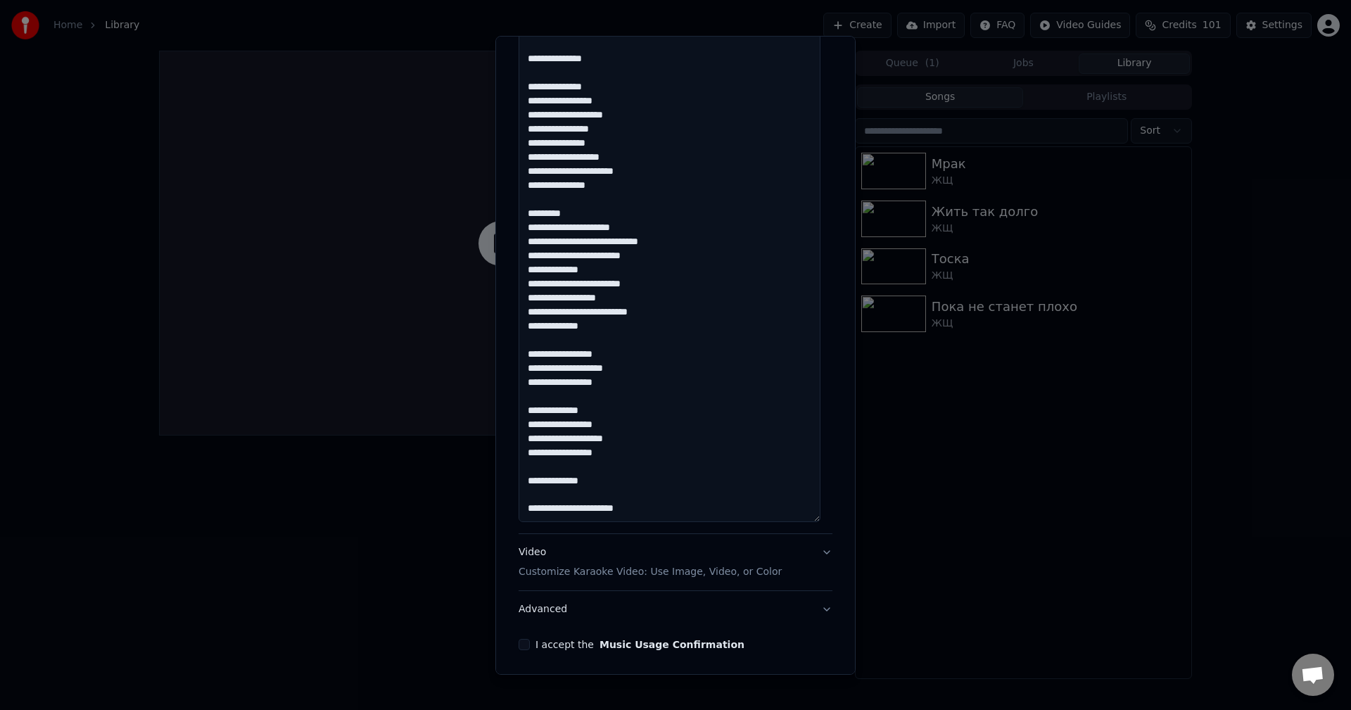
click at [669, 490] on textarea at bounding box center [670, 115] width 302 height 813
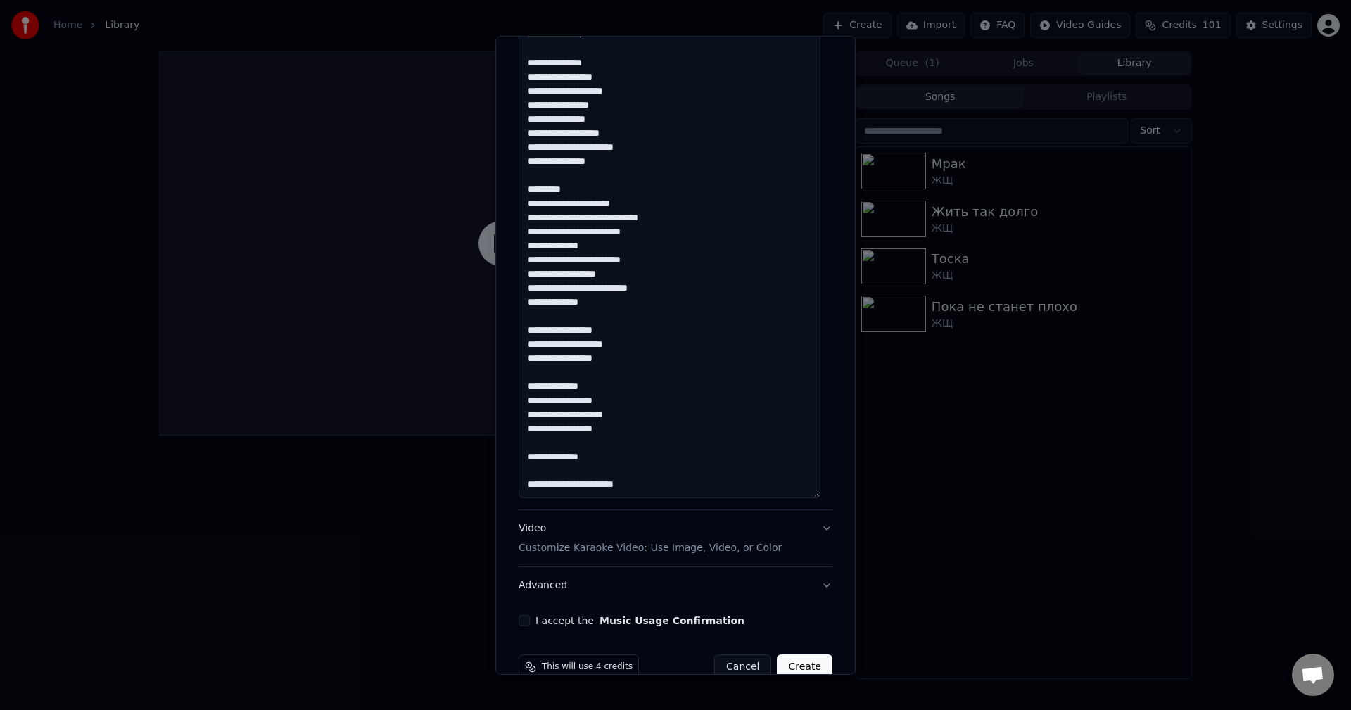
scroll to position [686, 0]
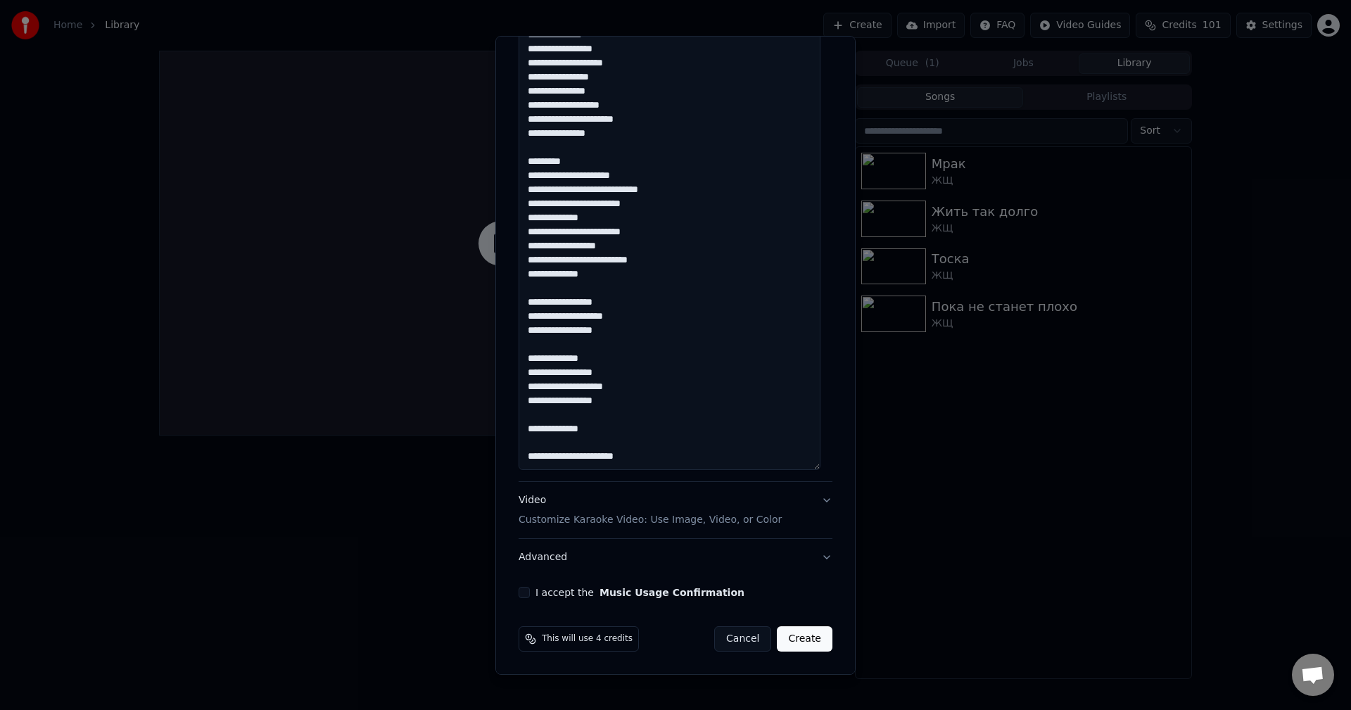
type textarea "**********"
click at [525, 595] on button "I accept the Music Usage Confirmation" at bounding box center [524, 592] width 11 height 11
click at [591, 503] on div "Video Customize Karaoke Video: Use Image, Video, or Color" at bounding box center [650, 510] width 263 height 34
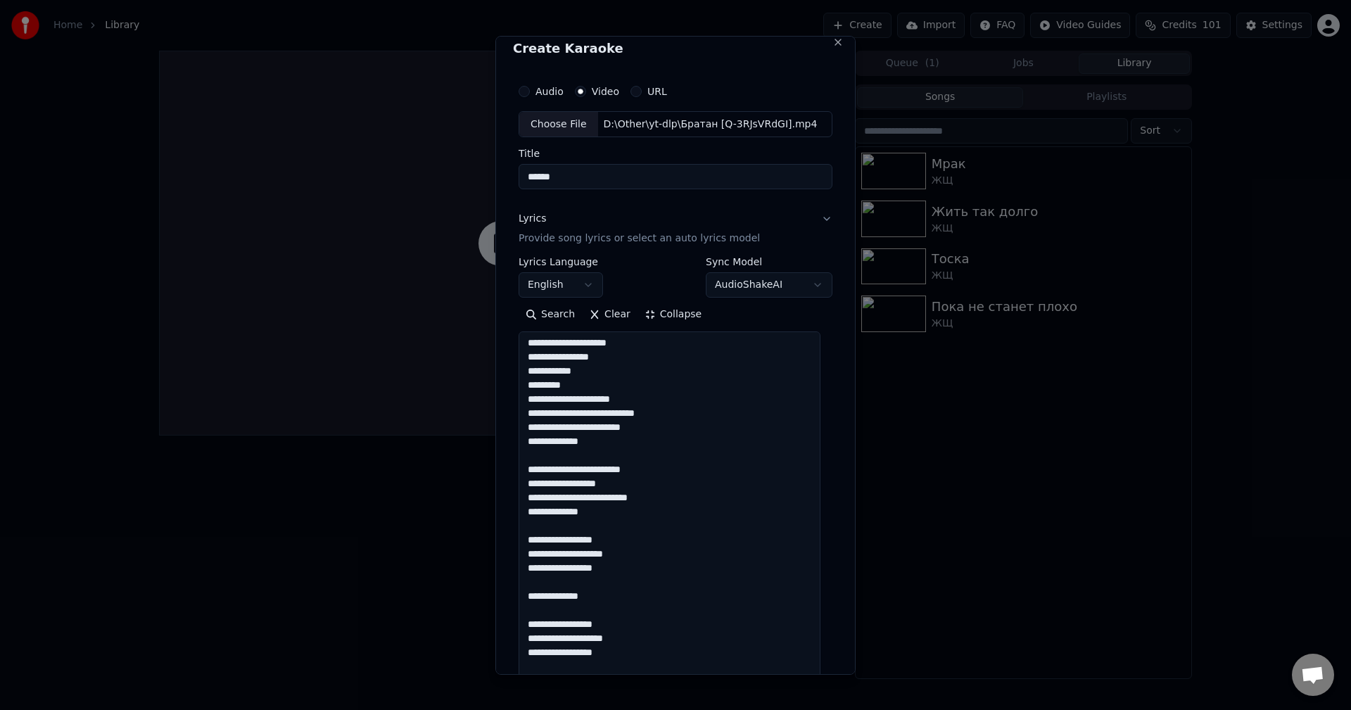
scroll to position [0, 0]
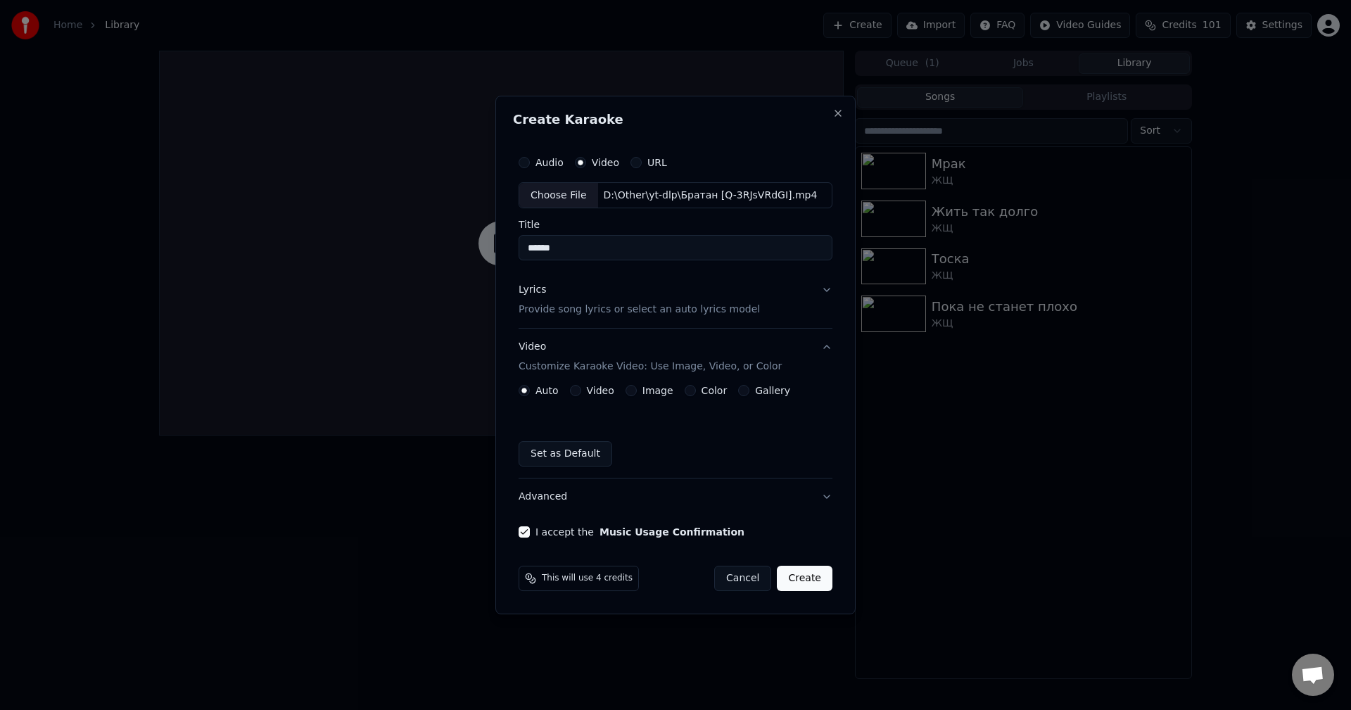
click at [685, 391] on button "Color" at bounding box center [690, 390] width 11 height 11
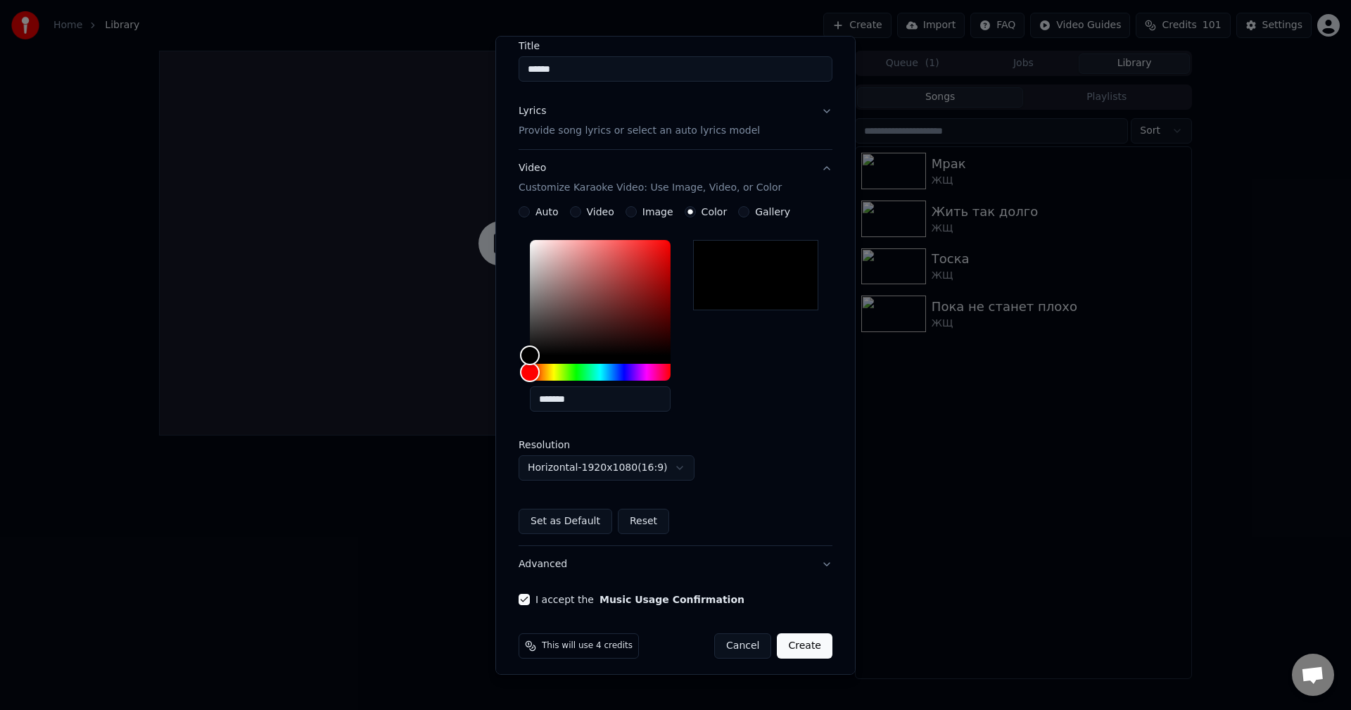
scroll to position [126, 0]
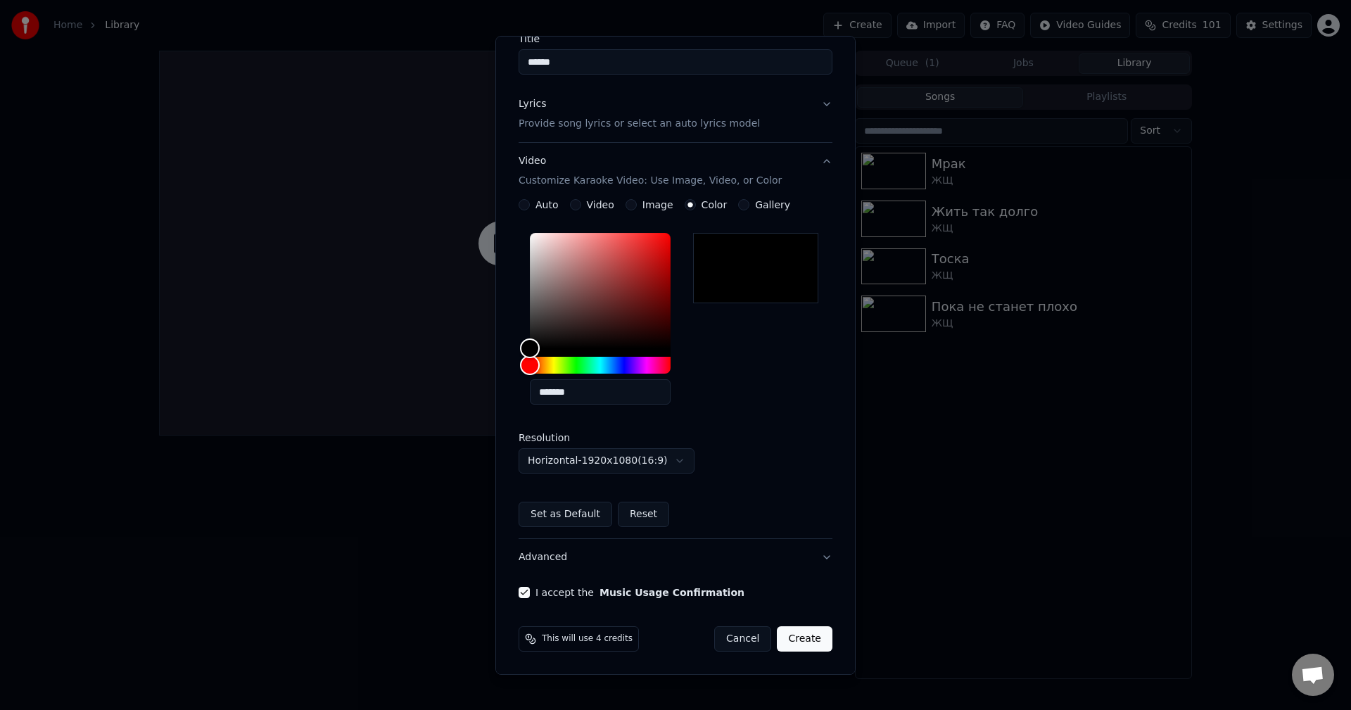
click at [606, 186] on p "Customize Karaoke Video: Use Image, Video, or Color" at bounding box center [650, 181] width 263 height 14
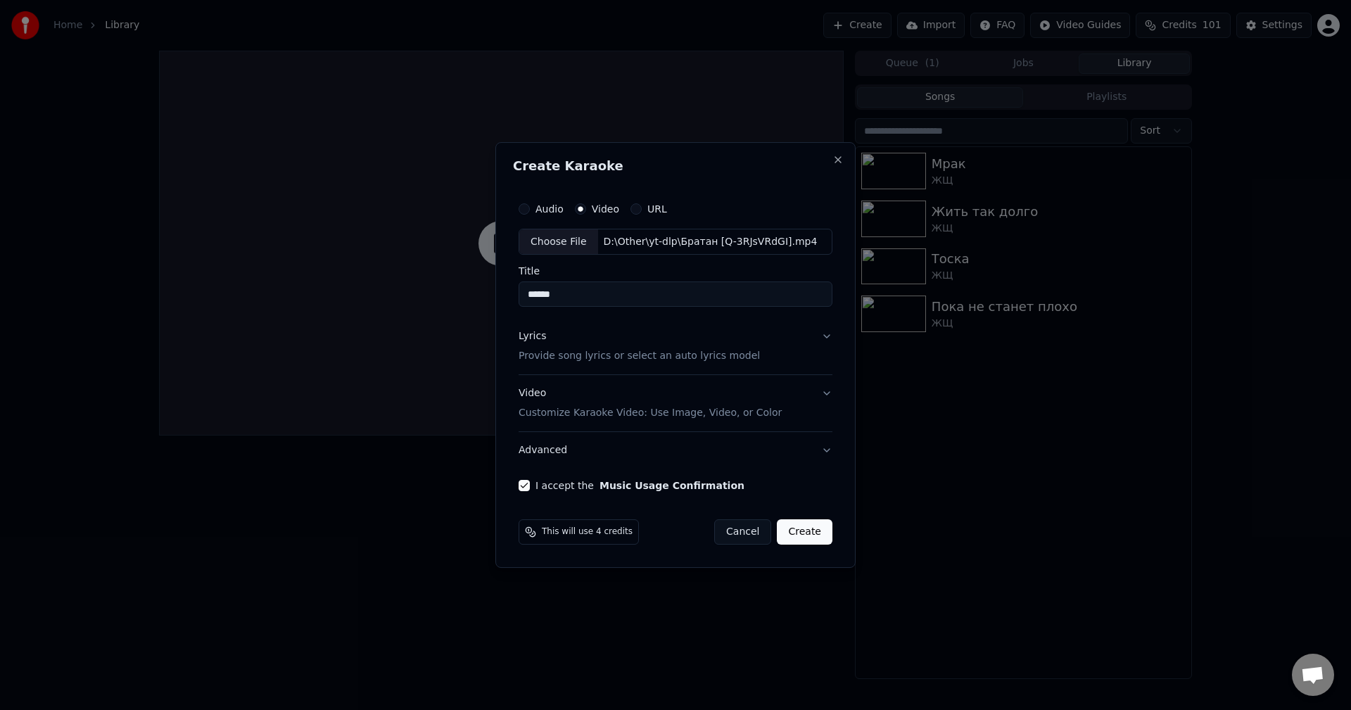
click at [819, 536] on button "Create" at bounding box center [805, 531] width 56 height 25
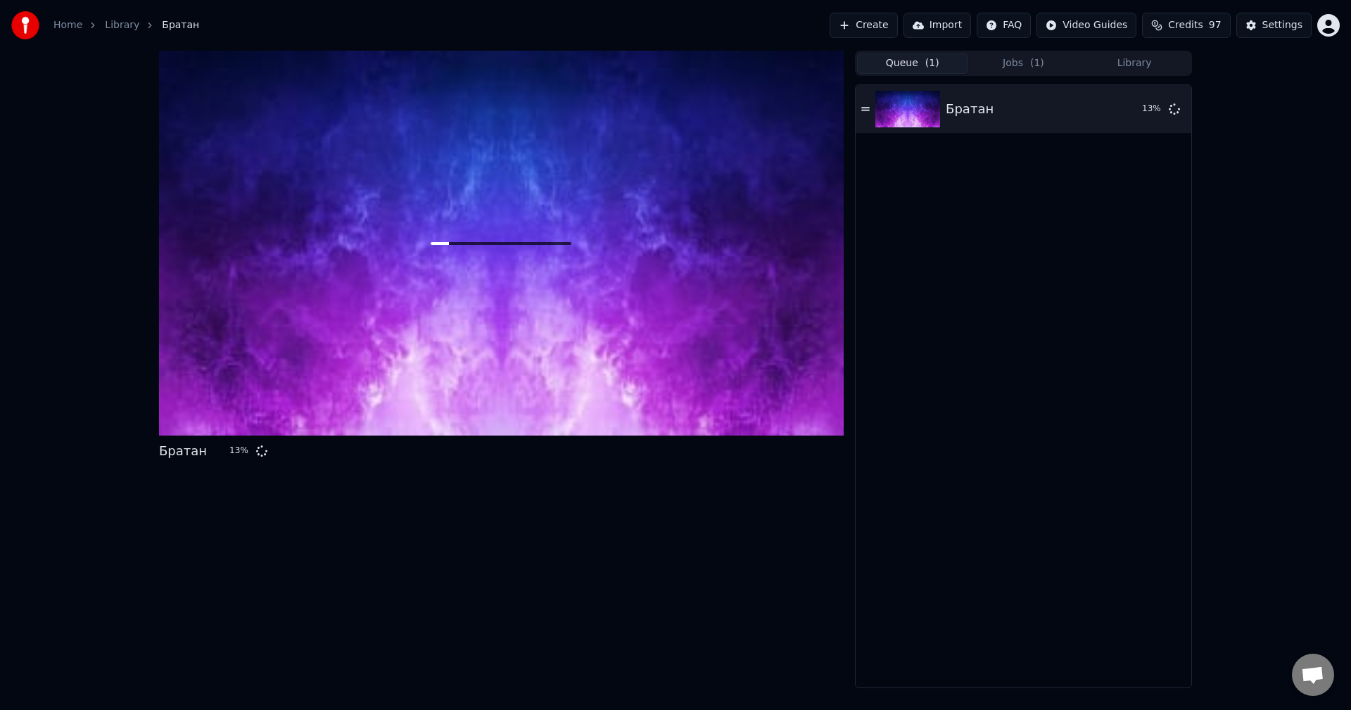
click at [920, 63] on button "Queue ( 1 )" at bounding box center [912, 63] width 111 height 20
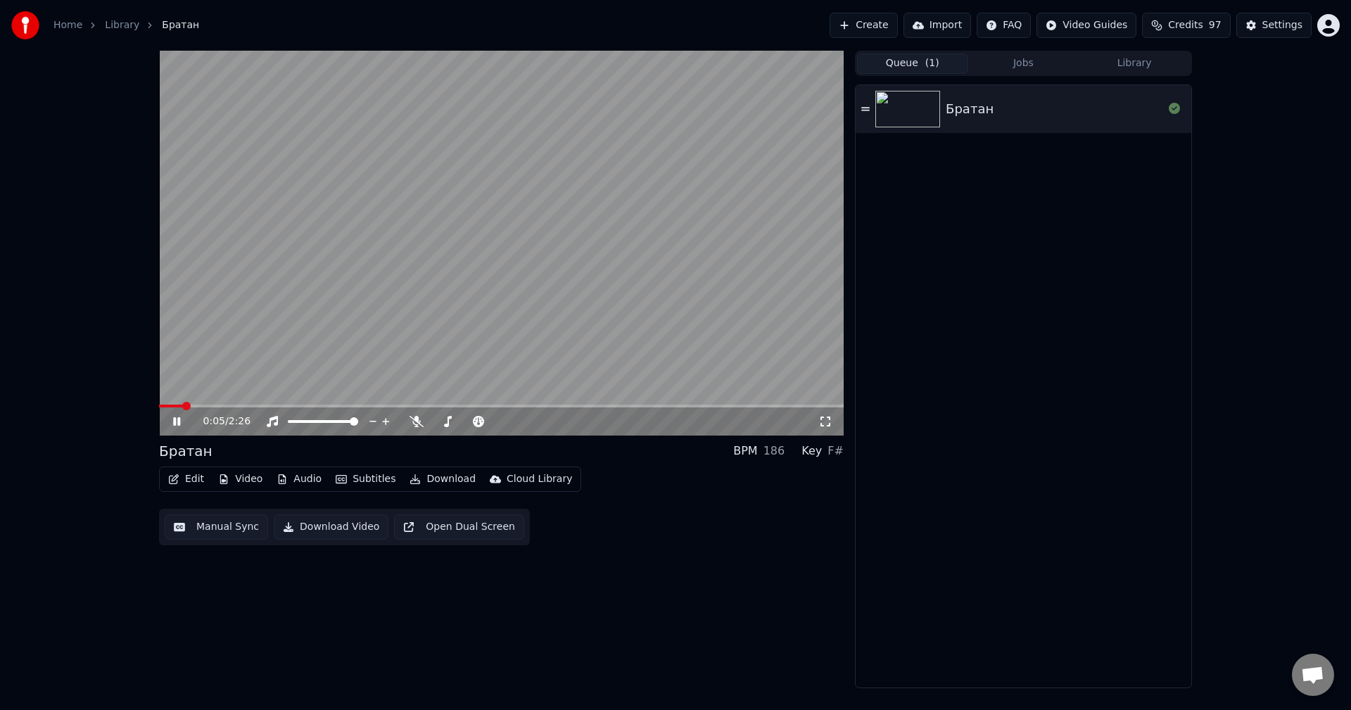
click at [171, 409] on div "0:05 / 2:26" at bounding box center [501, 422] width 685 height 28
click at [168, 406] on span at bounding box center [163, 406] width 9 height 3
click at [170, 409] on span at bounding box center [174, 406] width 8 height 8
click at [176, 420] on icon at bounding box center [176, 421] width 7 height 8
click at [193, 479] on button "Edit" at bounding box center [186, 480] width 47 height 20
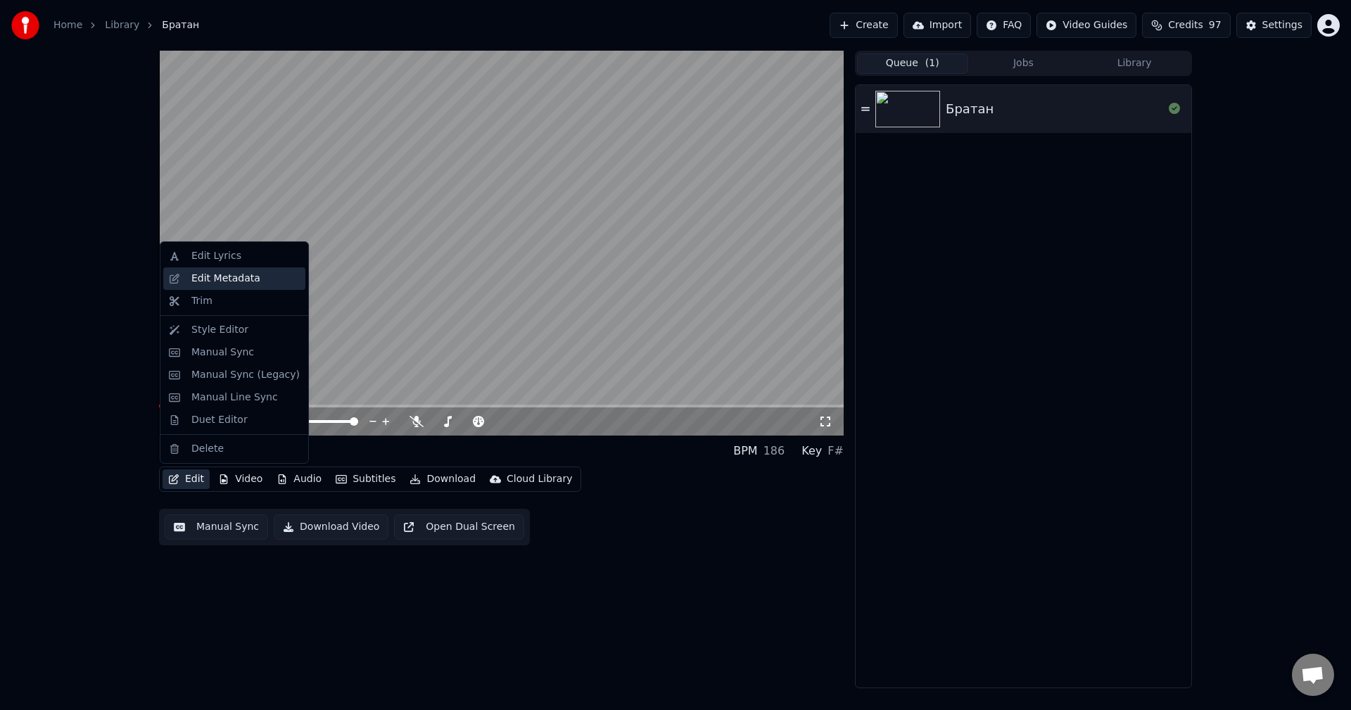
click at [224, 284] on div "Edit Metadata" at bounding box center [225, 279] width 69 height 14
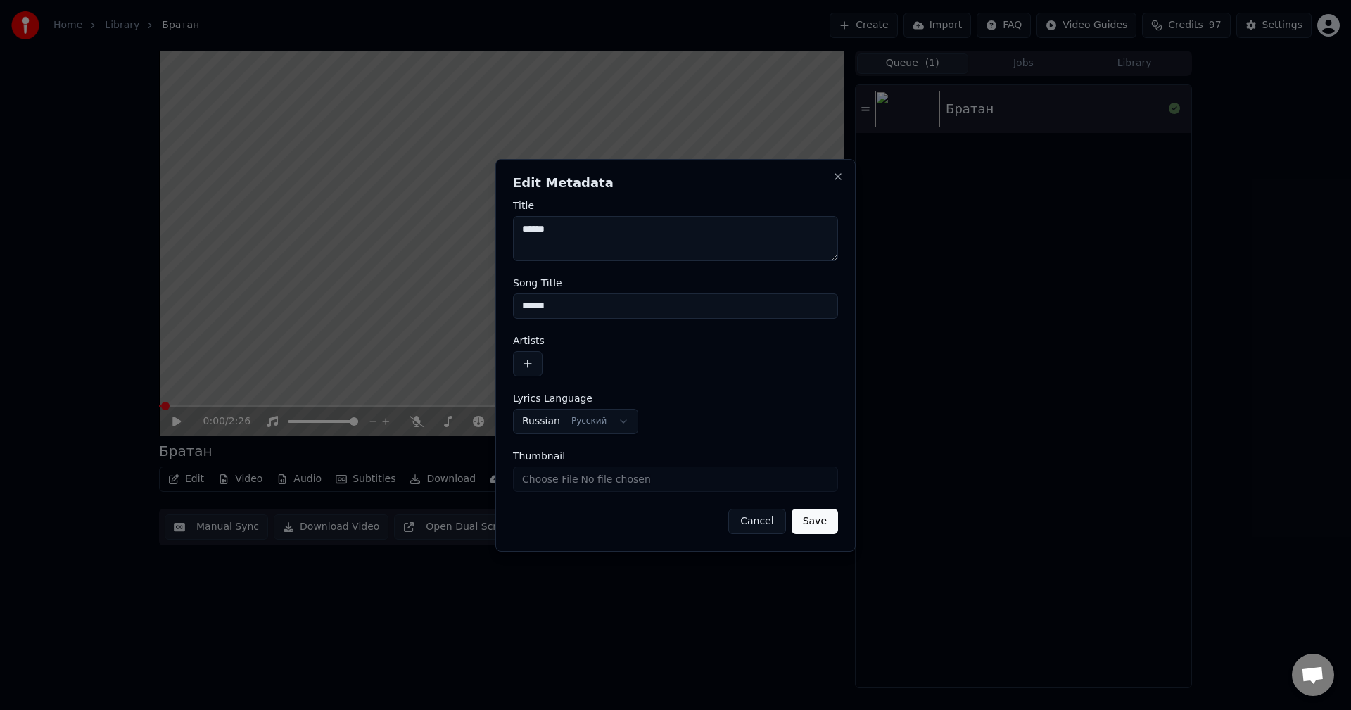
click at [564, 303] on input "******" at bounding box center [675, 306] width 325 height 25
click at [529, 372] on button "button" at bounding box center [528, 363] width 30 height 25
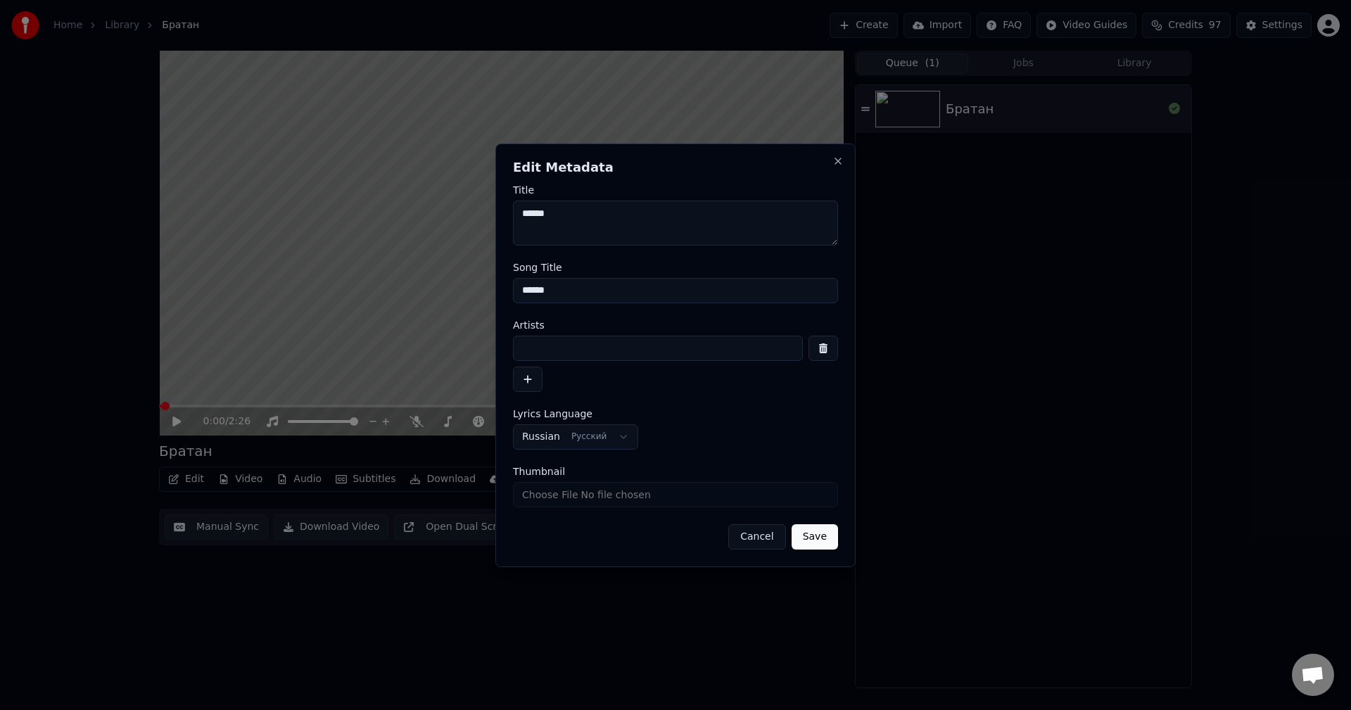
click at [562, 356] on input at bounding box center [658, 348] width 290 height 25
paste input "**********"
type input "**********"
click at [816, 539] on button "Save" at bounding box center [815, 536] width 46 height 25
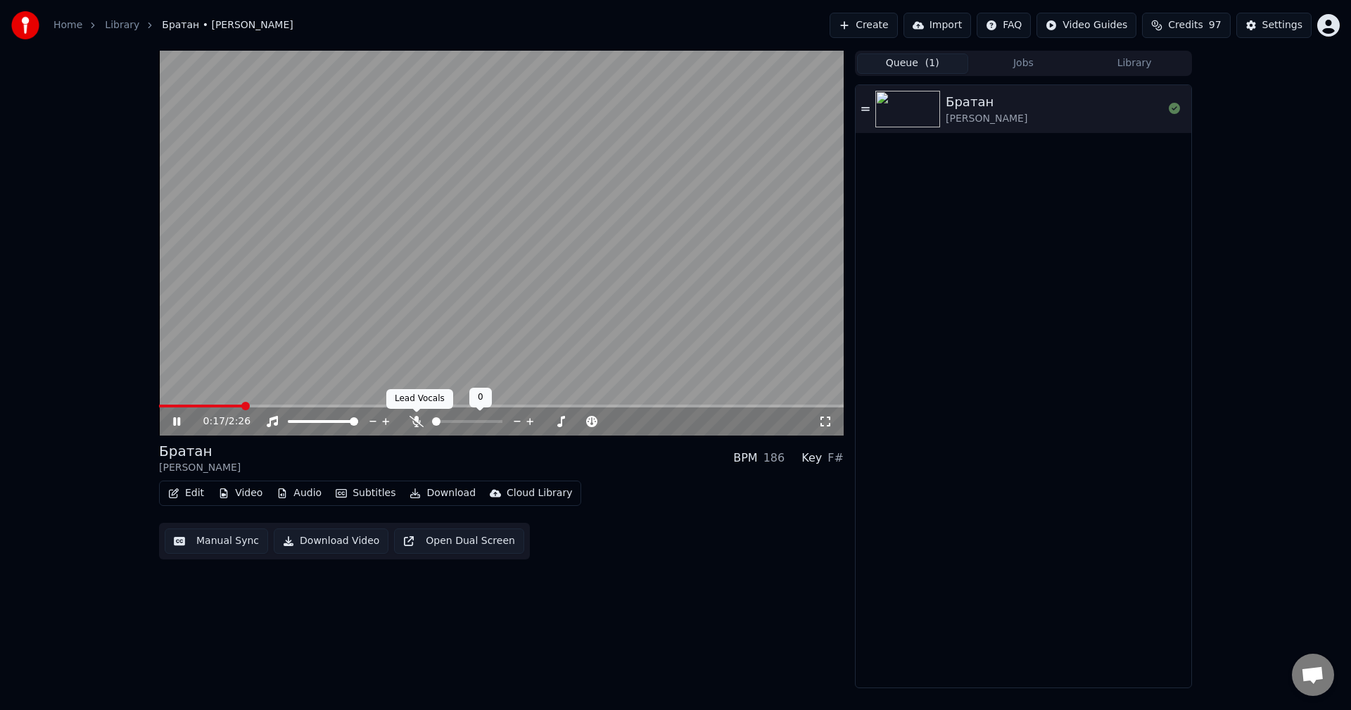
click at [420, 423] on icon at bounding box center [417, 421] width 14 height 11
click at [195, 399] on video at bounding box center [501, 243] width 685 height 385
click at [192, 406] on span at bounding box center [204, 406] width 91 height 3
click at [253, 289] on video at bounding box center [501, 243] width 685 height 385
click at [288, 422] on span at bounding box center [288, 421] width 0 height 3
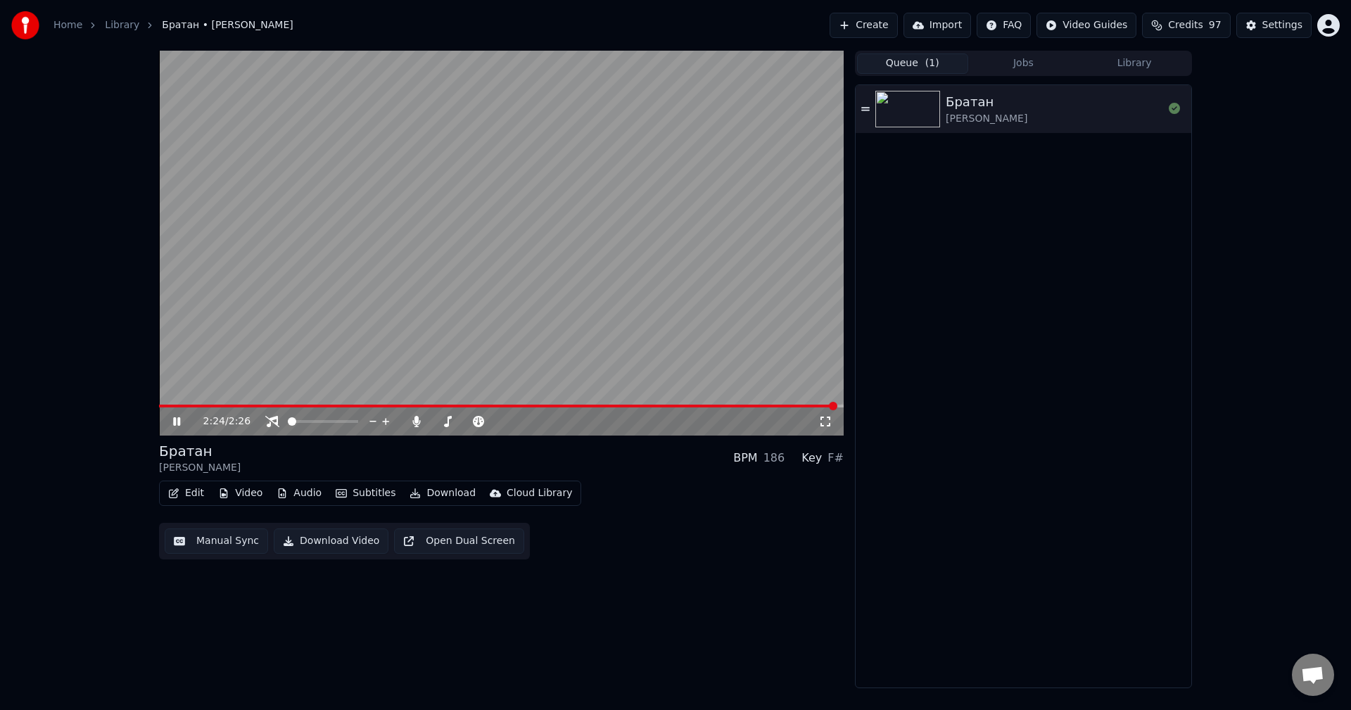
click at [503, 296] on video at bounding box center [501, 243] width 685 height 385
click at [175, 403] on video at bounding box center [501, 243] width 685 height 385
click at [159, 406] on span at bounding box center [499, 406] width 681 height 3
click at [272, 422] on icon at bounding box center [272, 421] width 14 height 11
click at [412, 417] on icon at bounding box center [417, 421] width 14 height 11
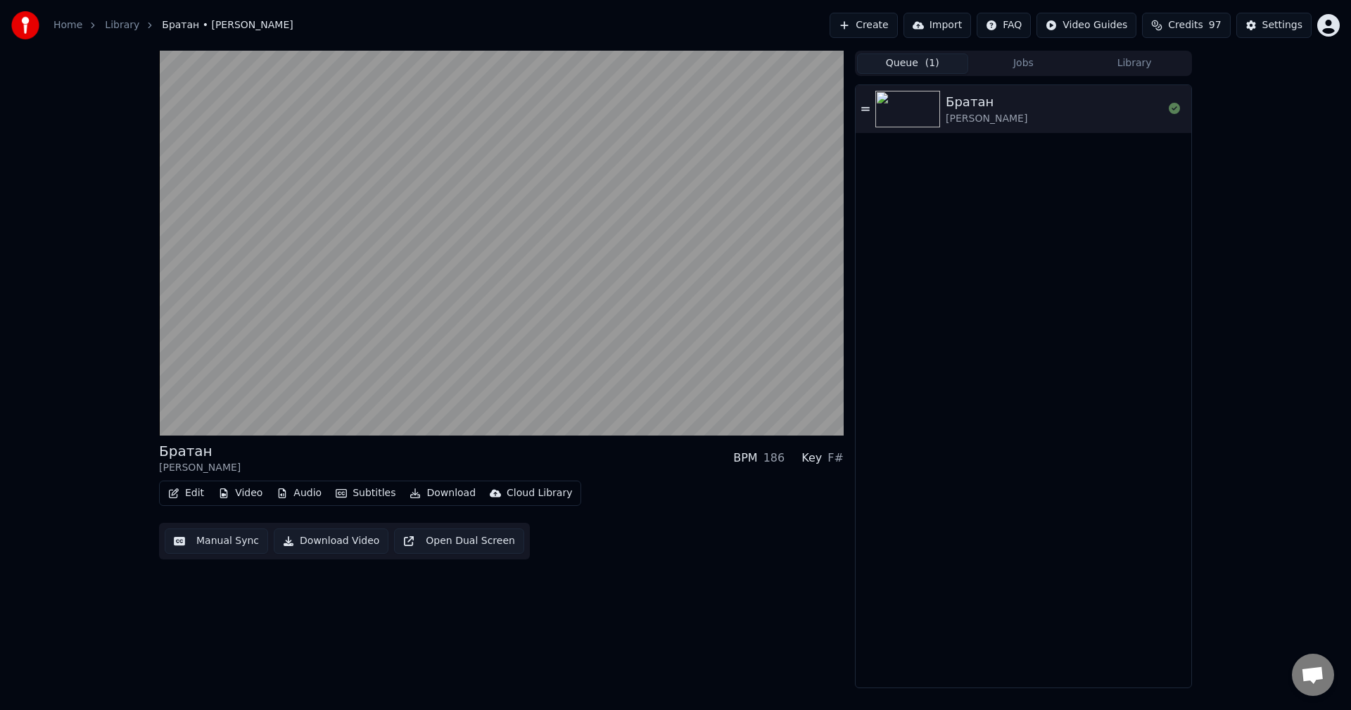
click at [736, 594] on div "Братан [PERSON_NAME] BPM 186 Key F# Edit Video Audio Subtitles Download Cloud L…" at bounding box center [501, 370] width 685 height 638
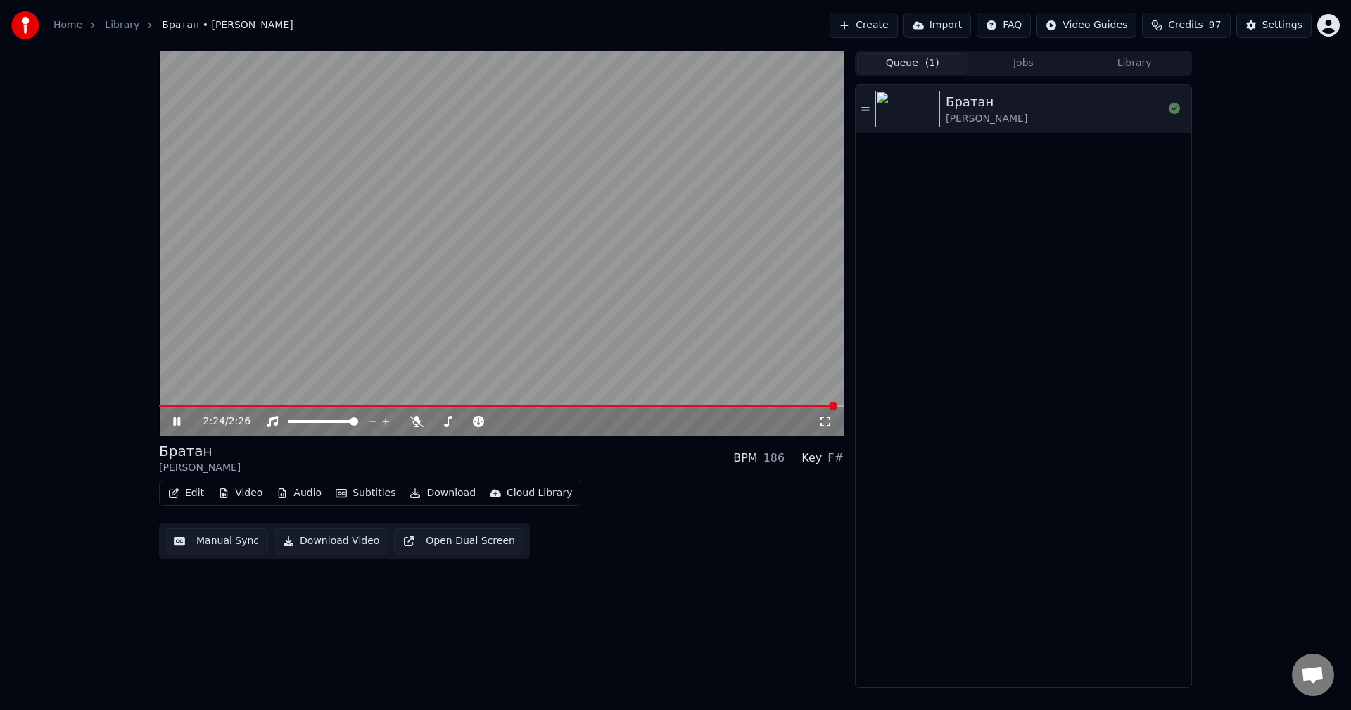
click at [733, 393] on video at bounding box center [501, 243] width 685 height 385
click at [732, 404] on video at bounding box center [501, 243] width 685 height 385
click at [781, 408] on span at bounding box center [499, 406] width 680 height 3
click at [414, 423] on icon at bounding box center [417, 421] width 14 height 11
click at [809, 407] on span at bounding box center [501, 406] width 685 height 3
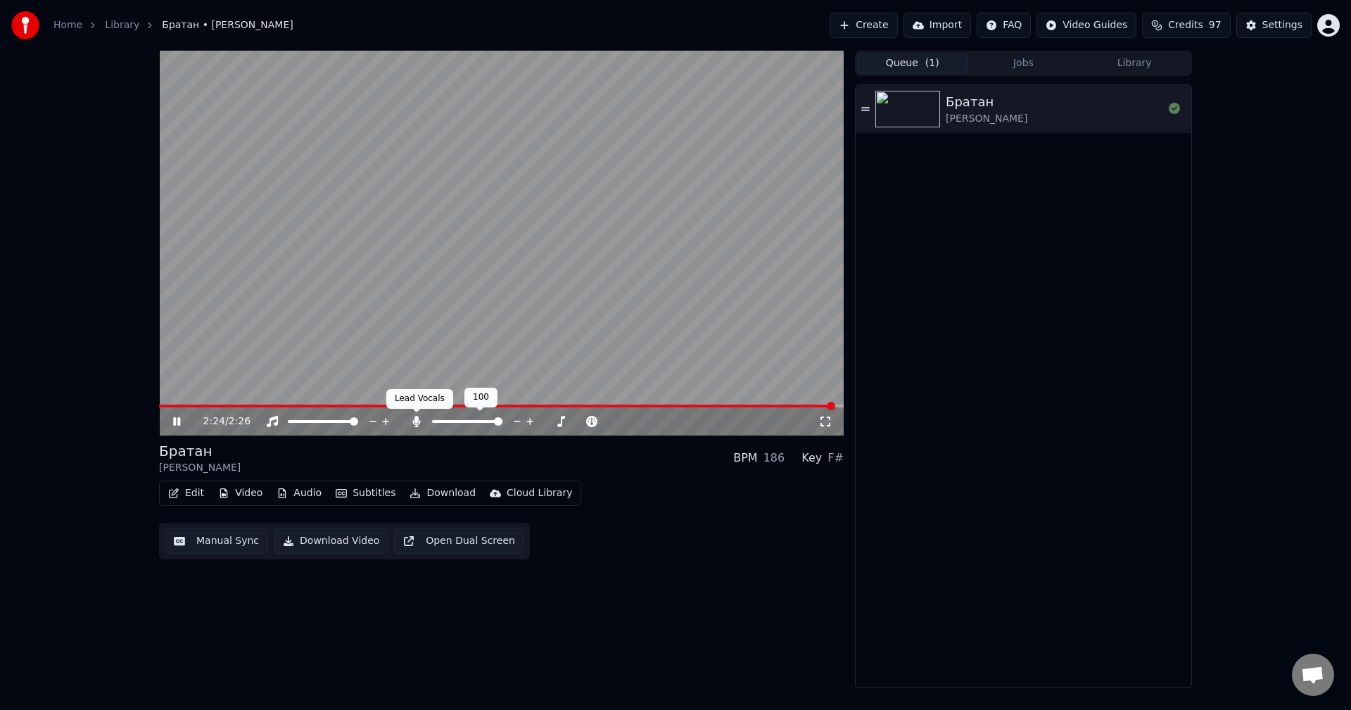
click at [421, 421] on icon at bounding box center [417, 421] width 14 height 11
click at [820, 404] on video at bounding box center [501, 243] width 685 height 385
click at [821, 408] on div "2:25 / 2:26" at bounding box center [501, 422] width 685 height 28
click at [819, 405] on span at bounding box center [500, 406] width 682 height 3
click at [557, 324] on video at bounding box center [501, 243] width 685 height 385
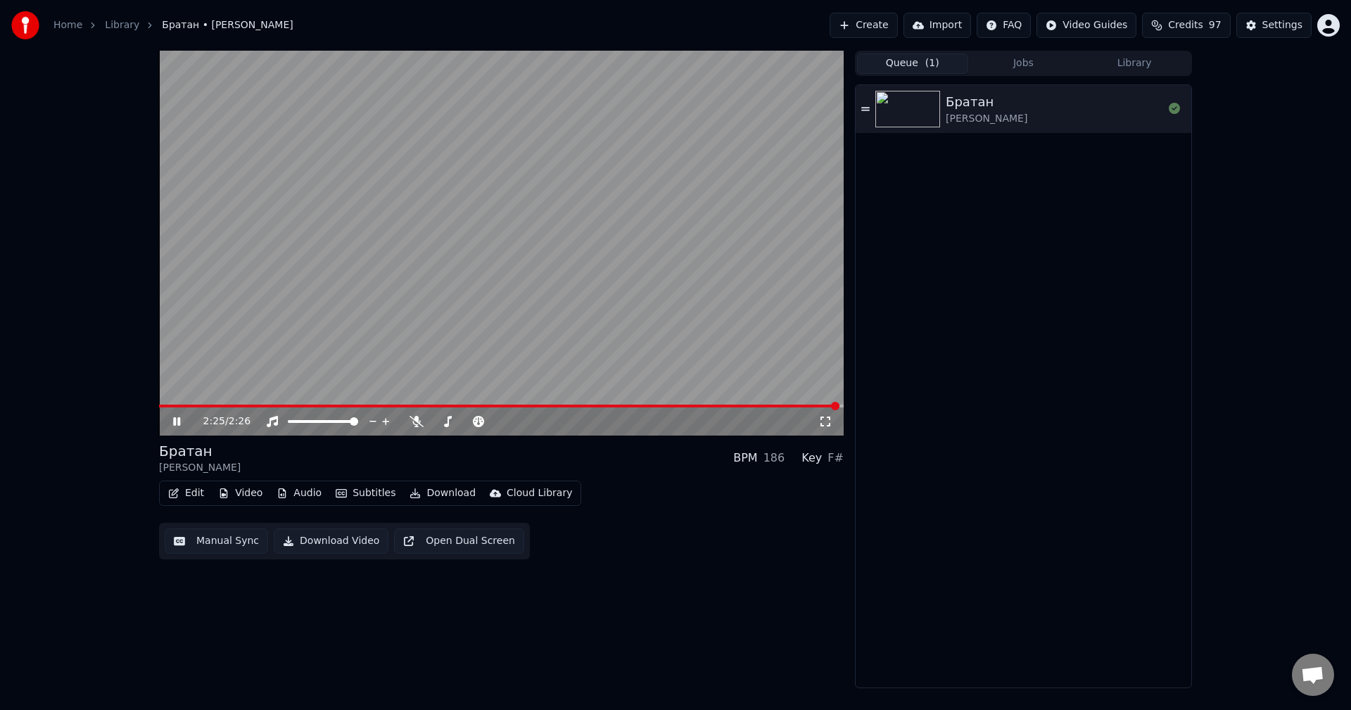
click at [426, 496] on button "Download" at bounding box center [442, 494] width 77 height 20
click at [422, 499] on button "Download" at bounding box center [442, 494] width 77 height 20
click at [346, 545] on button "Download Video" at bounding box center [331, 541] width 115 height 25
